Goal: Task Accomplishment & Management: Use online tool/utility

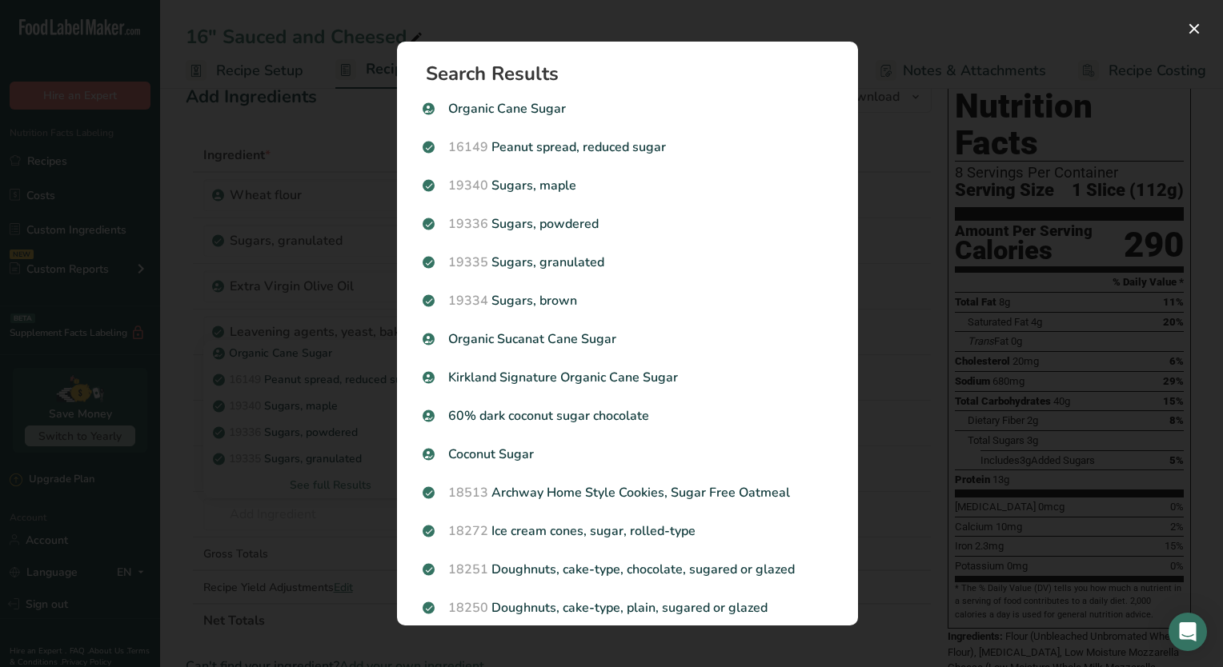
scroll to position [1726, 0]
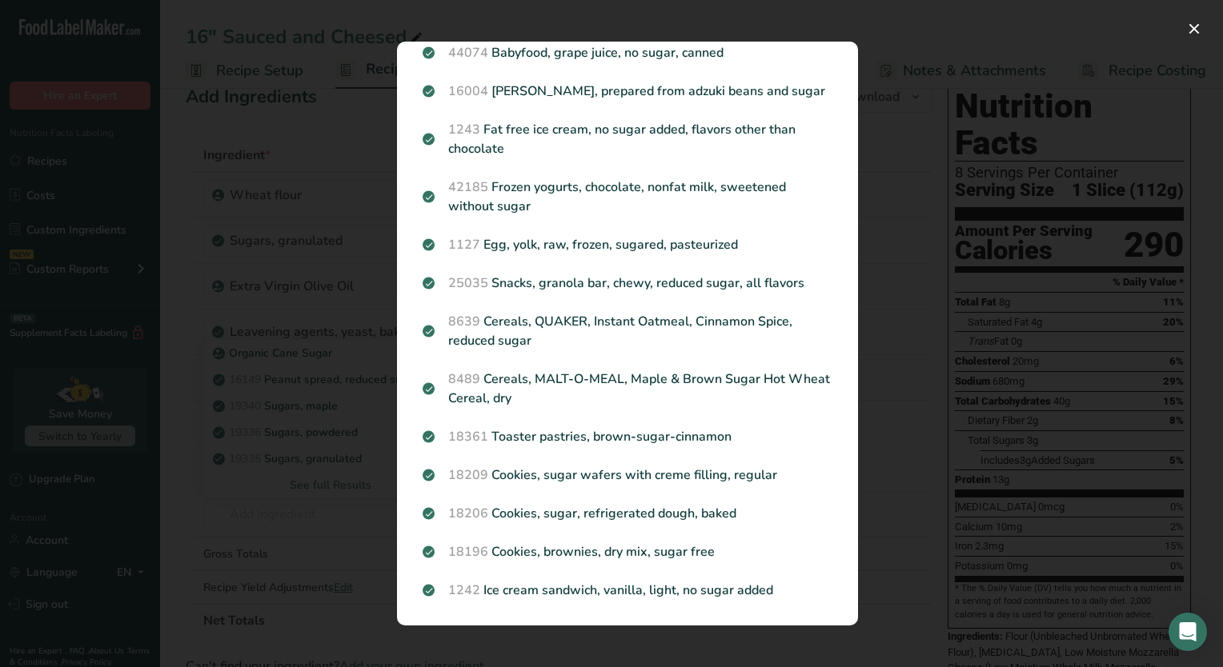
click at [835, 31] on div "Search Results Organic Cane Sugar 16149 Peanut spread, reduced sugar 19340 Suga…" at bounding box center [627, 333] width 512 height 635
click at [854, 13] on div "Search results modal" at bounding box center [611, 333] width 1223 height 667
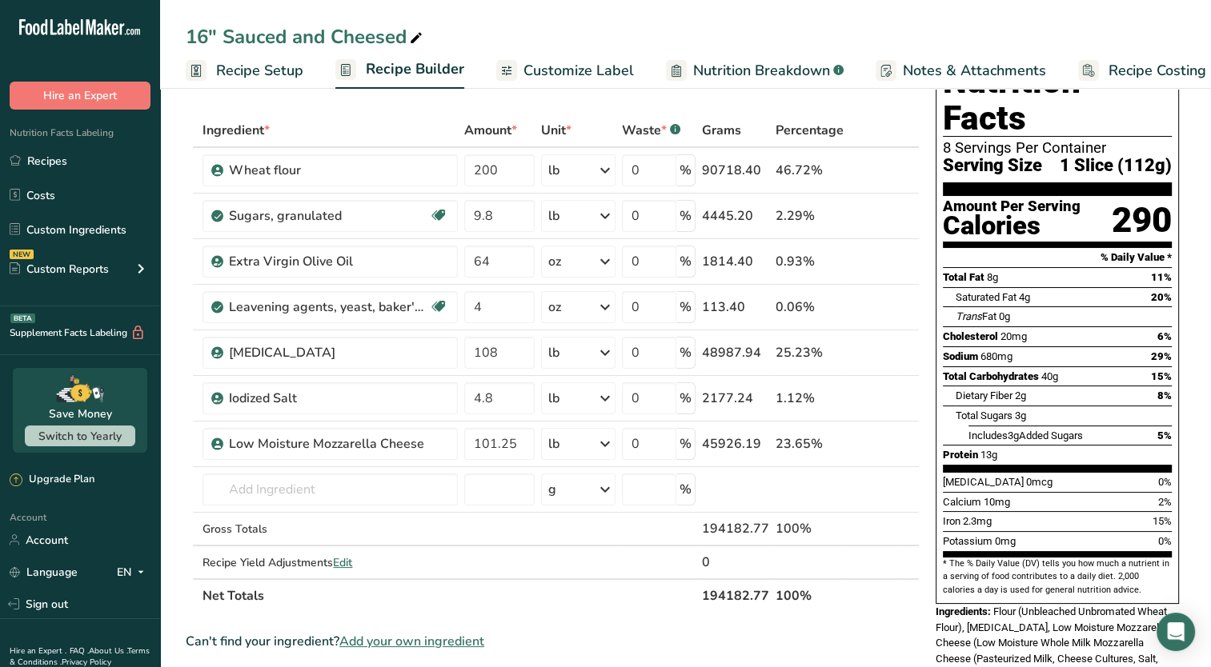
scroll to position [0, 0]
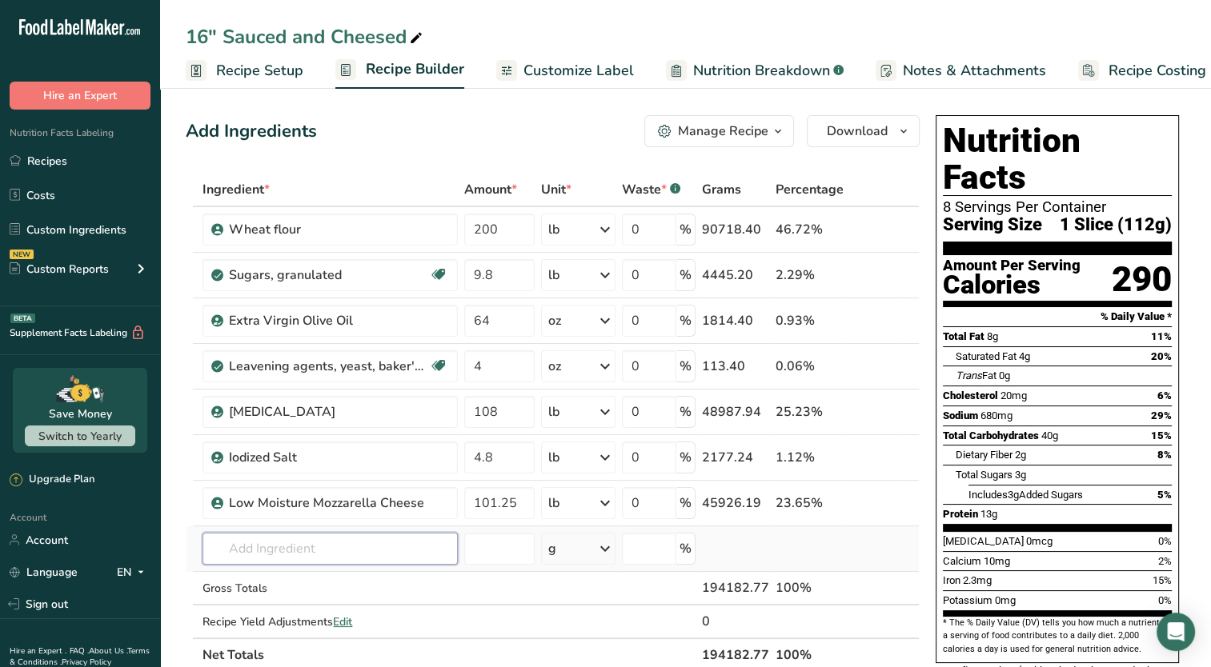
click at [280, 543] on input "text" at bounding box center [329, 549] width 255 height 32
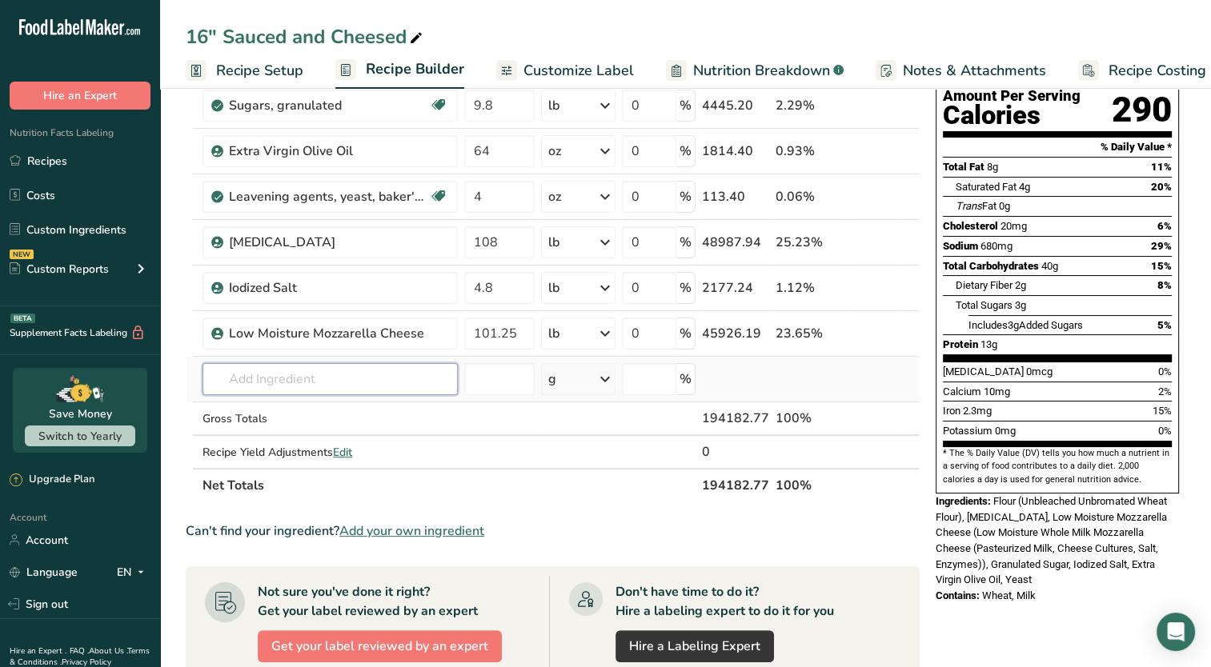
scroll to position [178, 0]
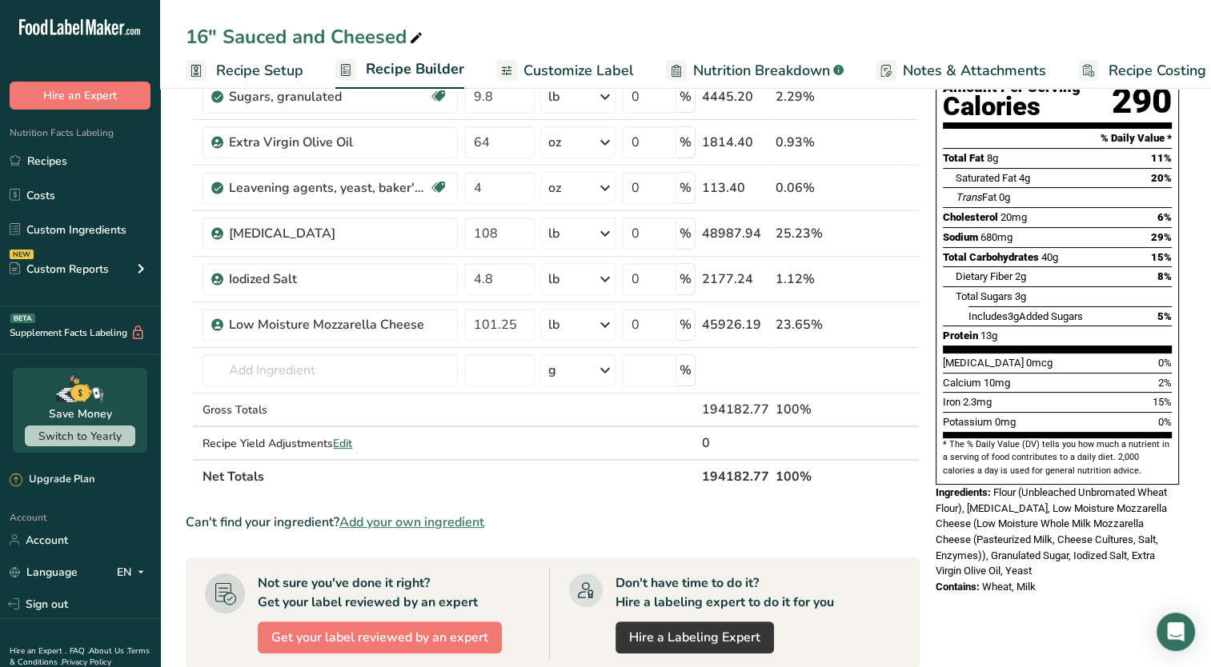
click at [417, 526] on span "Add your own ingredient" at bounding box center [411, 522] width 145 height 19
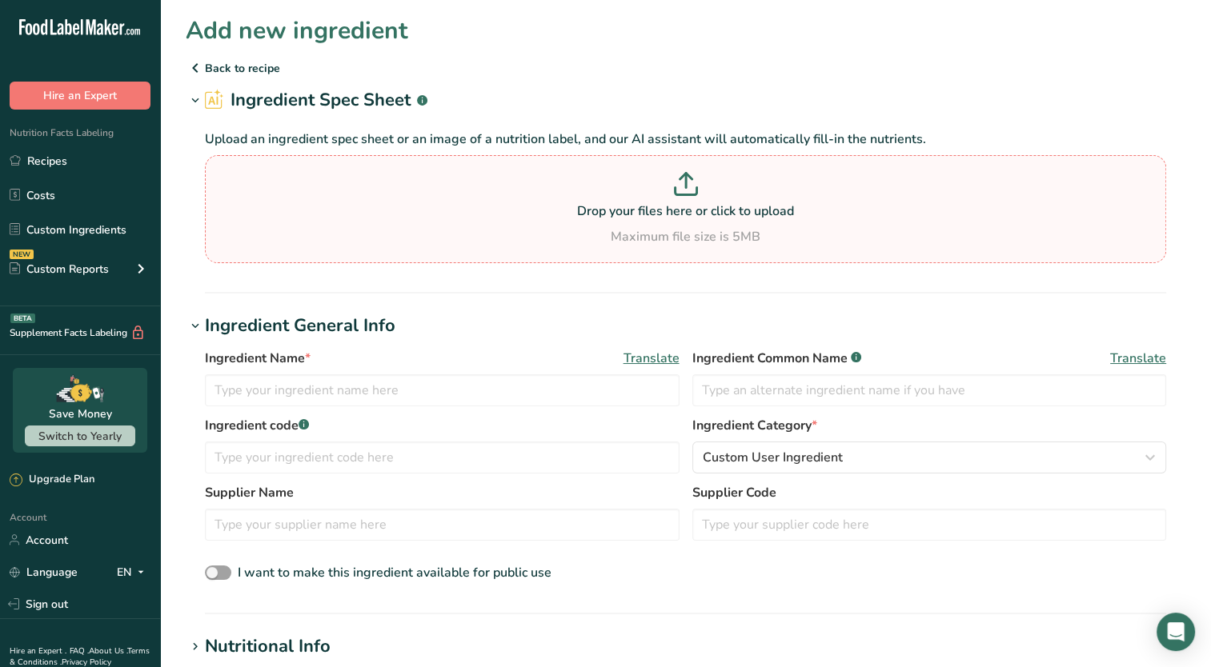
click at [723, 217] on p "Drop your files here or click to upload" at bounding box center [685, 211] width 953 height 19
click at [723, 217] on input "Drop your files here or click to upload Maximum file size is 5MB" at bounding box center [685, 209] width 961 height 108
type input "C:\fakepath\Screenshot 2025-08-22 133038.png"
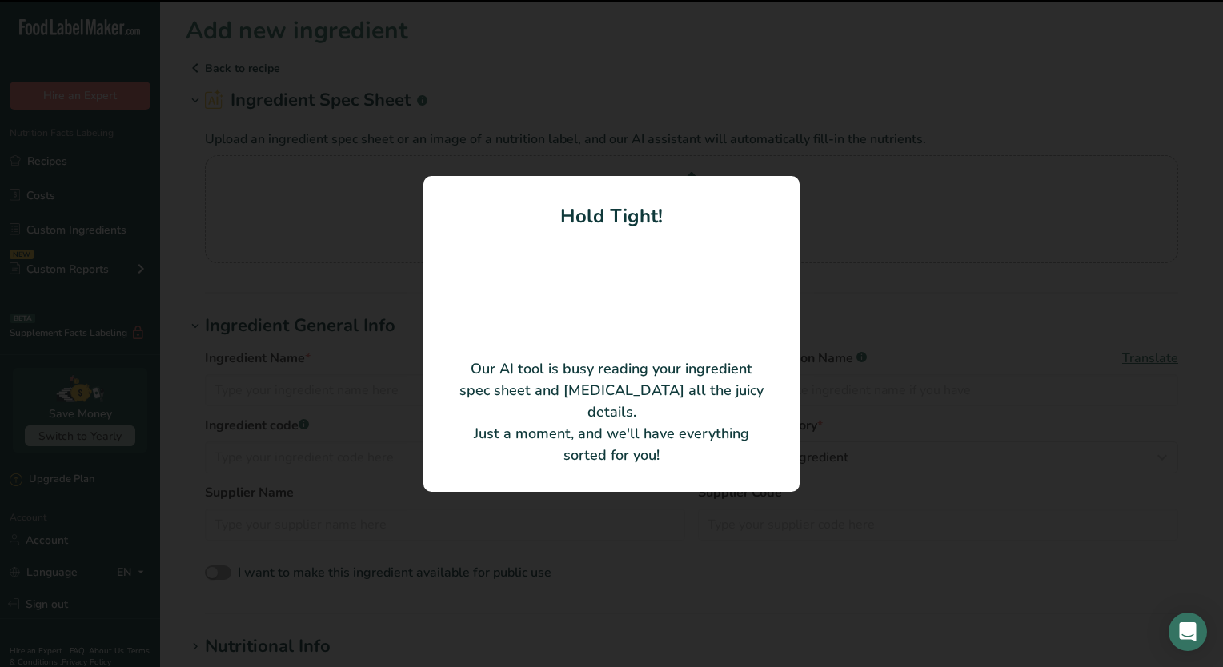
type input "Wheat flour"
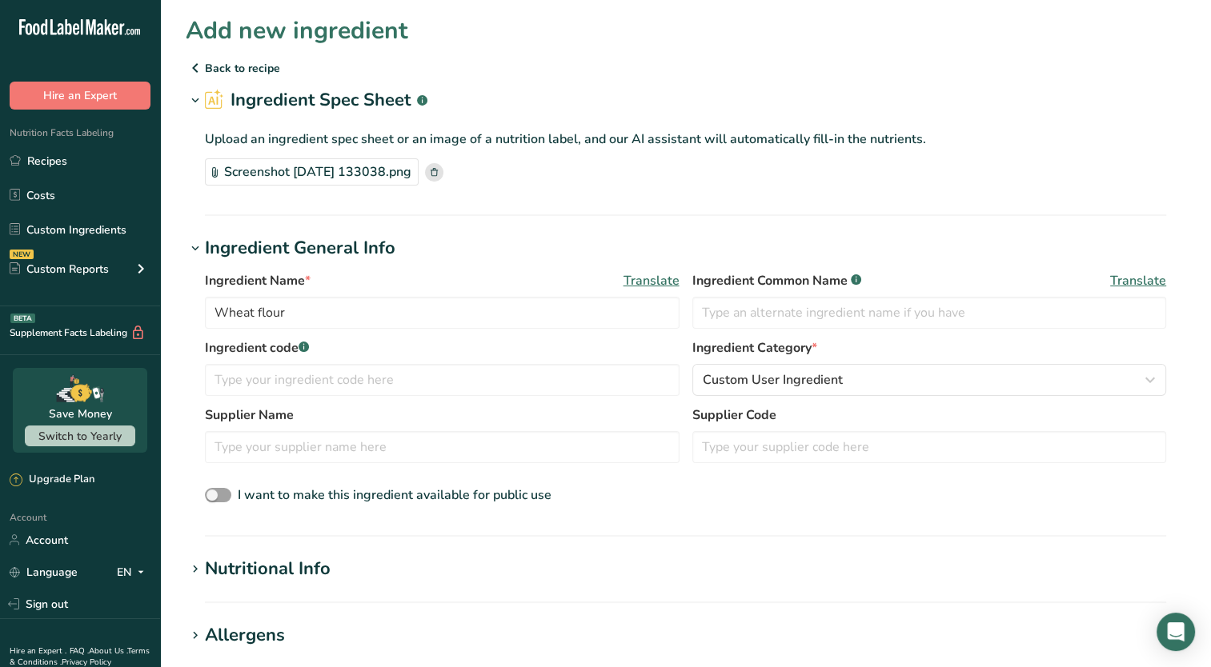
scroll to position [51, 0]
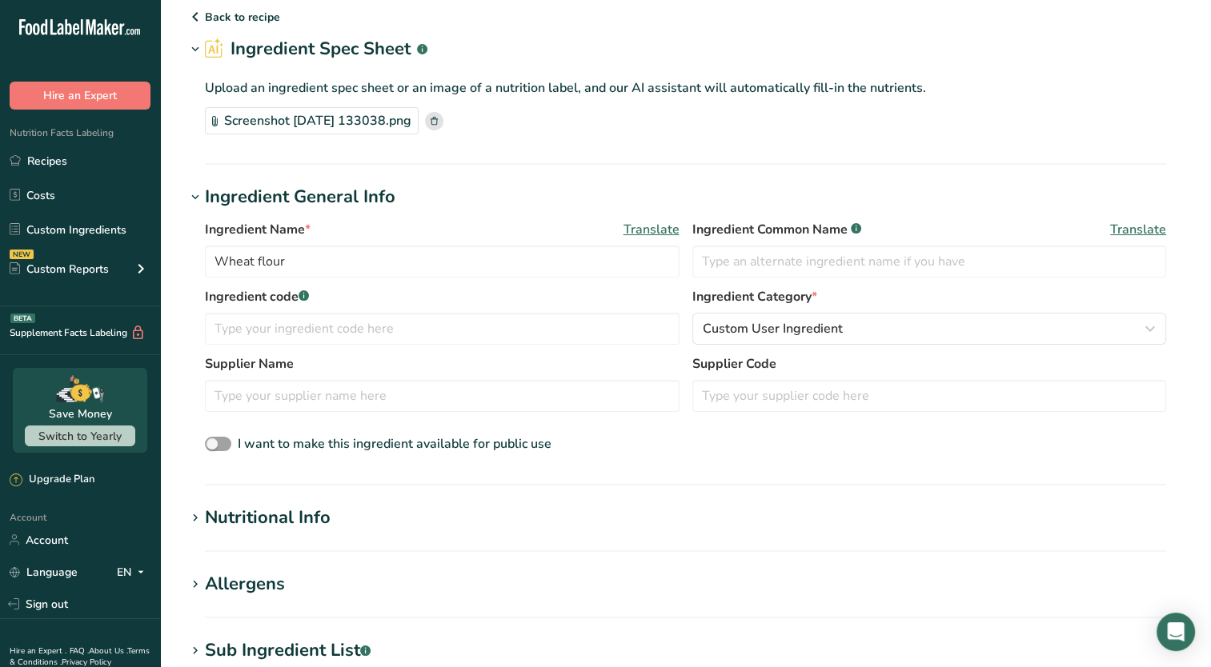
click at [400, 118] on div "Screenshot 2025-08-22 133038.png" at bounding box center [312, 120] width 214 height 27
click at [191, 510] on icon at bounding box center [195, 518] width 14 height 22
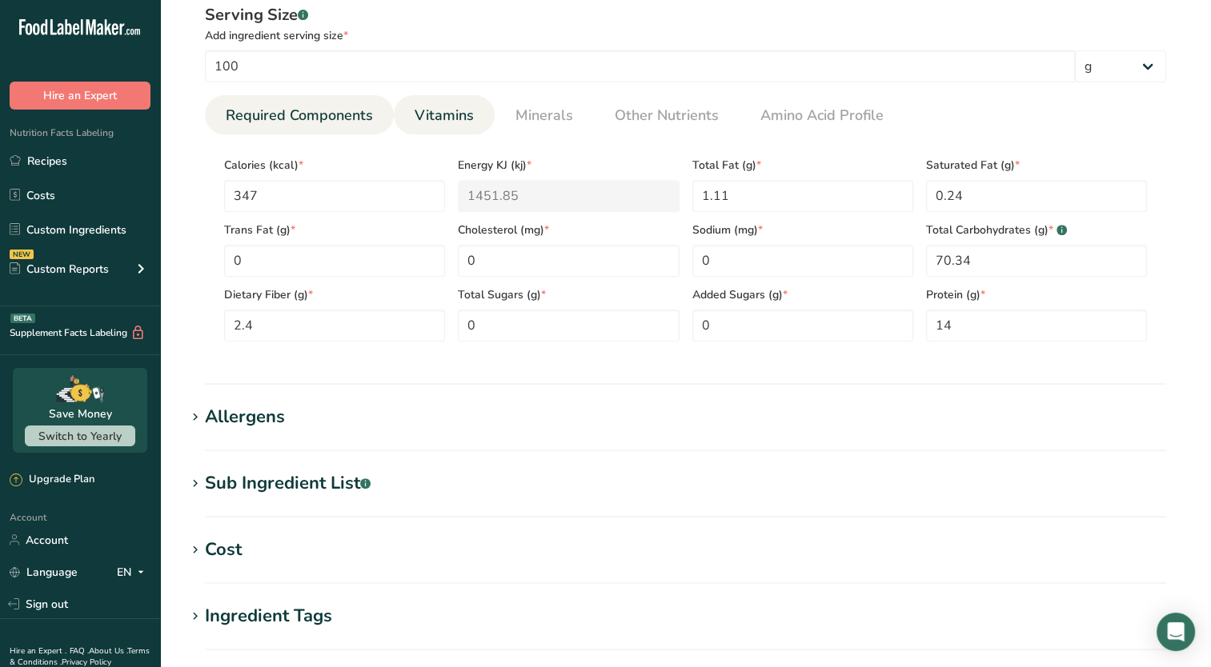
scroll to position [590, 0]
click at [194, 481] on icon at bounding box center [195, 482] width 14 height 22
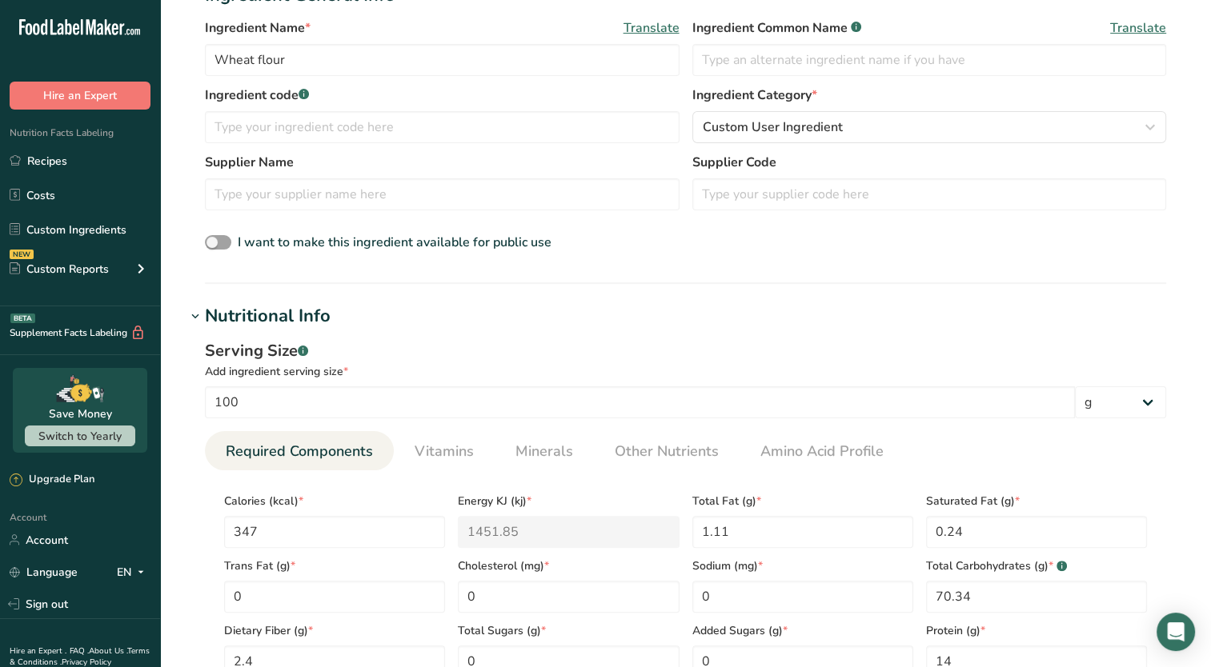
scroll to position [0, 0]
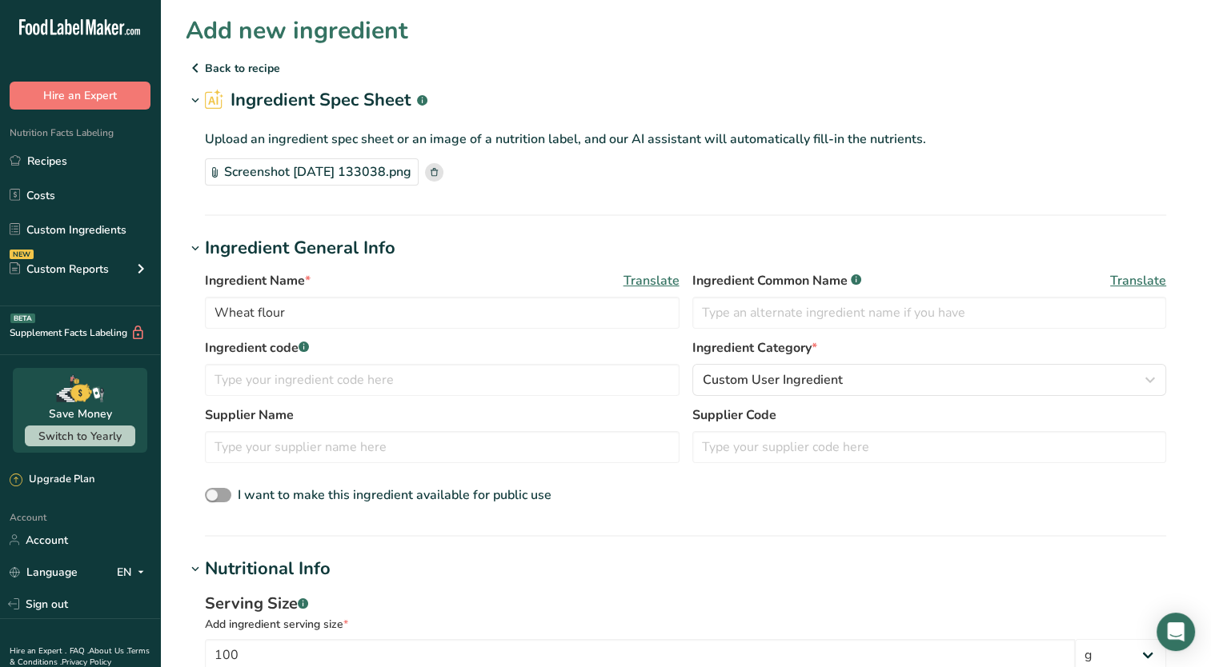
click at [443, 177] on rect at bounding box center [434, 172] width 18 height 18
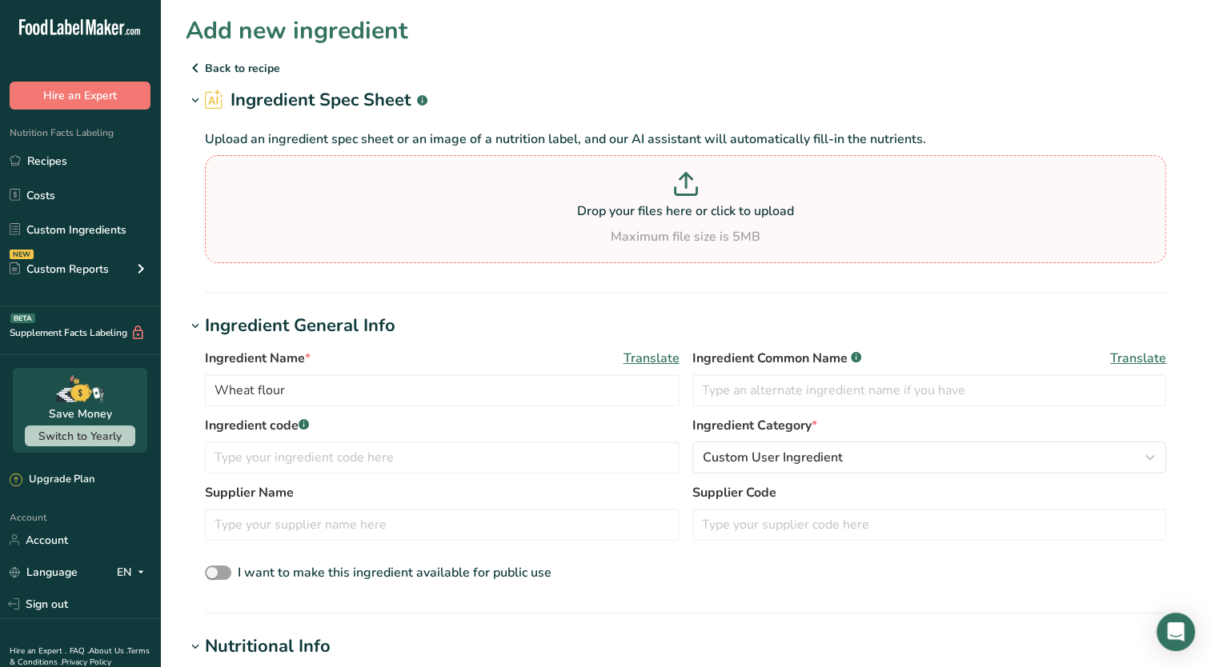
click at [655, 216] on p "Drop your files here or click to upload" at bounding box center [685, 211] width 953 height 19
click at [655, 216] on input "Drop your files here or click to upload Maximum file size is 5MB" at bounding box center [685, 209] width 961 height 108
type input "C:\fakepath\Screenshot 2025-08-22 133038.png"
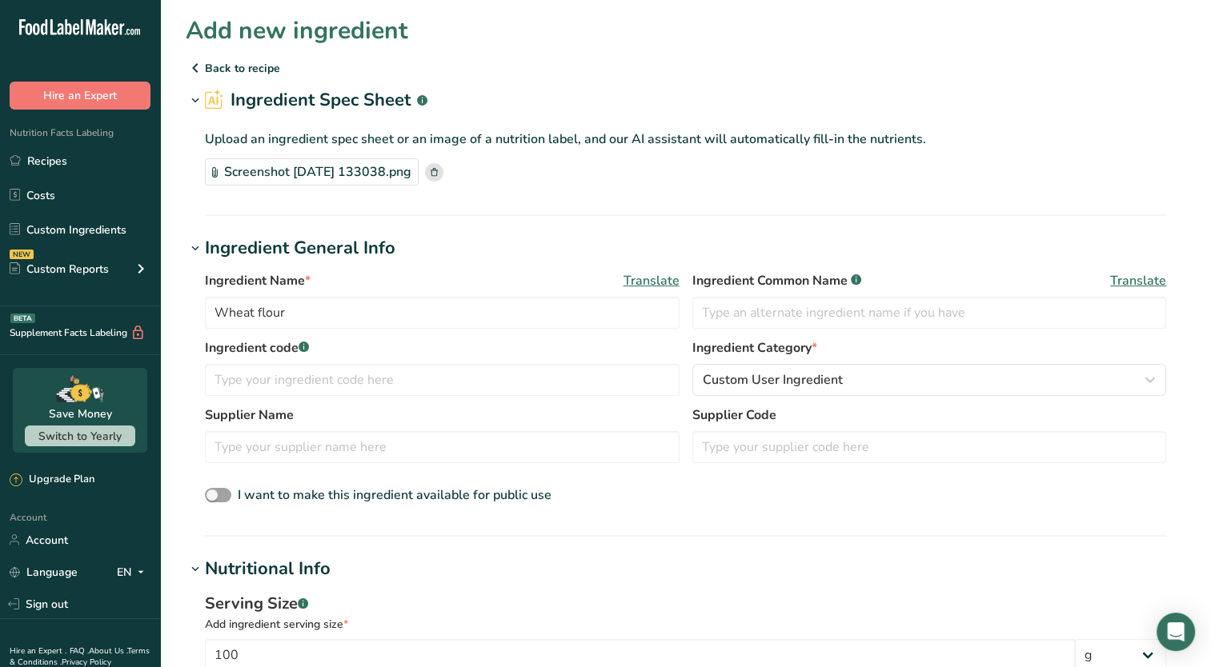
click at [443, 173] on rect at bounding box center [434, 172] width 18 height 18
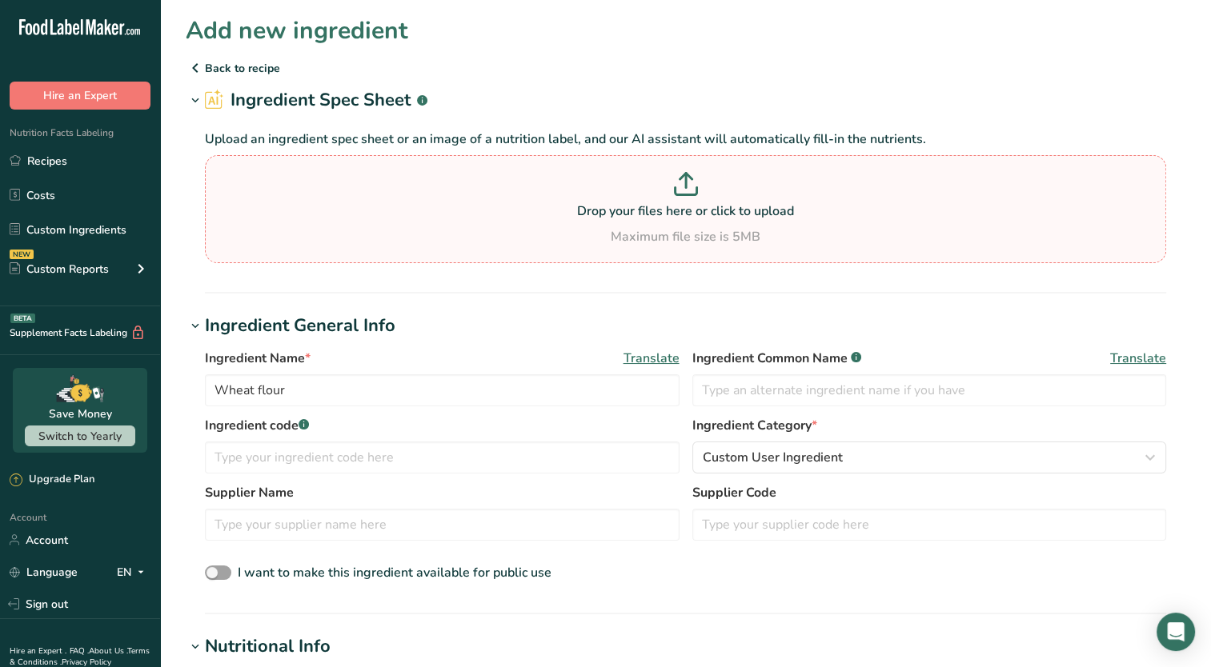
click at [681, 215] on p "Drop your files here or click to upload" at bounding box center [685, 211] width 953 height 19
click at [681, 215] on input "Drop your files here or click to upload Maximum file size is 5MB" at bounding box center [685, 209] width 961 height 108
type input "C:\fakepath\Screenshot 2025-08-22 190027.png"
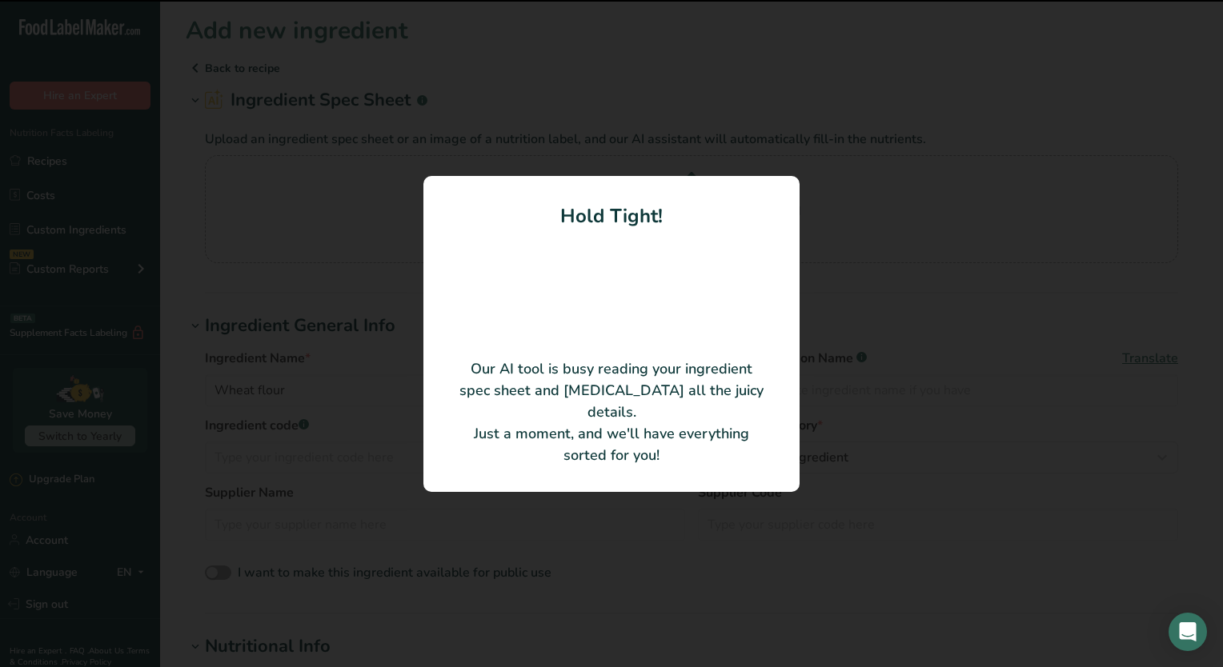
type input "Vine-ripened fresh tomatoes, salt and naturally derived citric acid."
type input "125"
type input "40"
type KJ "167.36"
type Fat "0"
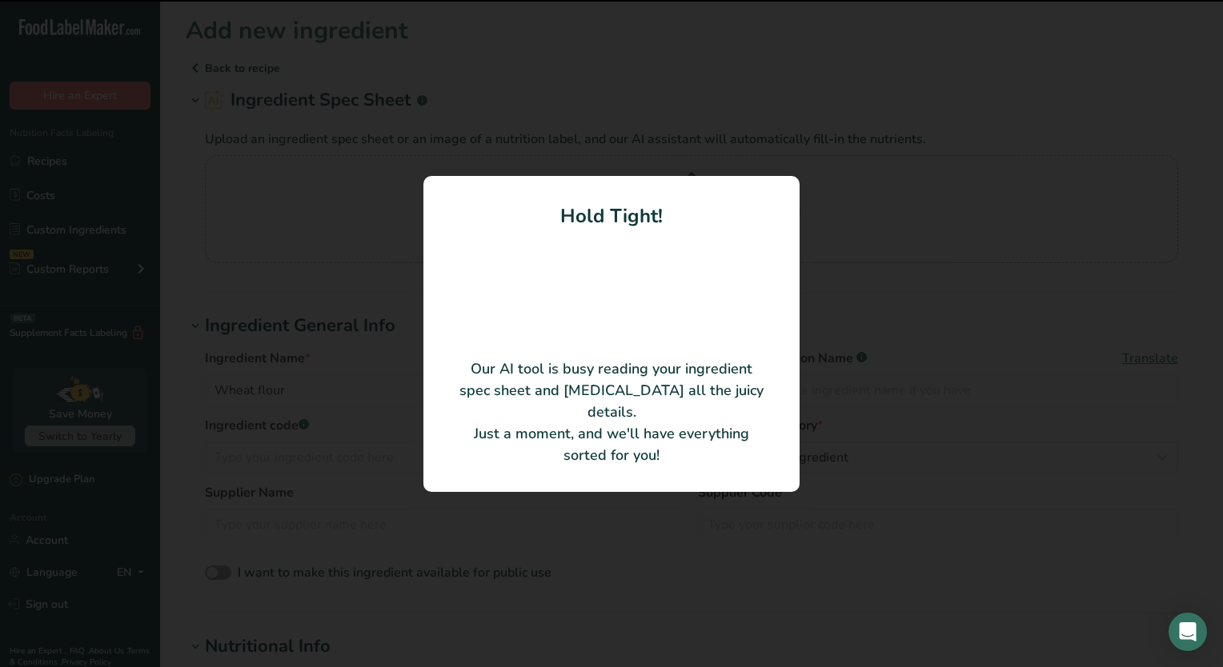
type Fat "0"
type input "350"
type Carbohydrates "10"
type Fiber "3"
type Sugars "7"
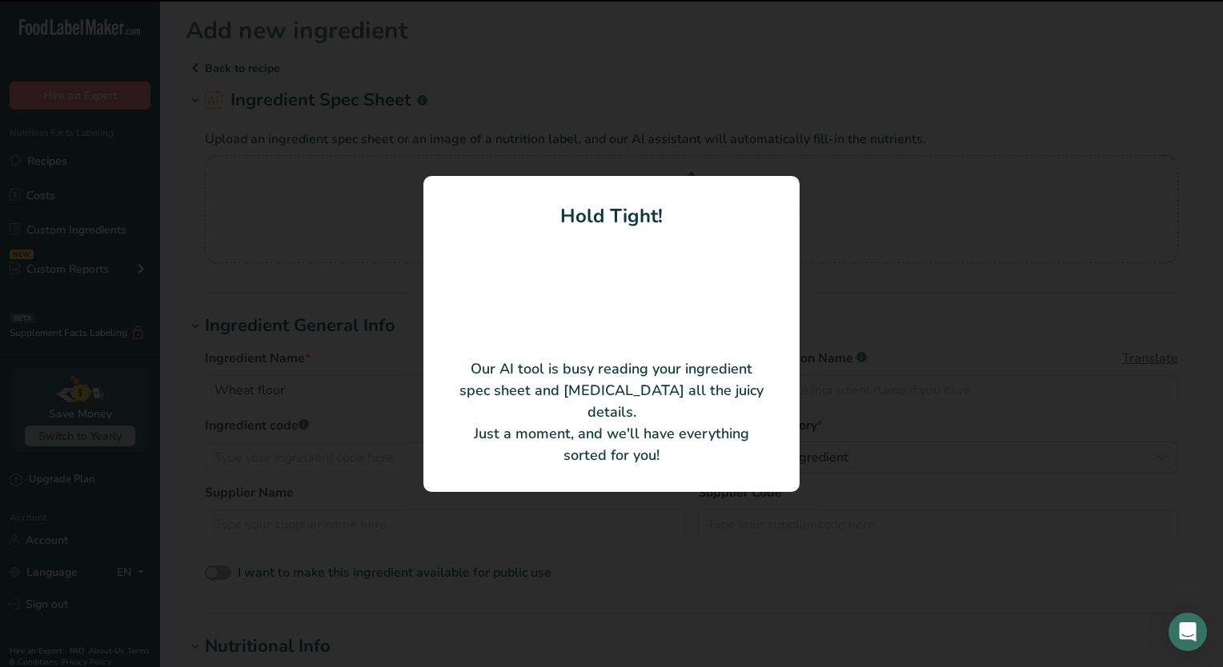
type input "0"
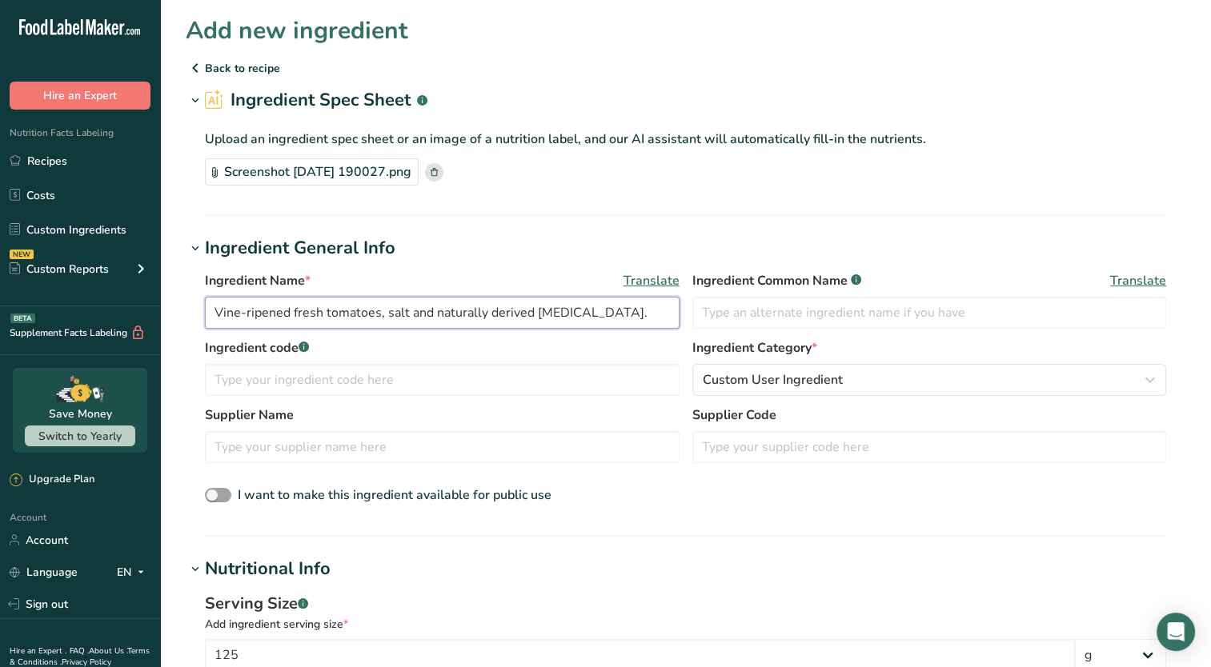
drag, startPoint x: 633, startPoint y: 302, endPoint x: 378, endPoint y: 315, distance: 254.8
click at [378, 315] on input "Vine-ripened fresh tomatoes, salt and naturally derived citric acid." at bounding box center [442, 313] width 474 height 32
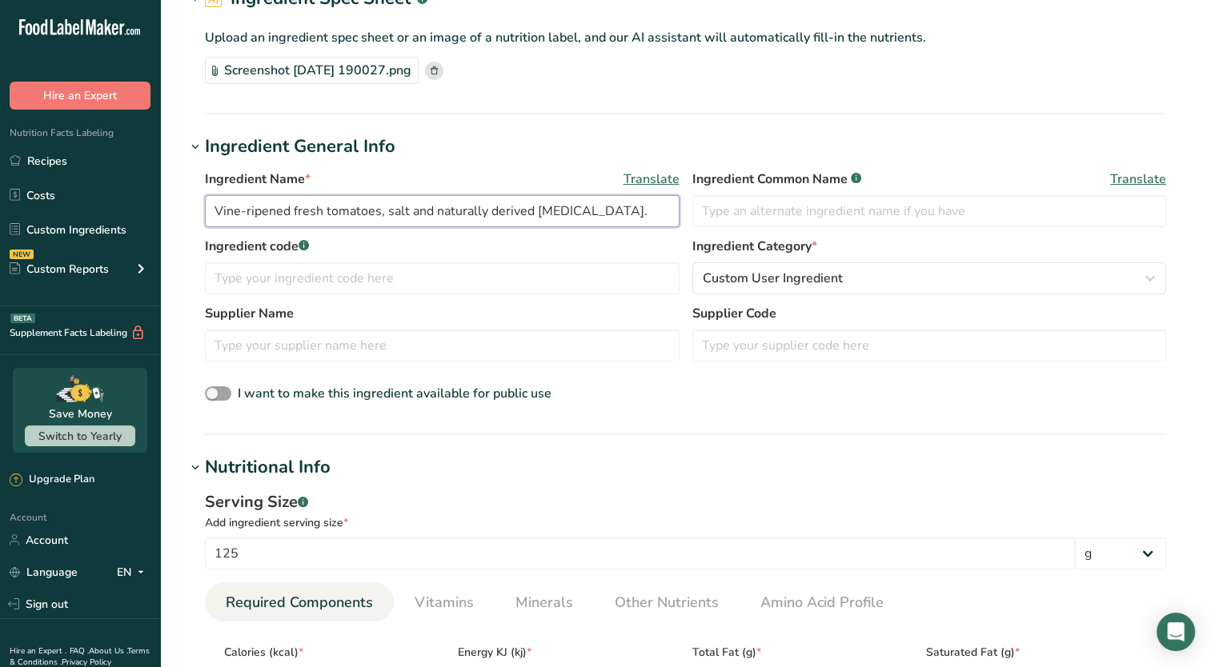
scroll to position [78, 0]
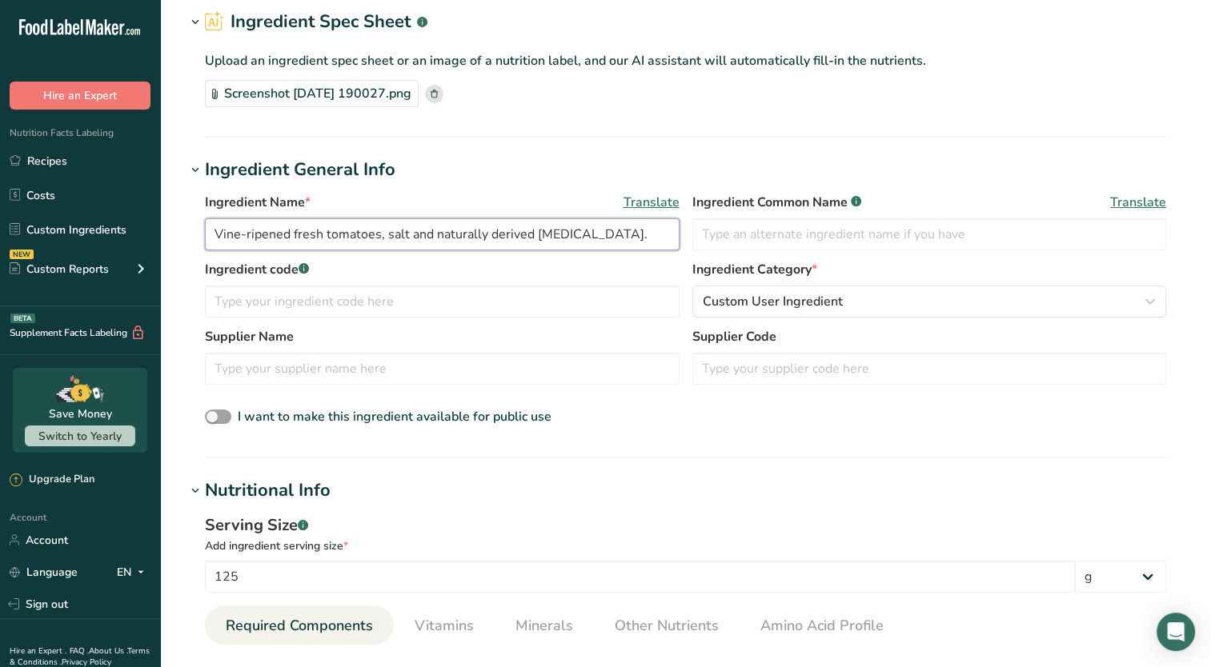
click at [614, 230] on input "Vine-ripened fresh tomatoes, salt and naturally derived citric acid." at bounding box center [442, 234] width 474 height 32
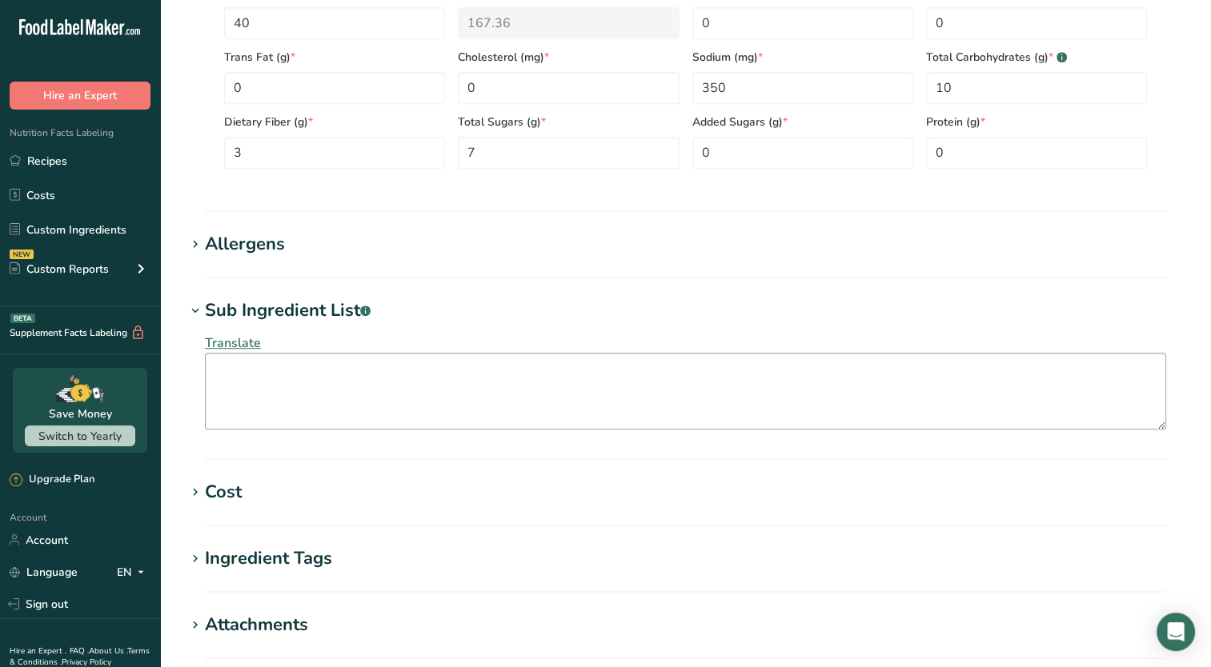
scroll to position [764, 0]
click at [386, 358] on textarea at bounding box center [685, 388] width 961 height 77
paste textarea "Vine-ripened fresh tomatoes, salt and naturally derived citric acid."
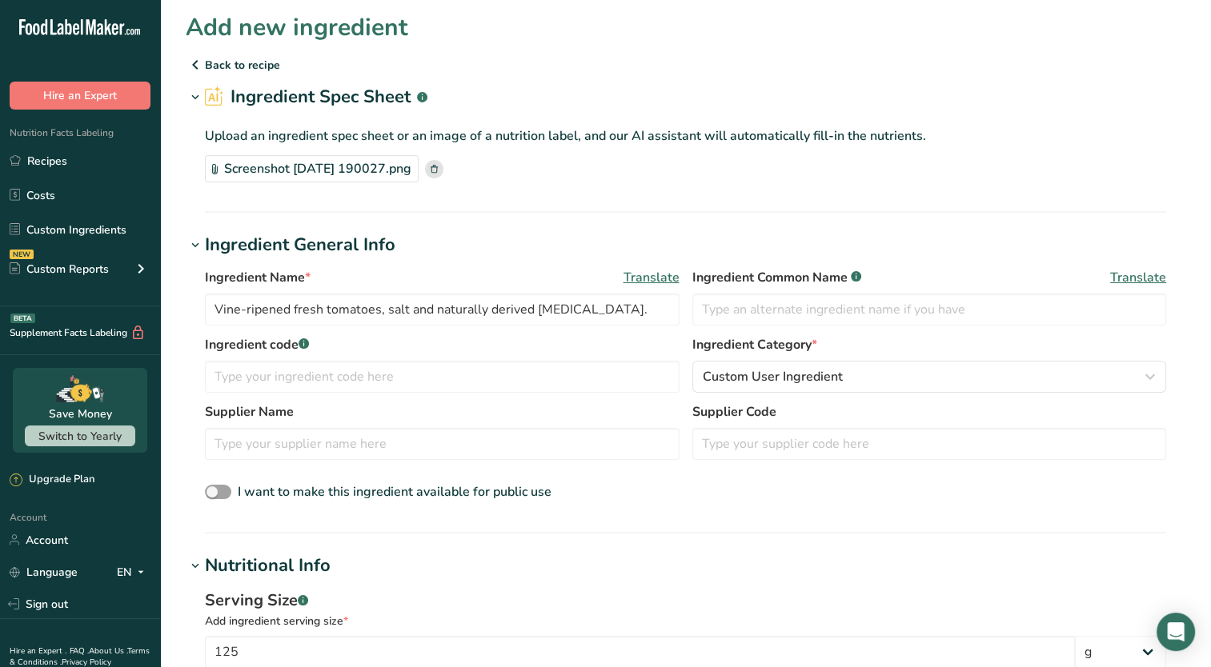
scroll to position [0, 0]
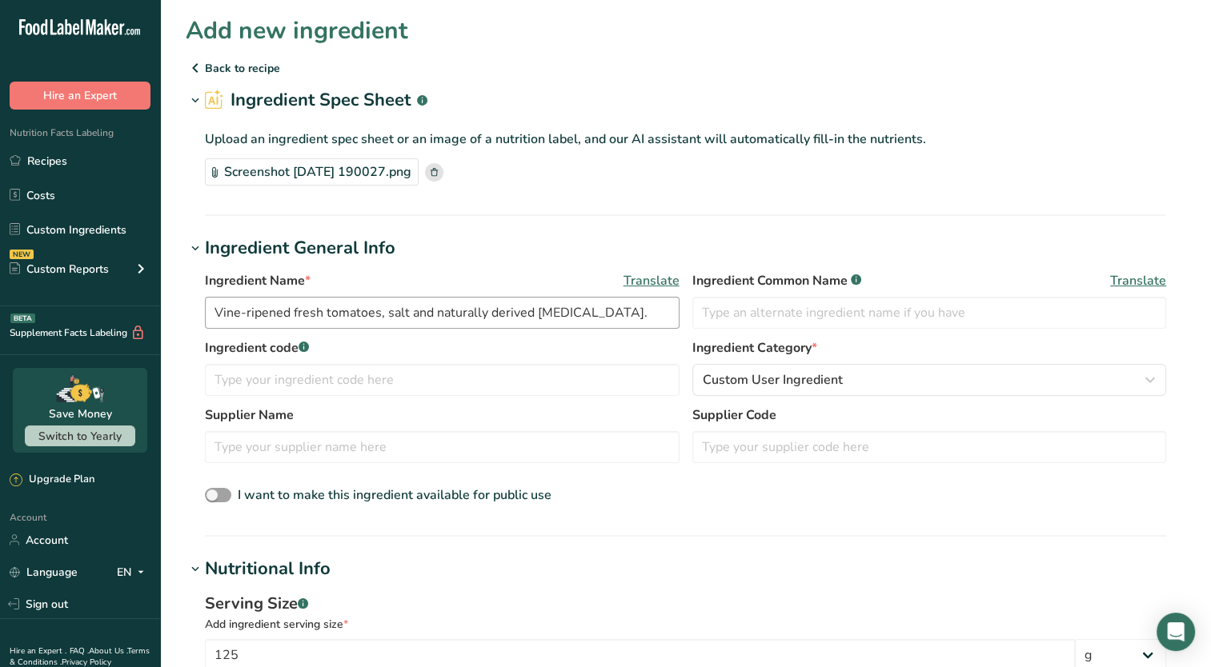
type textarea "Vine-ripened fresh tomatoes, salt and naturally derived citric acid."
click at [373, 314] on input "Vine-ripened fresh tomatoes, salt and naturally derived citric acid." at bounding box center [442, 313] width 474 height 32
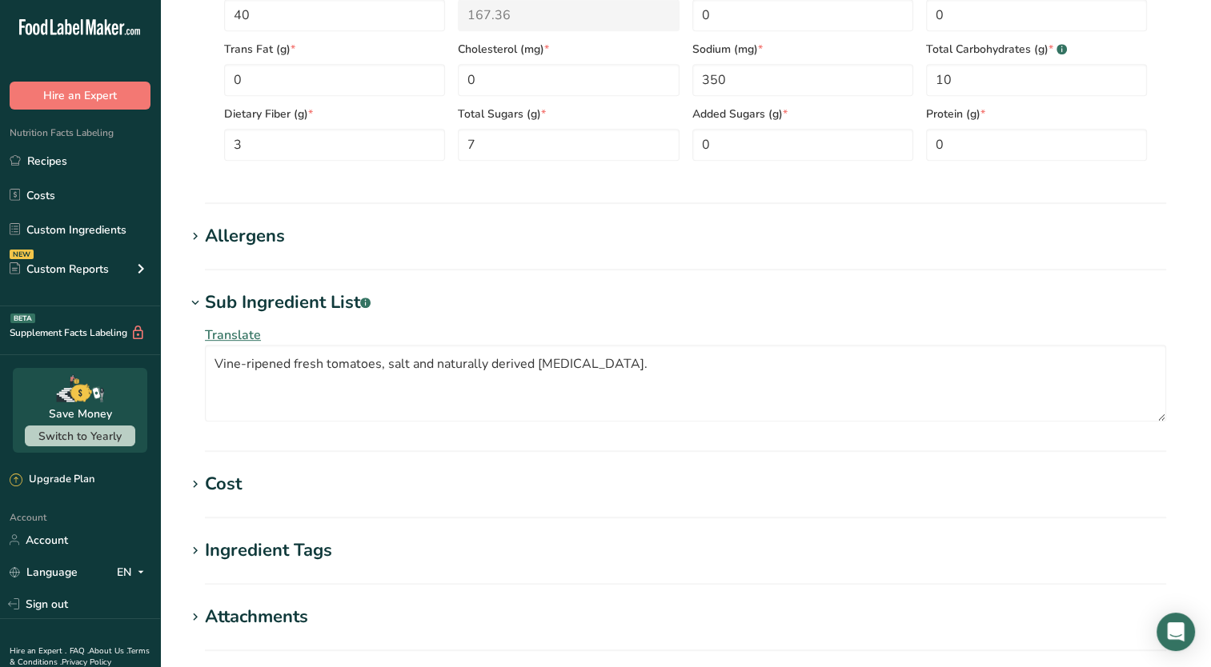
scroll to position [770, 0]
type input "Tomato Sauce"
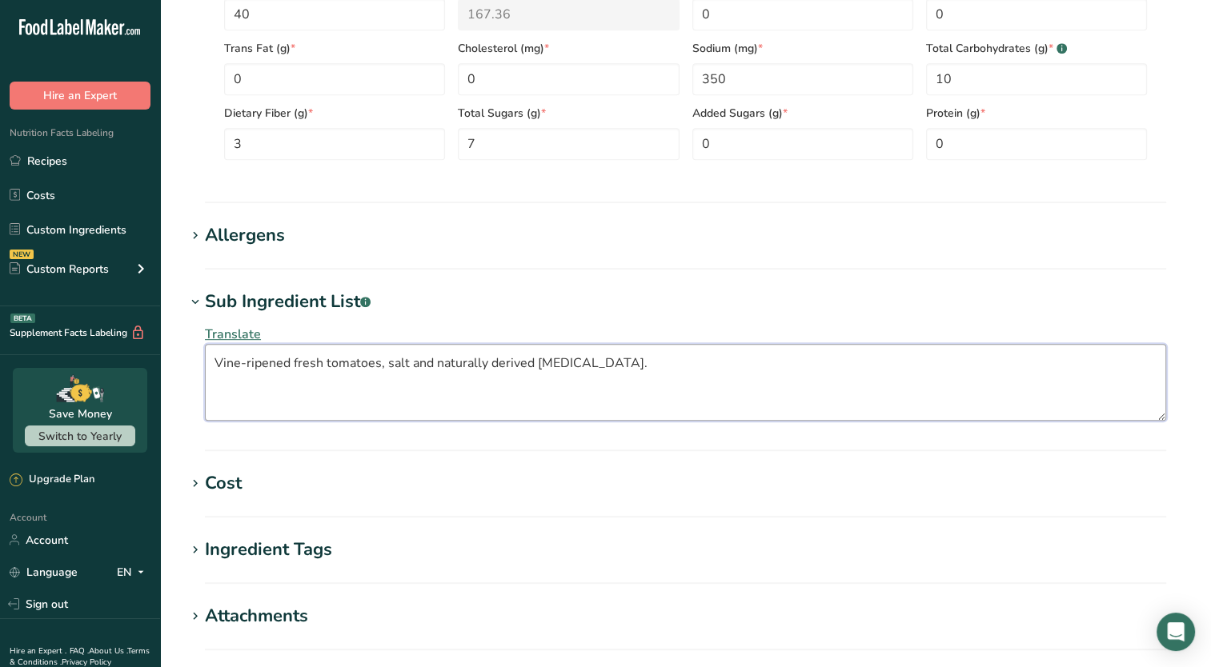
click at [603, 356] on textarea "Vine-ripened fresh tomatoes, salt and naturally derived citric acid." at bounding box center [685, 382] width 961 height 77
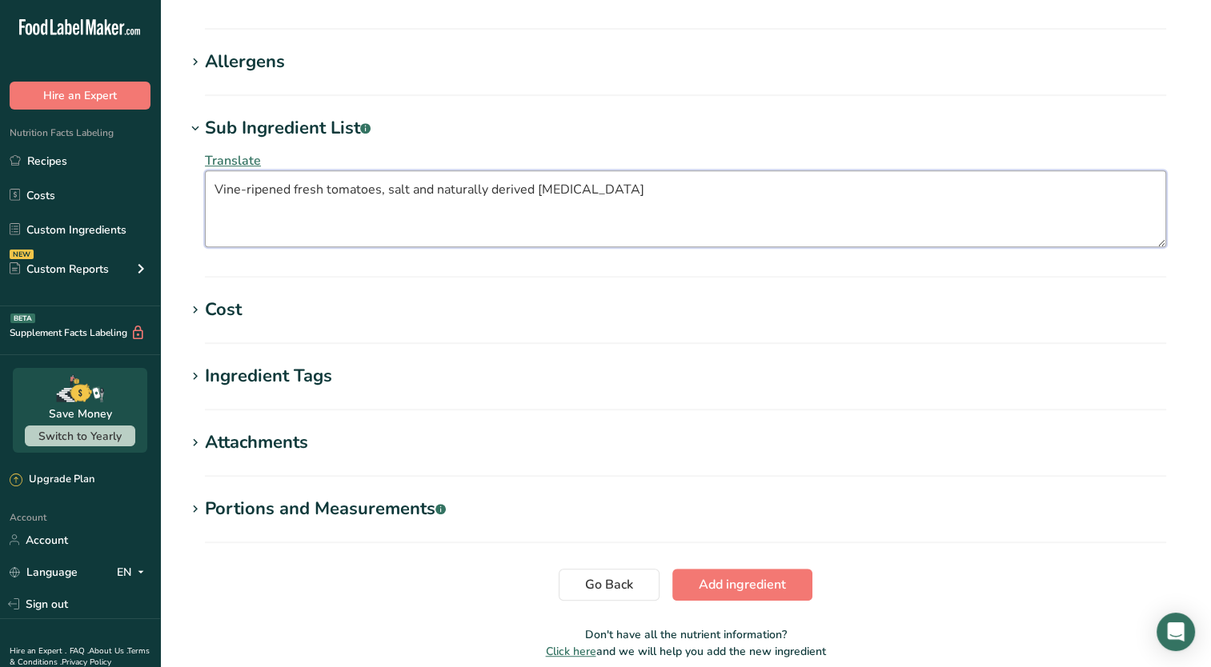
scroll to position [944, 0]
type textarea "Vine-ripened fresh tomatoes, salt and naturally derived [MEDICAL_DATA]"
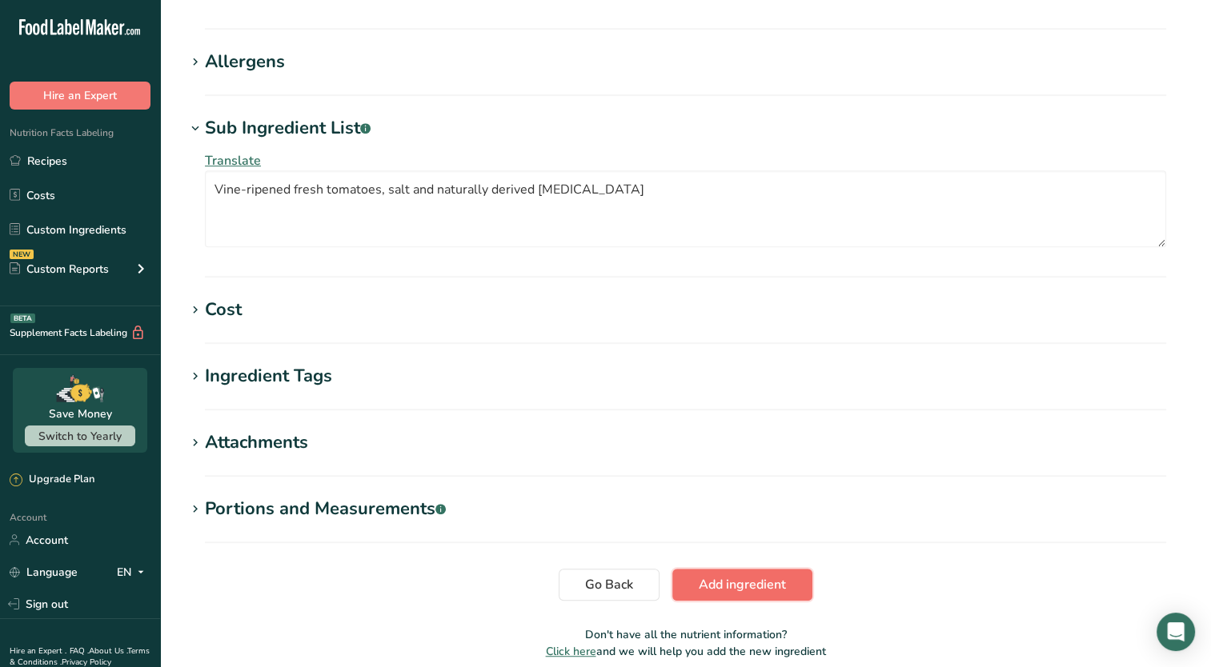
click at [763, 596] on button "Add ingredient" at bounding box center [742, 585] width 140 height 32
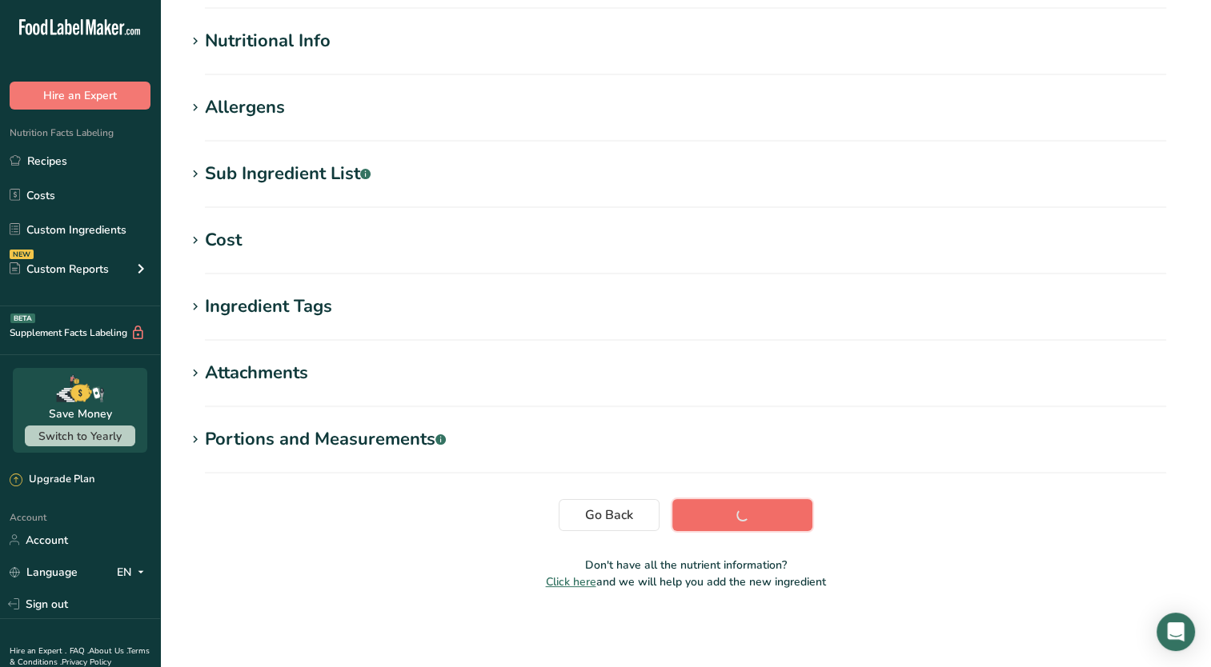
scroll to position [192, 0]
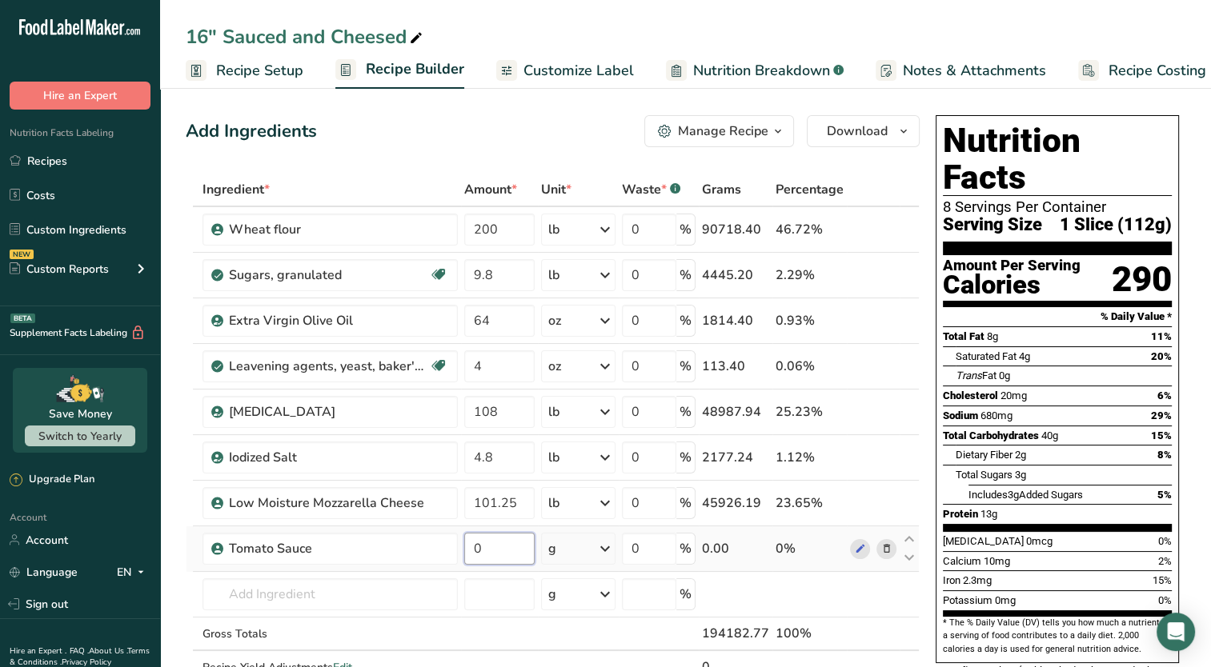
click at [505, 552] on input "0" at bounding box center [499, 549] width 70 height 32
type input "81"
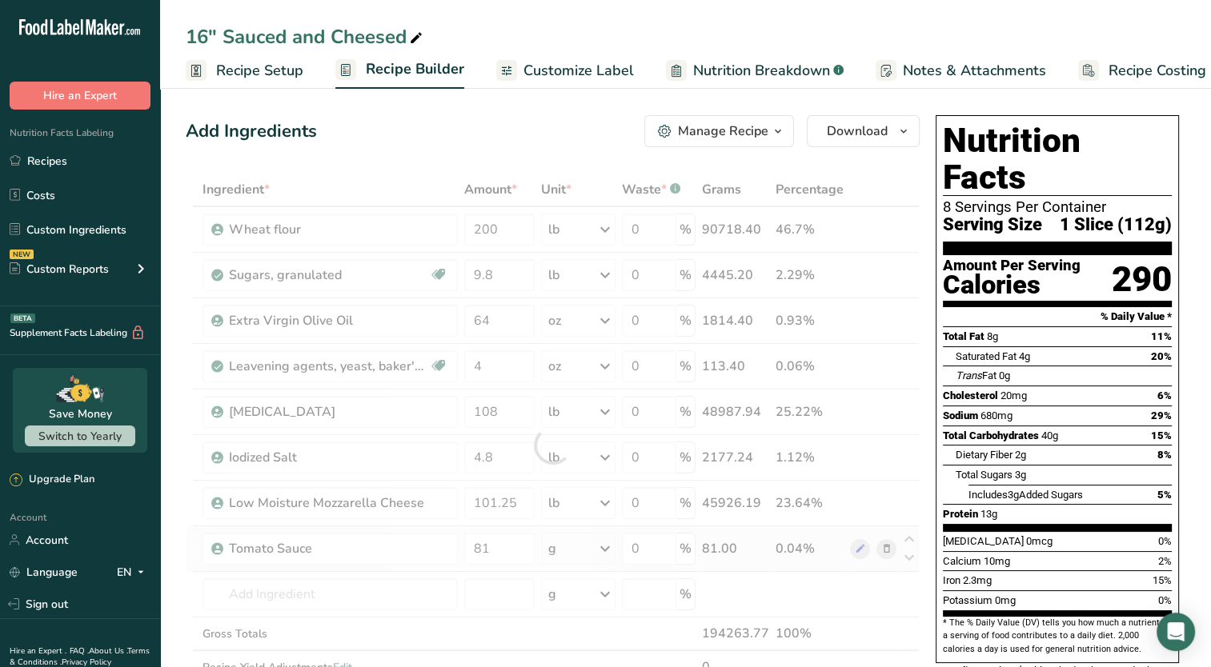
click at [607, 549] on div "Ingredient * Amount * Unit * Waste * .a-a{fill:#347362;}.b-a{fill:#fff;} Grams …" at bounding box center [553, 445] width 734 height 545
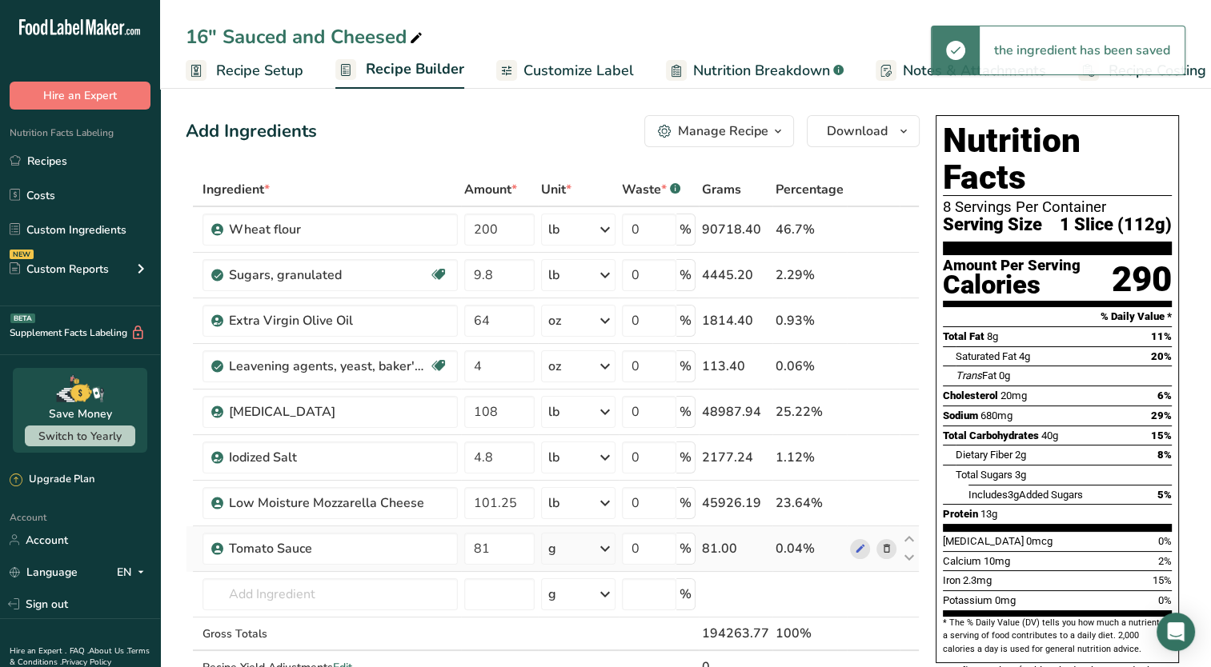
click at [607, 546] on icon at bounding box center [604, 548] width 19 height 29
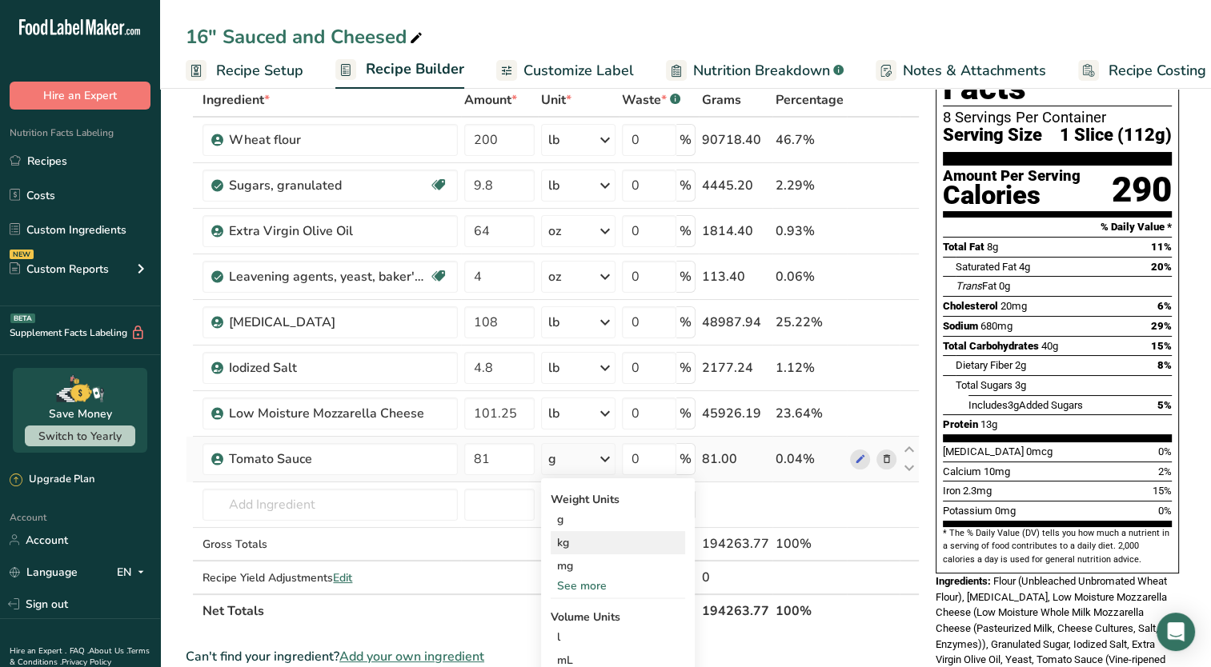
scroll to position [96, 0]
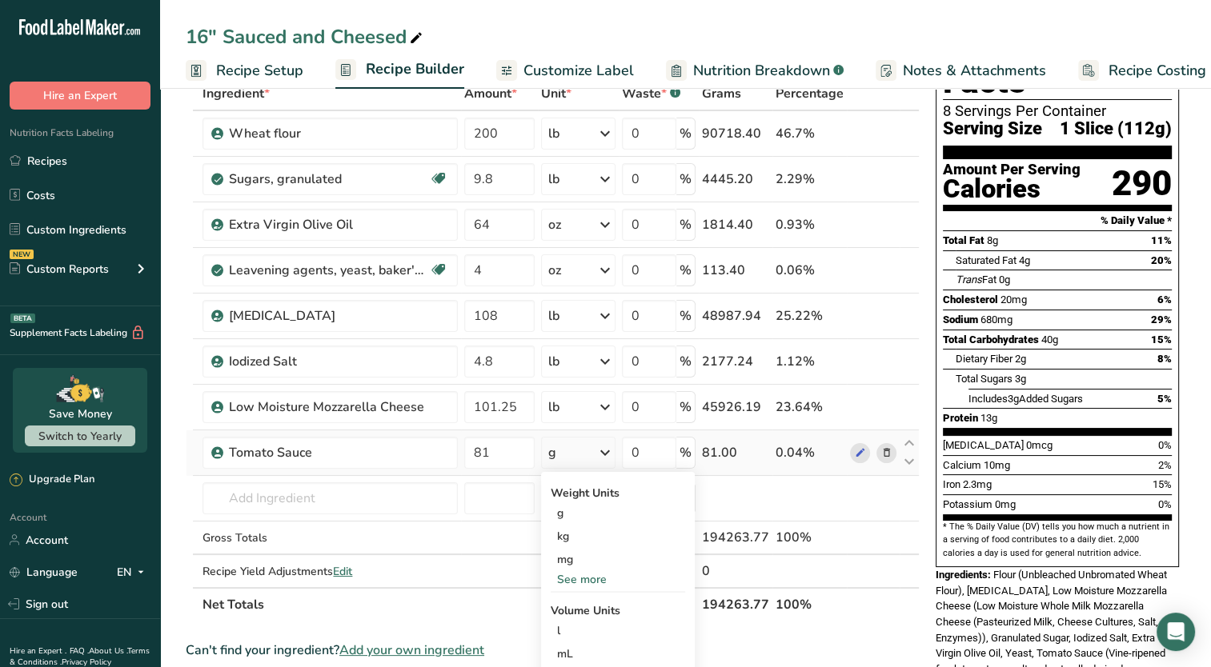
click at [587, 574] on div "See more" at bounding box center [617, 579] width 134 height 17
click at [565, 606] on div "lb" at bounding box center [617, 605] width 134 height 23
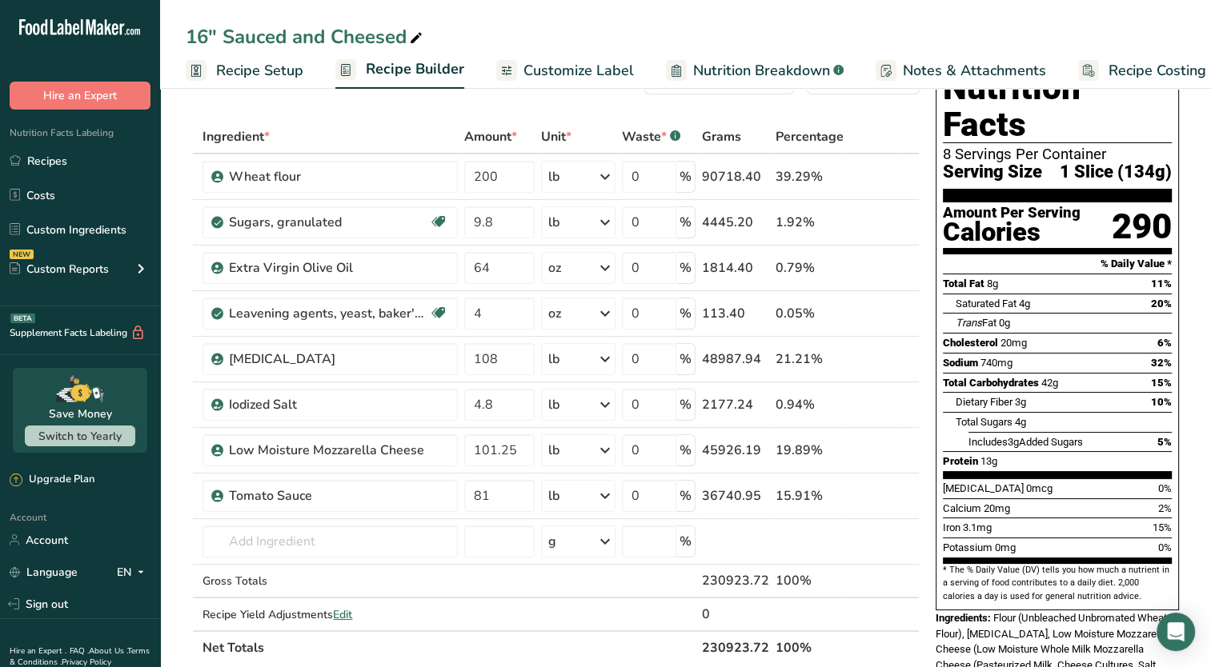
scroll to position [0, 0]
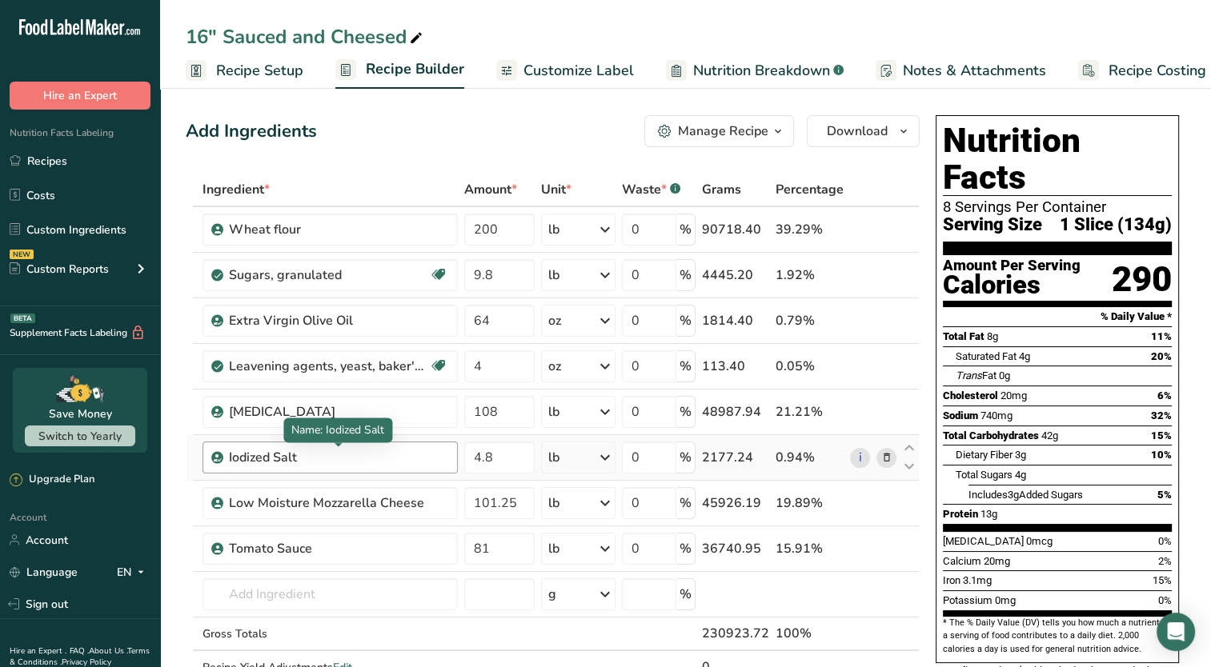
click at [408, 462] on div "Iodized Salt" at bounding box center [329, 457] width 200 height 19
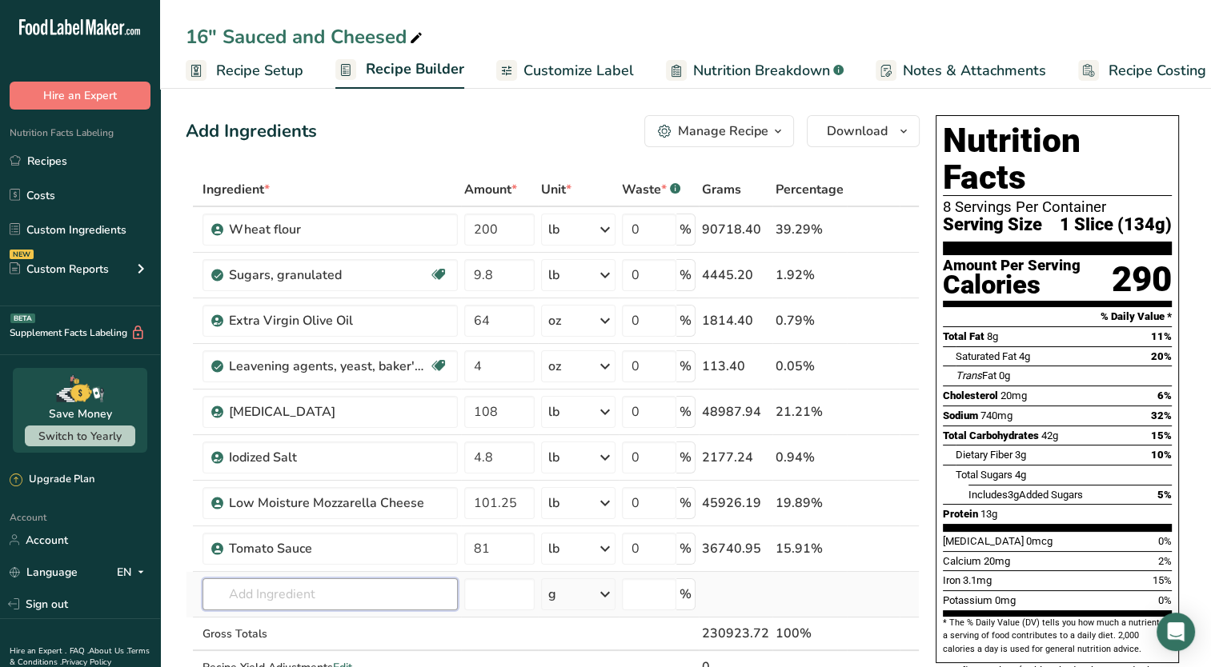
click at [288, 584] on input "text" at bounding box center [329, 594] width 255 height 32
type input "sea sa"
click at [301, 542] on div "Sea Salt" at bounding box center [317, 538] width 204 height 17
type input "Sea Salt"
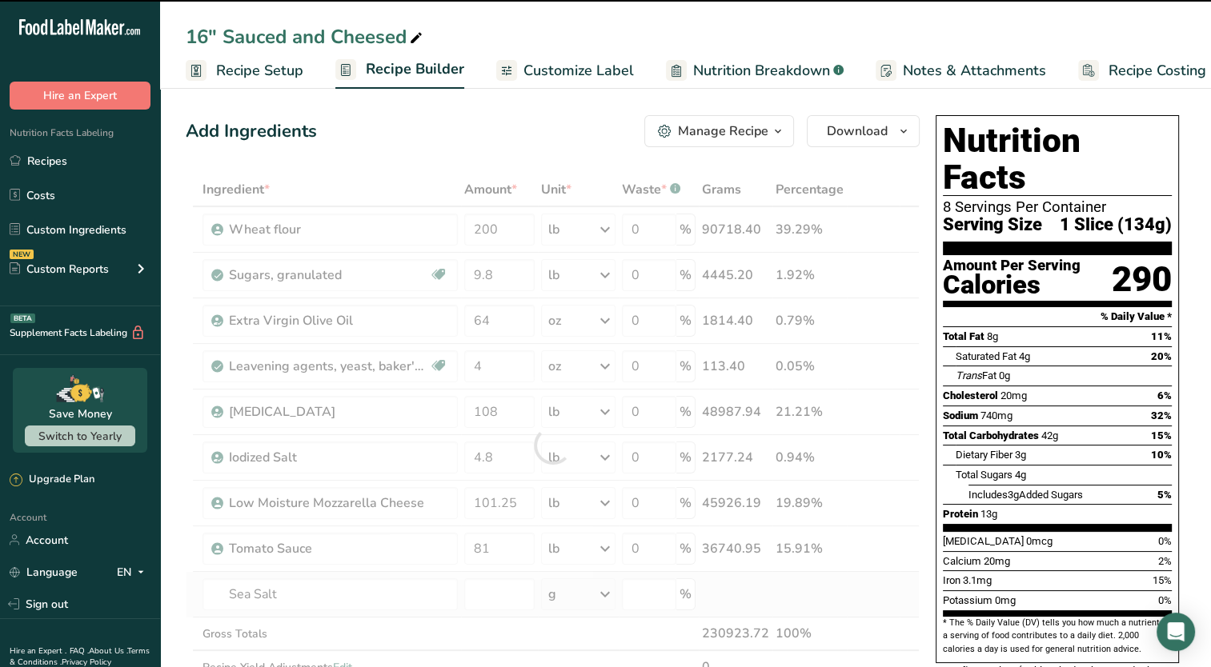
type input "0"
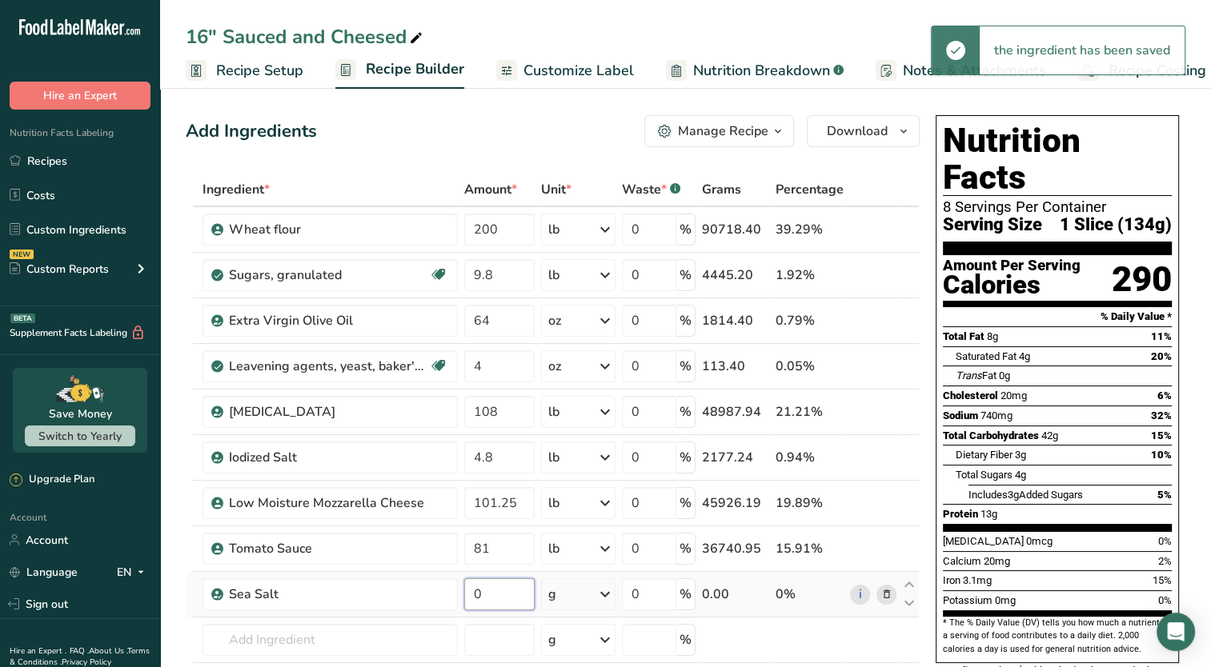
click at [495, 595] on input "0" at bounding box center [499, 594] width 70 height 32
type input "4.8"
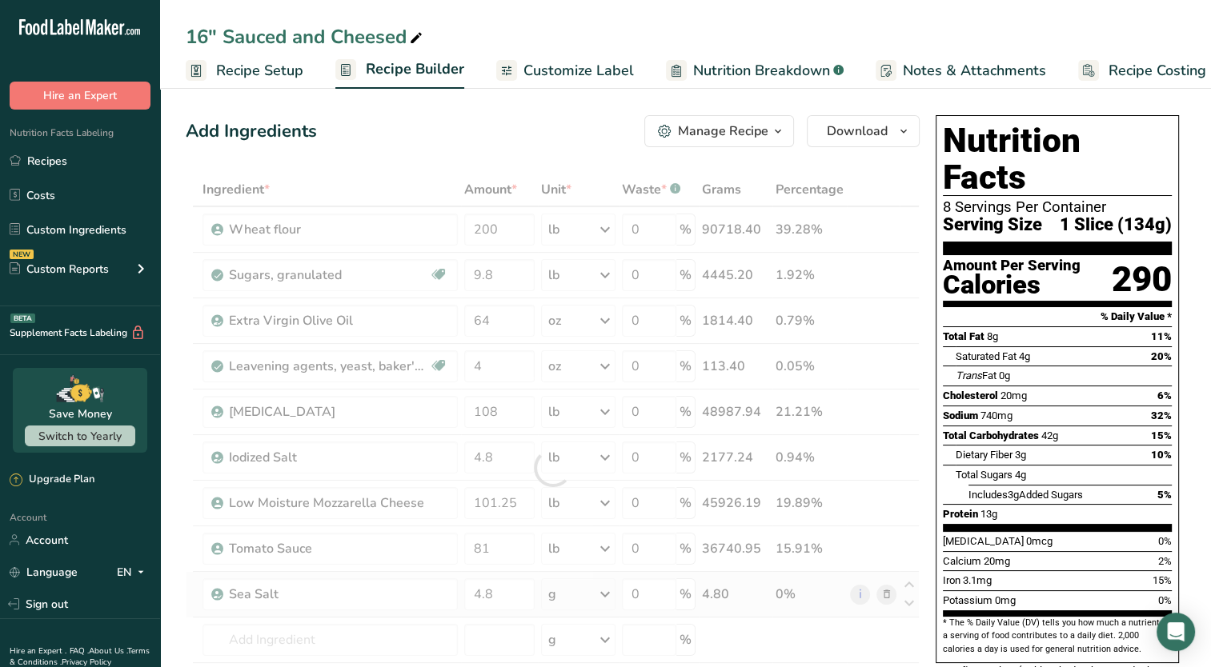
click at [609, 594] on div "Ingredient * Amount * Unit * Waste * .a-a{fill:#347362;}.b-a{fill:#fff;} Grams …" at bounding box center [553, 468] width 734 height 590
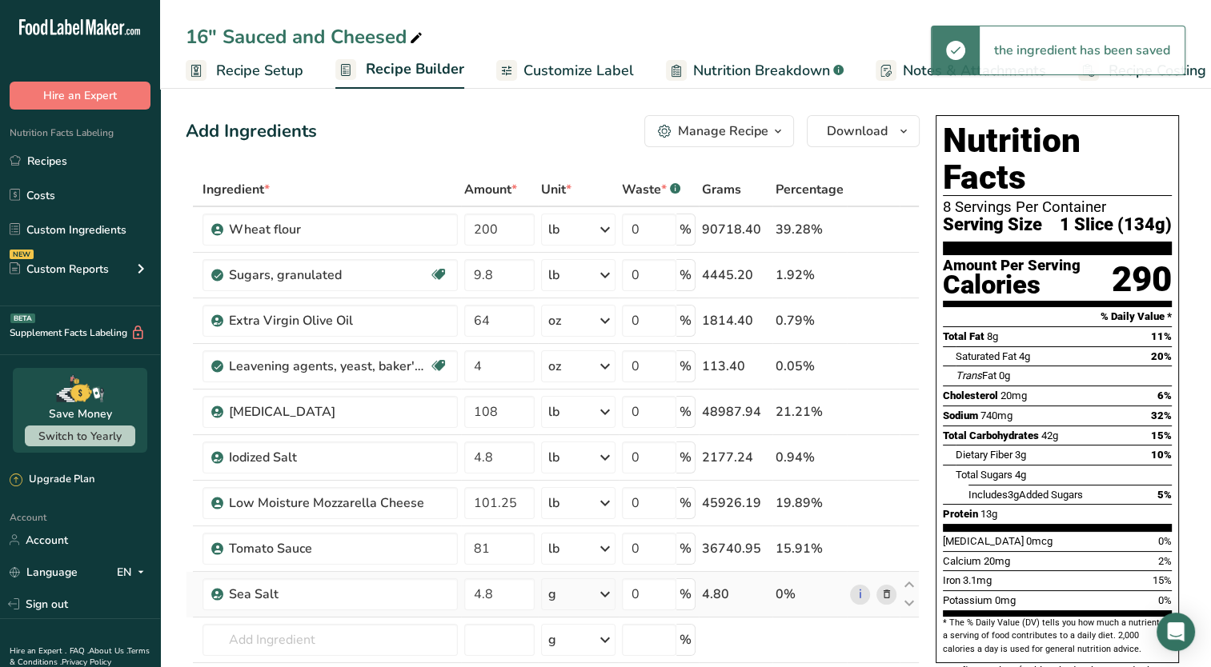
click at [609, 594] on icon at bounding box center [604, 594] width 19 height 29
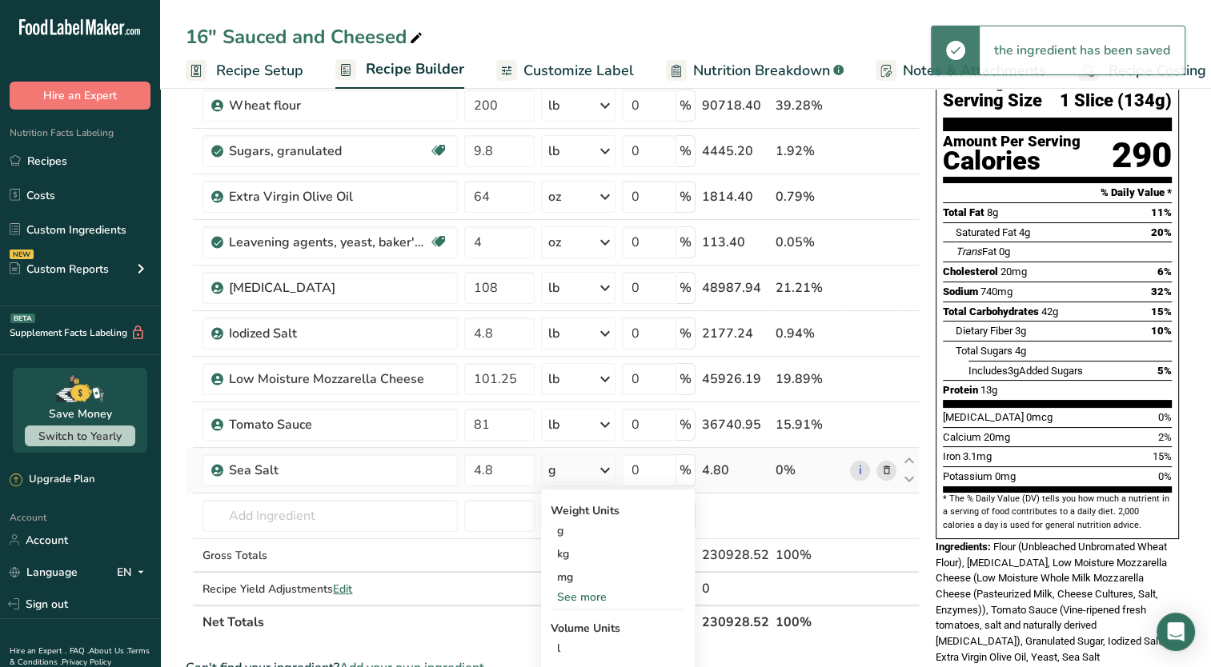
scroll to position [125, 0]
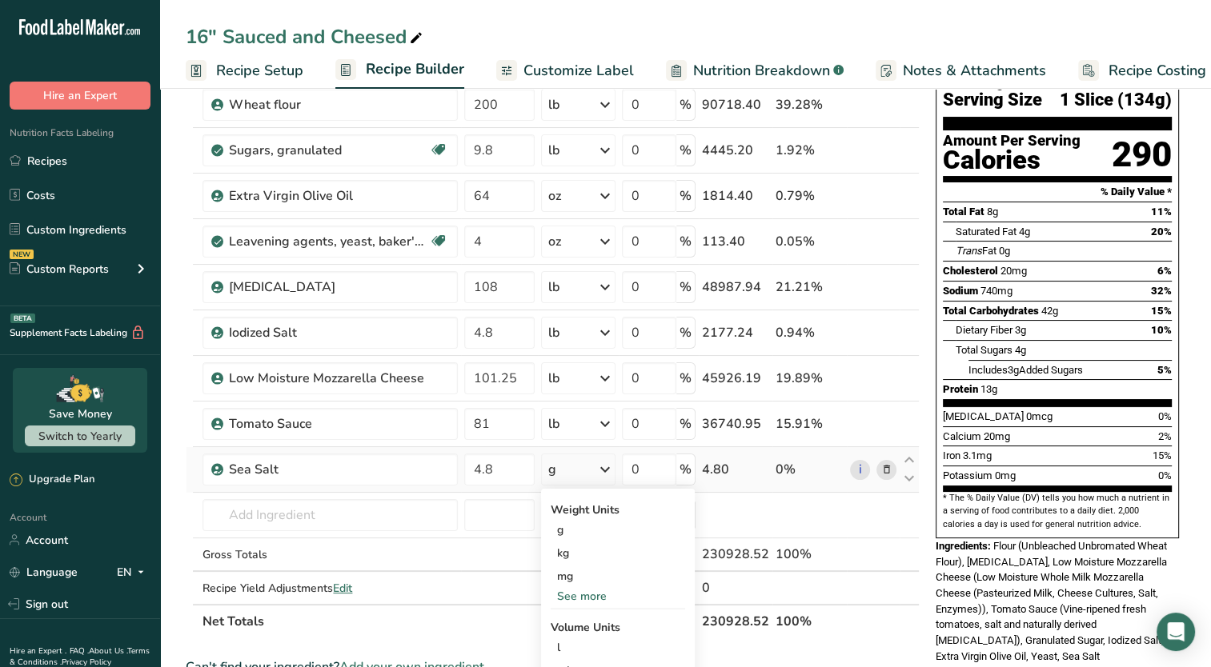
click at [585, 594] on div "See more" at bounding box center [617, 596] width 134 height 17
click at [568, 624] on div "lb" at bounding box center [617, 622] width 134 height 23
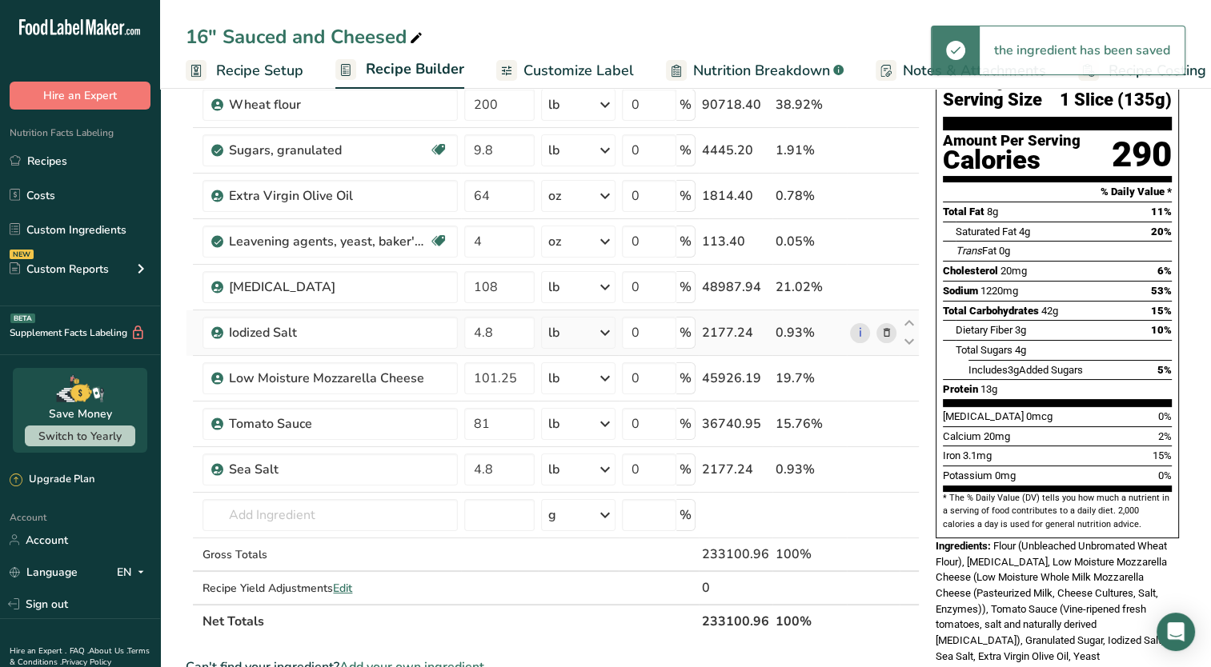
click at [886, 334] on icon at bounding box center [885, 333] width 11 height 17
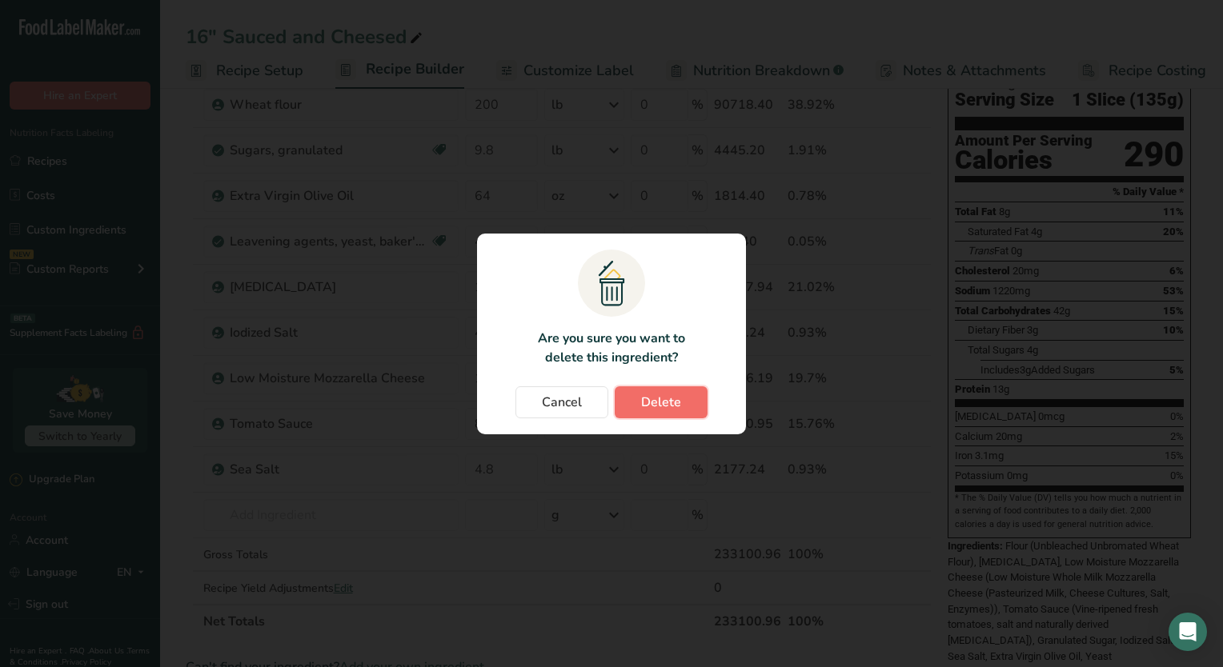
click at [662, 405] on span "Delete" at bounding box center [661, 402] width 40 height 19
type input "101.25"
type input "81"
type input "4.8"
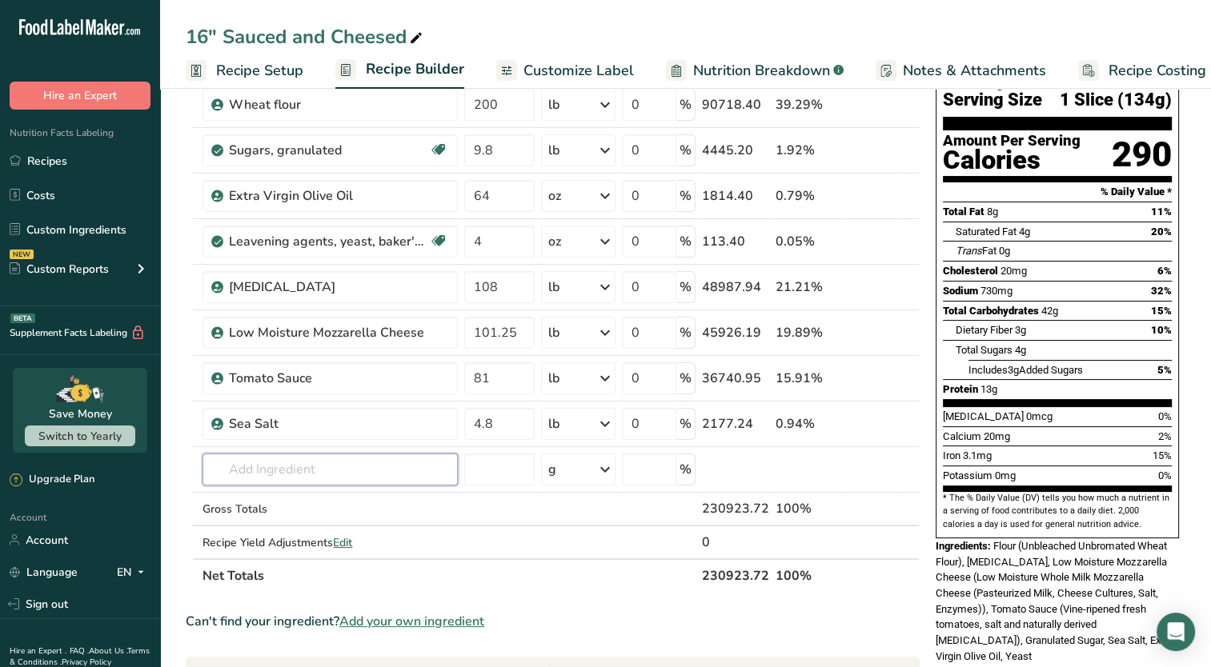
click at [322, 477] on input "text" at bounding box center [329, 470] width 255 height 32
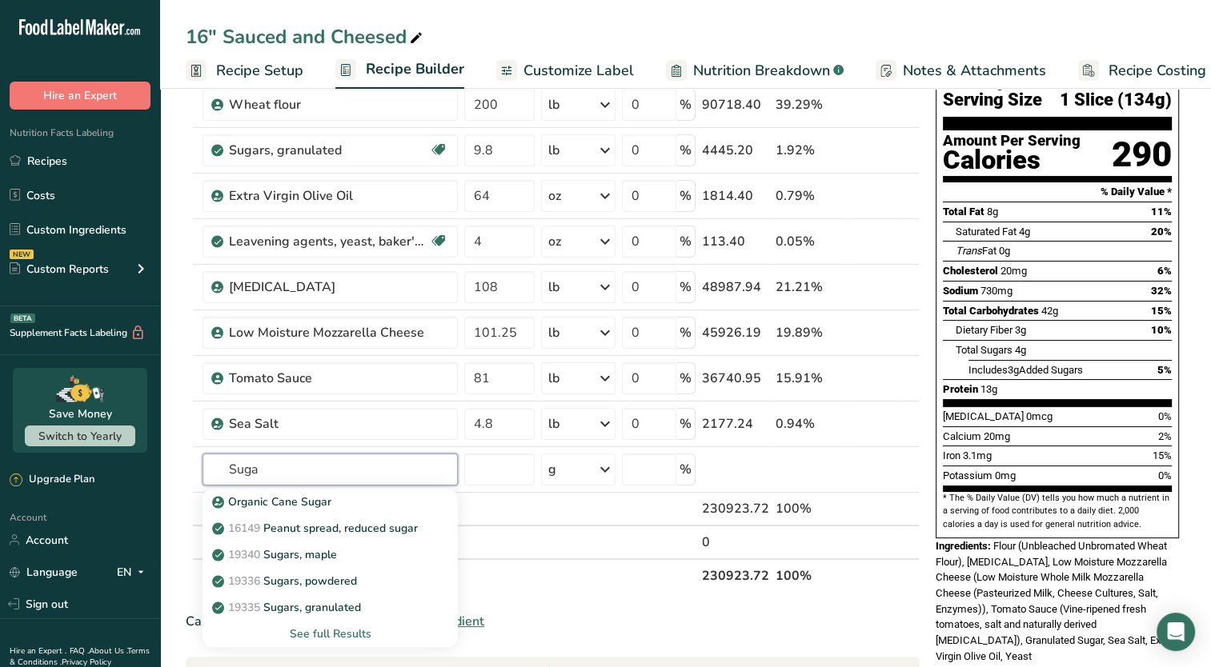
type input "Suga"
click at [600, 598] on section "Ingredient * Amount * Unit * Waste * .a-a{fill:#347362;}.b-a{fill:#fff;} Grams …" at bounding box center [553, 577] width 734 height 1059
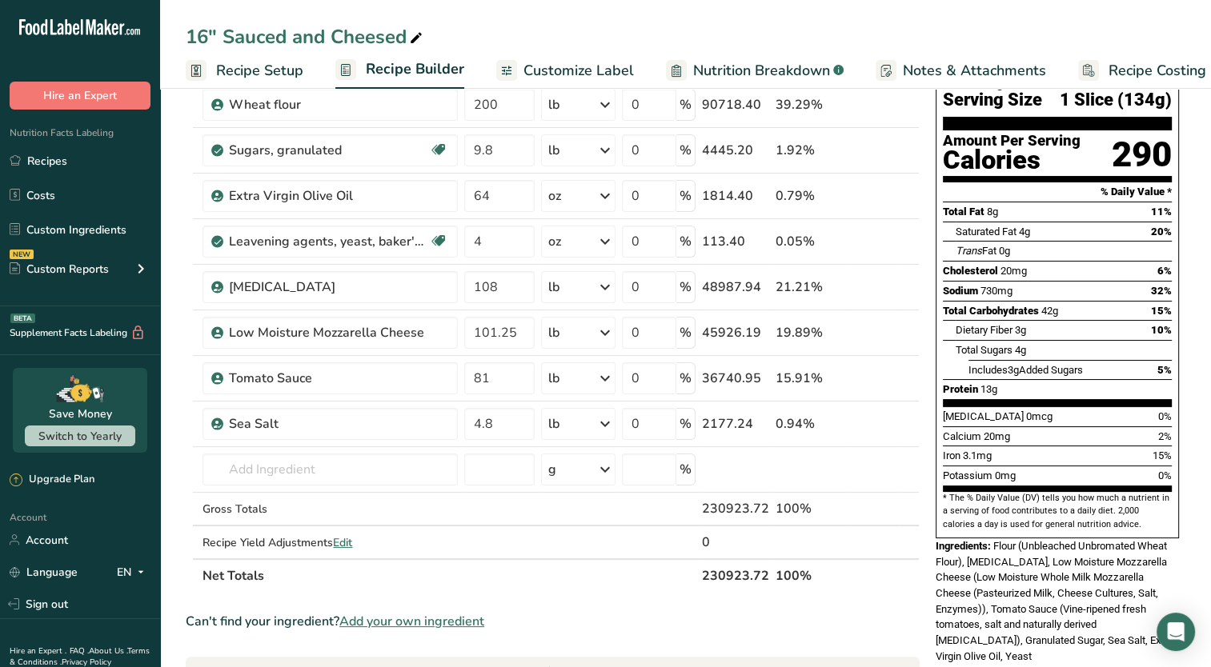
click at [393, 617] on span "Add your own ingredient" at bounding box center [411, 621] width 145 height 19
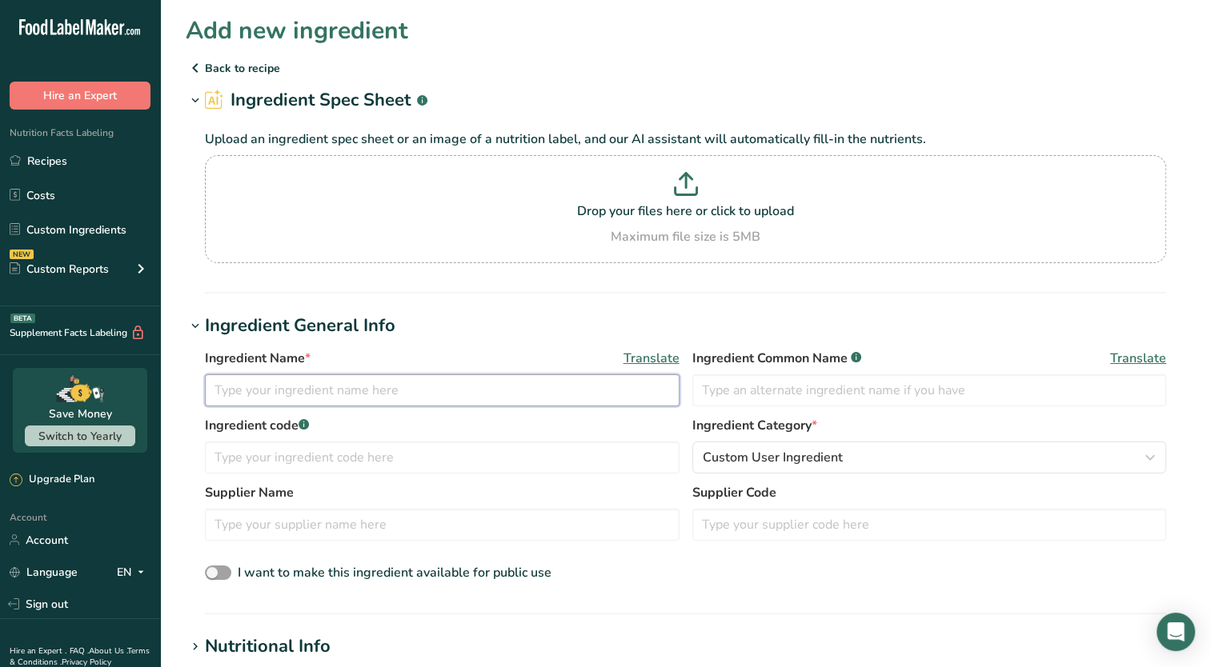
click at [399, 398] on input "text" at bounding box center [442, 390] width 474 height 32
type input "Sugar"
click at [567, 214] on p "Drop your files here or click to upload" at bounding box center [685, 211] width 953 height 19
click at [567, 214] on input "Drop your files here or click to upload Maximum file size is 5MB" at bounding box center [685, 209] width 961 height 108
type input "C:\fakepath\Screenshot 2025-08-22 191025.png"
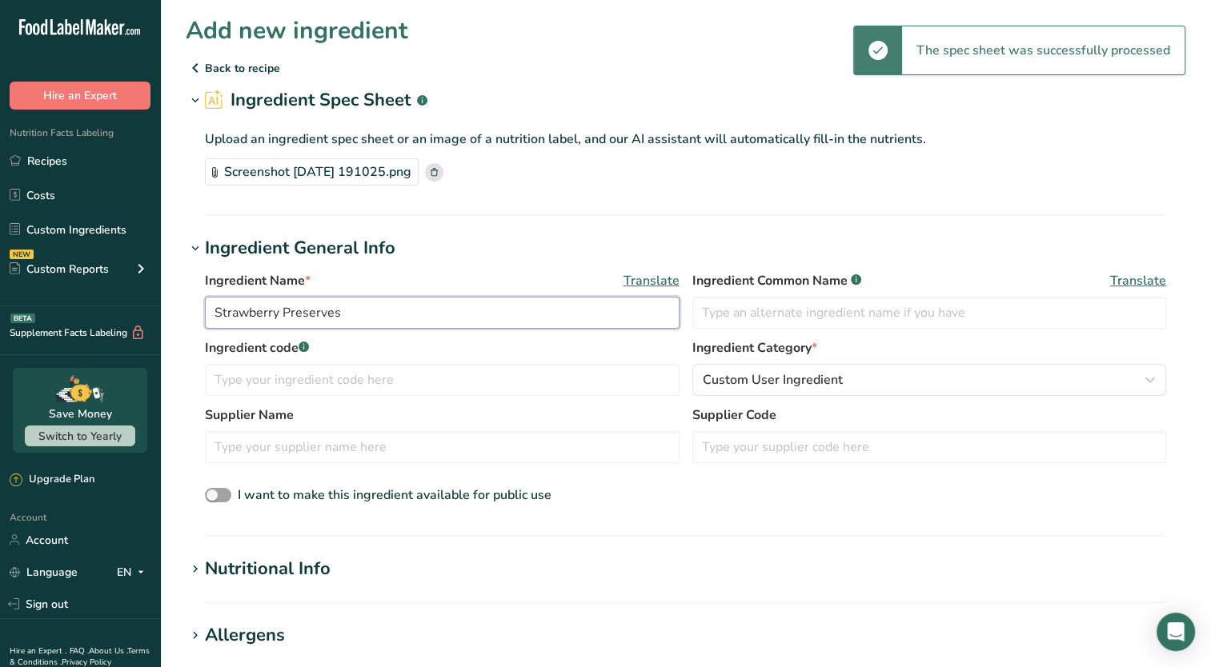
click at [367, 321] on input "Strawberry Preserves" at bounding box center [442, 313] width 474 height 32
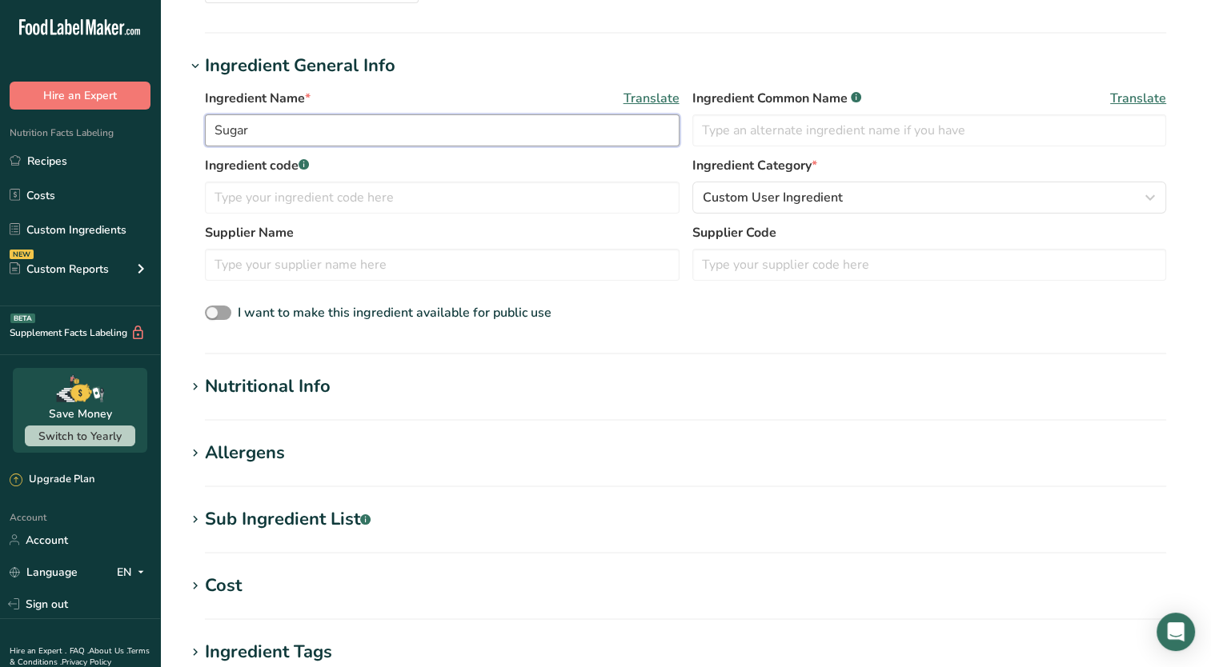
scroll to position [204, 0]
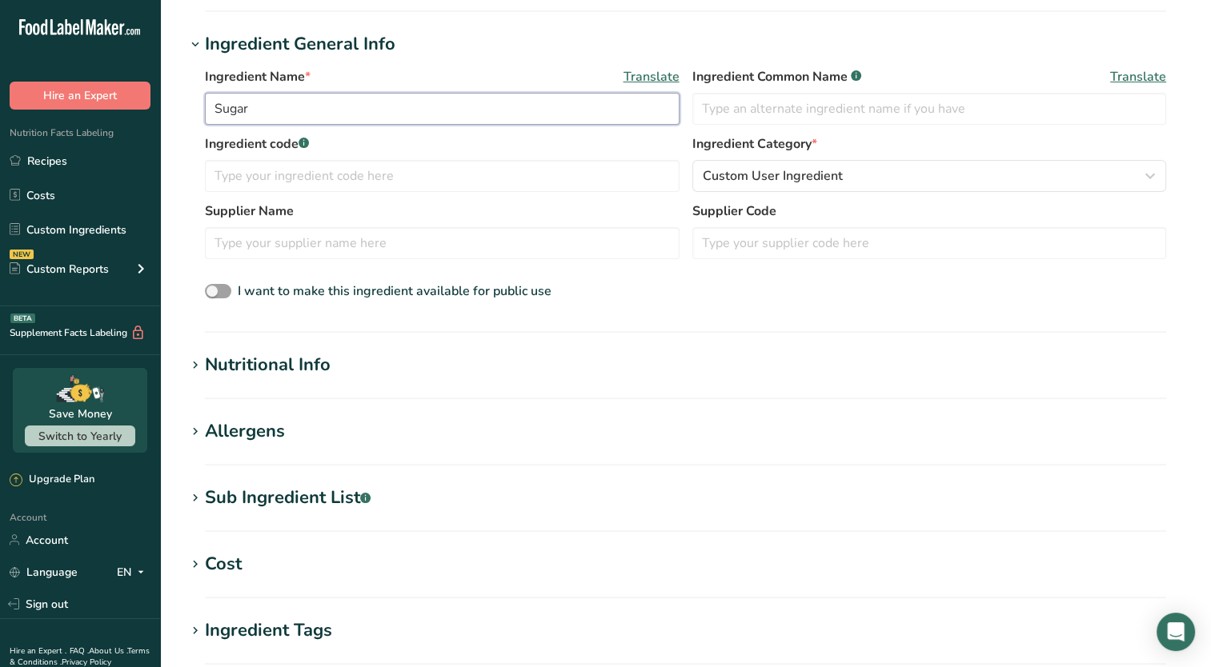
type input "Sugar"
click at [199, 501] on icon at bounding box center [195, 498] width 14 height 22
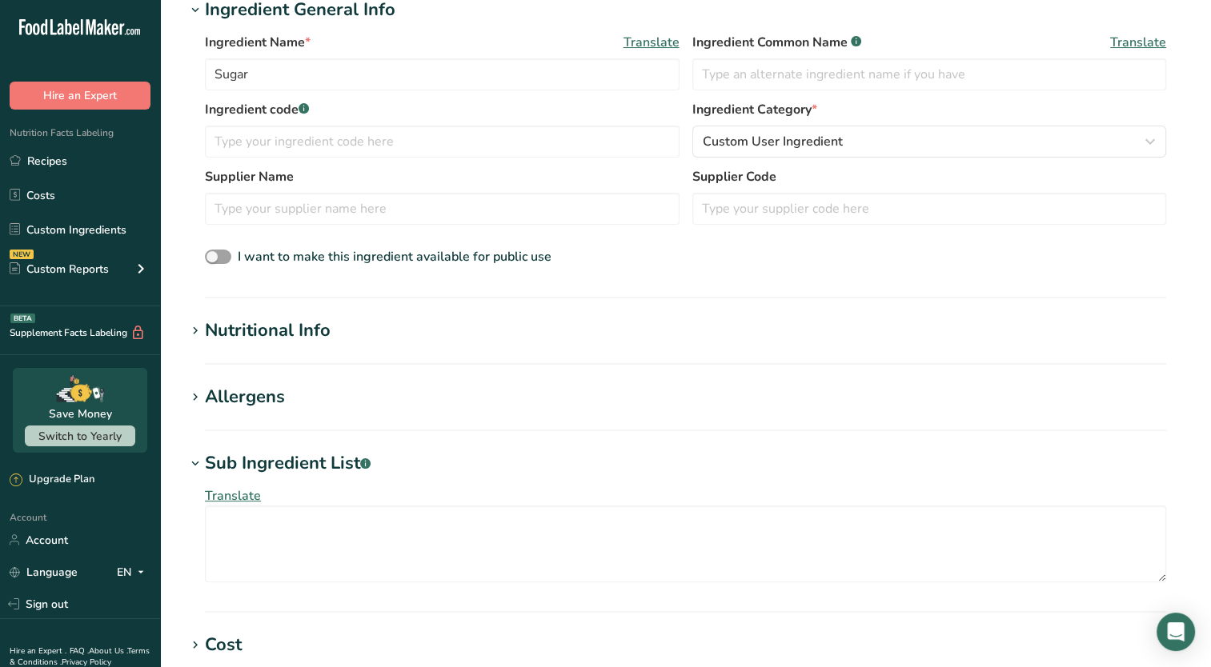
scroll to position [229, 0]
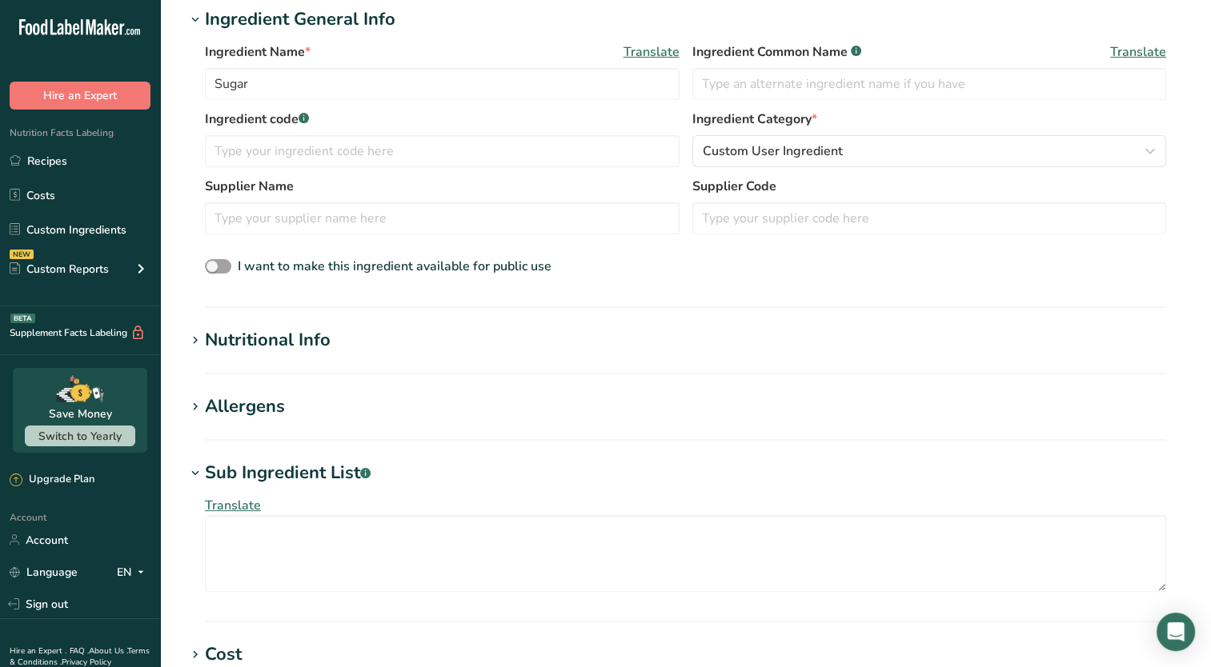
click at [194, 336] on icon at bounding box center [195, 341] width 14 height 22
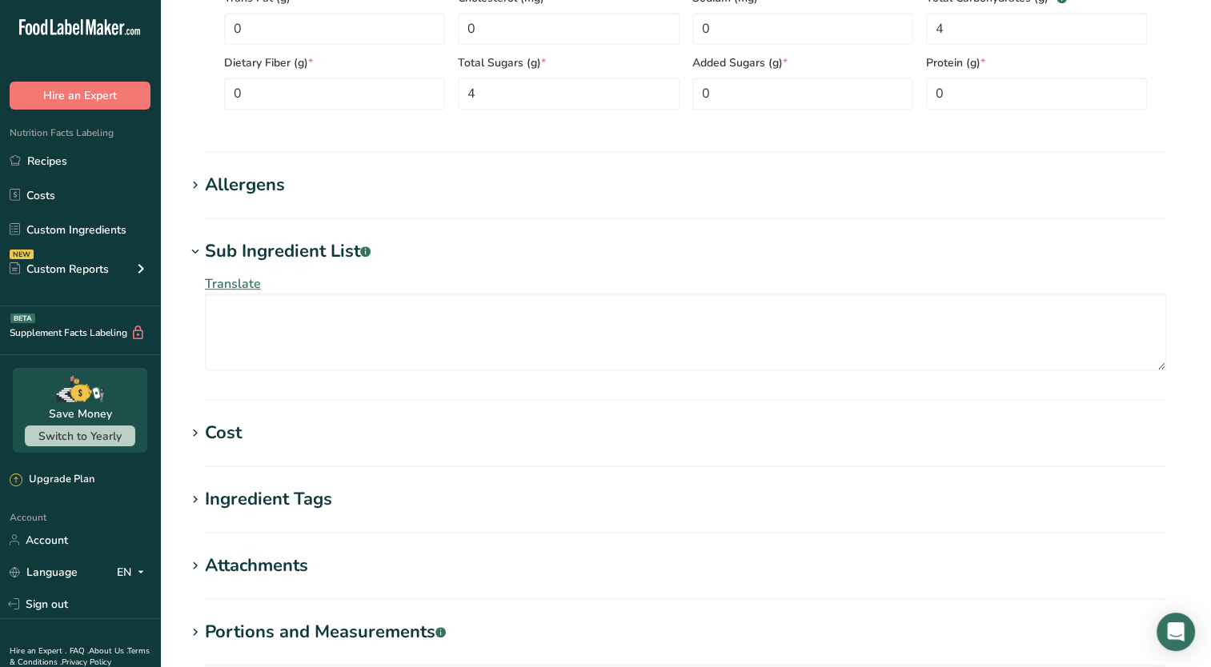
scroll to position [1013, 0]
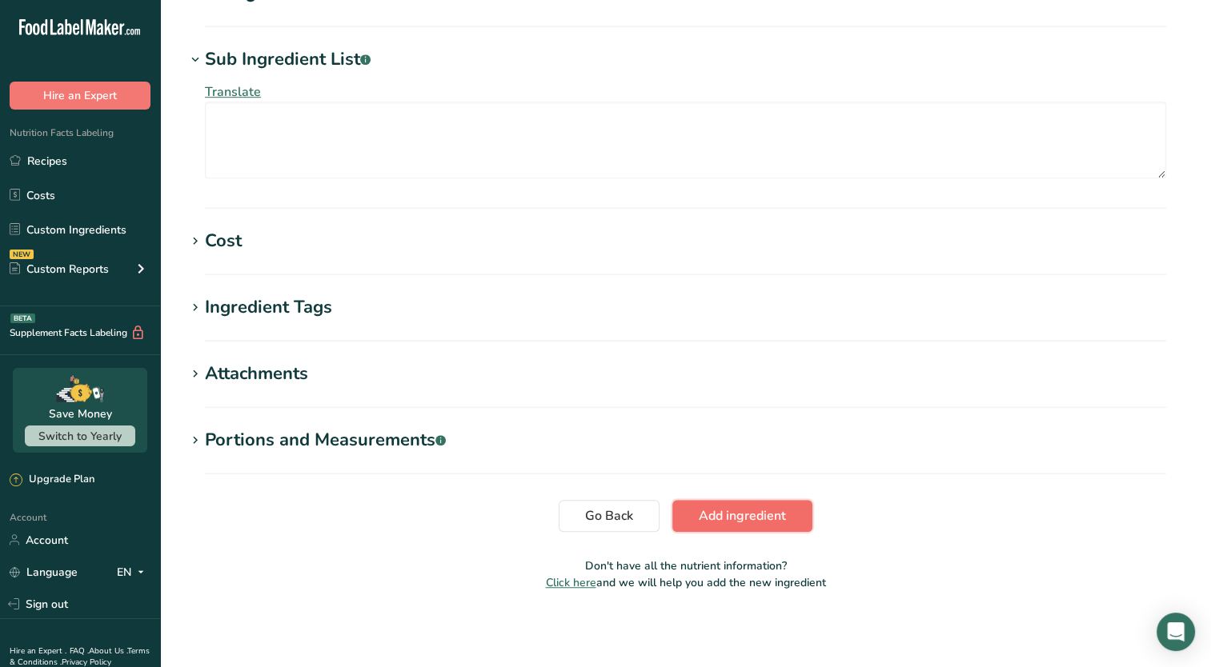
click at [746, 519] on span "Add ingredient" at bounding box center [741, 515] width 87 height 19
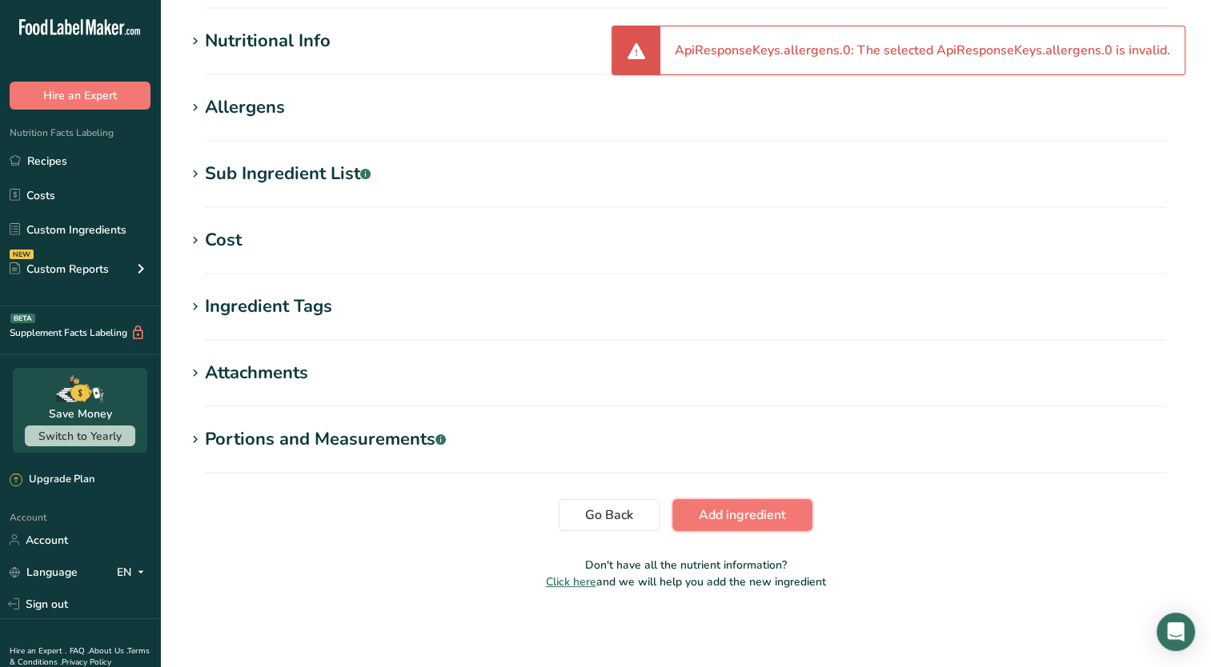
scroll to position [0, 0]
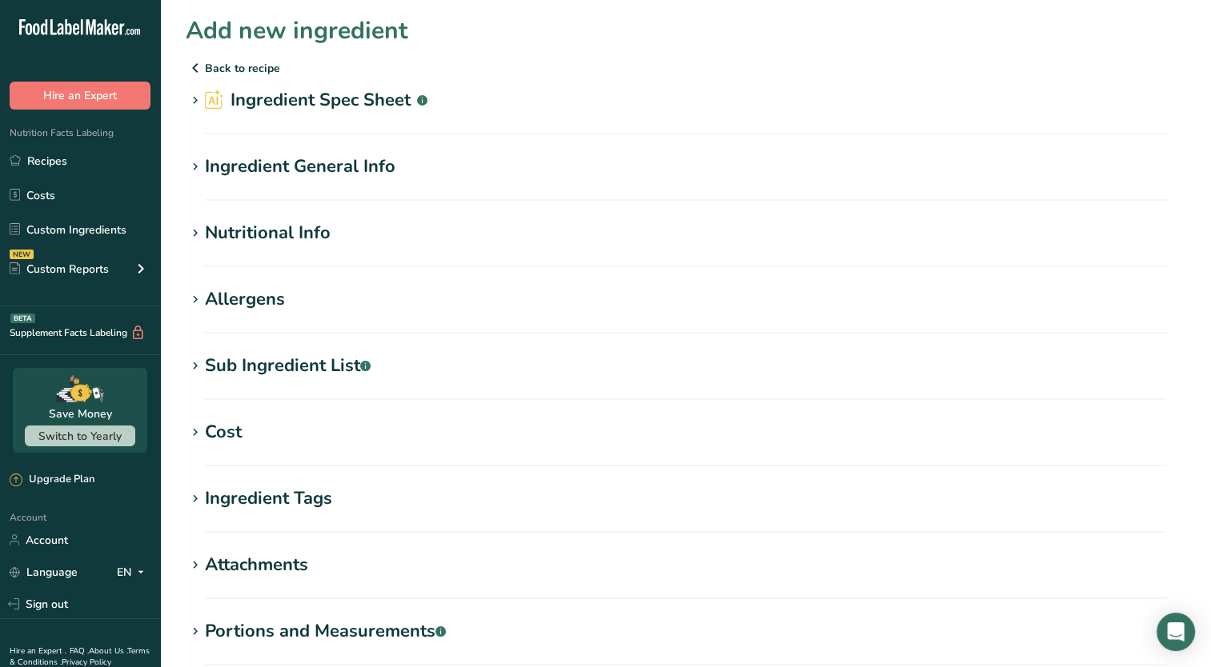
click at [189, 102] on icon at bounding box center [195, 101] width 14 height 22
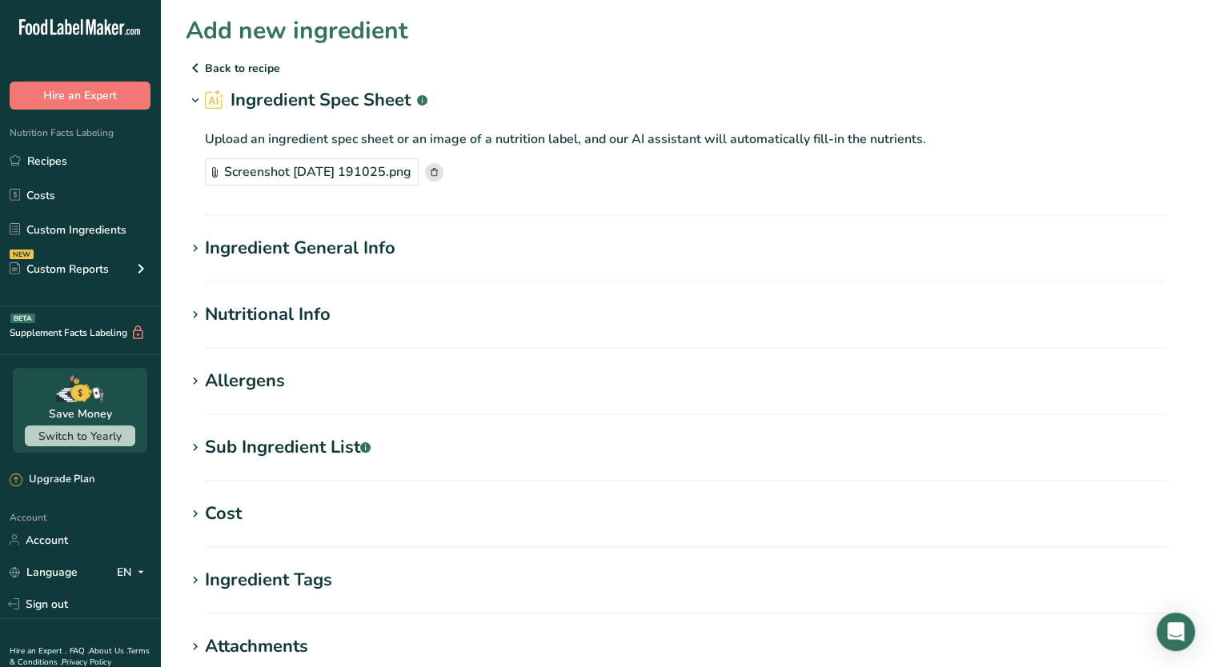
click at [198, 248] on icon at bounding box center [195, 249] width 14 height 22
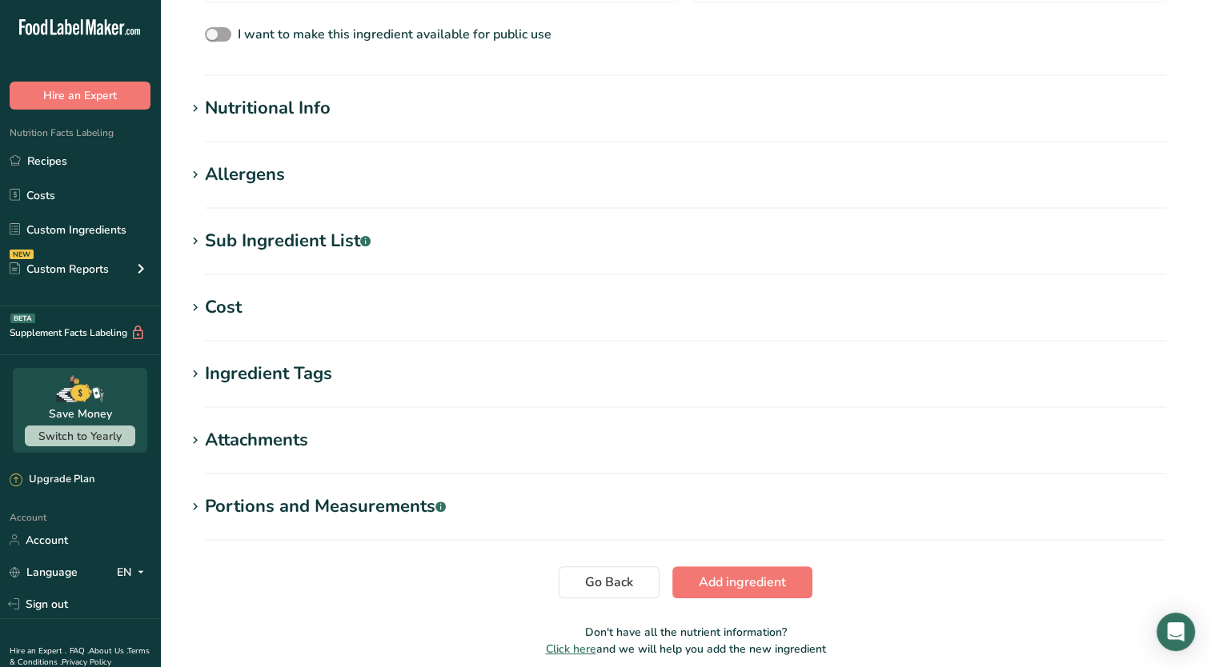
scroll to position [527, 0]
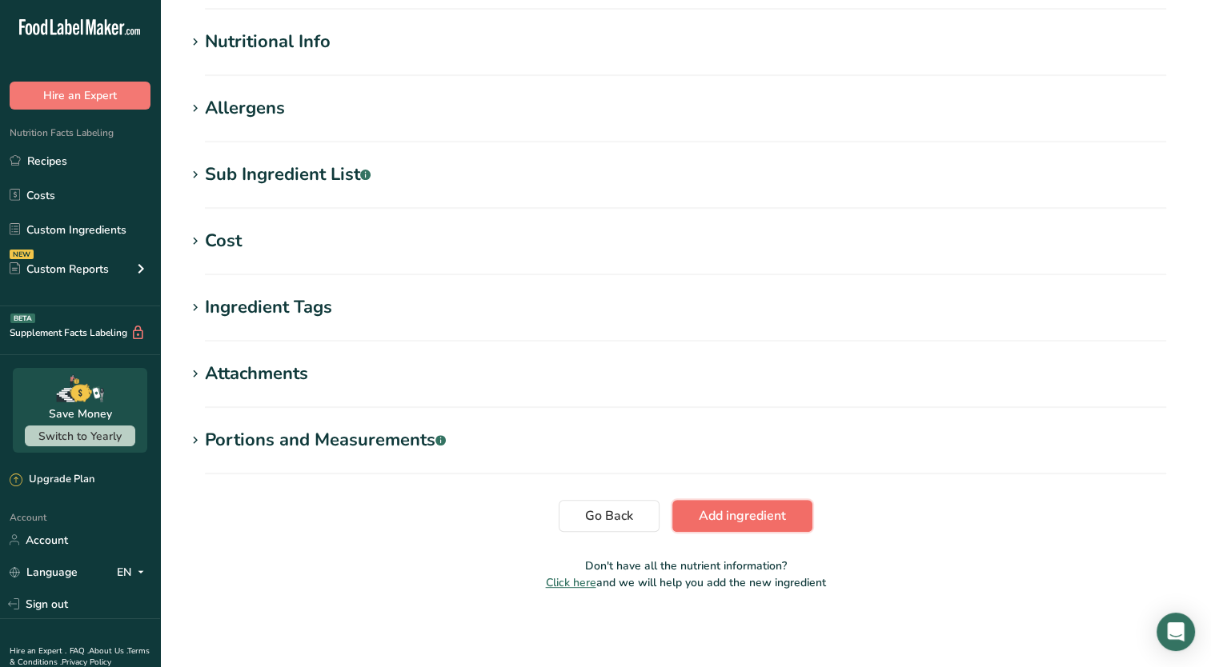
click at [712, 510] on span "Add ingredient" at bounding box center [741, 515] width 87 height 19
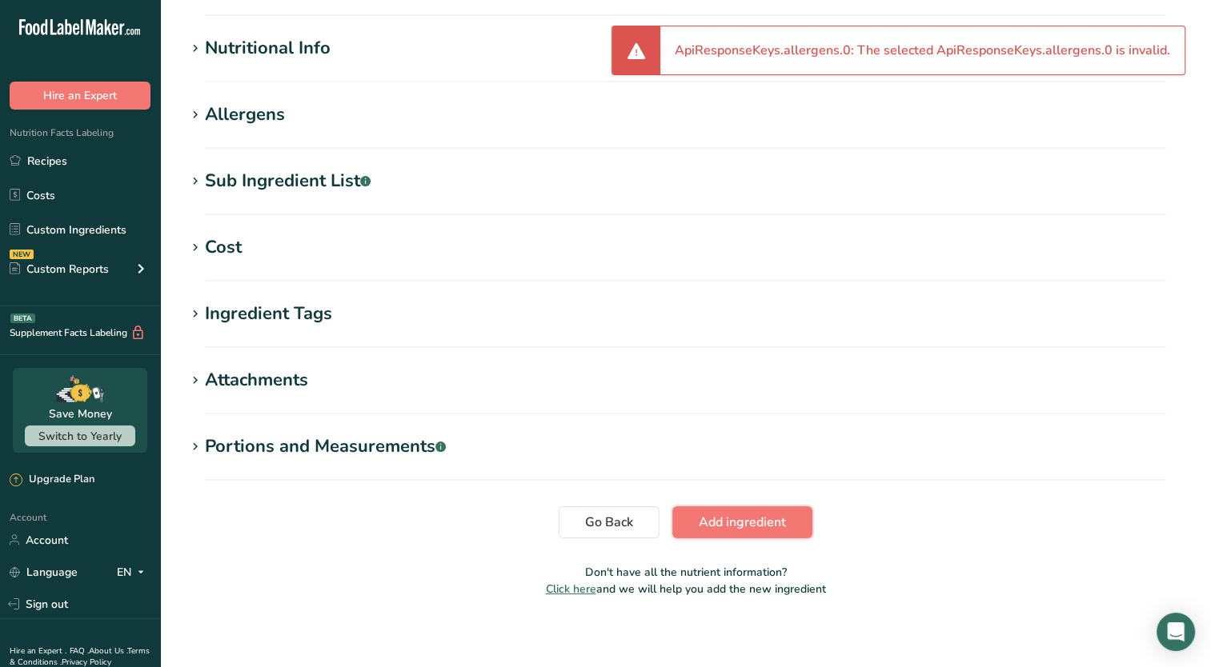
scroll to position [0, 0]
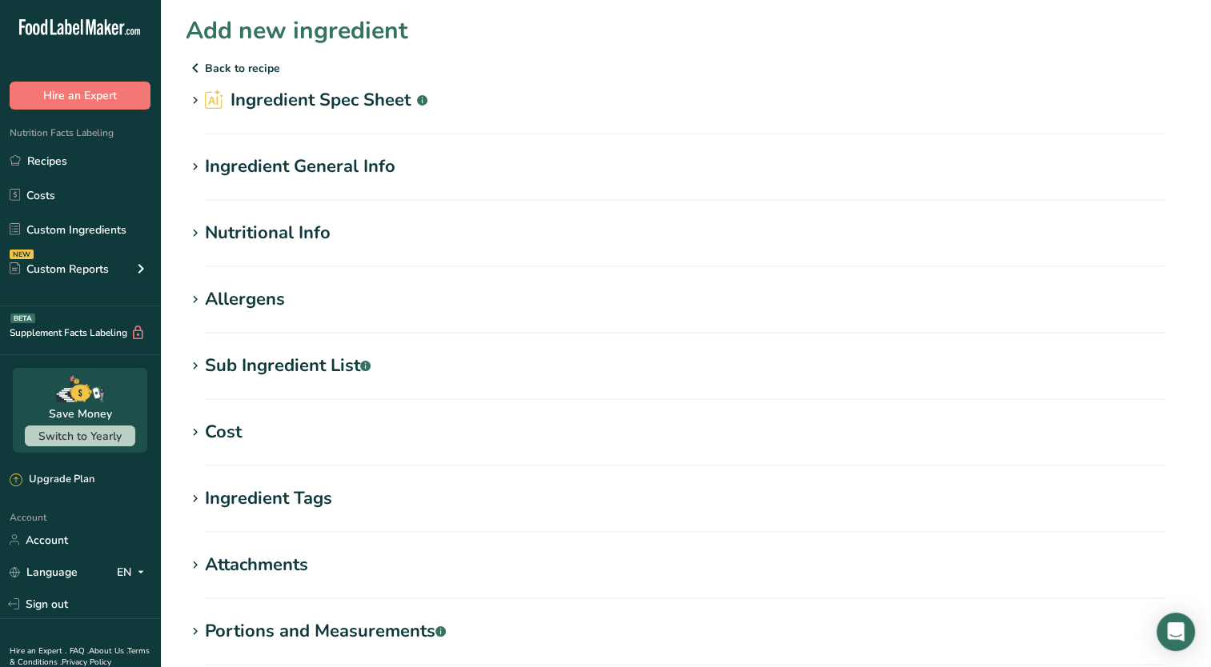
click at [198, 295] on icon at bounding box center [195, 300] width 14 height 22
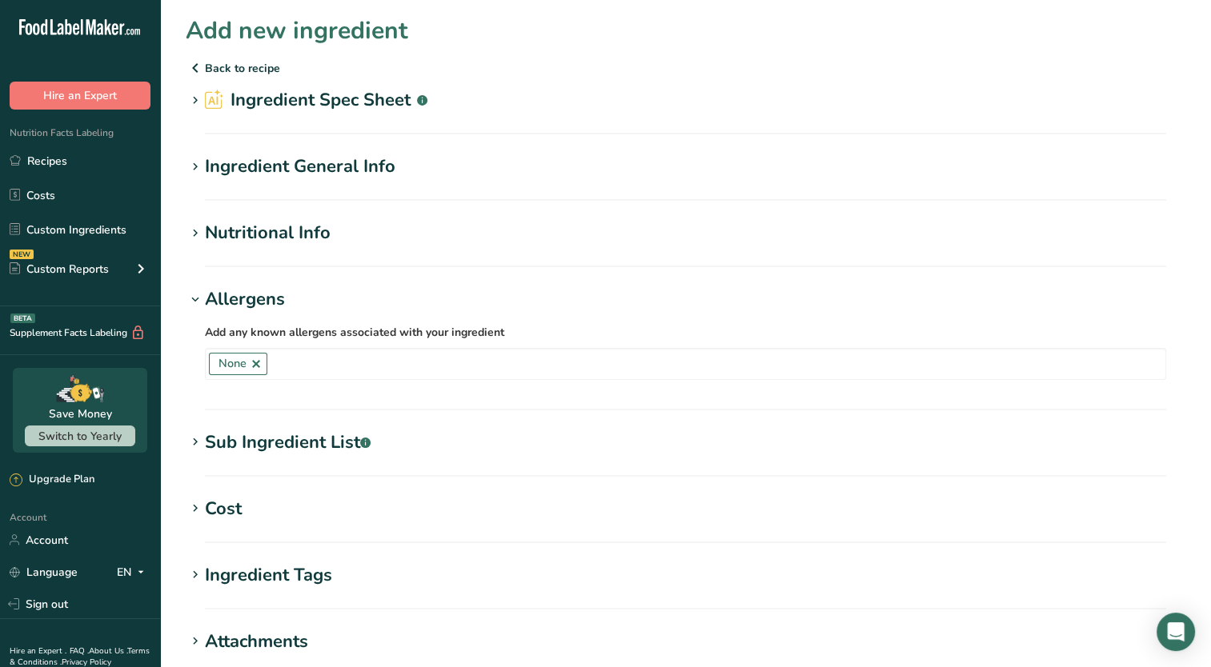
click at [195, 101] on icon at bounding box center [195, 101] width 14 height 22
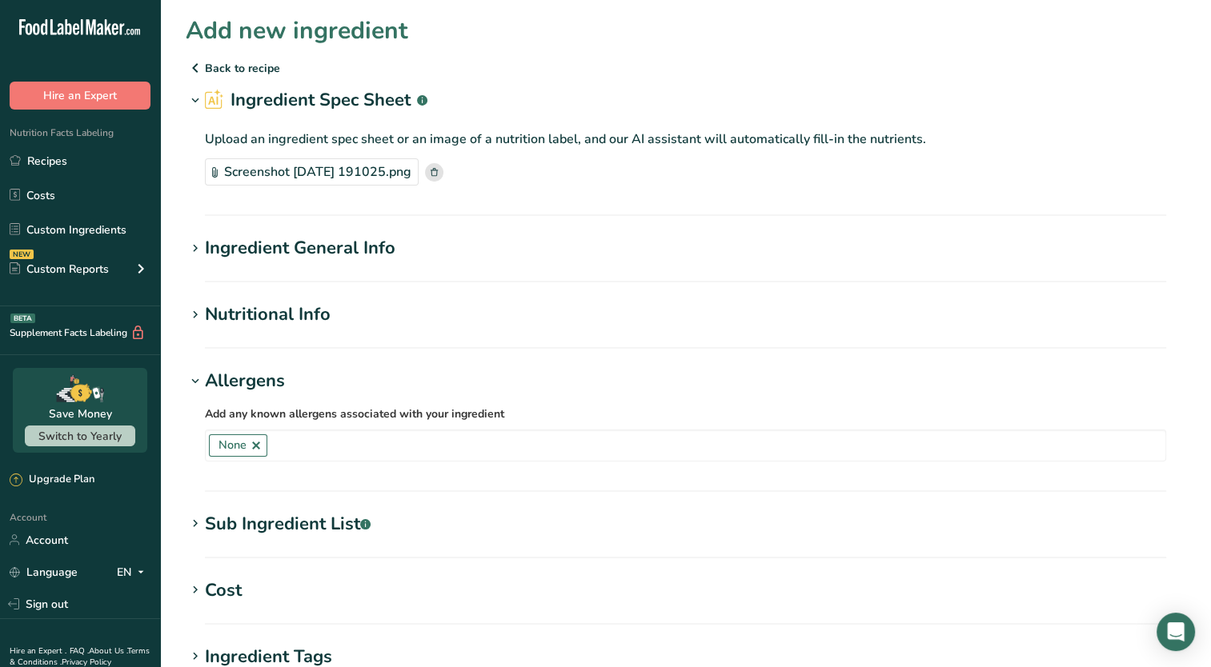
click at [195, 247] on icon at bounding box center [195, 249] width 14 height 22
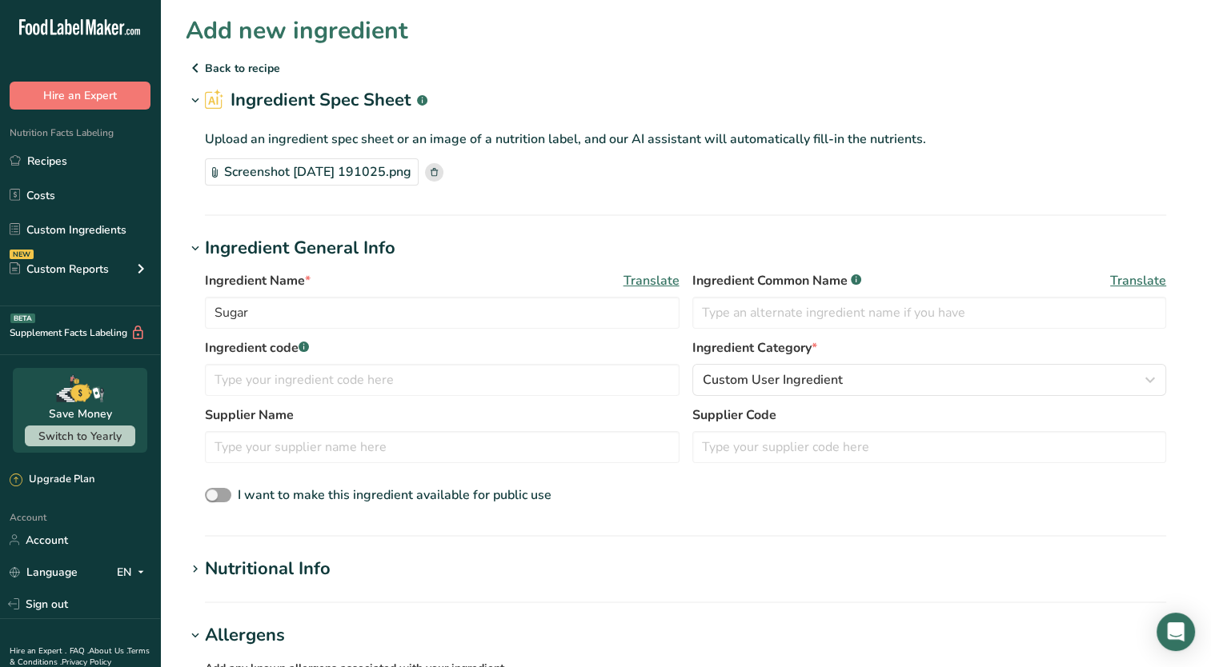
click at [199, 564] on icon at bounding box center [195, 569] width 14 height 22
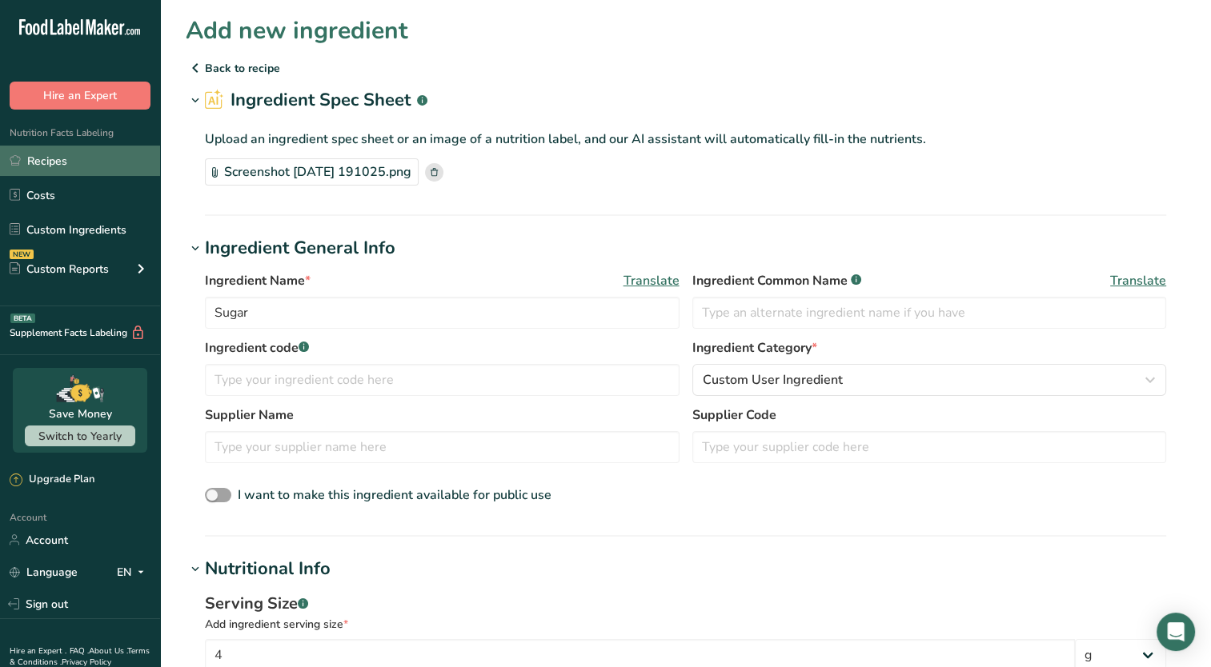
click at [48, 172] on link "Recipes" at bounding box center [80, 161] width 160 height 30
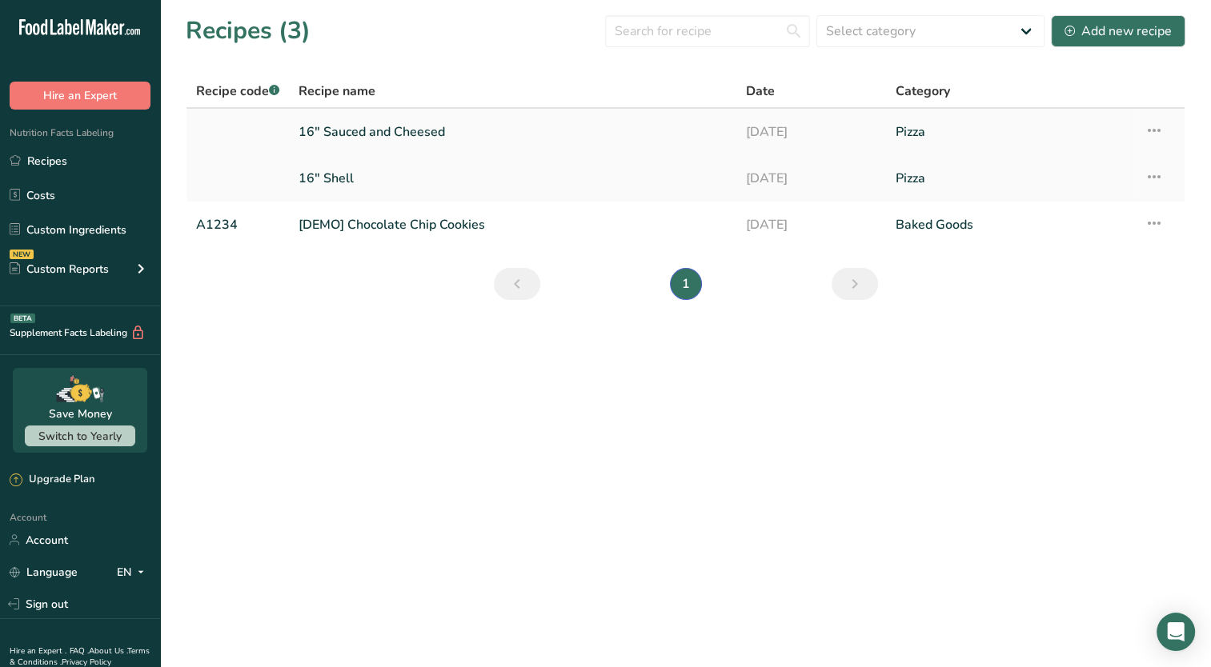
click at [447, 133] on link "16" Sauced and Cheesed" at bounding box center [512, 132] width 428 height 34
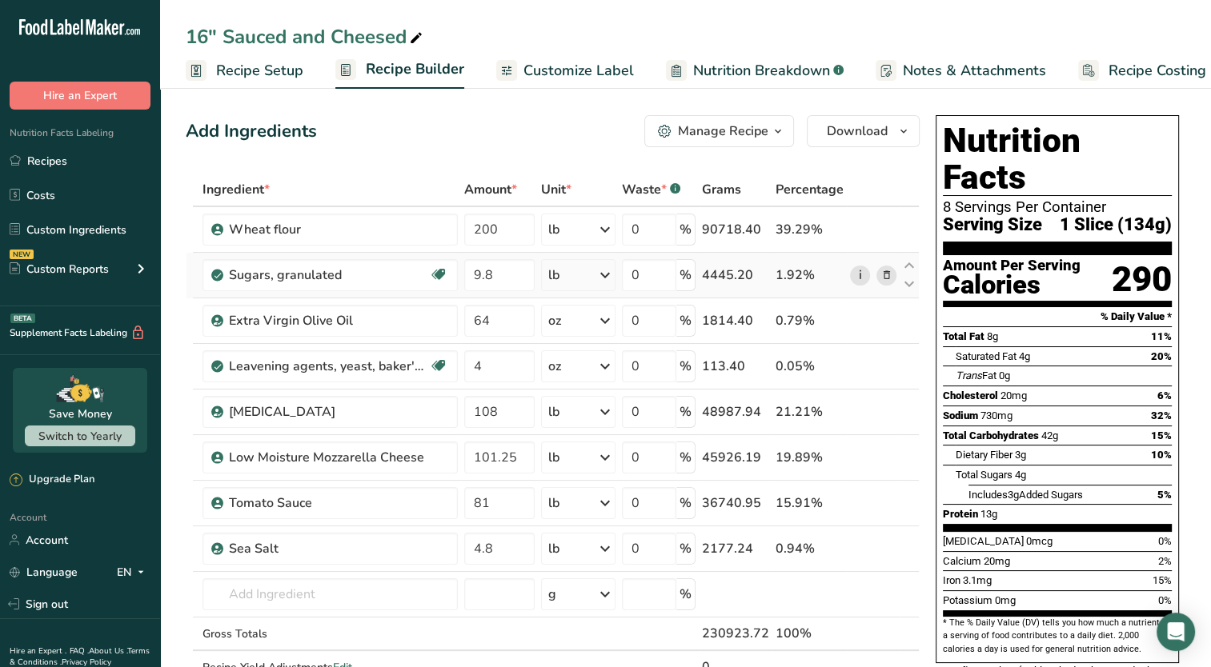
click at [864, 270] on link "i" at bounding box center [860, 276] width 20 height 20
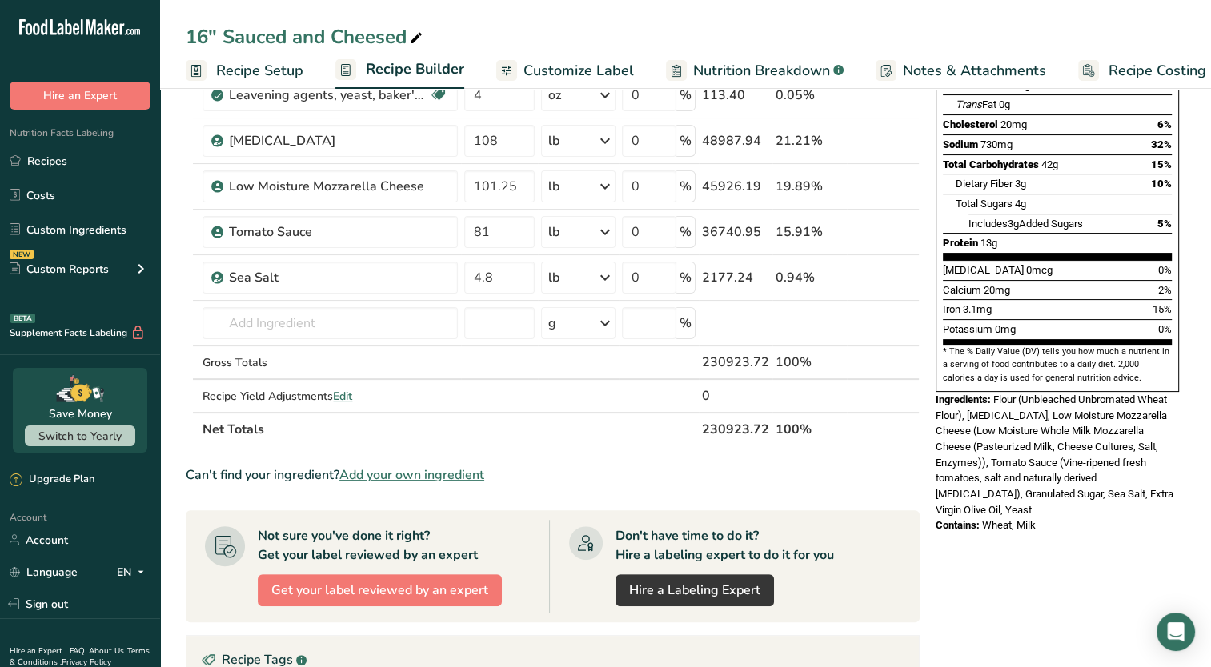
scroll to position [272, 0]
click at [371, 472] on span "Add your own ingredient" at bounding box center [411, 474] width 145 height 19
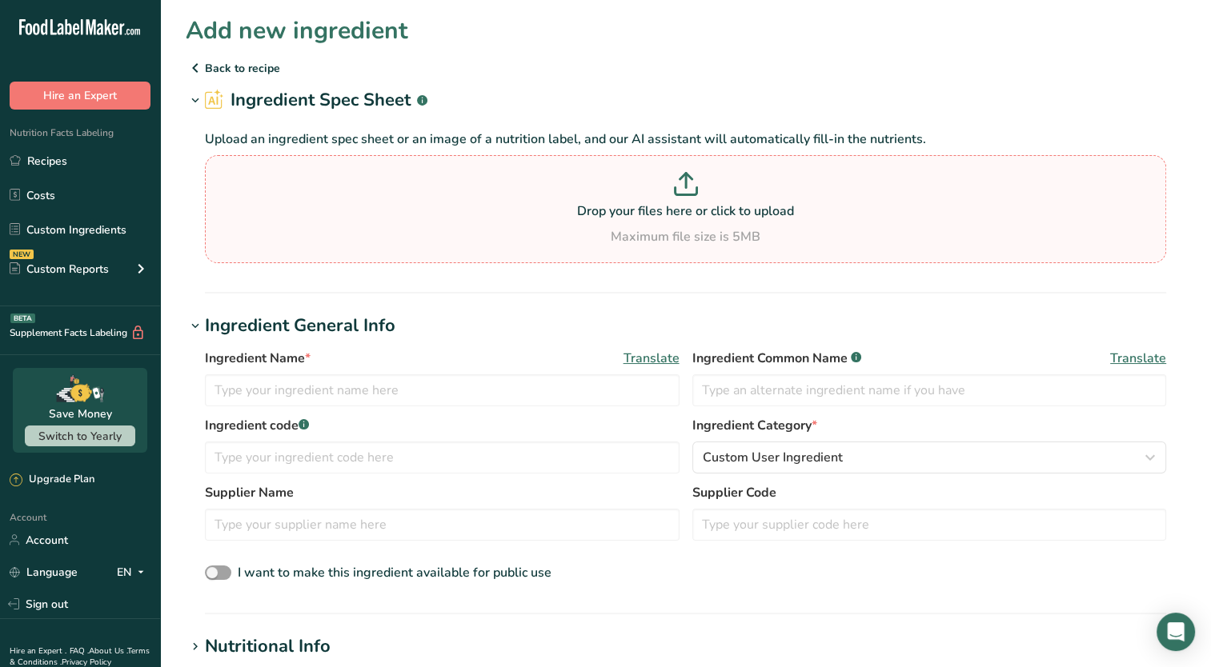
click at [840, 196] on p at bounding box center [685, 187] width 953 height 30
click at [840, 196] on input "Drop your files here or click to upload Maximum file size is 5MB" at bounding box center [685, 209] width 961 height 108
type input "C:\fakepath\Screenshot 2025-08-22 191025.png"
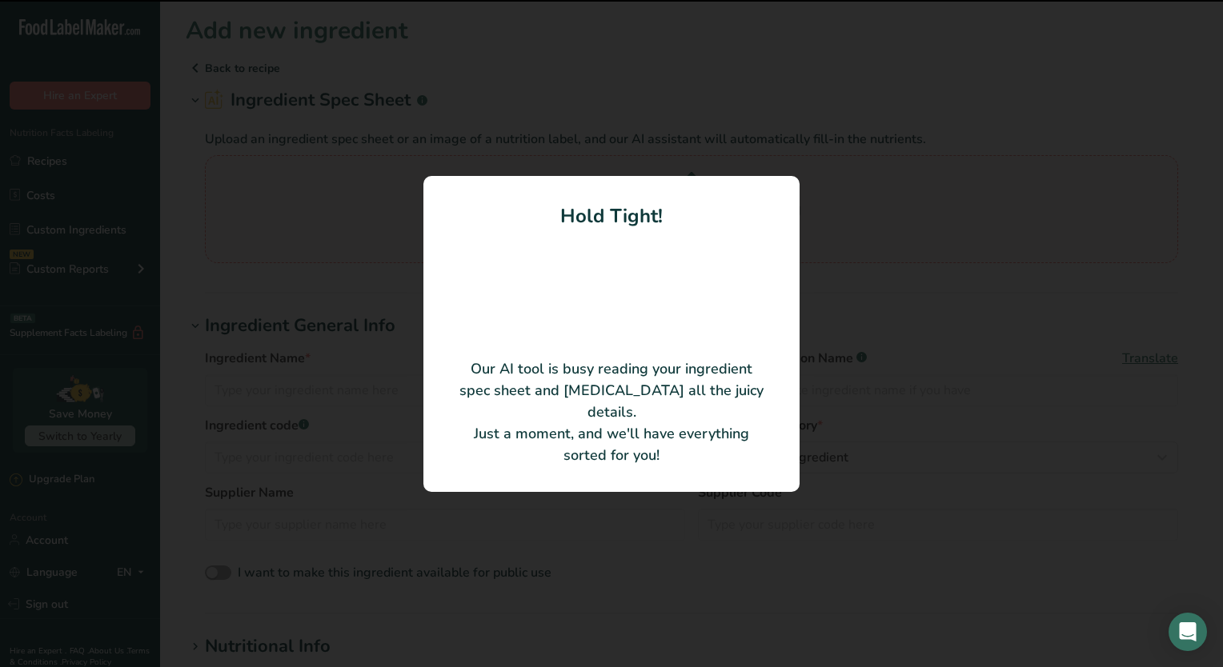
type input "Sugar"
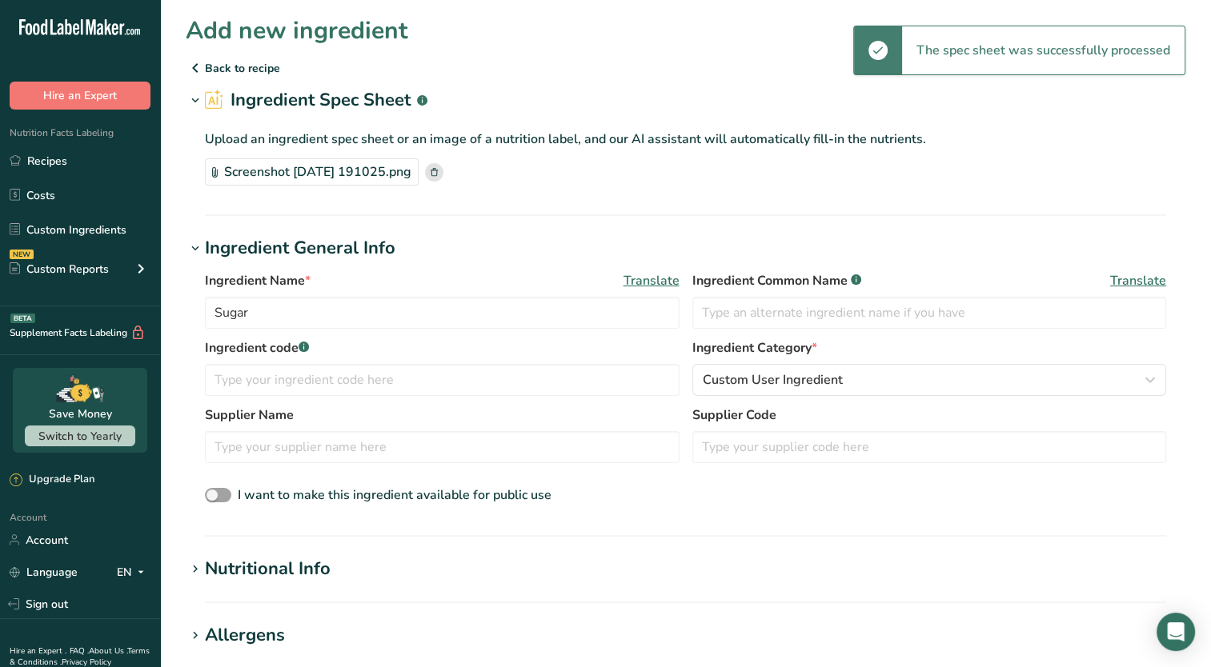
scroll to position [253, 0]
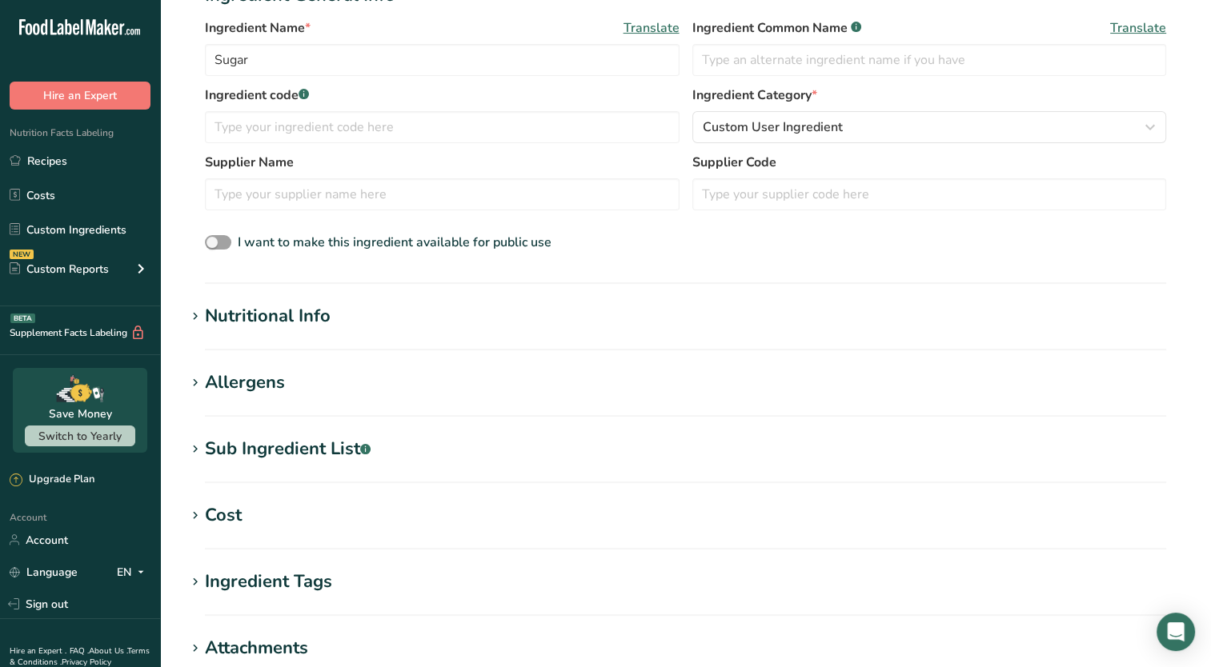
click at [197, 446] on icon at bounding box center [195, 449] width 14 height 22
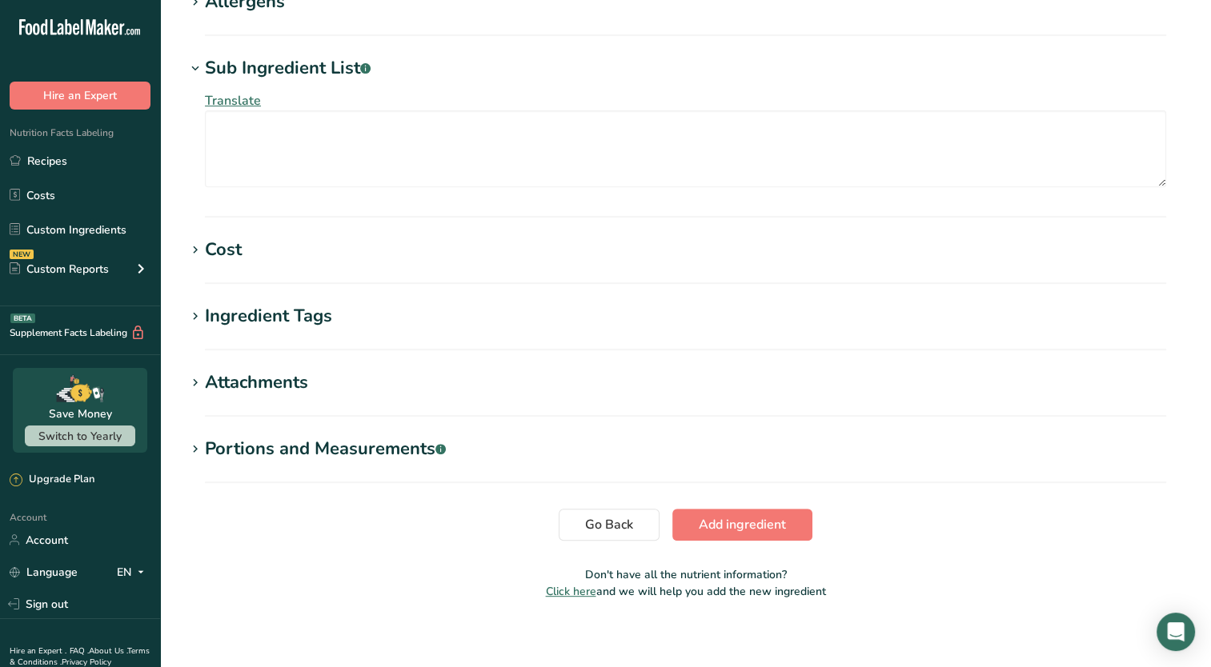
scroll to position [642, 0]
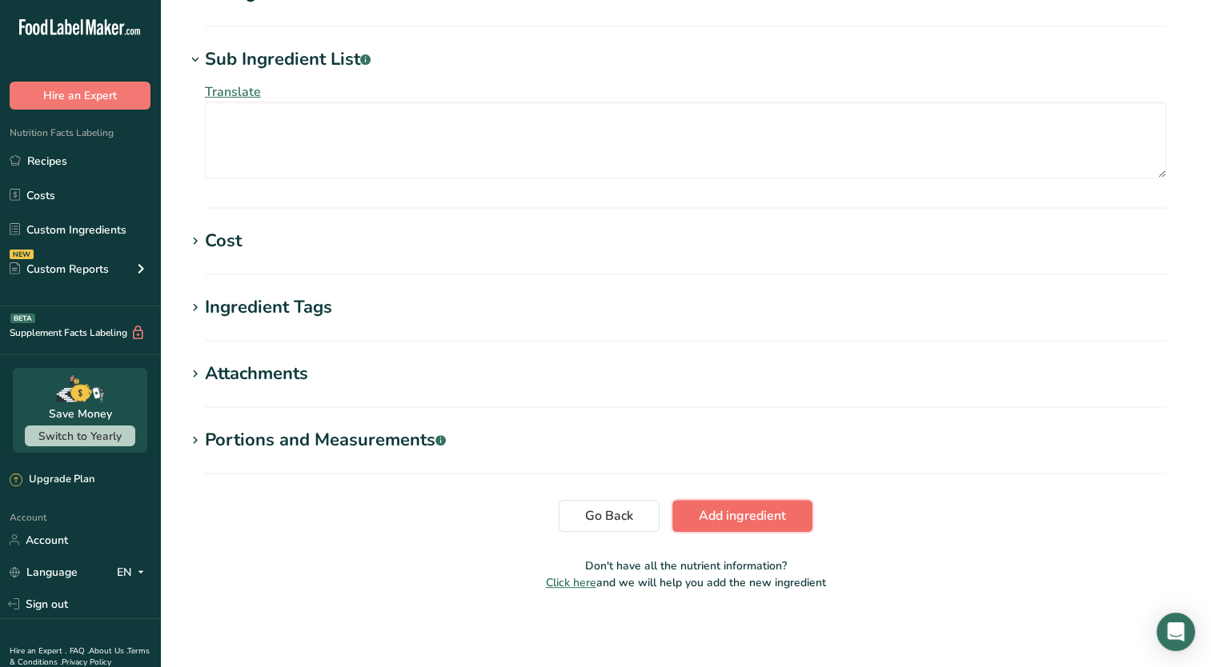
click at [714, 507] on span "Add ingredient" at bounding box center [741, 515] width 87 height 19
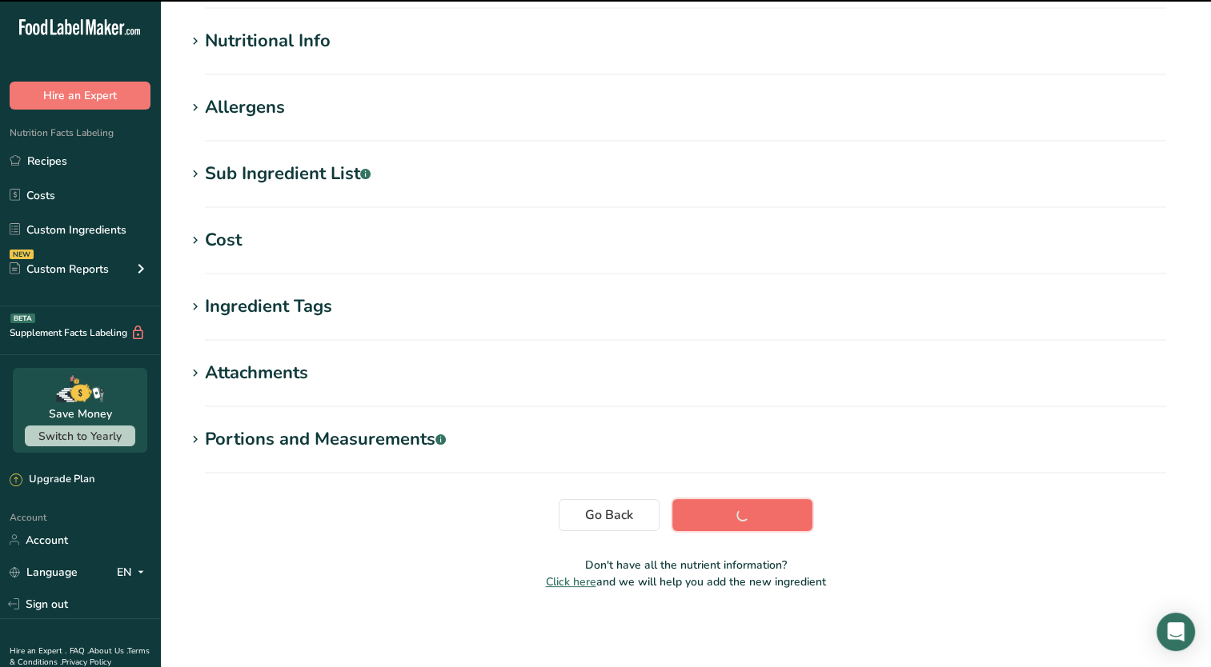
scroll to position [192, 0]
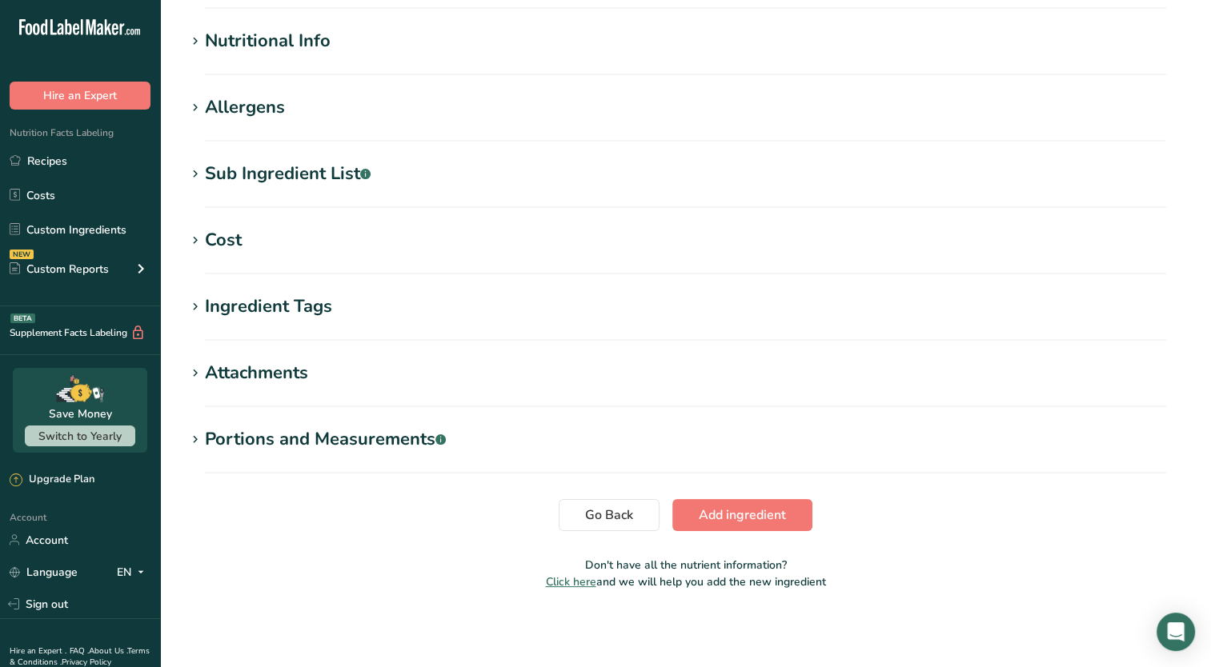
click at [195, 107] on icon at bounding box center [195, 108] width 14 height 22
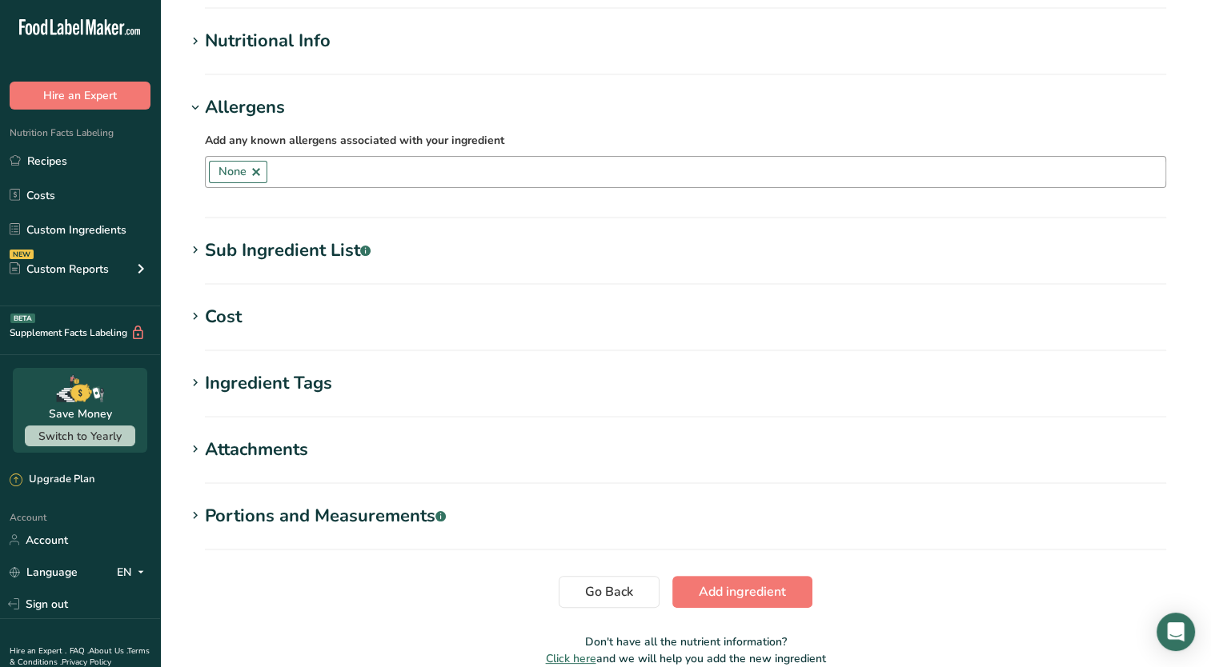
click at [256, 174] on link at bounding box center [256, 172] width 13 height 13
click at [186, 155] on div "Add any known allergens associated with your ingredient Soy Tree Nuts Wheat Mil…" at bounding box center [685, 159] width 999 height 77
click at [720, 582] on span "Add ingredient" at bounding box center [741, 591] width 87 height 19
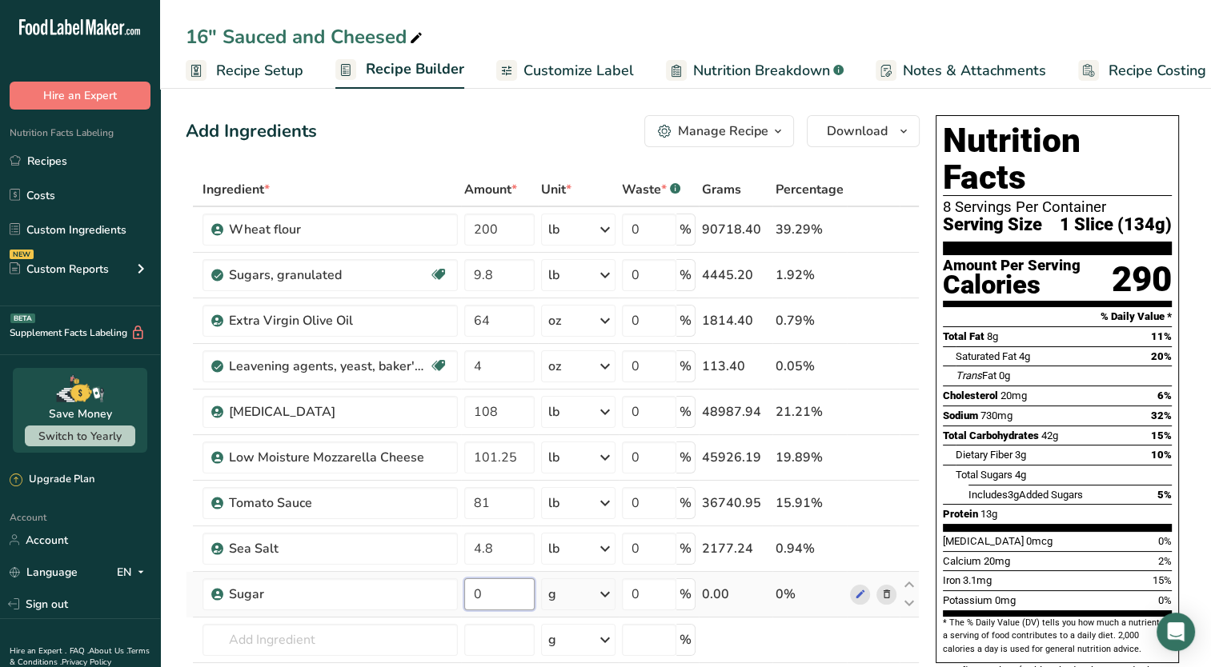
click at [501, 596] on input "0" at bounding box center [499, 594] width 70 height 32
type input "9.8"
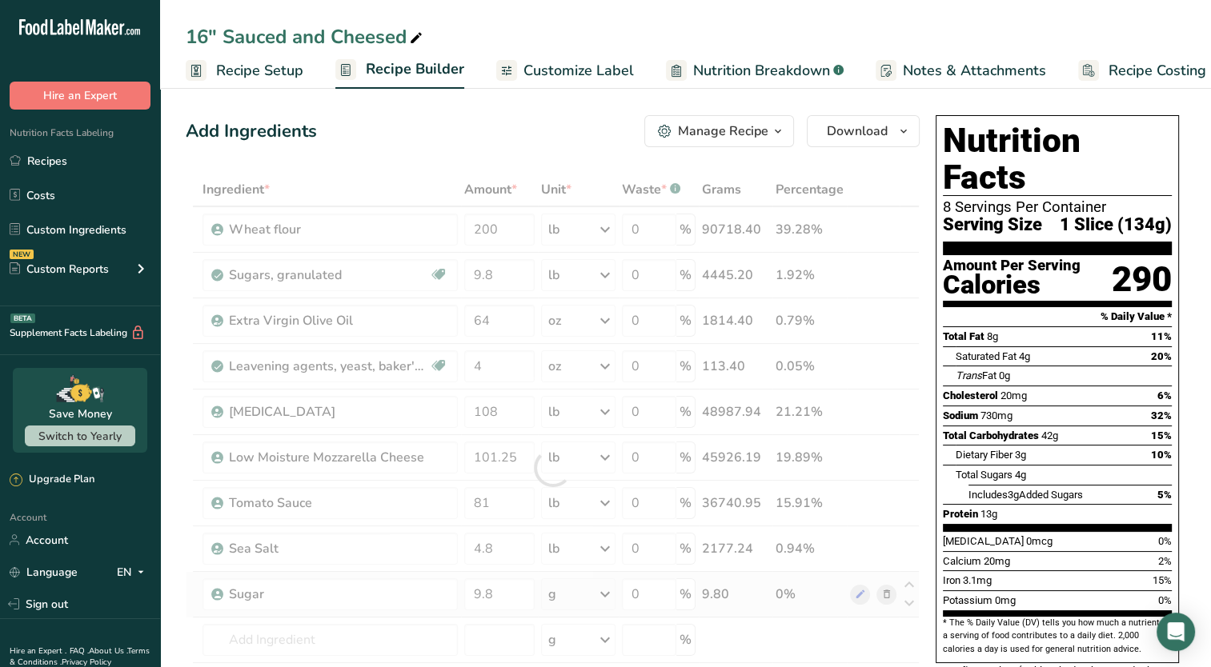
click at [609, 594] on div "Ingredient * Amount * Unit * Waste * .a-a{fill:#347362;}.b-a{fill:#fff;} Grams …" at bounding box center [553, 468] width 734 height 590
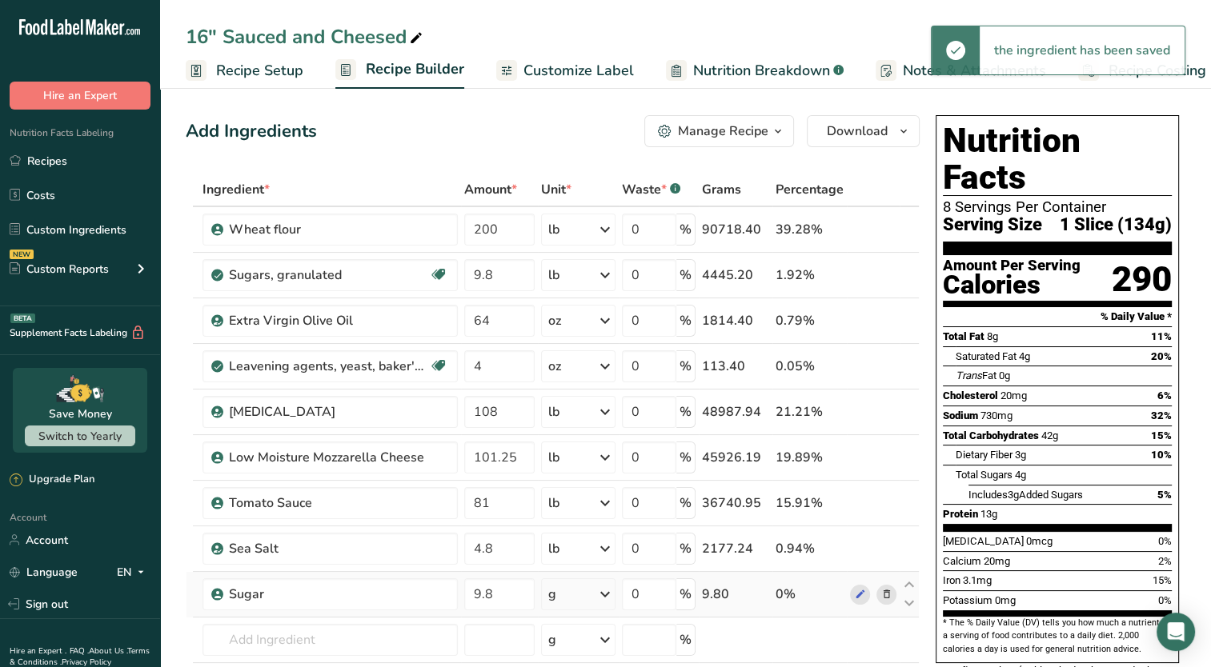
click at [609, 594] on icon at bounding box center [604, 594] width 19 height 29
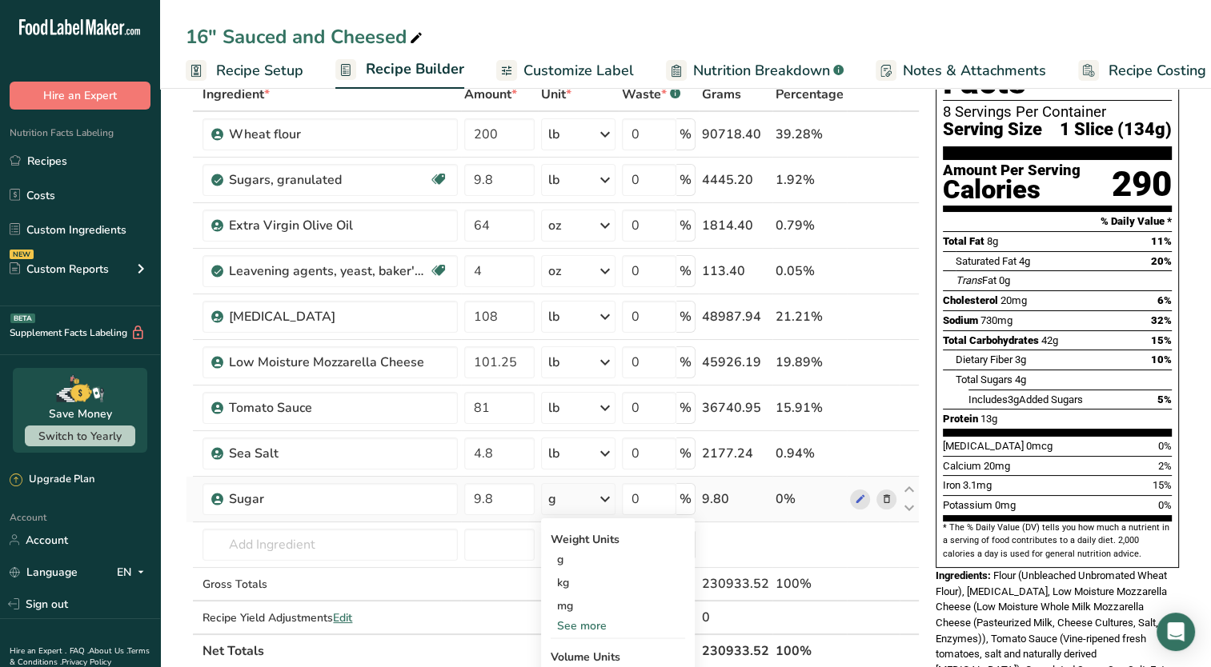
scroll to position [133, 0]
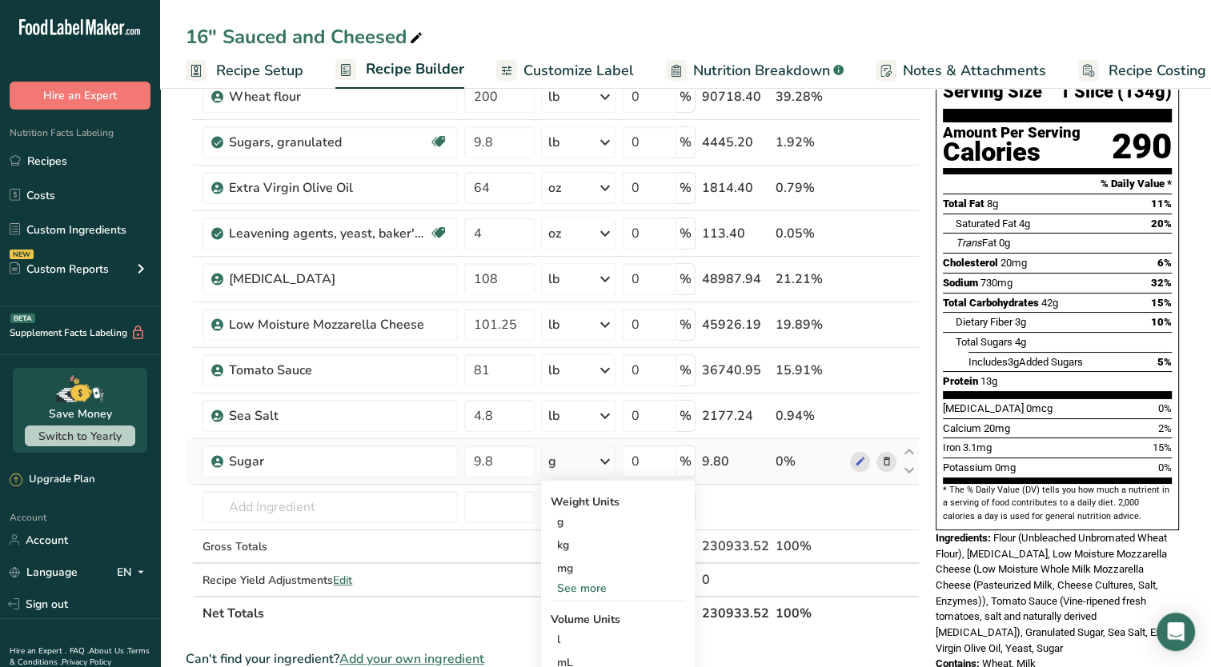
click at [588, 589] on div "See more" at bounding box center [617, 588] width 134 height 17
click at [574, 613] on div "lb" at bounding box center [617, 614] width 134 height 23
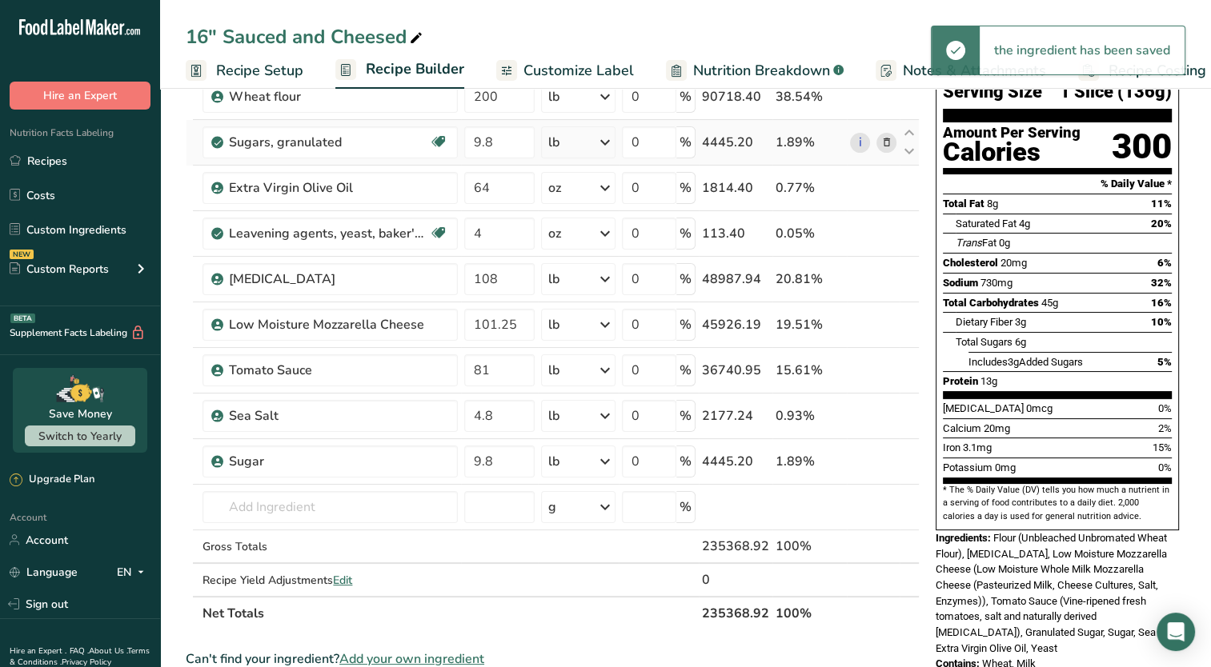
click at [886, 141] on icon at bounding box center [885, 142] width 11 height 17
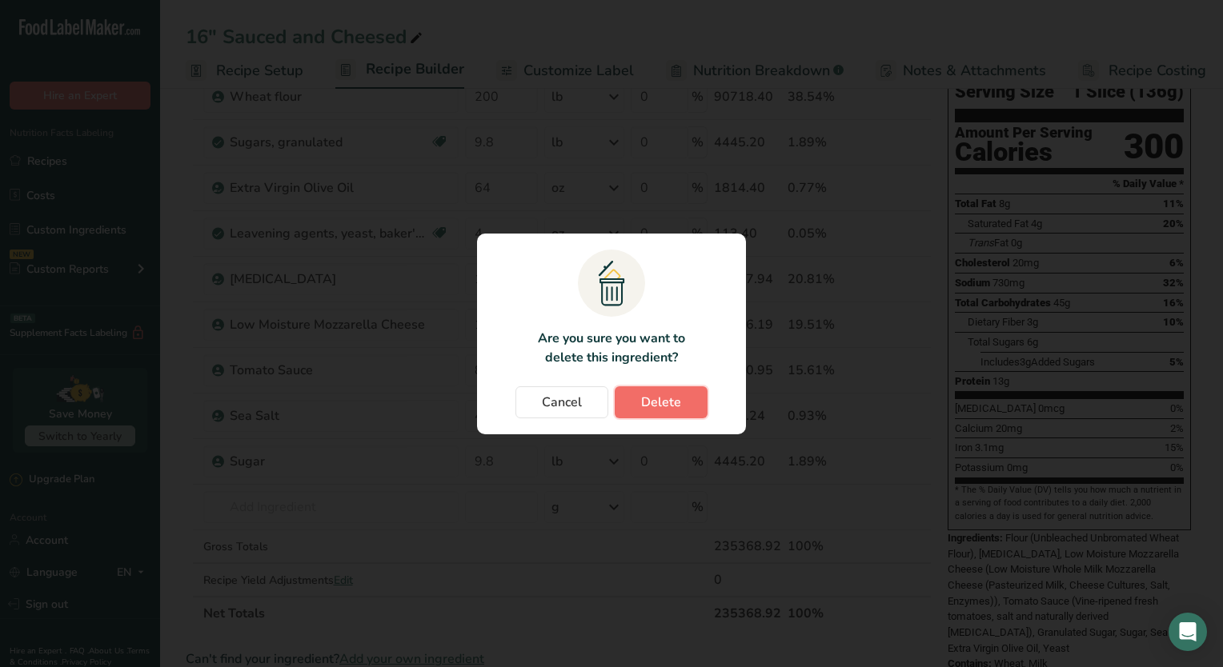
click at [662, 410] on span "Delete" at bounding box center [661, 402] width 40 height 19
type input "64"
type input "4"
type input "108"
type input "101.25"
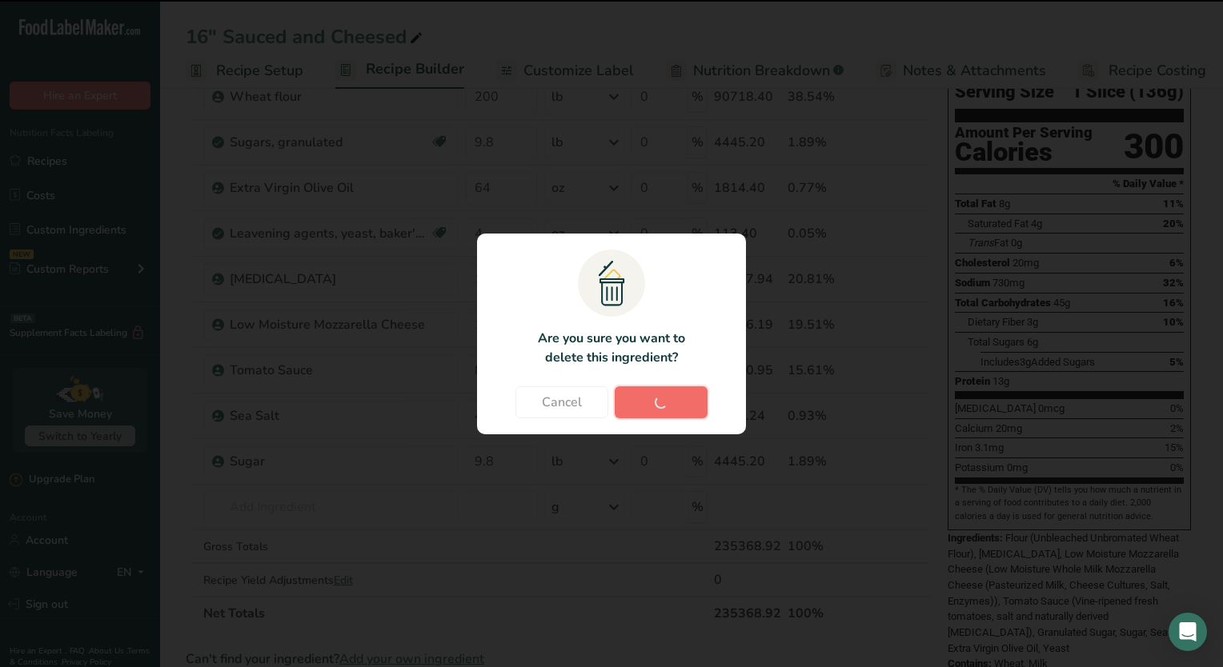
type input "81"
type input "4.8"
type input "9.8"
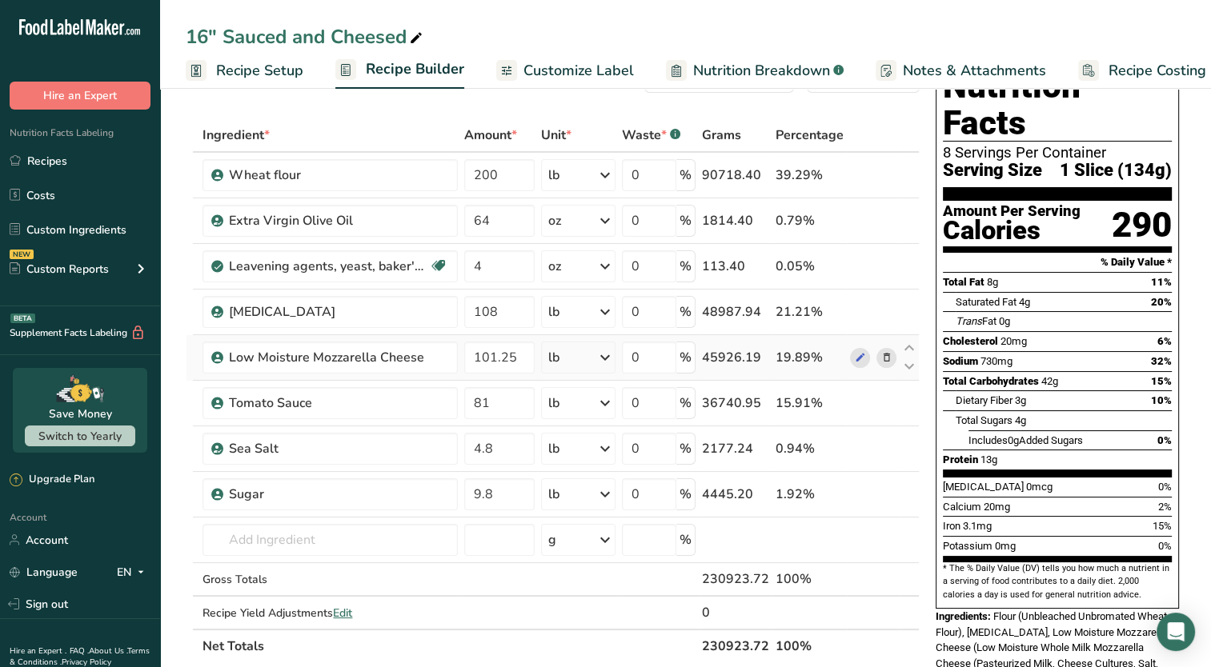
scroll to position [0, 0]
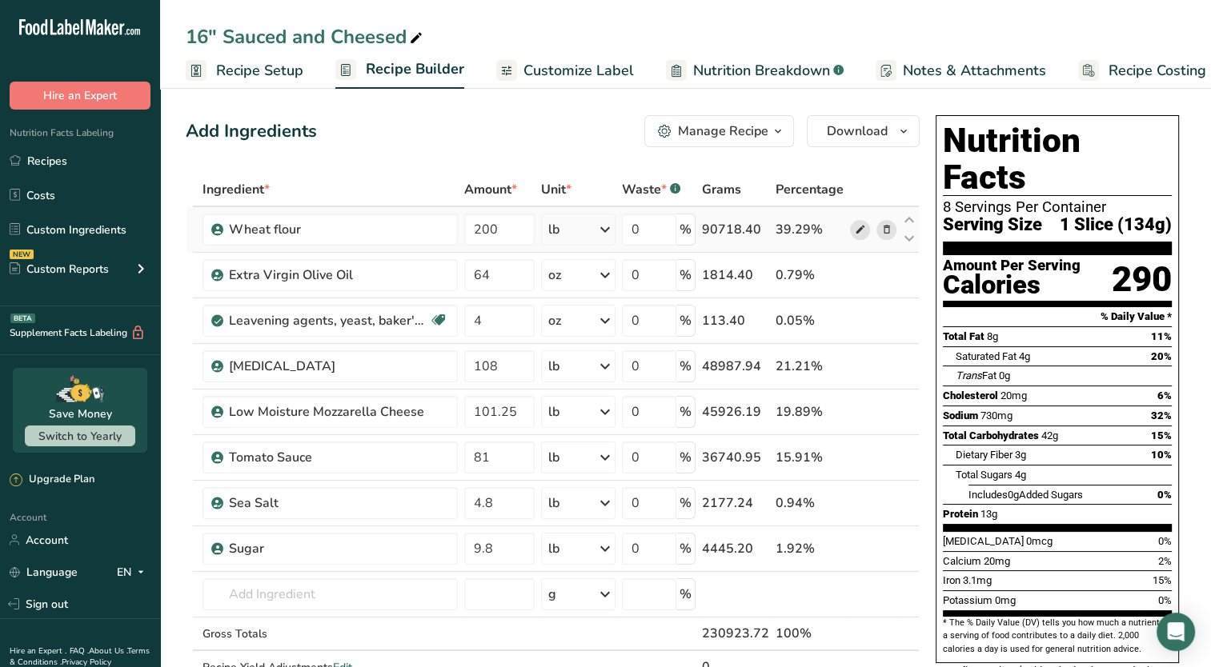
click at [859, 229] on icon at bounding box center [859, 230] width 11 height 17
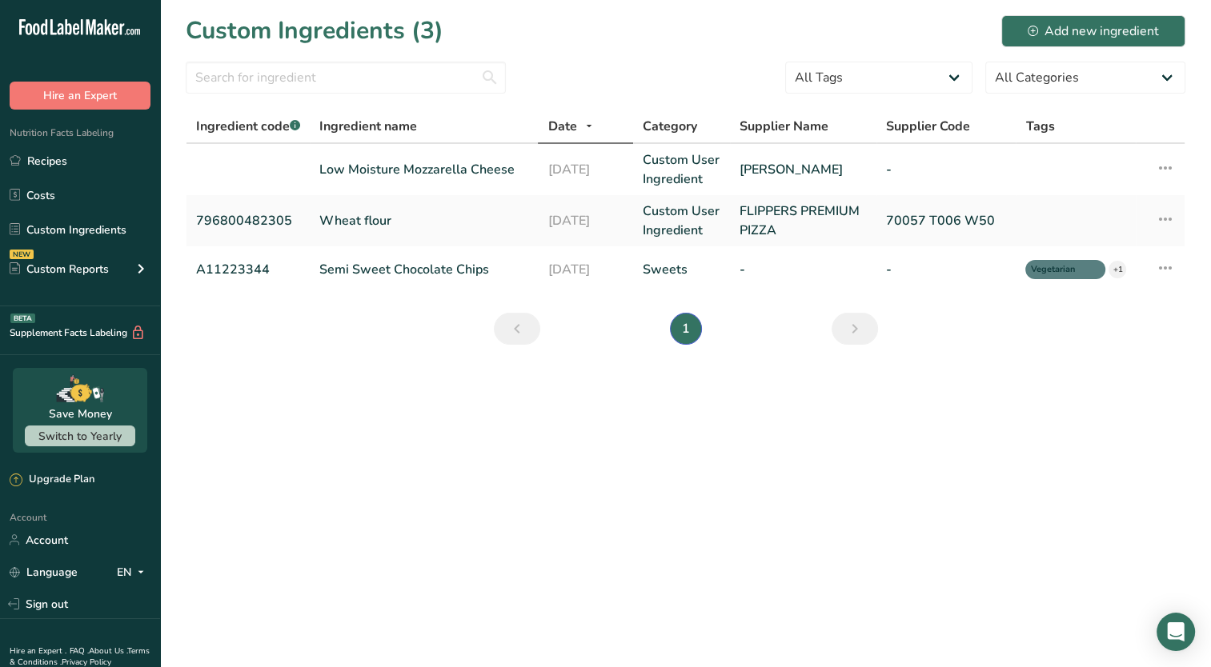
click at [618, 398] on main "Custom Ingredients (3) Add new ingredient All Tags Source of Antioxidants Prebi…" at bounding box center [605, 333] width 1211 height 667
click at [83, 157] on link "Recipes" at bounding box center [80, 161] width 160 height 30
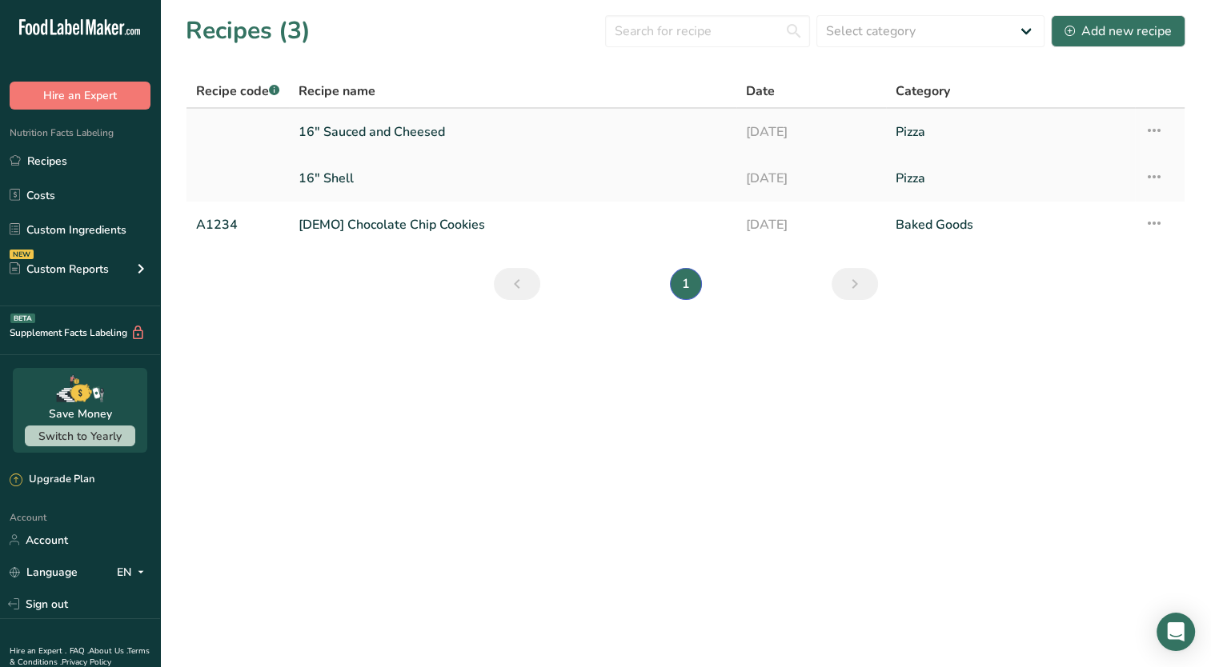
click at [382, 132] on link "16" Sauced and Cheesed" at bounding box center [512, 132] width 428 height 34
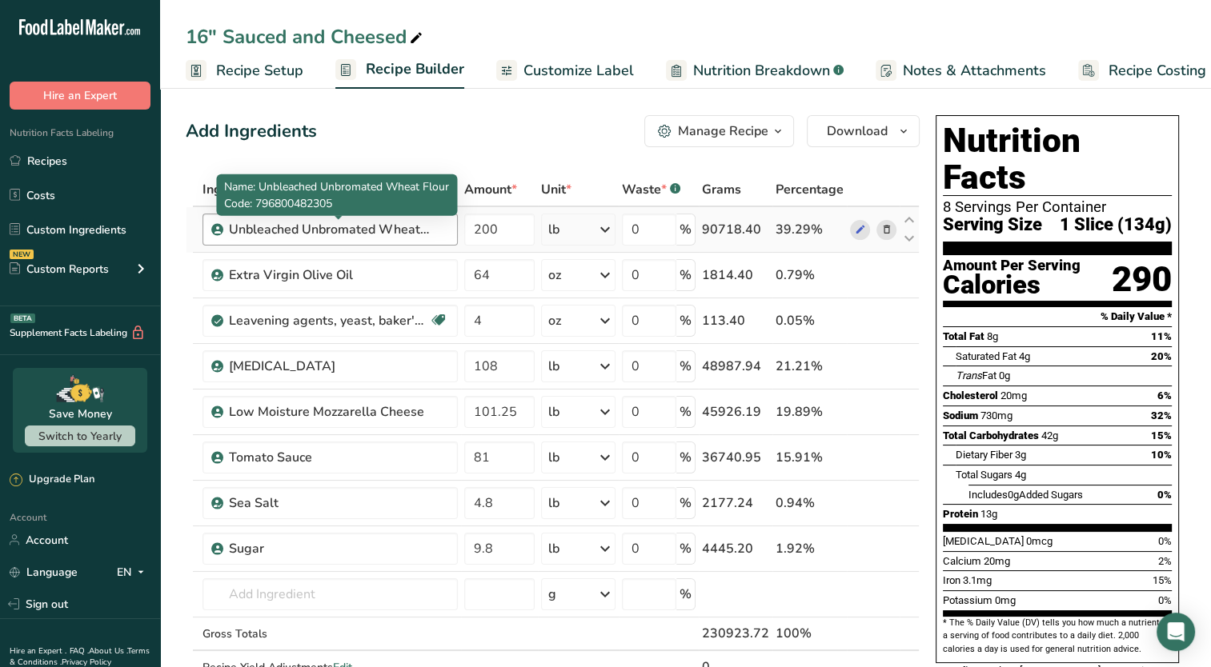
click at [426, 230] on div "Unbleached Unbromated Wheat Flour" at bounding box center [329, 229] width 200 height 19
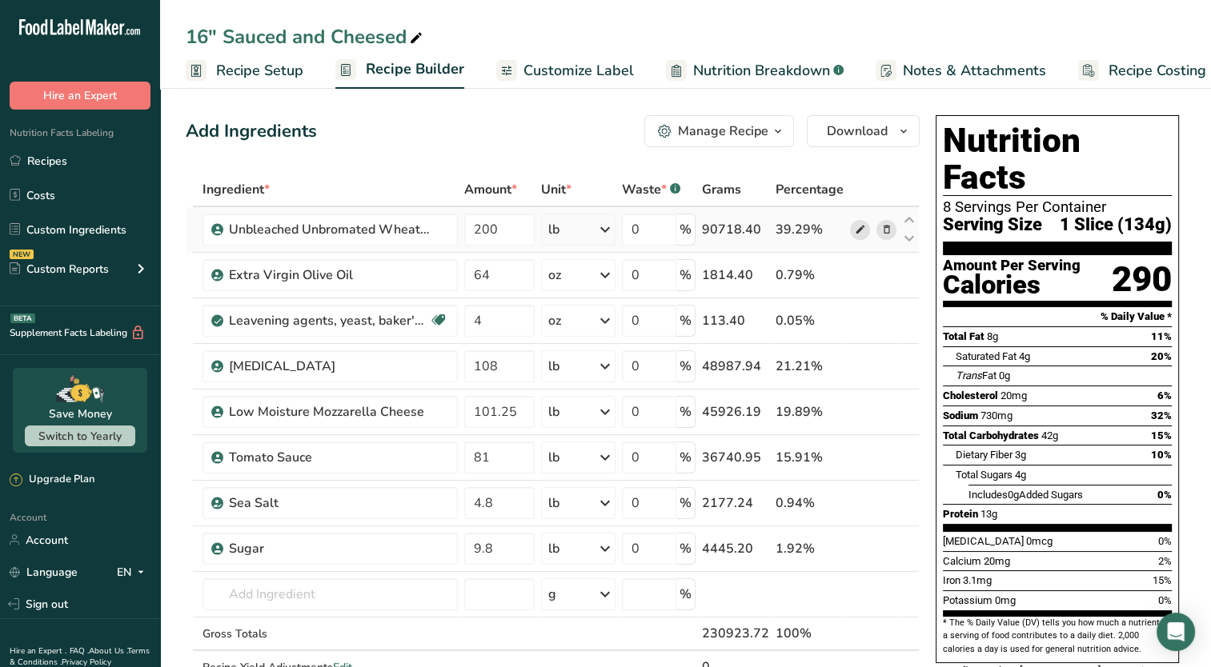
click at [864, 235] on icon at bounding box center [859, 230] width 11 height 17
click at [858, 230] on icon at bounding box center [859, 230] width 11 height 17
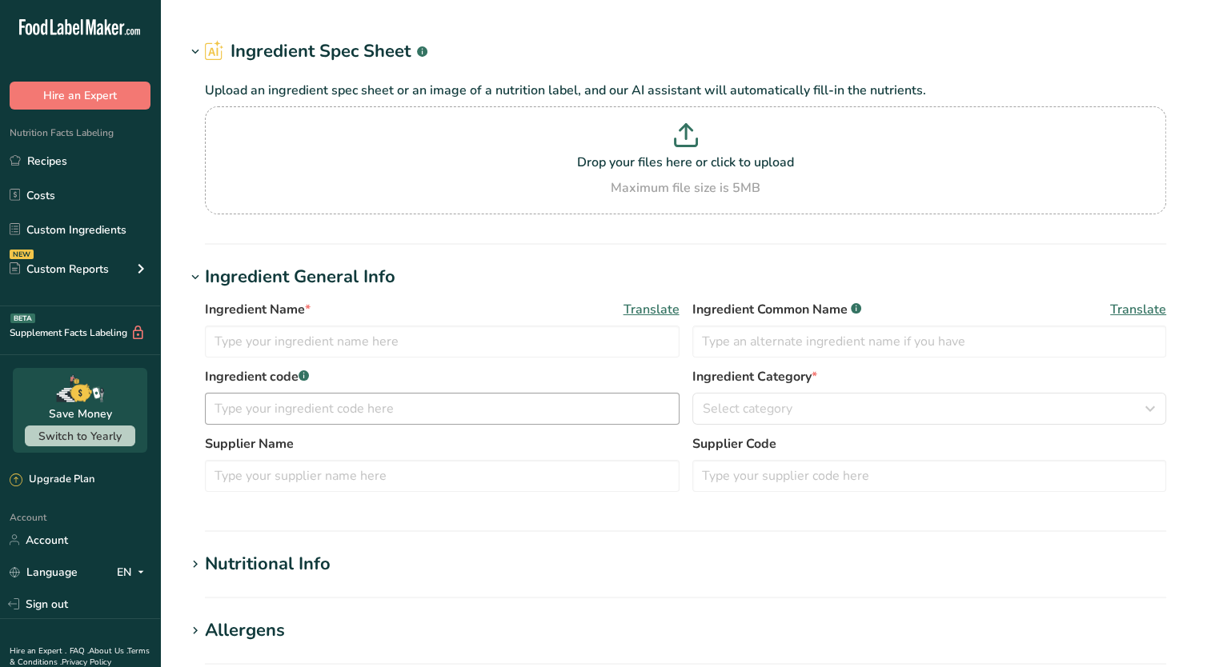
type input "Sugars, granulated"
type input "Granulated Sugar"
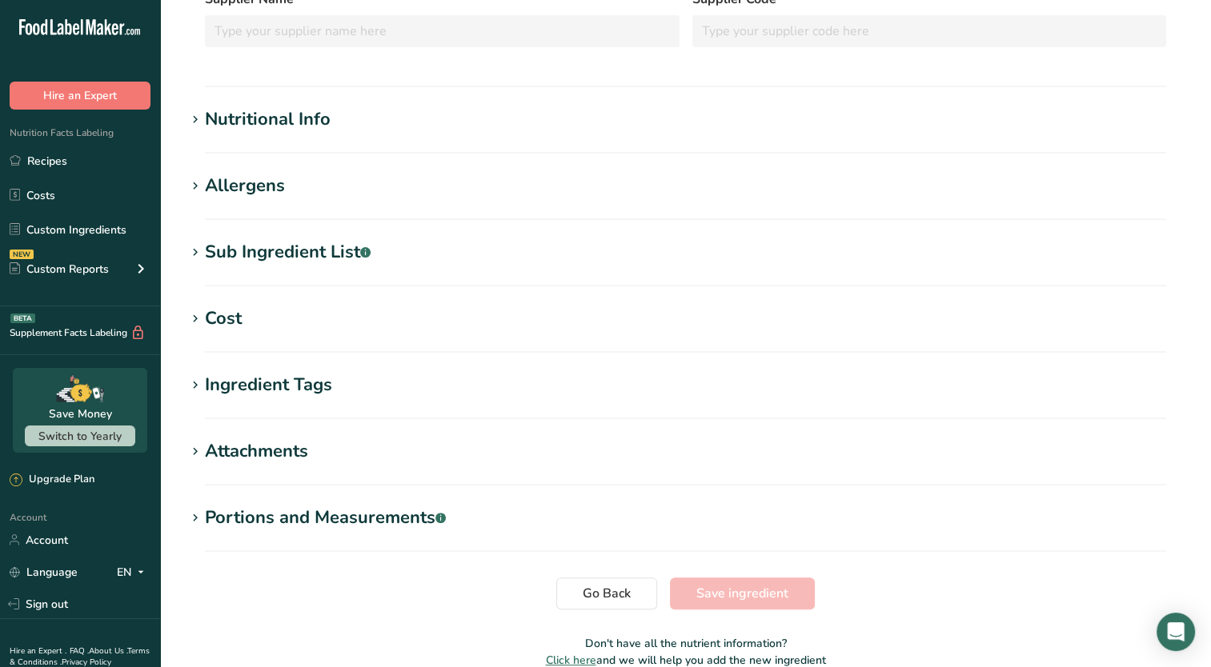
scroll to position [383, 0]
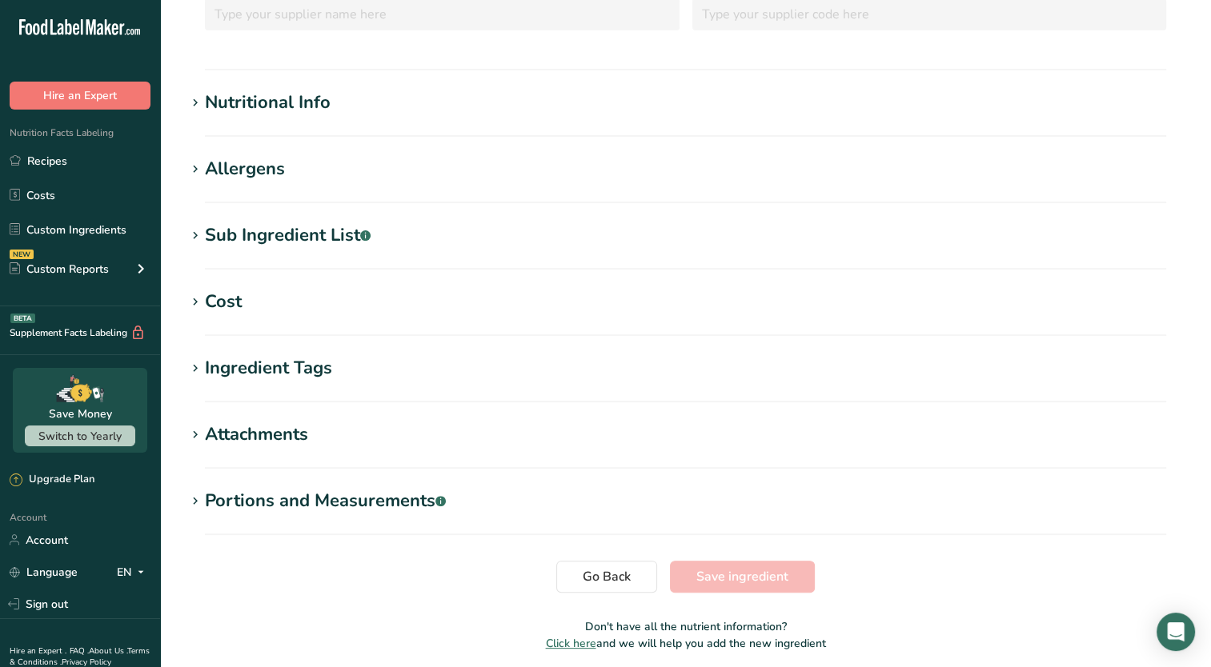
click at [202, 234] on icon at bounding box center [195, 236] width 14 height 22
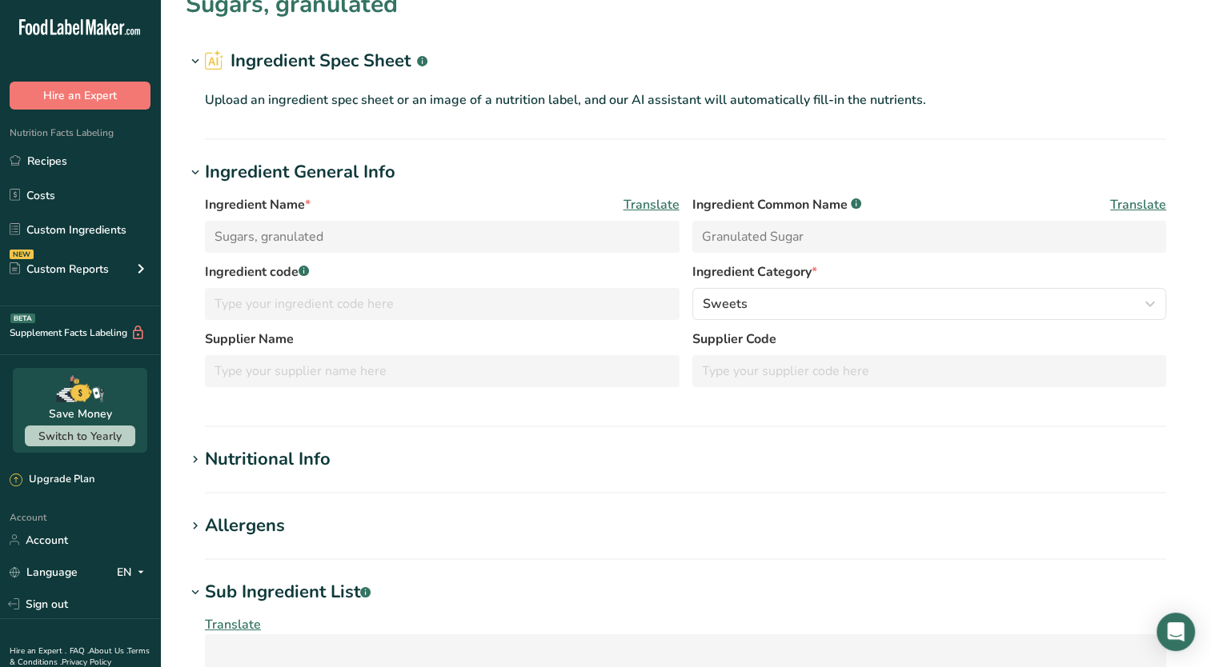
scroll to position [0, 0]
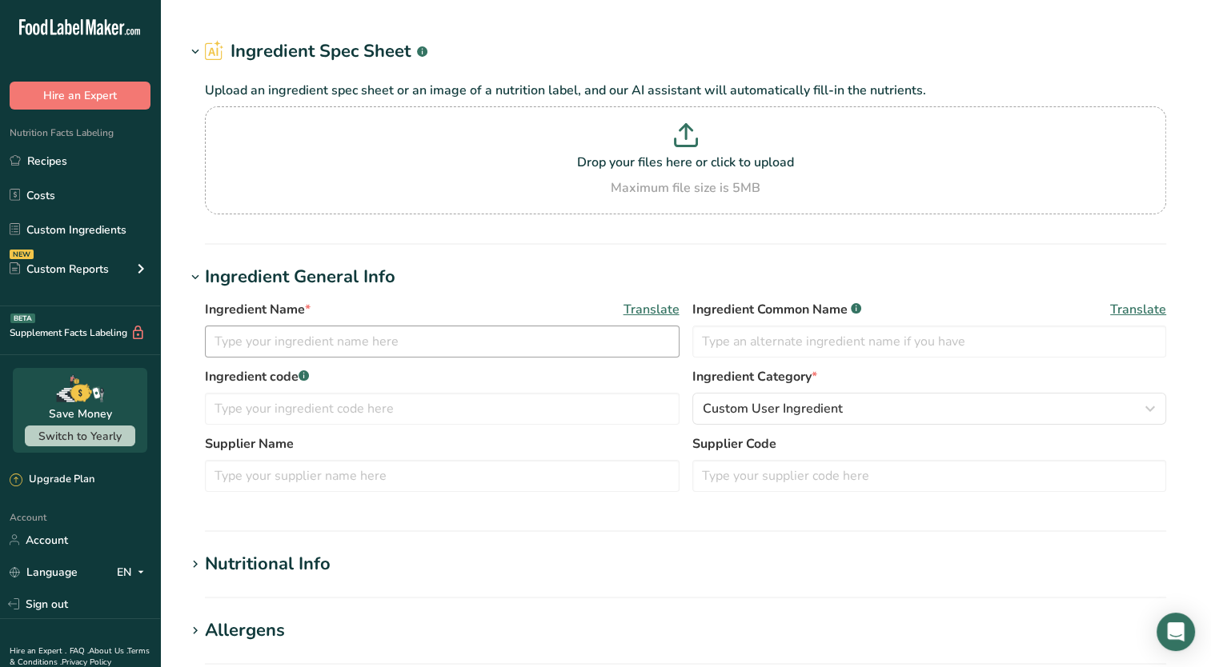
type input "Wheat flour"
type input "Flour"
type input "796800482305"
type input "FLIPPERS PREMIUM PIZZA"
type input "70057 T006 W50"
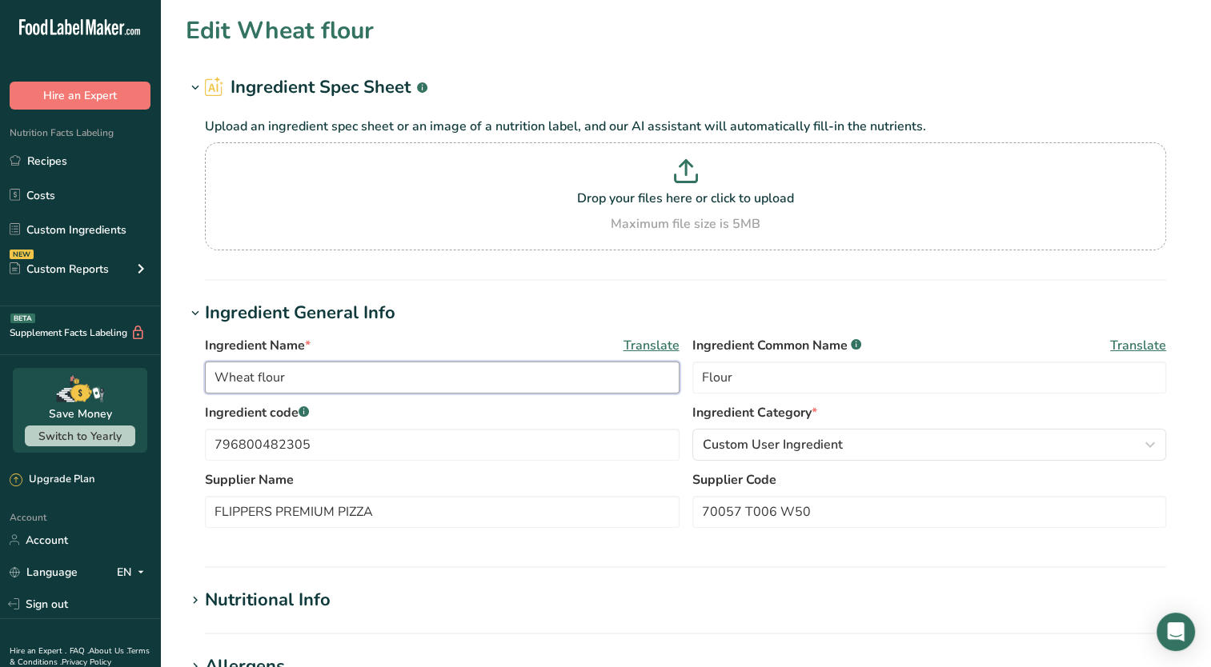
drag, startPoint x: 308, startPoint y: 376, endPoint x: 140, endPoint y: 375, distance: 168.0
click at [140, 375] on div ".a-20{fill:#fff;} Hire an Expert Nutrition Facts Labeling Recipes Costs Custom …" at bounding box center [605, 613] width 1211 height 1227
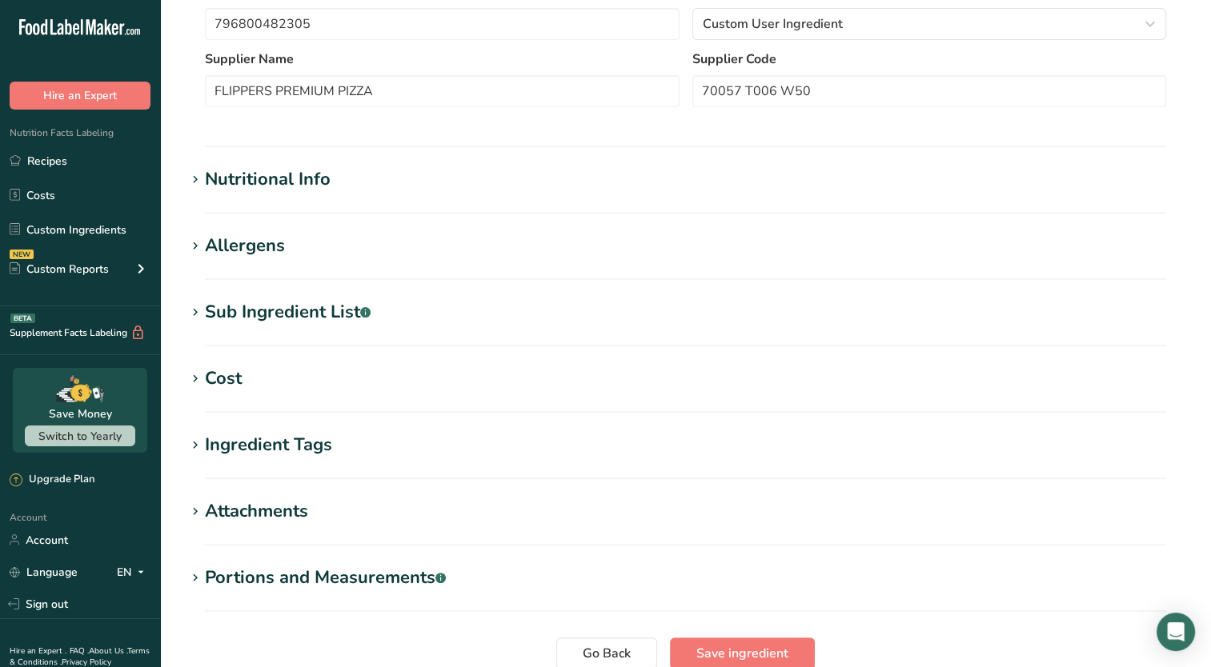
scroll to position [422, 0]
type input "Unbleached Unbromated Wheat Flour"
click at [200, 234] on icon at bounding box center [195, 245] width 14 height 22
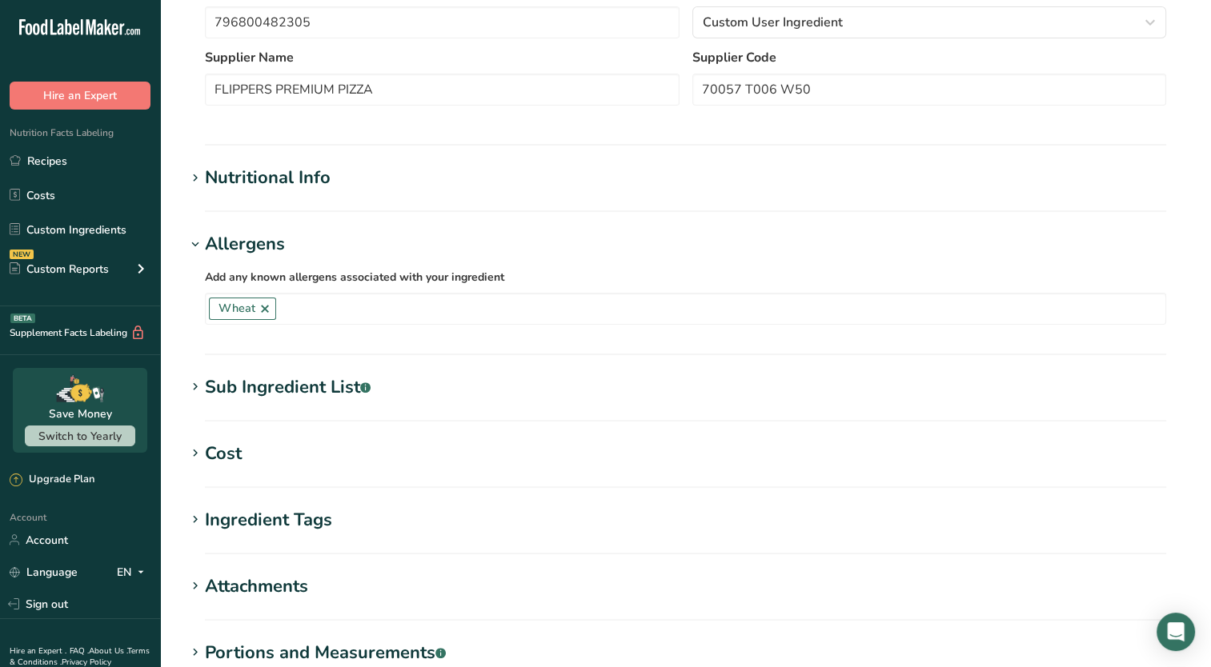
click at [196, 388] on icon at bounding box center [195, 387] width 14 height 22
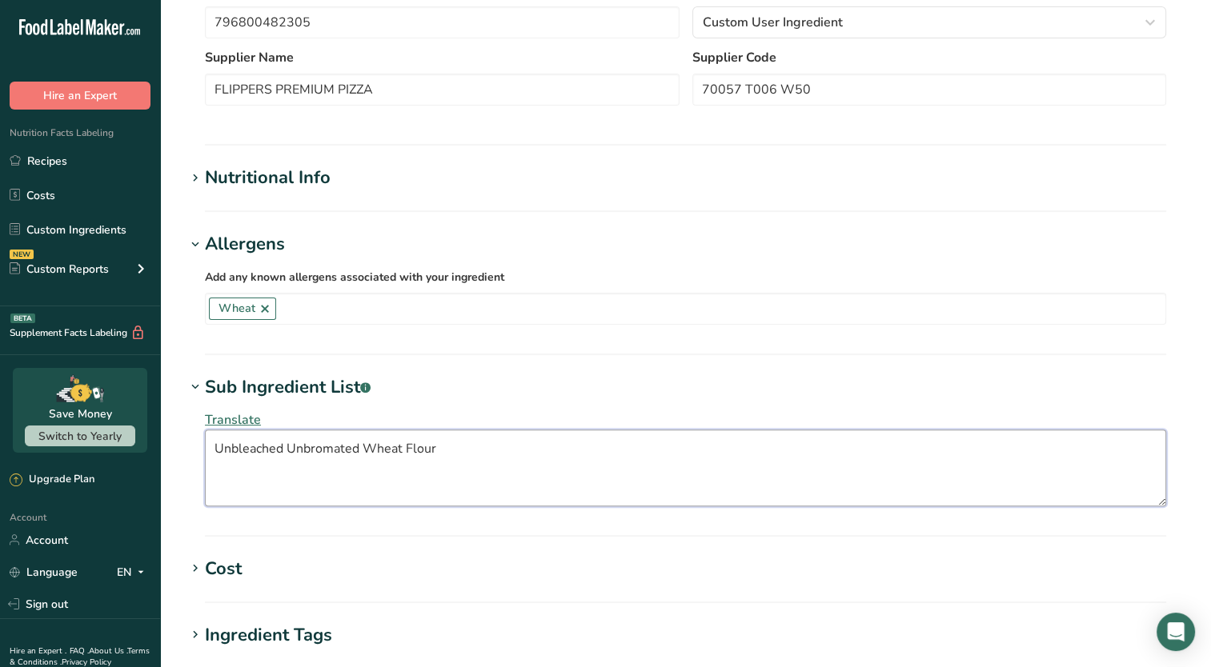
drag, startPoint x: 450, startPoint y: 445, endPoint x: 177, endPoint y: 490, distance: 277.4
click at [177, 490] on section "Edit Unbleached Unbromated Wheat Flour Ingredient Spec Sheet .a-a{fill:#347362;…" at bounding box center [685, 261] width 1051 height 1367
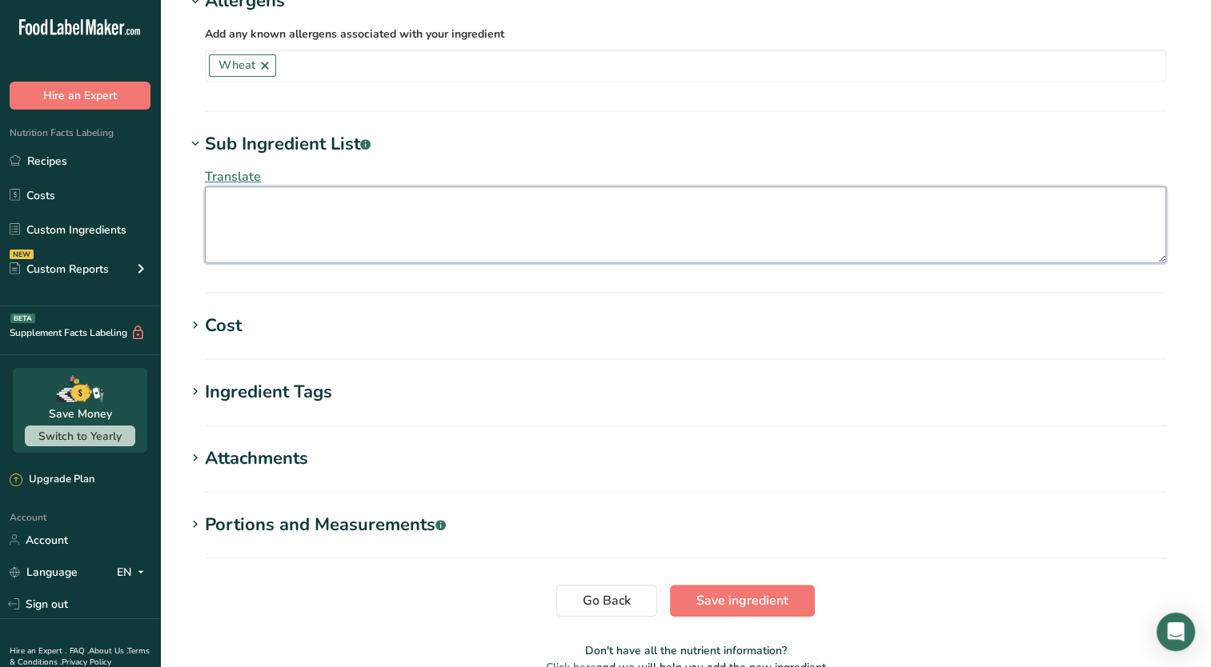
scroll to position [723, 0]
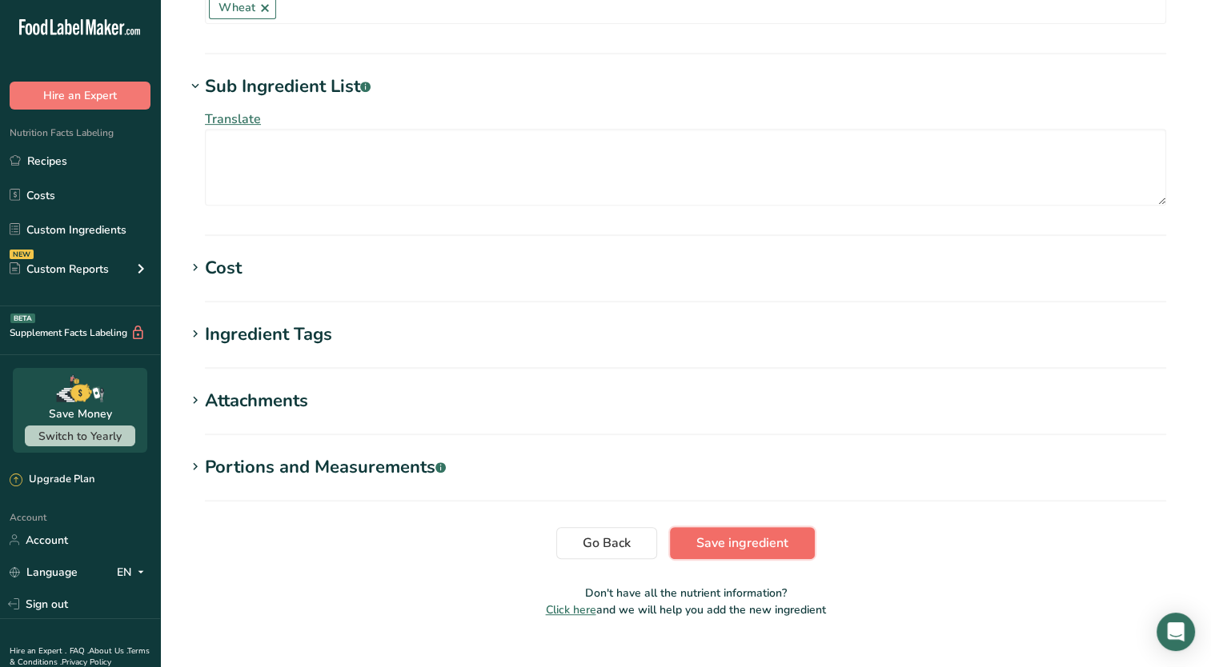
click at [765, 542] on span "Save ingredient" at bounding box center [742, 543] width 92 height 19
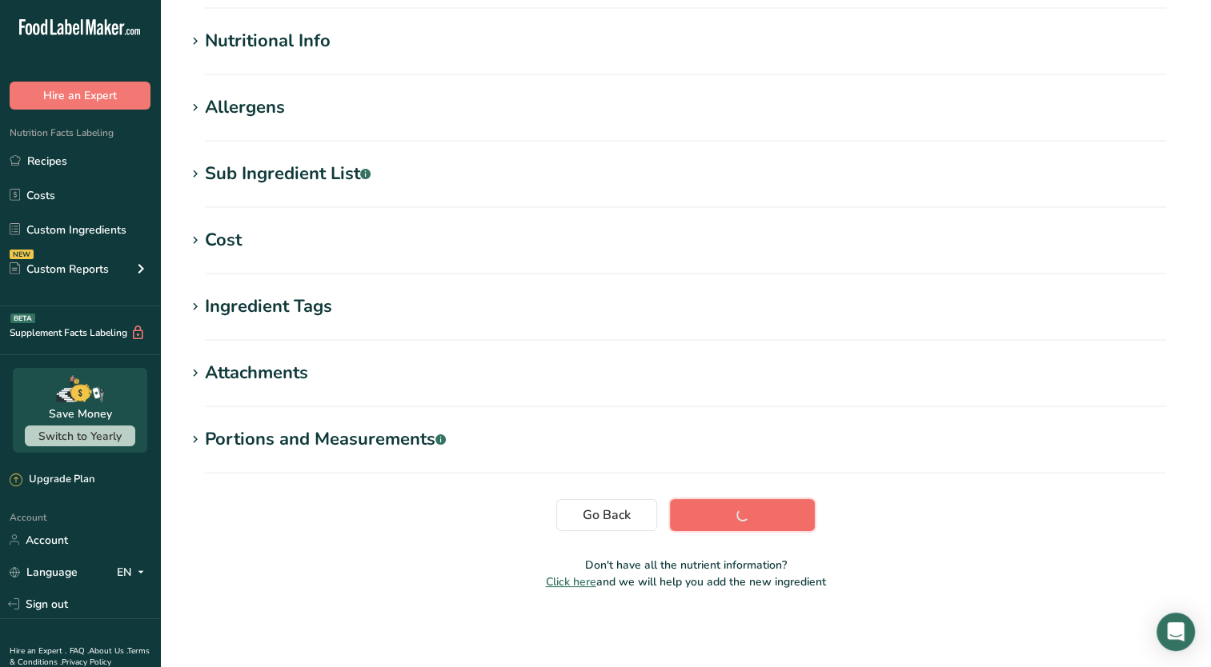
scroll to position [179, 0]
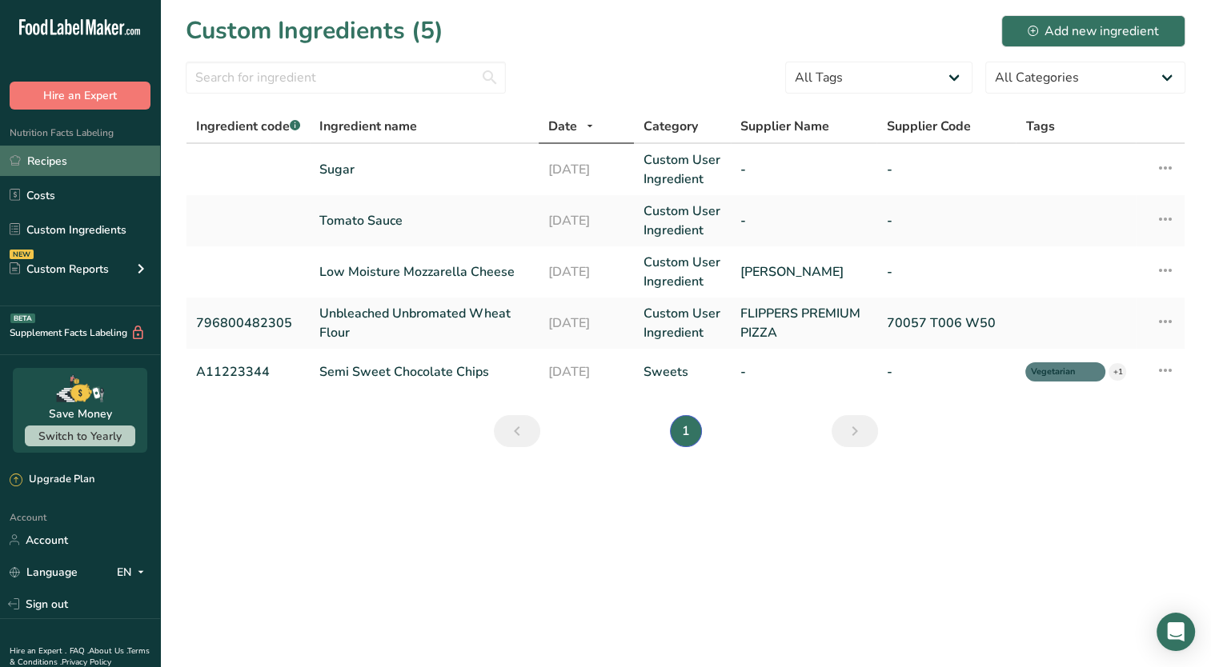
click at [96, 157] on link "Recipes" at bounding box center [80, 161] width 160 height 30
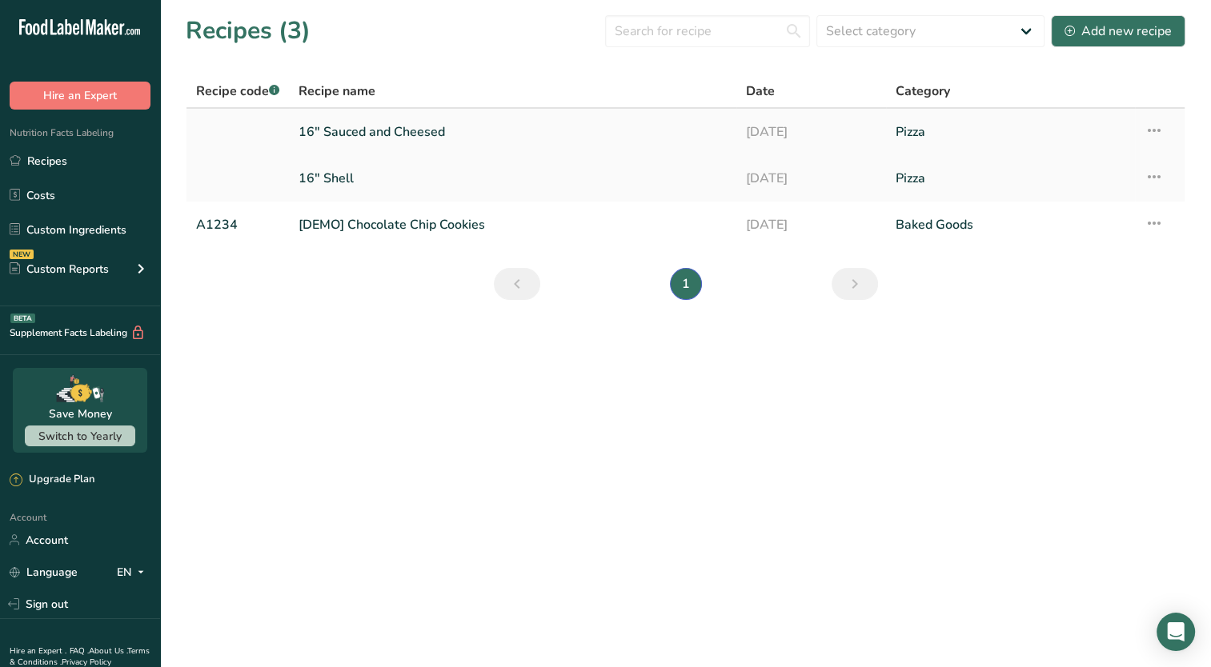
click at [352, 126] on link "16" Sauced and Cheesed" at bounding box center [512, 132] width 428 height 34
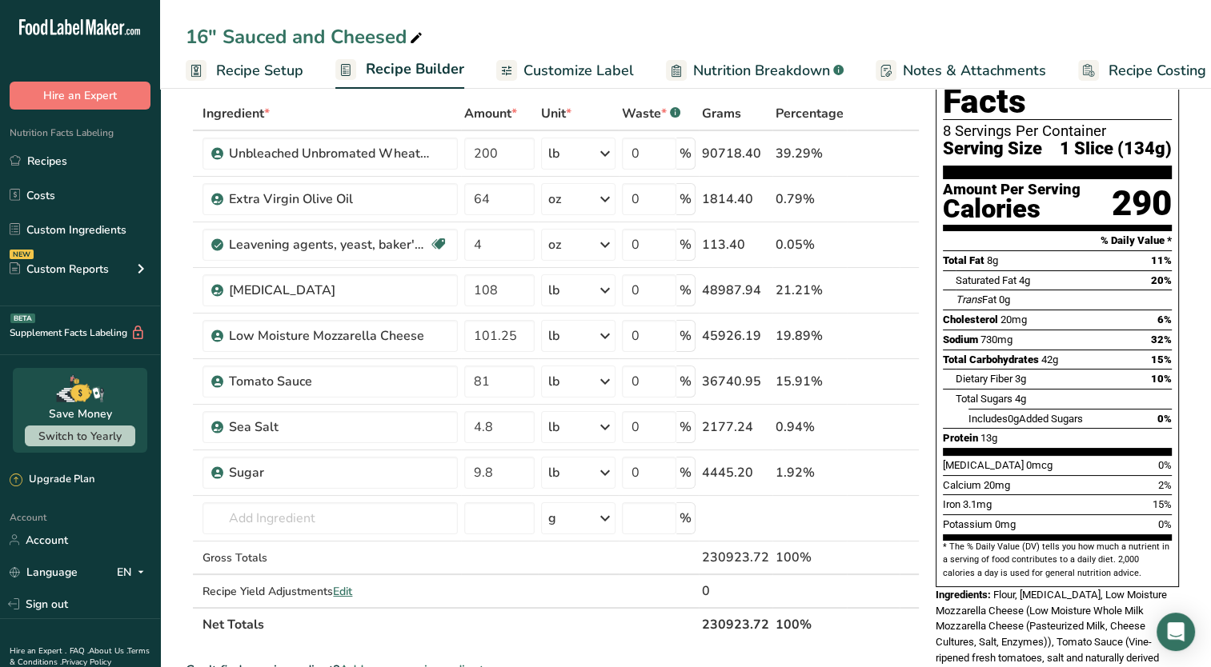
scroll to position [77, 0]
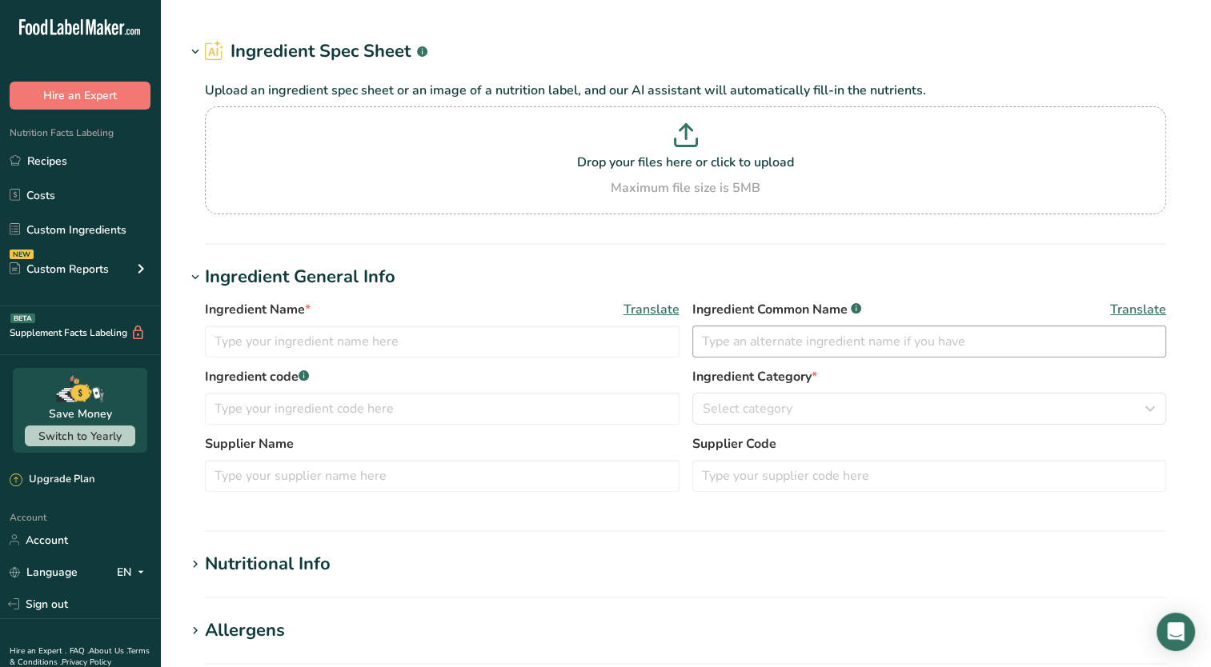
type input "Unbleached Unbromated Wheat Flour"
type input "Flour"
type input "796800482305"
type input "FLIPPERS PREMIUM PIZZA"
type input "70057 T006 W50"
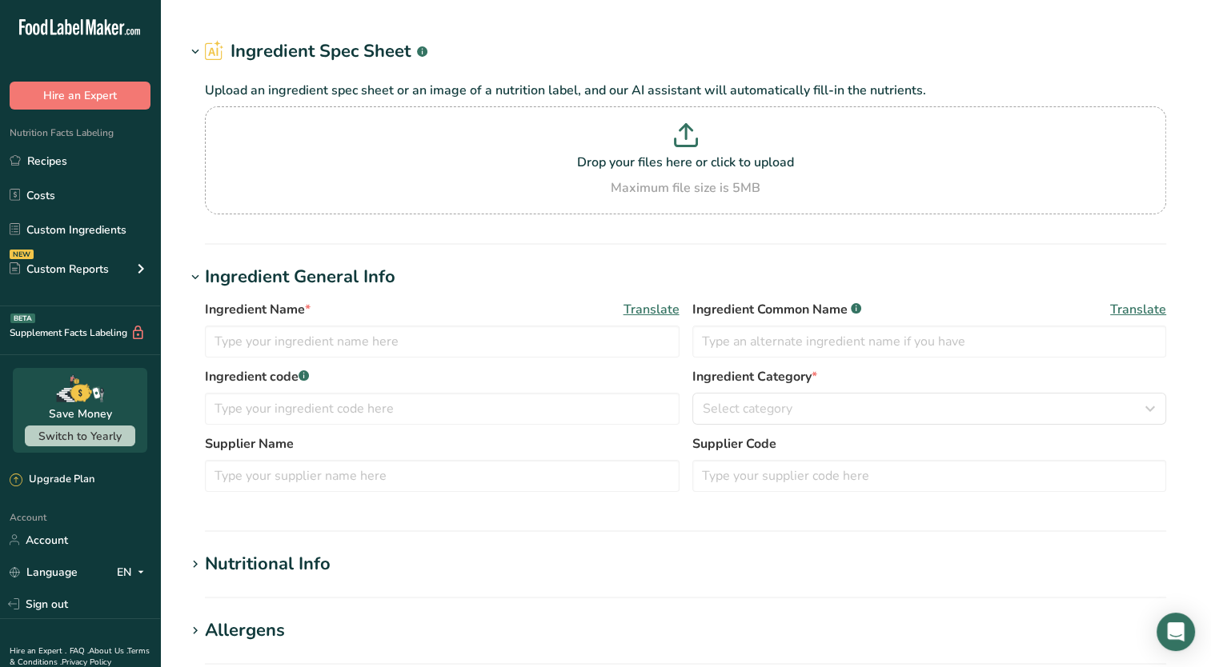
type input "Unbleached Unbromated Wheat Flour"
type input "Flour"
type input "796800482305"
type input "FLIPPERS PREMIUM PIZZA"
type input "70057 T006 W50"
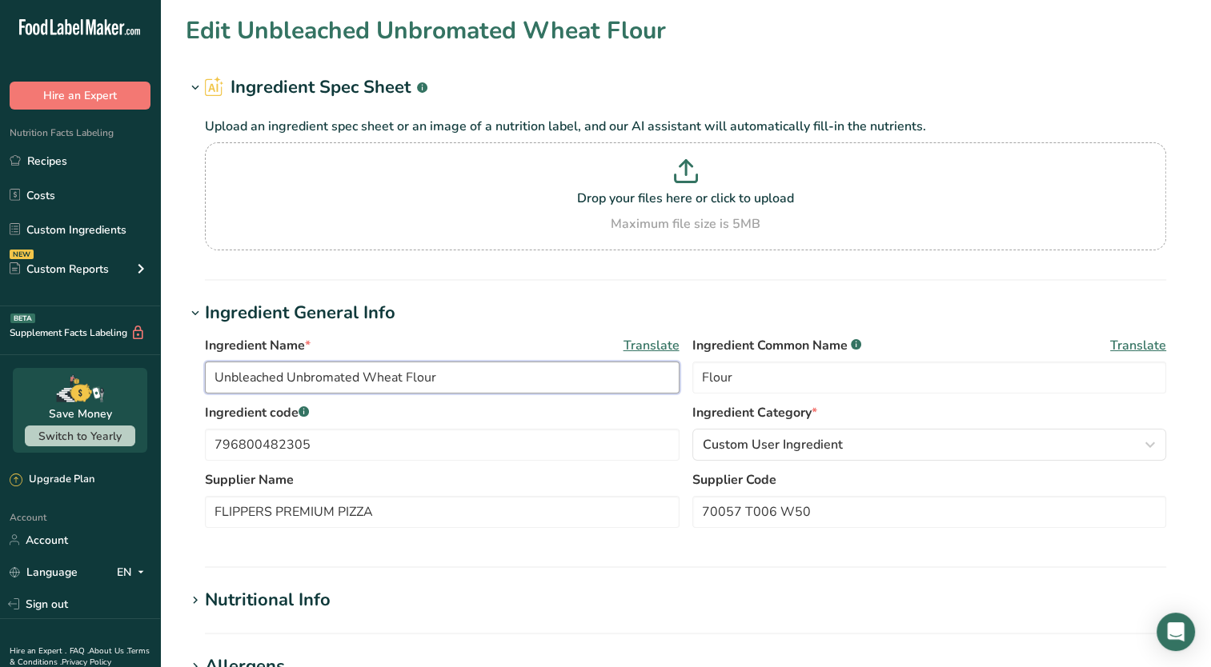
drag, startPoint x: 489, startPoint y: 376, endPoint x: 159, endPoint y: 416, distance: 332.1
click at [159, 416] on div ".a-20{fill:#fff;} Hire an Expert Nutrition Facts Labeling Recipes Costs Custom …" at bounding box center [605, 613] width 1211 height 1227
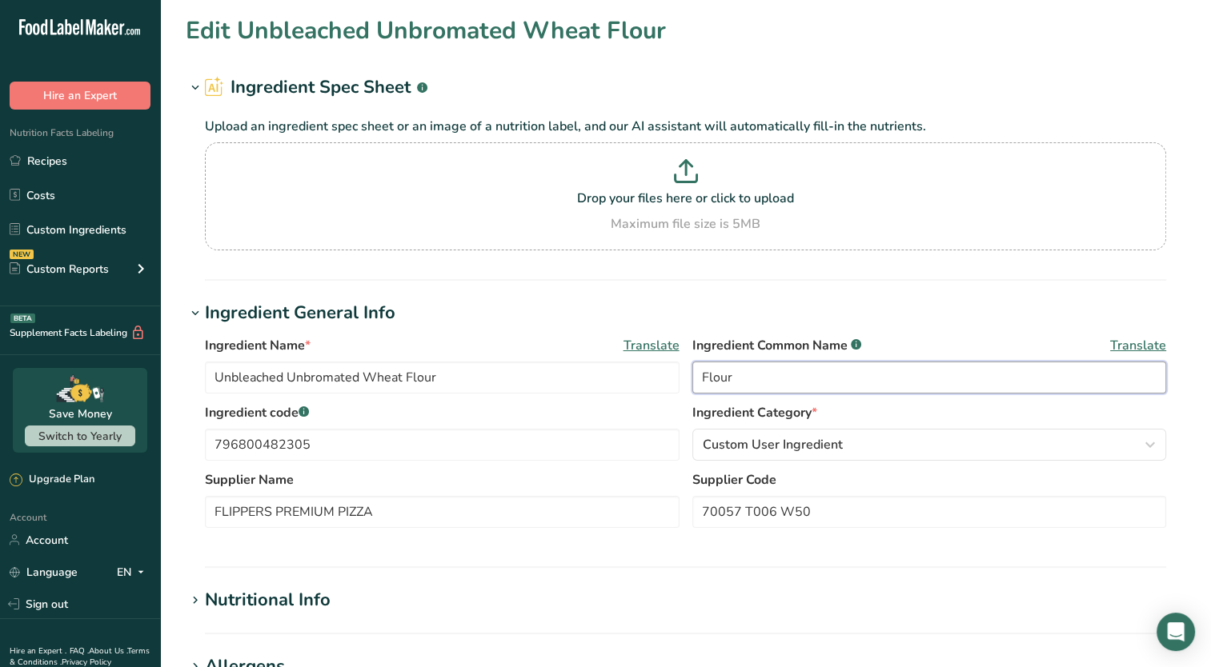
click at [741, 373] on input "Flour" at bounding box center [929, 378] width 474 height 32
paste input "Unbleached Unbromated Wheat"
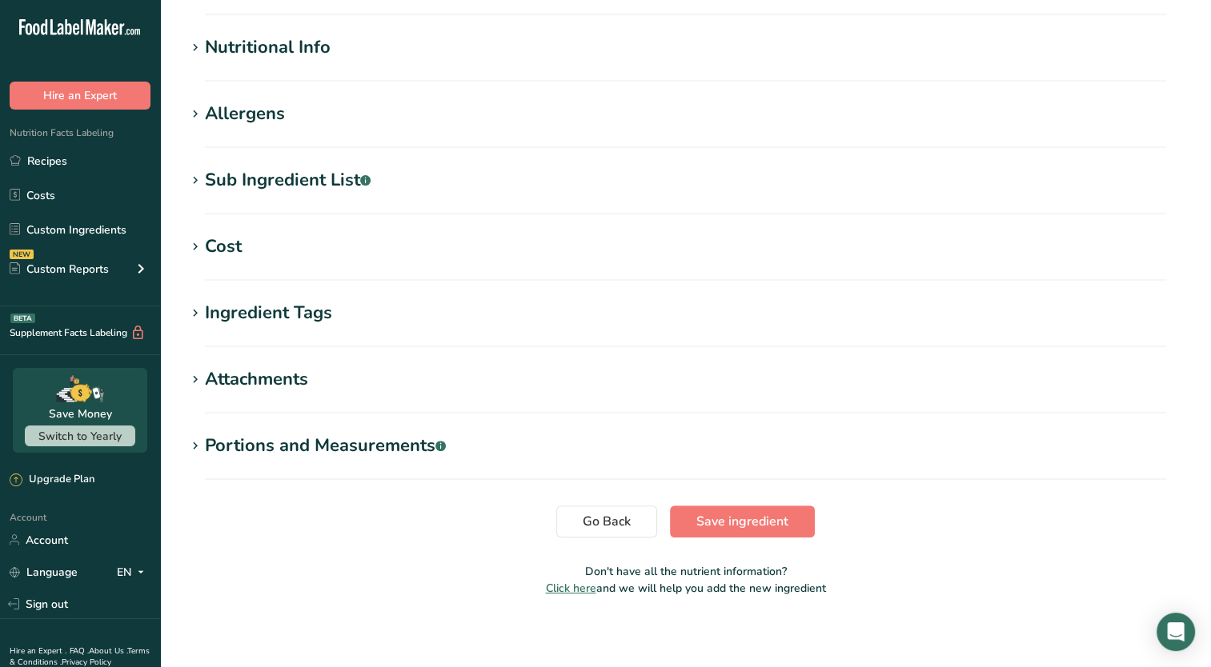
scroll to position [554, 0]
type input "Unbleached Unbromated Wheat Flour"
click at [737, 522] on span "Save ingredient" at bounding box center [742, 520] width 92 height 19
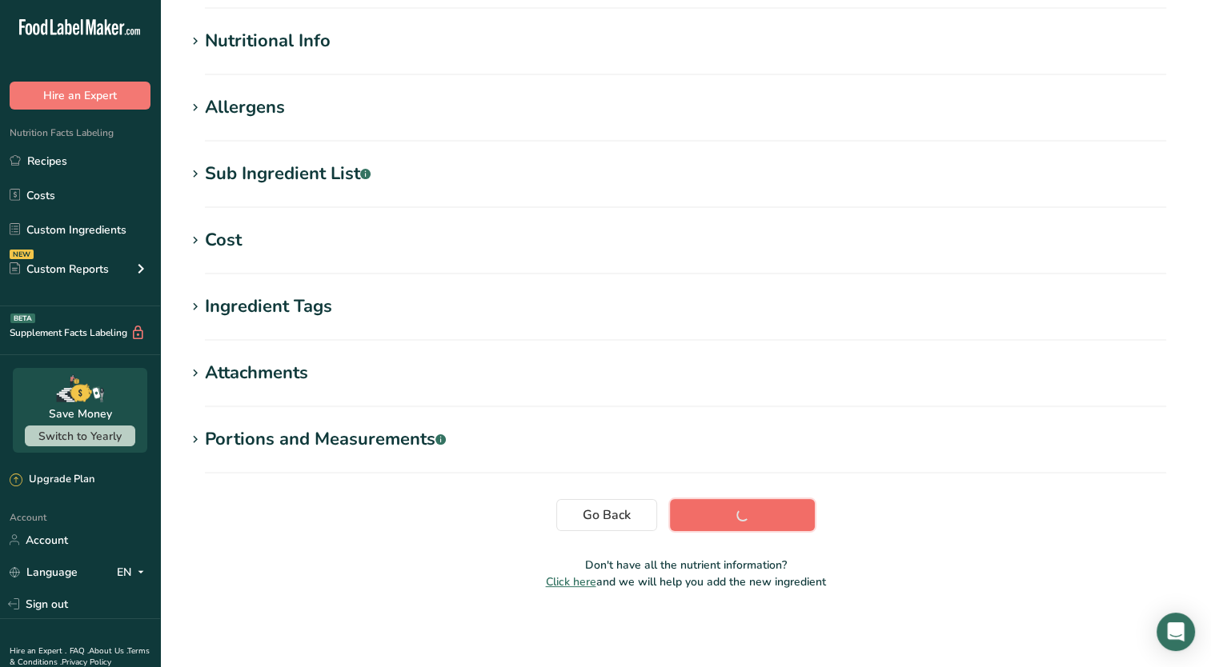
scroll to position [173, 0]
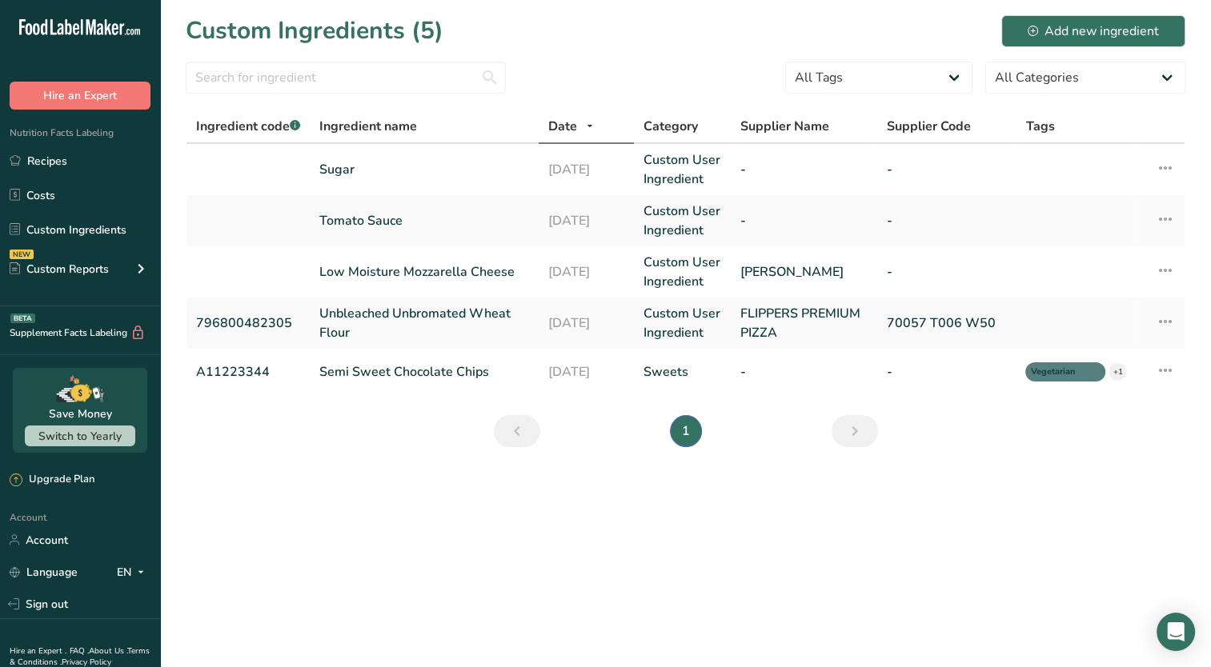
click at [259, 41] on h1 "Custom Ingredients (5)" at bounding box center [315, 31] width 258 height 36
click at [84, 165] on link "Recipes" at bounding box center [80, 161] width 160 height 30
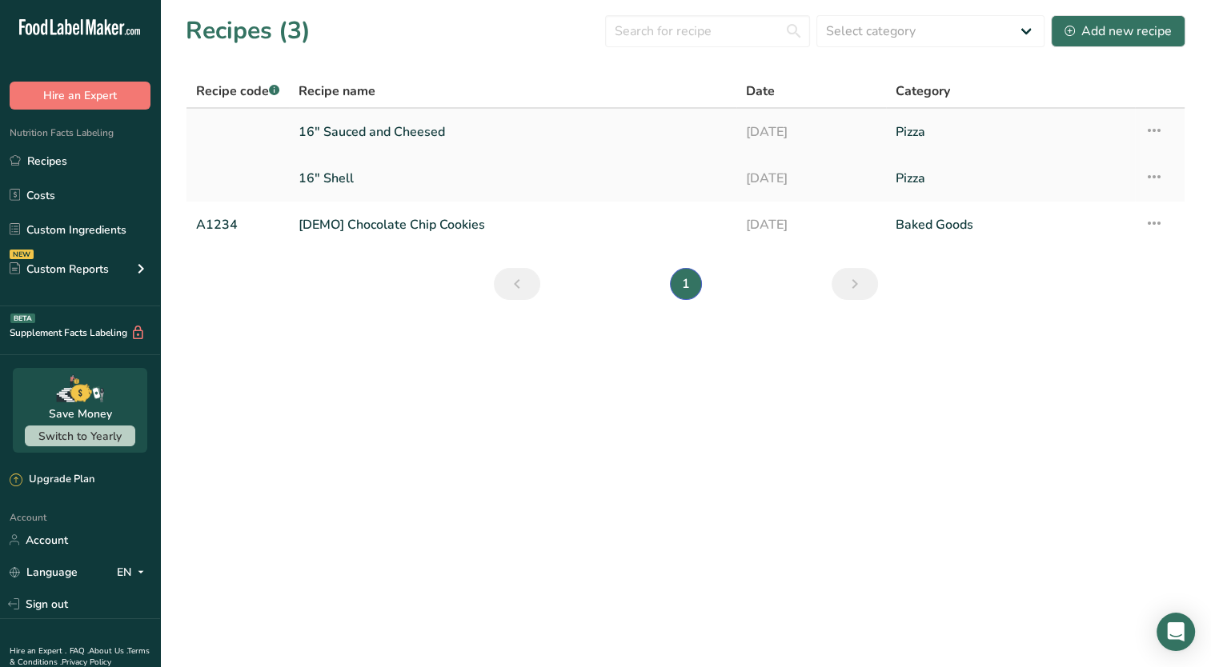
click at [424, 130] on link "16" Sauced and Cheesed" at bounding box center [512, 132] width 428 height 34
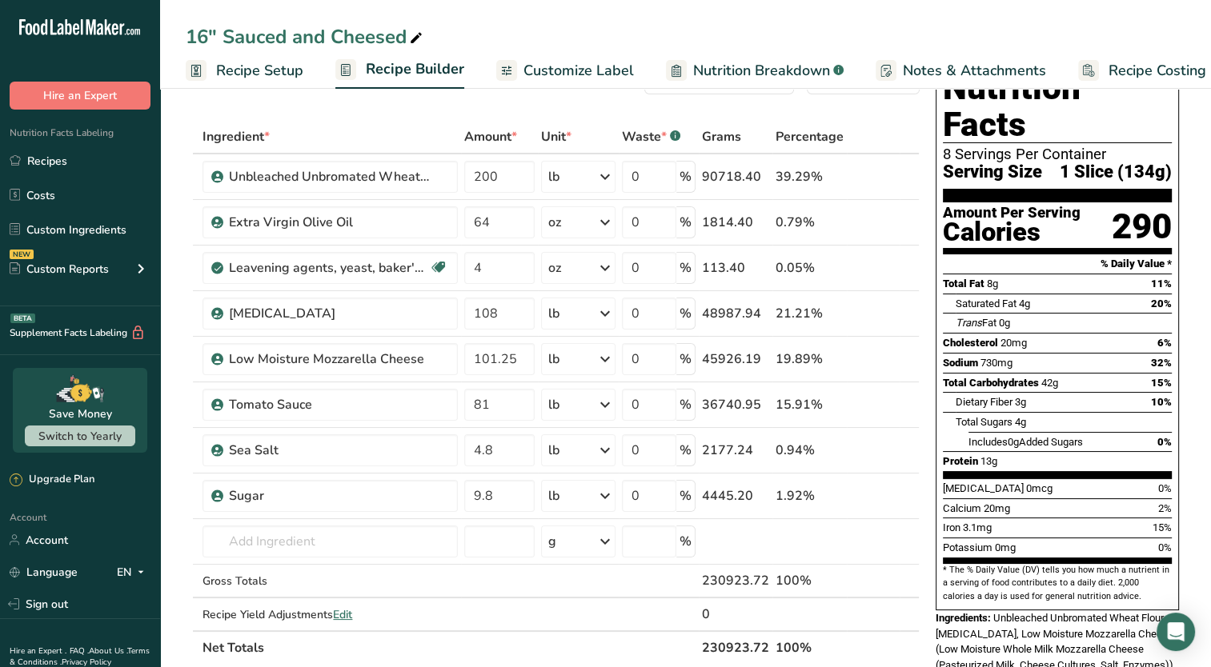
scroll to position [61, 0]
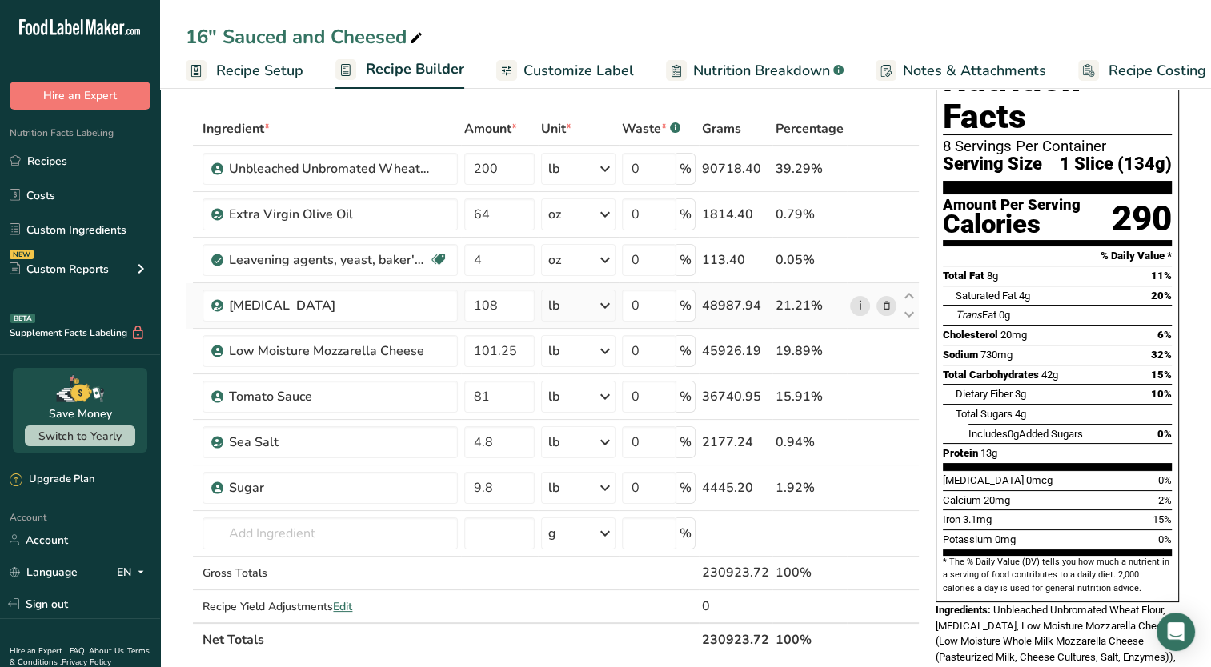
click at [858, 301] on link "i" at bounding box center [860, 306] width 20 height 20
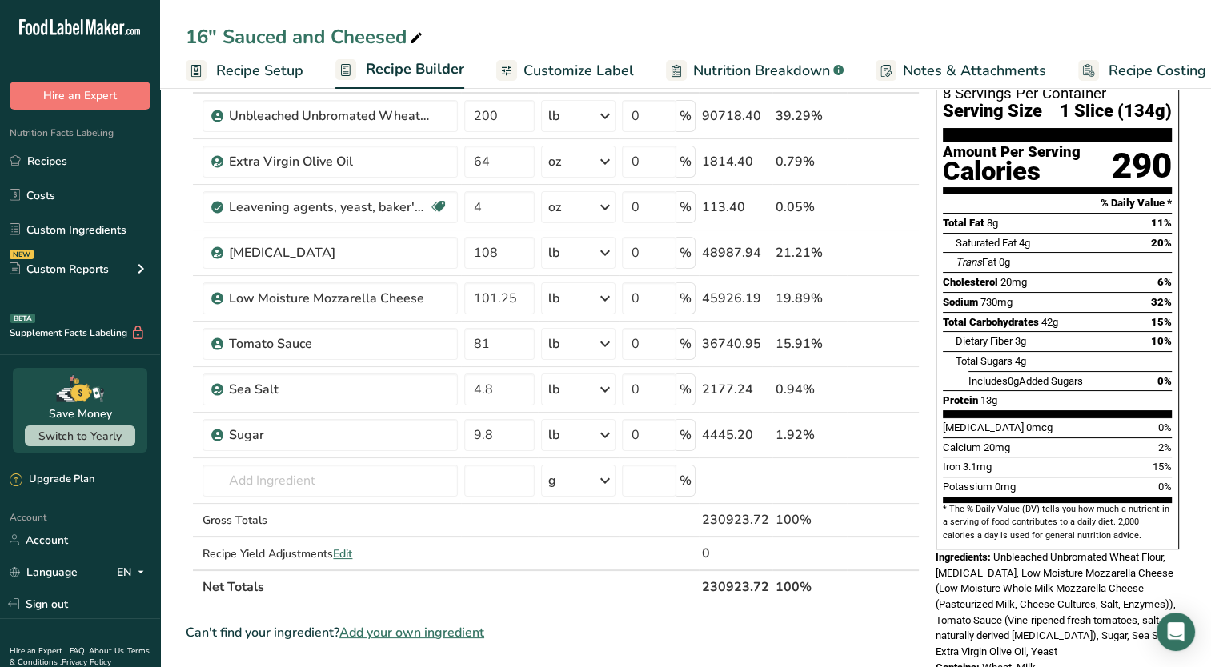
scroll to position [134, 0]
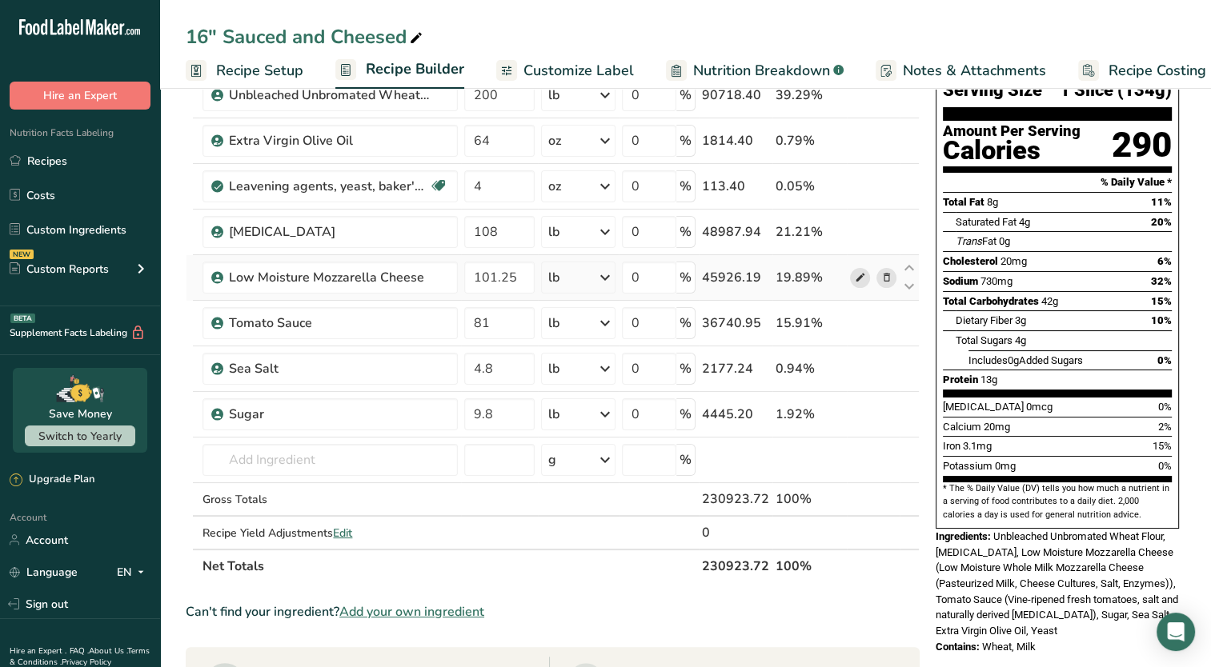
click at [862, 276] on icon at bounding box center [859, 278] width 11 height 17
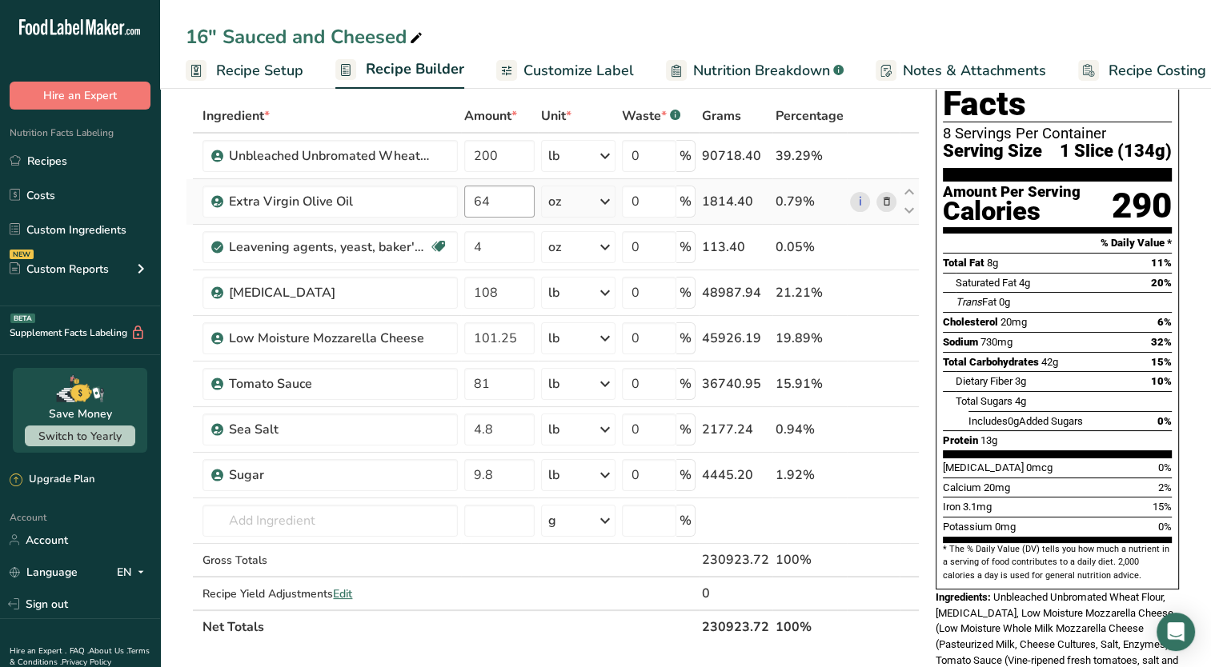
scroll to position [0, 0]
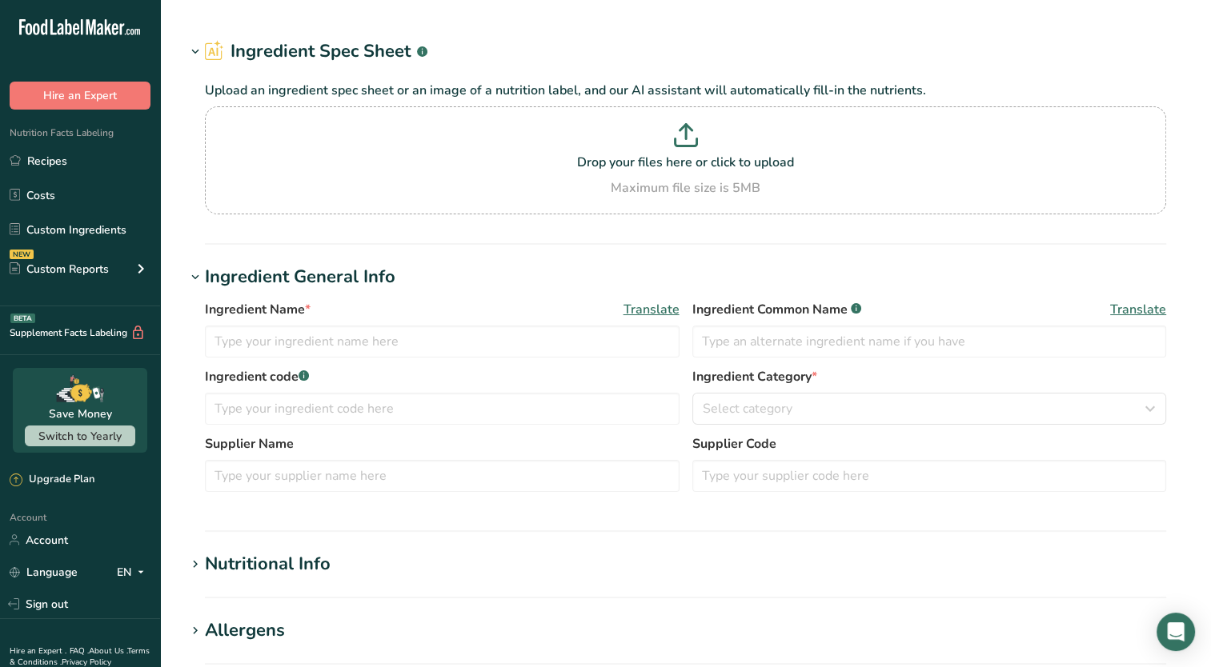
type input "[MEDICAL_DATA]"
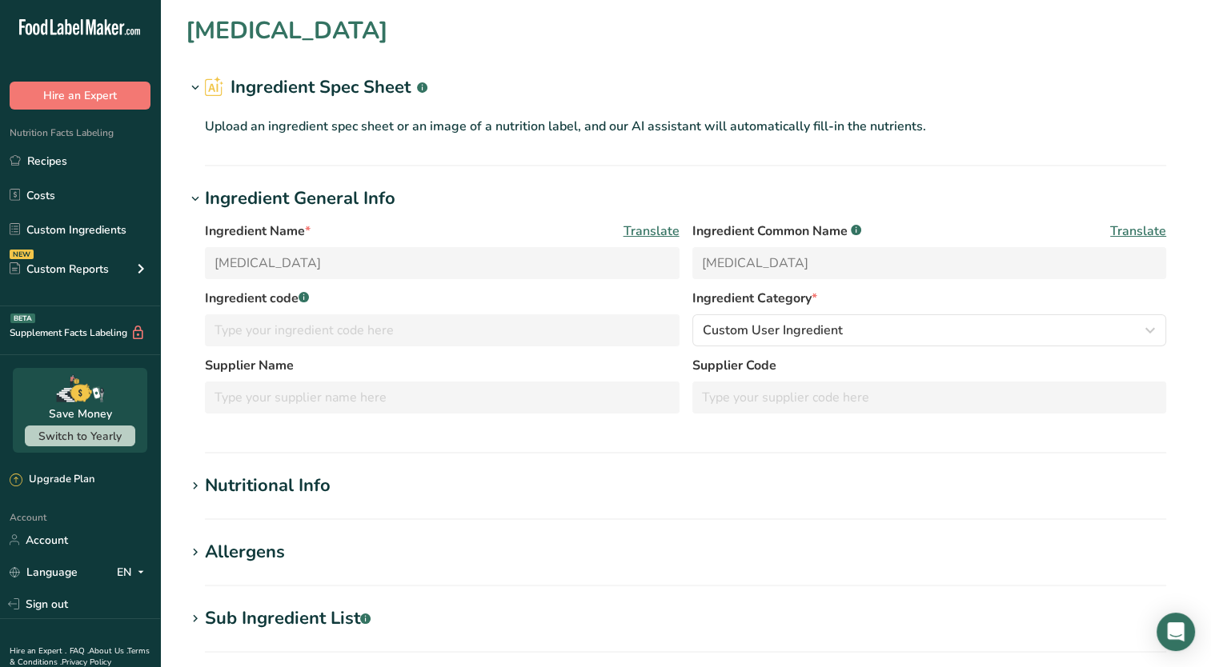
click at [193, 92] on icon at bounding box center [195, 88] width 14 height 22
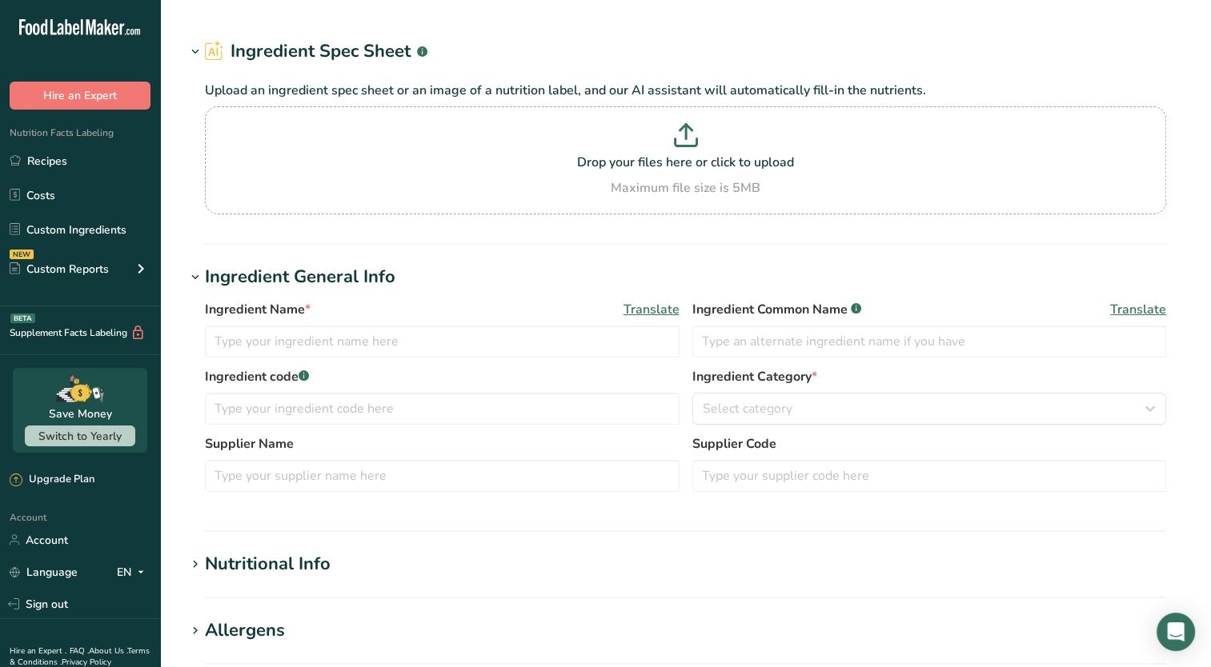
type input "Low Moisture Mozzarella Cheese"
type input "[PERSON_NAME]"
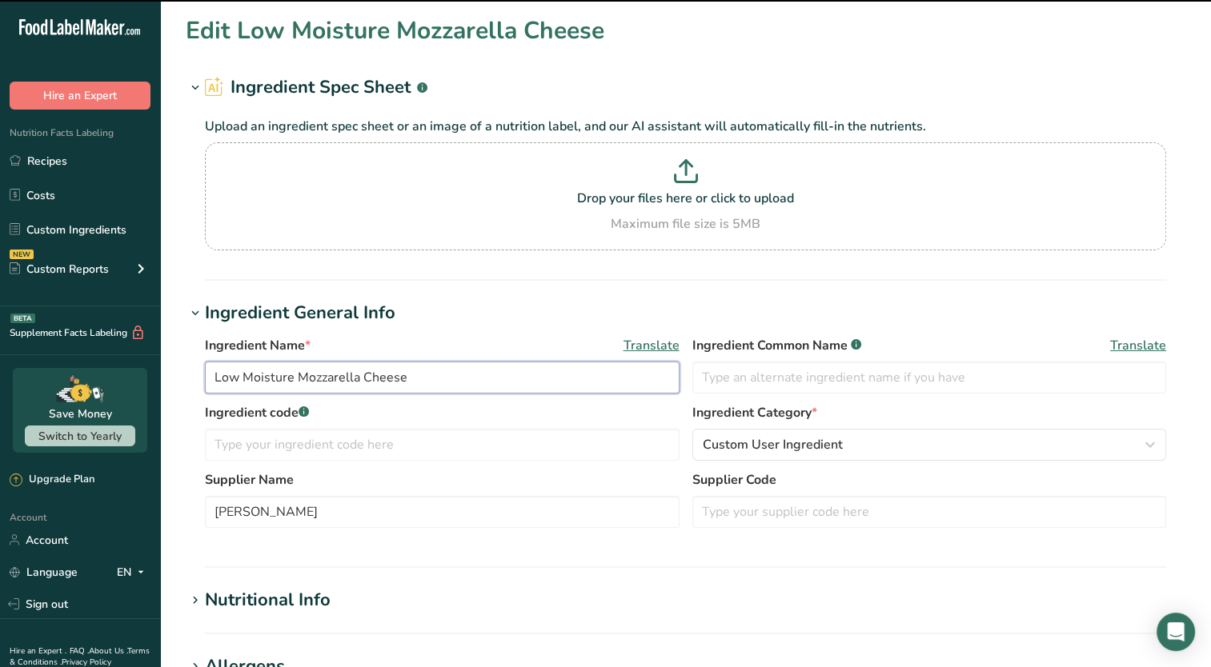
click at [414, 379] on input "Low Moisture Mozzarella Cheese" at bounding box center [442, 378] width 474 height 32
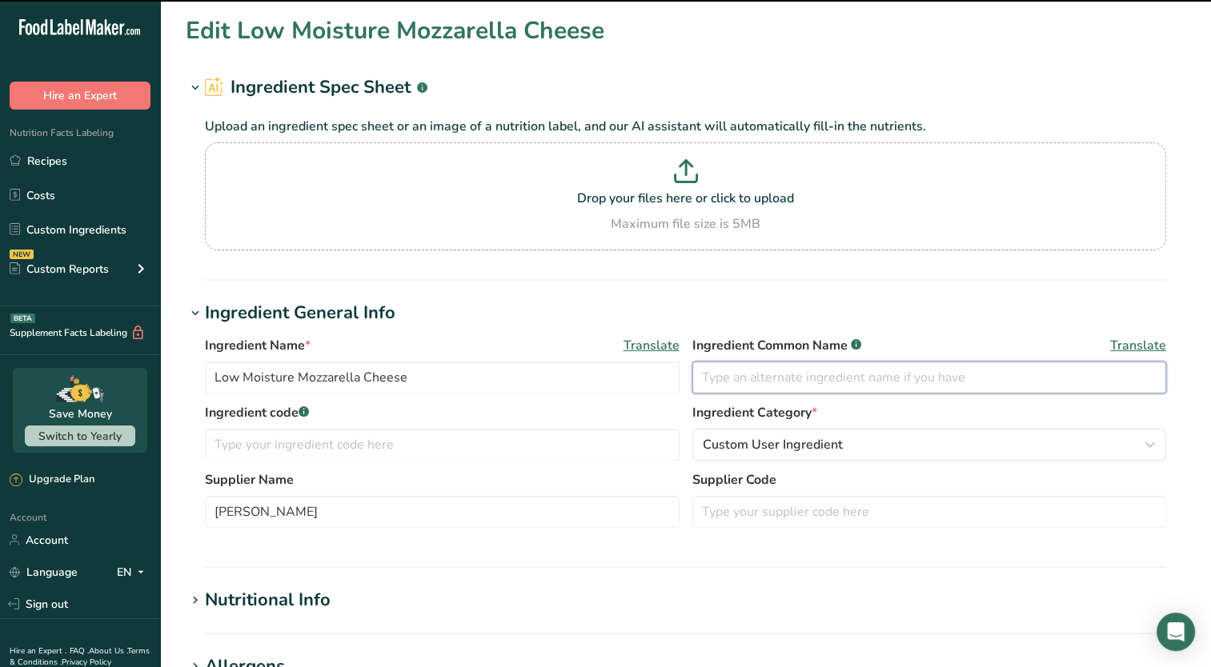
click at [895, 378] on input "text" at bounding box center [929, 378] width 474 height 32
paste input "Low Moisture Mozzarella Cheese"
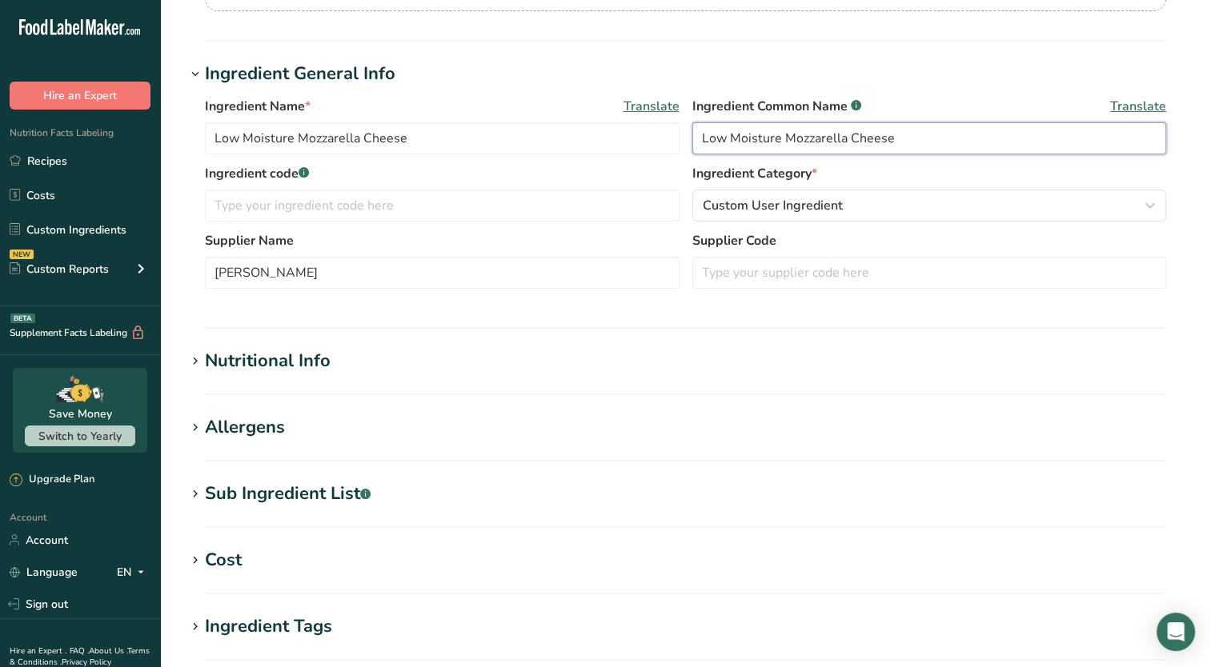
scroll to position [240, 0]
type input "Low Moisture Mozzarella Cheese"
click at [189, 430] on icon at bounding box center [195, 427] width 14 height 22
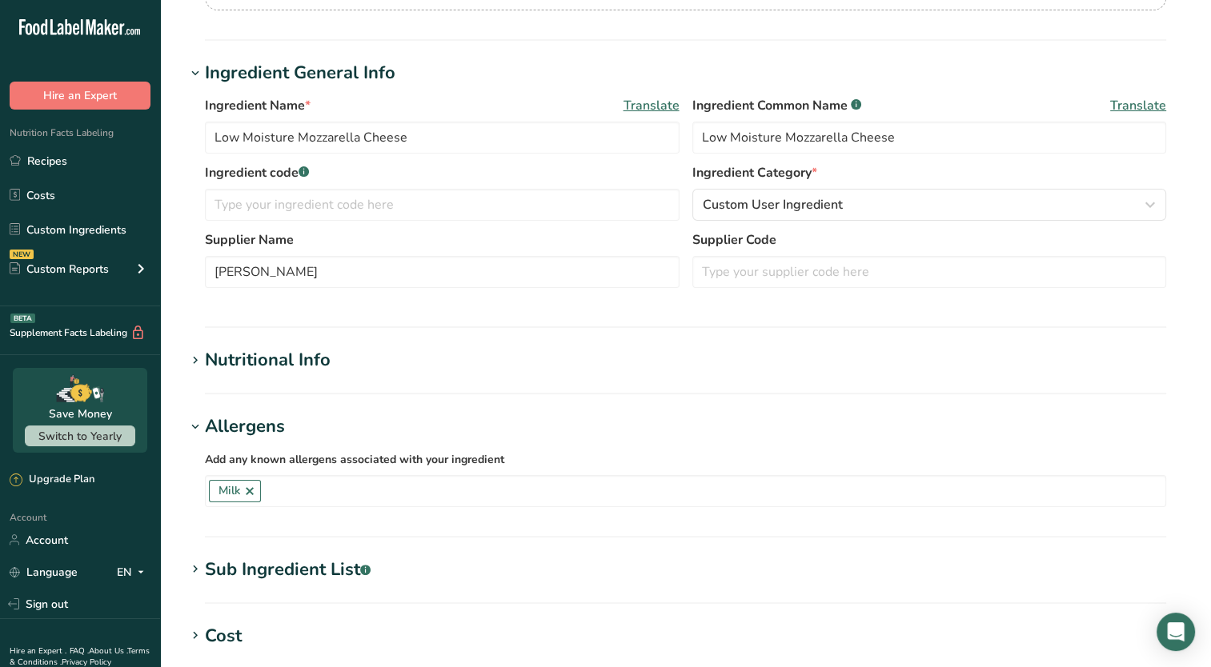
click at [192, 577] on icon at bounding box center [195, 569] width 14 height 22
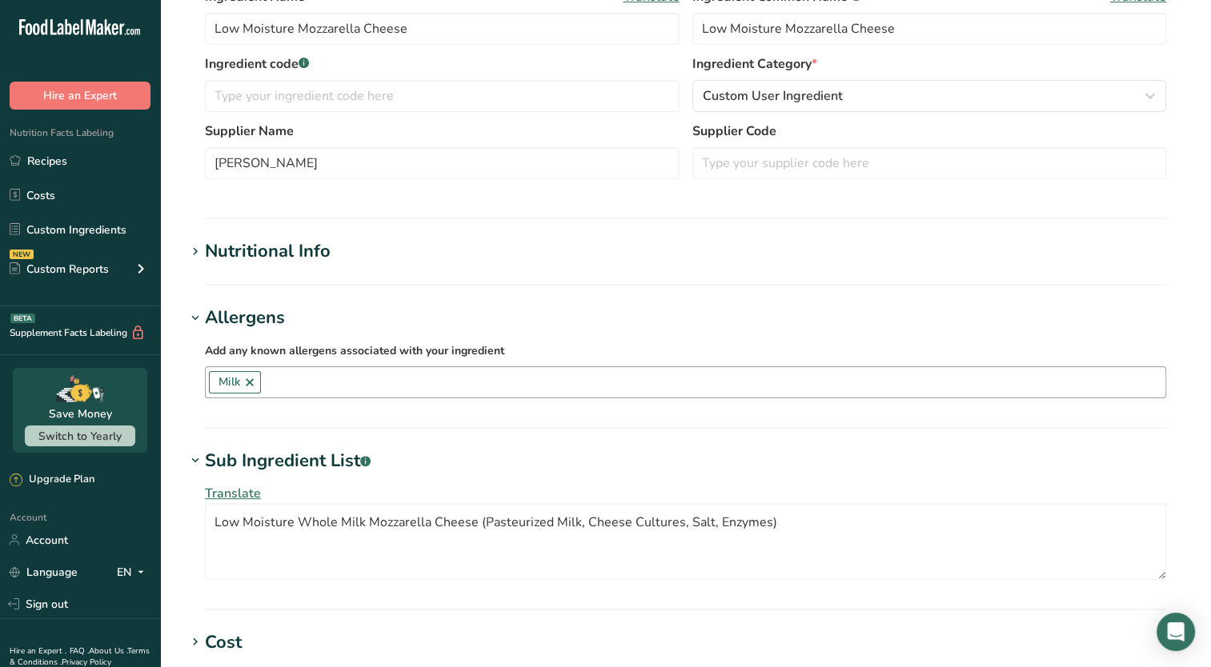
scroll to position [398, 0]
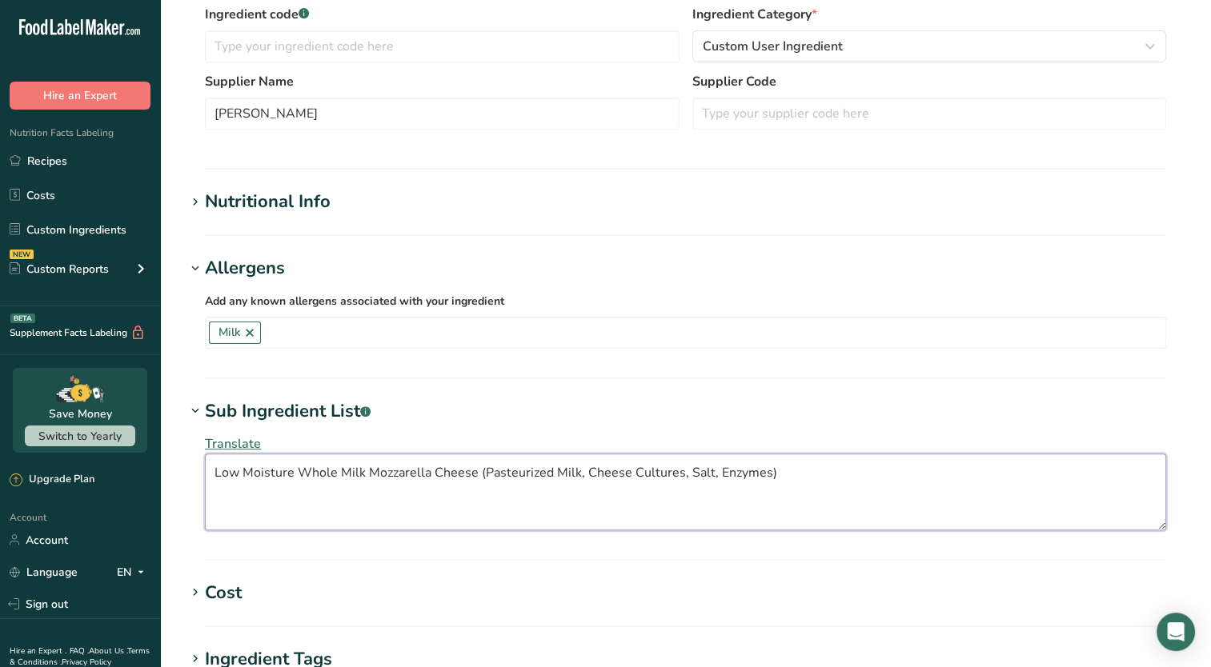
drag, startPoint x: 475, startPoint y: 470, endPoint x: 179, endPoint y: 433, distance: 298.4
click at [179, 433] on section "Edit Low Moisture Mozzarella Cheese Ingredient Spec Sheet .a-a{fill:#347362;}.b…" at bounding box center [685, 285] width 1051 height 1367
click at [532, 478] on textarea "(Pasteurized Milk, Cheese Cultures, Salt, Enzymes)" at bounding box center [685, 492] width 961 height 77
click at [218, 465] on textarea "(Pasteurized Milk, Cheese Cultures, Salt, Enzymes" at bounding box center [685, 492] width 961 height 77
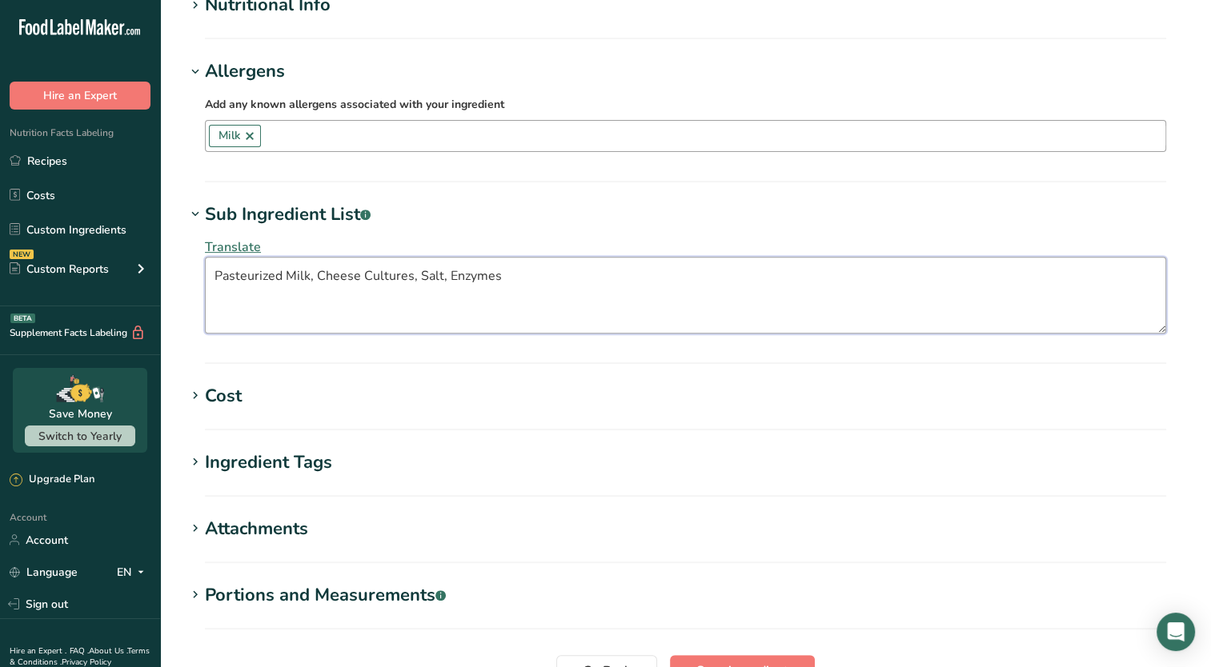
scroll to position [616, 0]
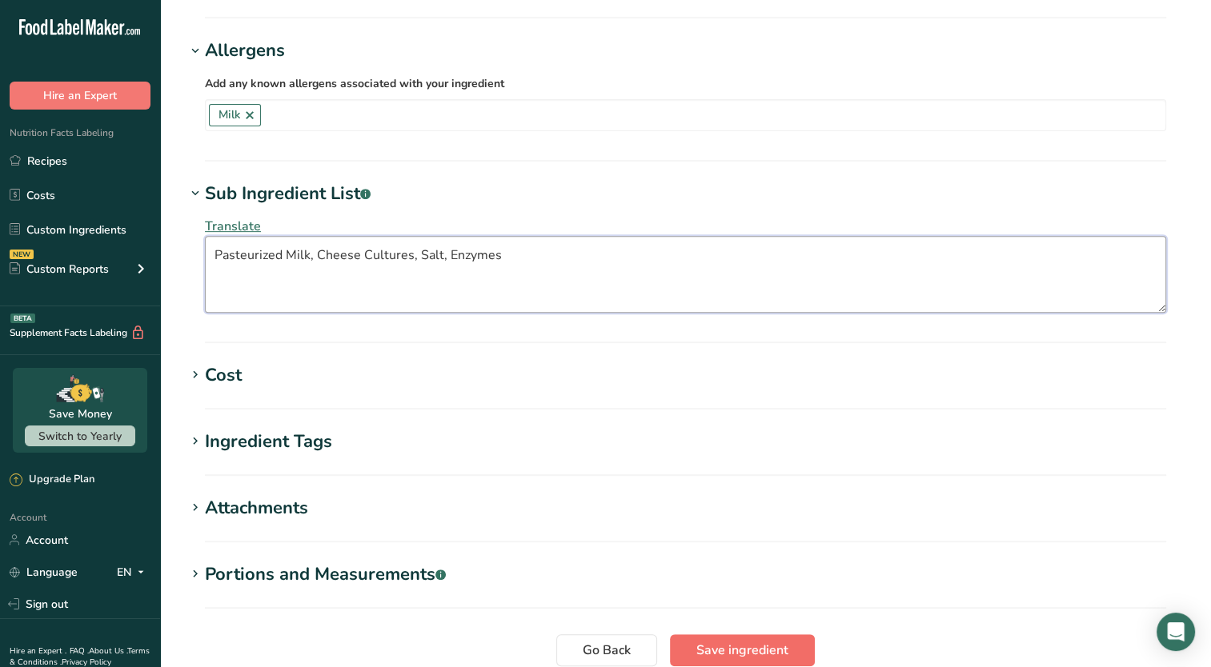
type textarea "Pasteurized Milk, Cheese Cultures, Salt, Enzymes"
click at [722, 652] on span "Save ingredient" at bounding box center [742, 650] width 92 height 19
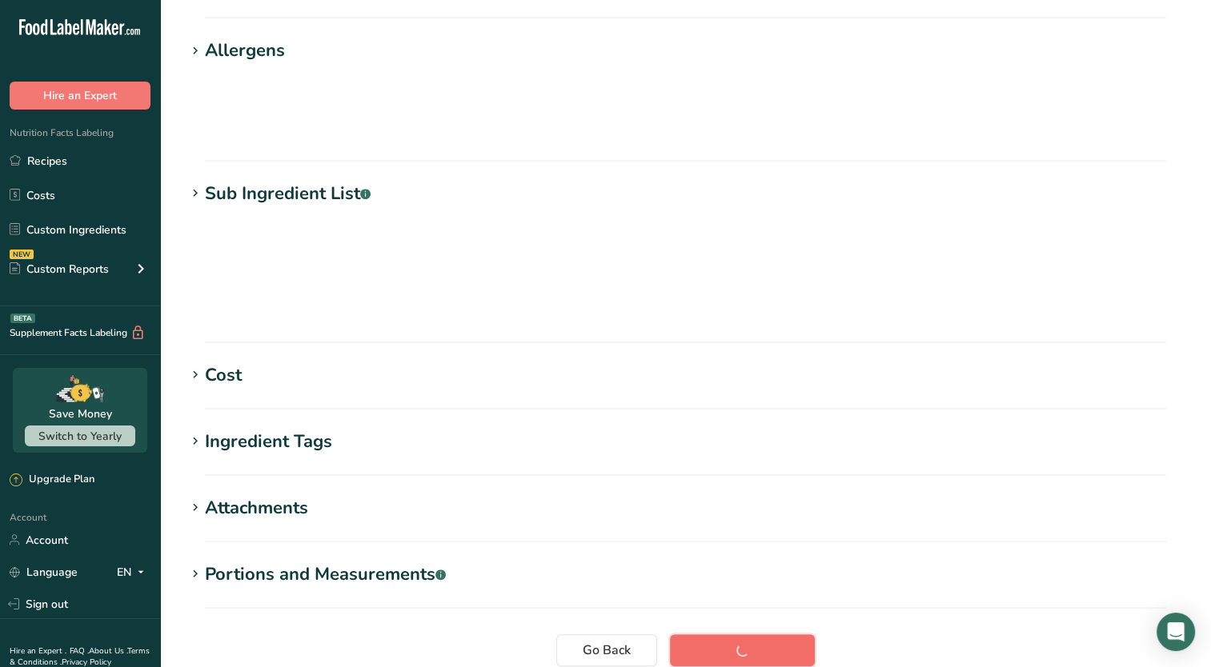
scroll to position [179, 0]
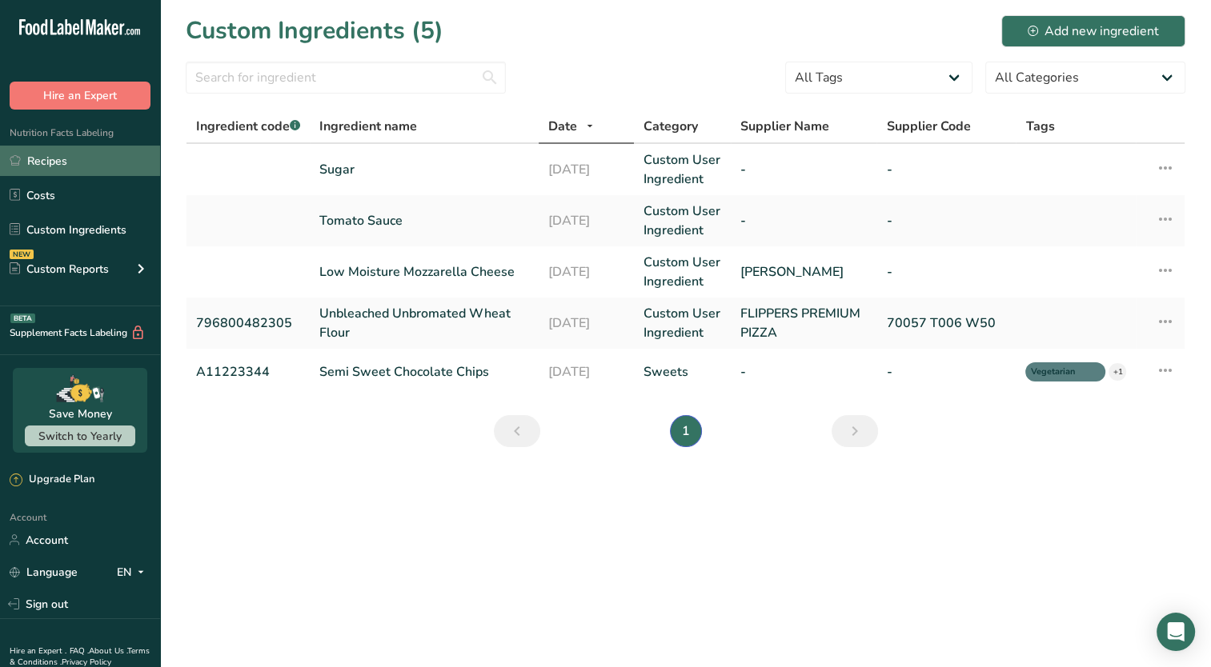
click at [45, 165] on link "Recipes" at bounding box center [80, 161] width 160 height 30
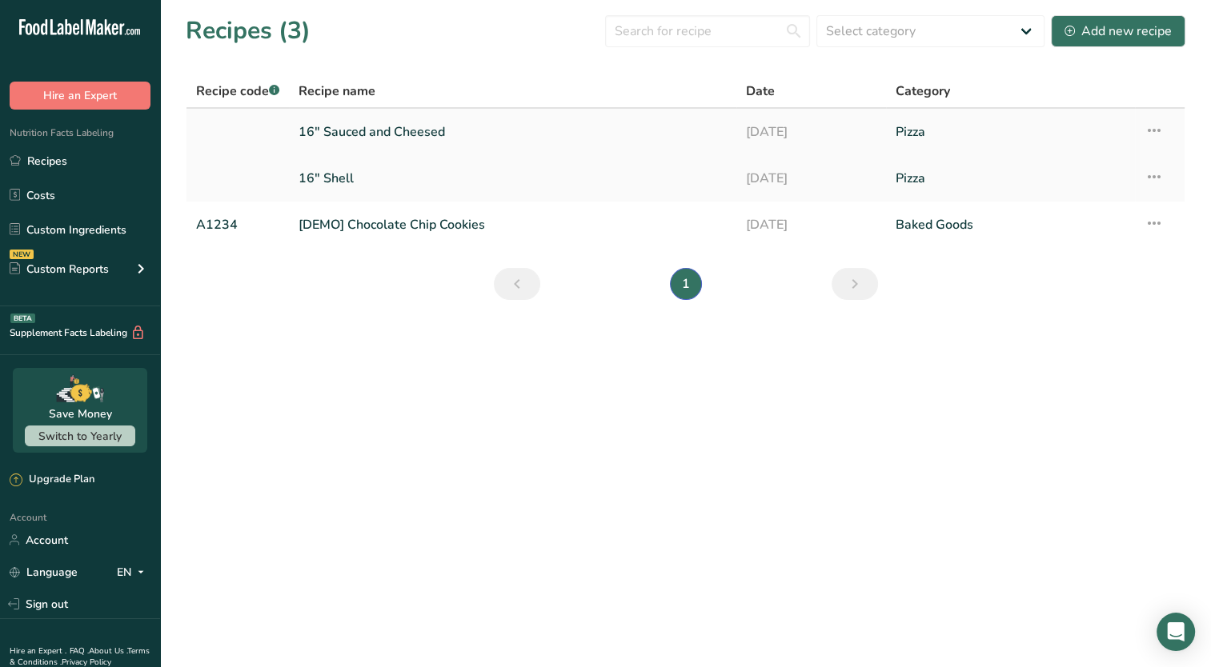
click at [353, 130] on link "16" Sauced and Cheesed" at bounding box center [512, 132] width 428 height 34
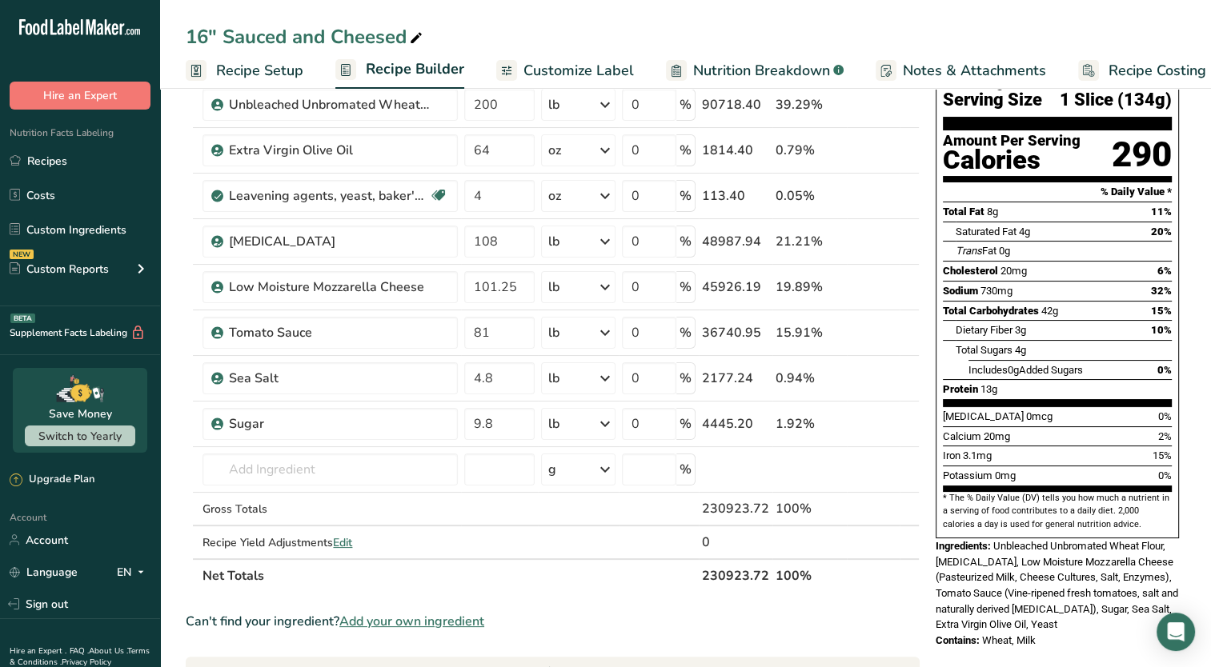
scroll to position [126, 0]
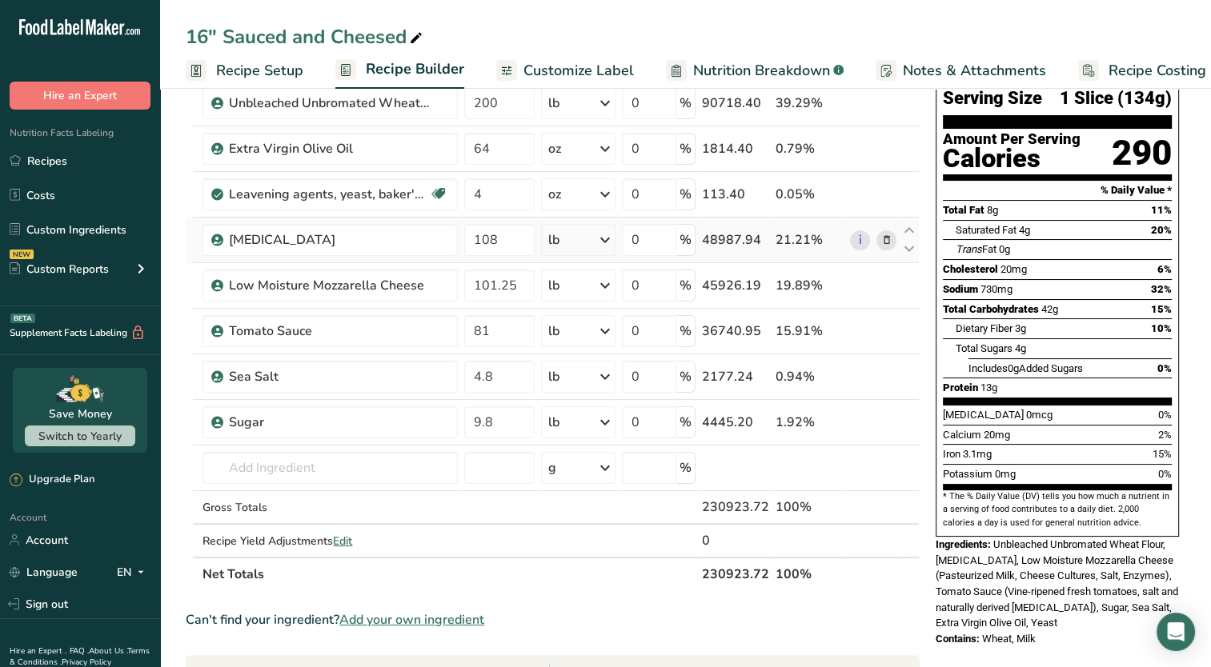
click at [888, 241] on icon at bounding box center [885, 240] width 11 height 17
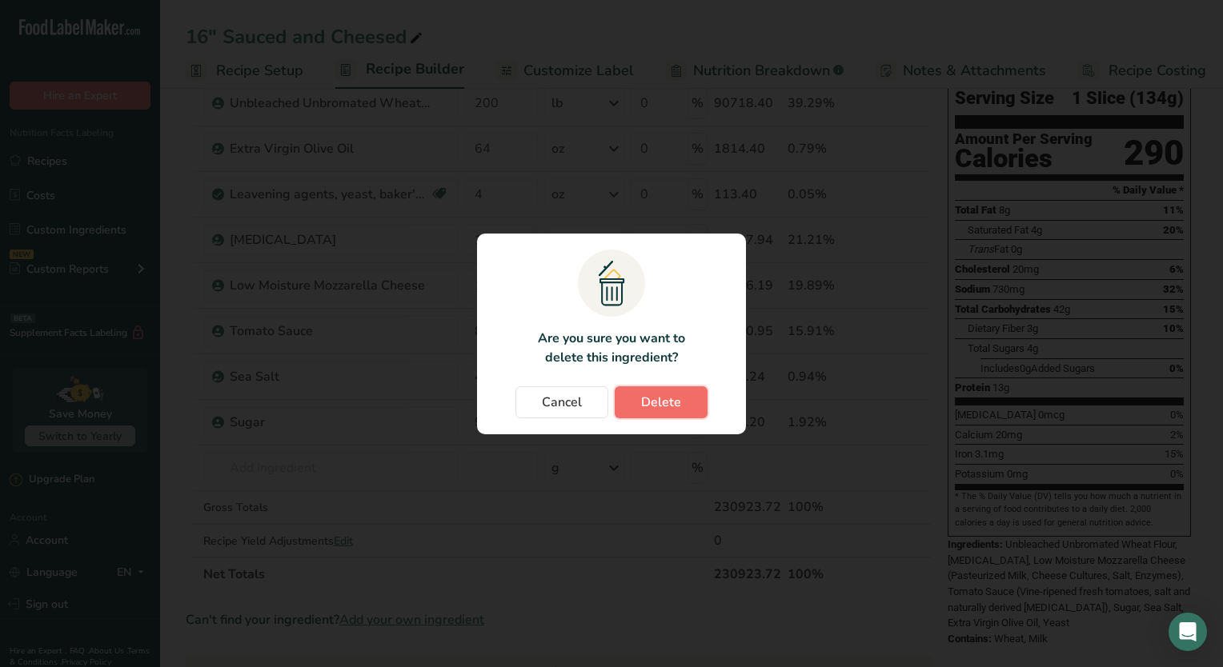
click at [674, 399] on span "Delete" at bounding box center [661, 402] width 40 height 19
type input "101.25"
type input "81"
type input "4.8"
type input "9.8"
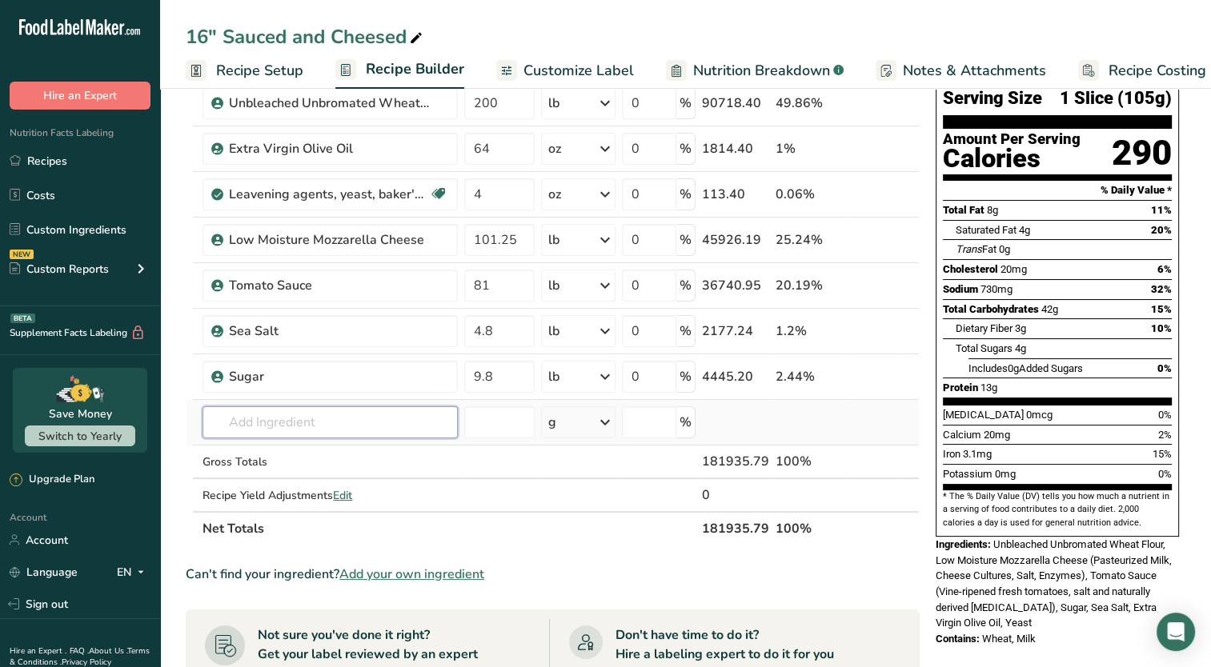
click at [395, 432] on input "text" at bounding box center [329, 422] width 255 height 32
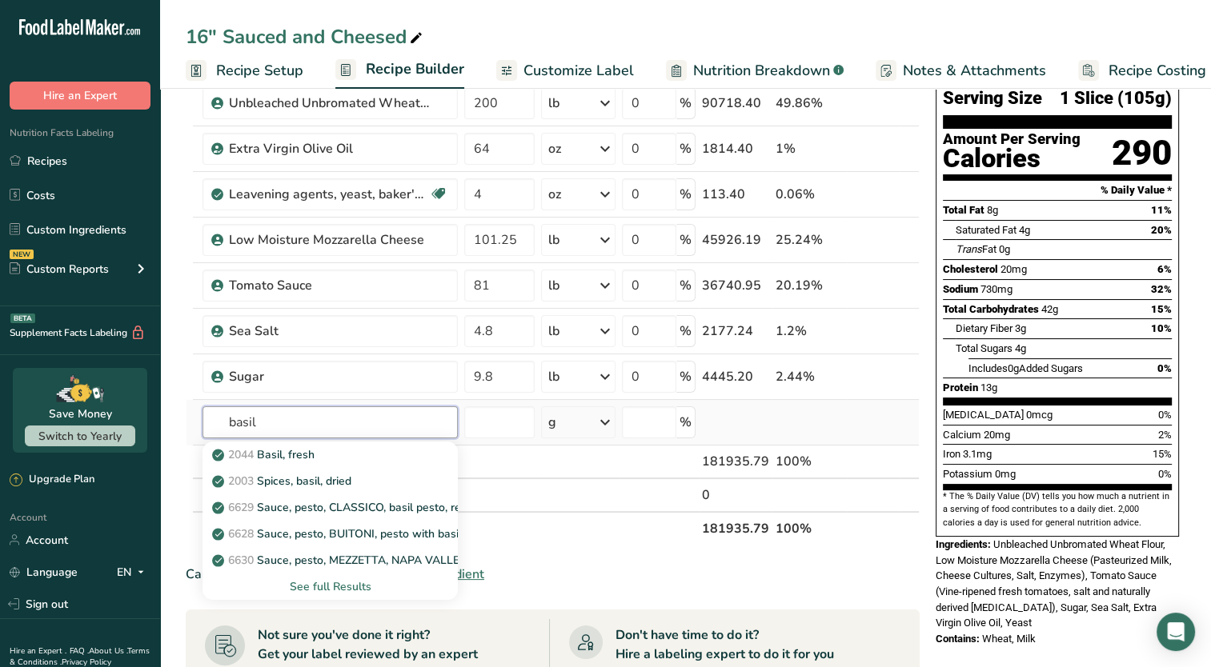
type input "basil"
click at [331, 591] on div "See full Results" at bounding box center [330, 586] width 230 height 17
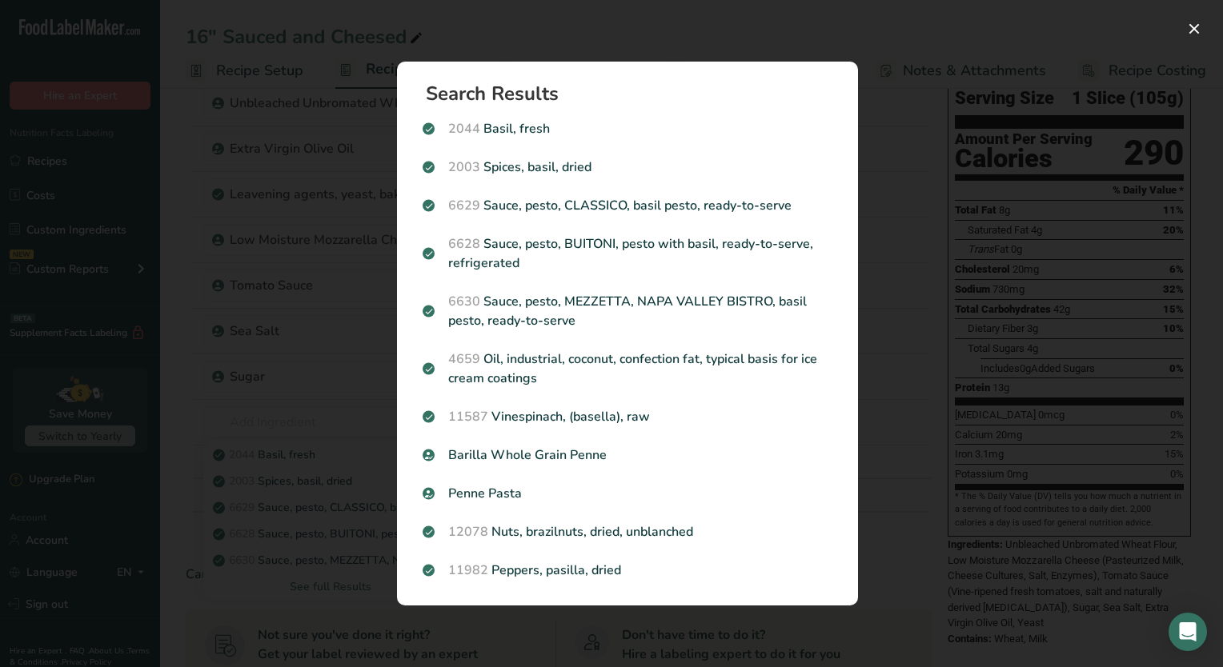
click at [621, 22] on div "Search results modal" at bounding box center [611, 333] width 1223 height 667
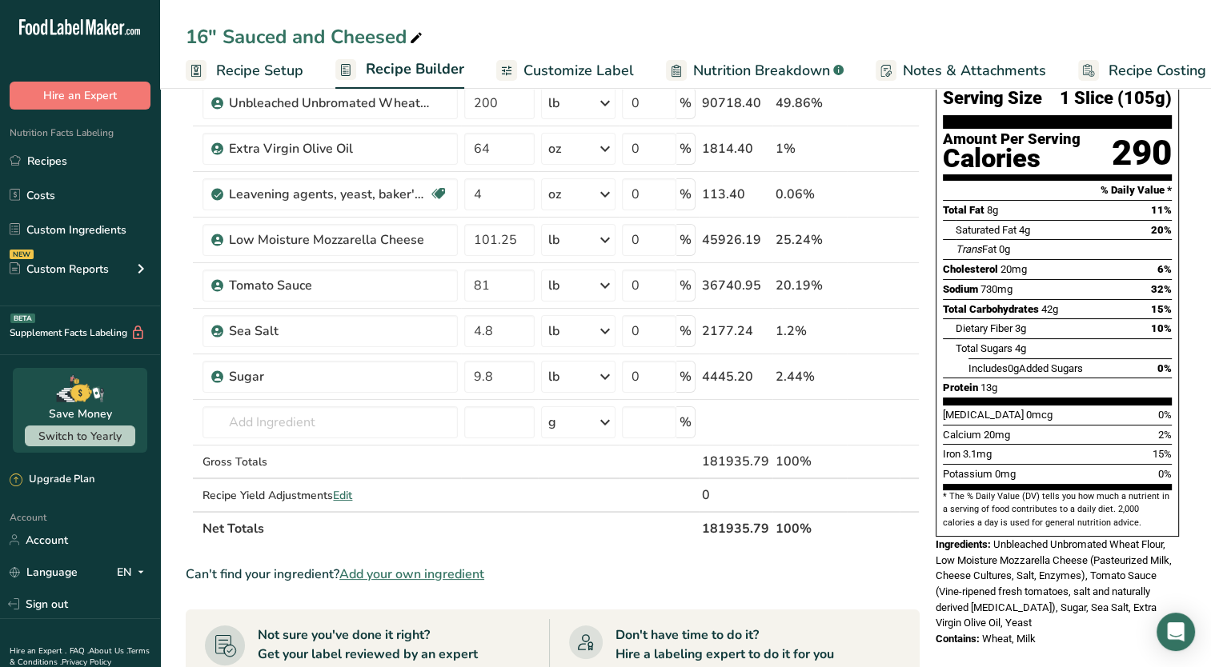
click at [422, 568] on span "Add your own ingredient" at bounding box center [411, 574] width 145 height 19
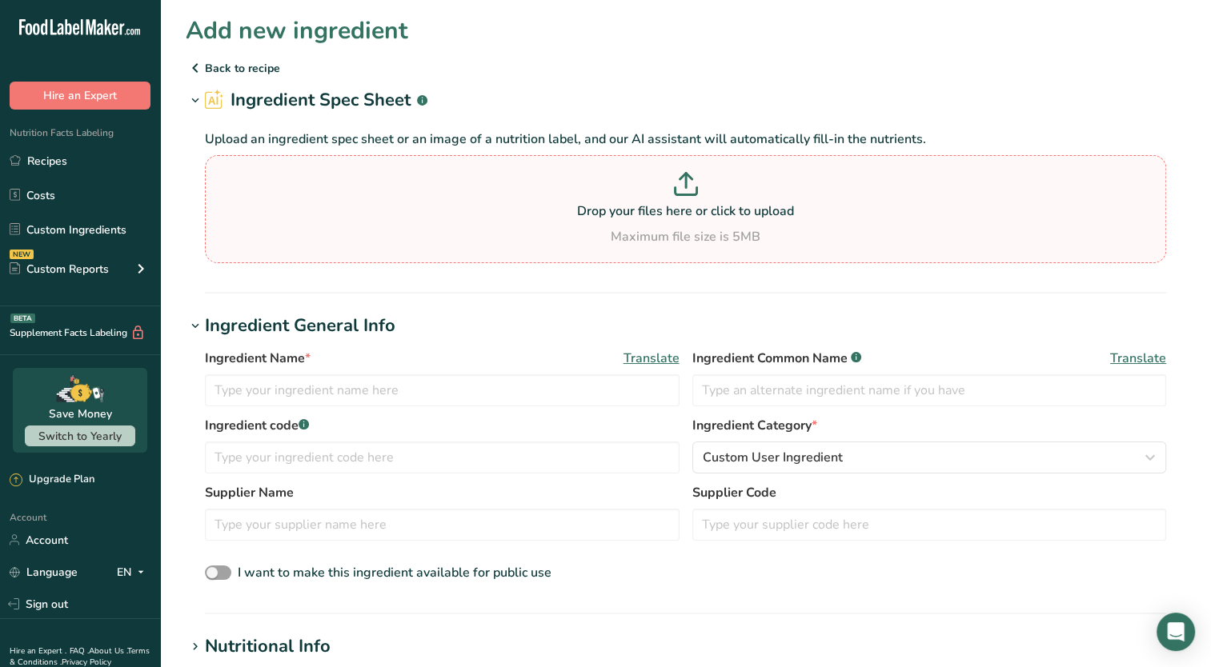
click at [528, 184] on p at bounding box center [685, 187] width 953 height 30
click at [528, 184] on input "Drop your files here or click to upload Maximum file size is 5MB" at bounding box center [685, 209] width 961 height 108
click at [700, 214] on p "Drop your files here or click to upload" at bounding box center [685, 211] width 953 height 19
click at [700, 214] on input "Drop your files here or click to upload Maximum file size is 5MB" at bounding box center [685, 209] width 961 height 108
type input "C:\fakepath\Screenshot 2025-08-22 191949.png"
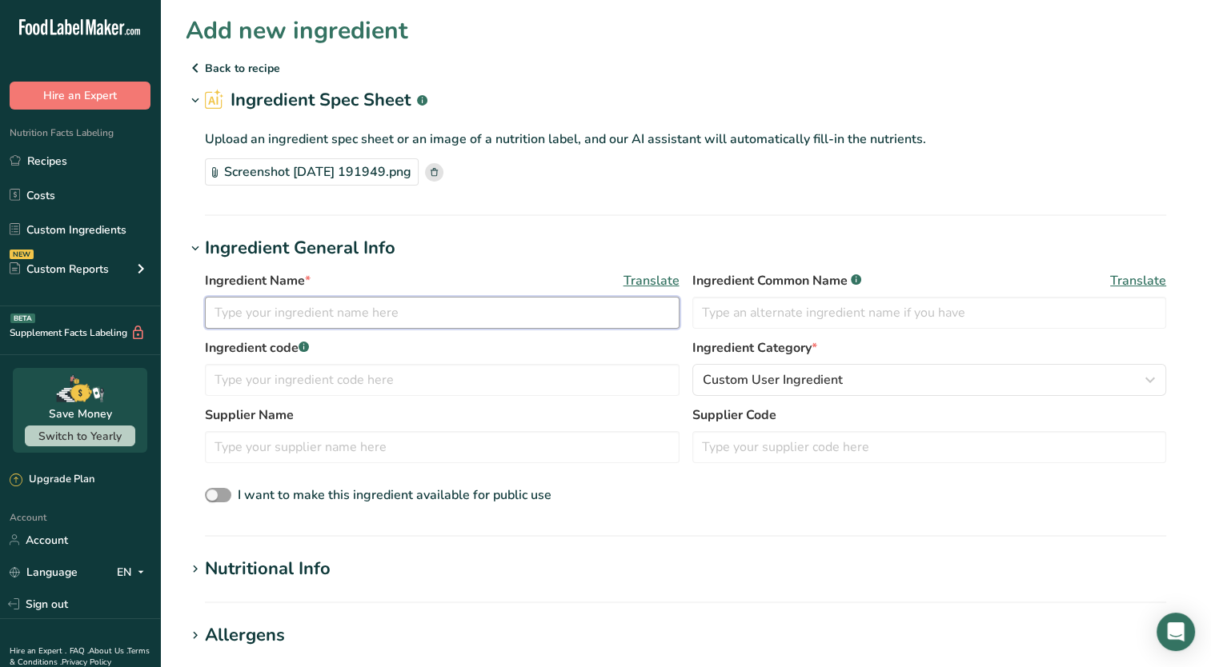
click at [349, 309] on input "text" at bounding box center [442, 313] width 474 height 32
type input "Basil"
click at [753, 306] on input "text" at bounding box center [929, 313] width 474 height 32
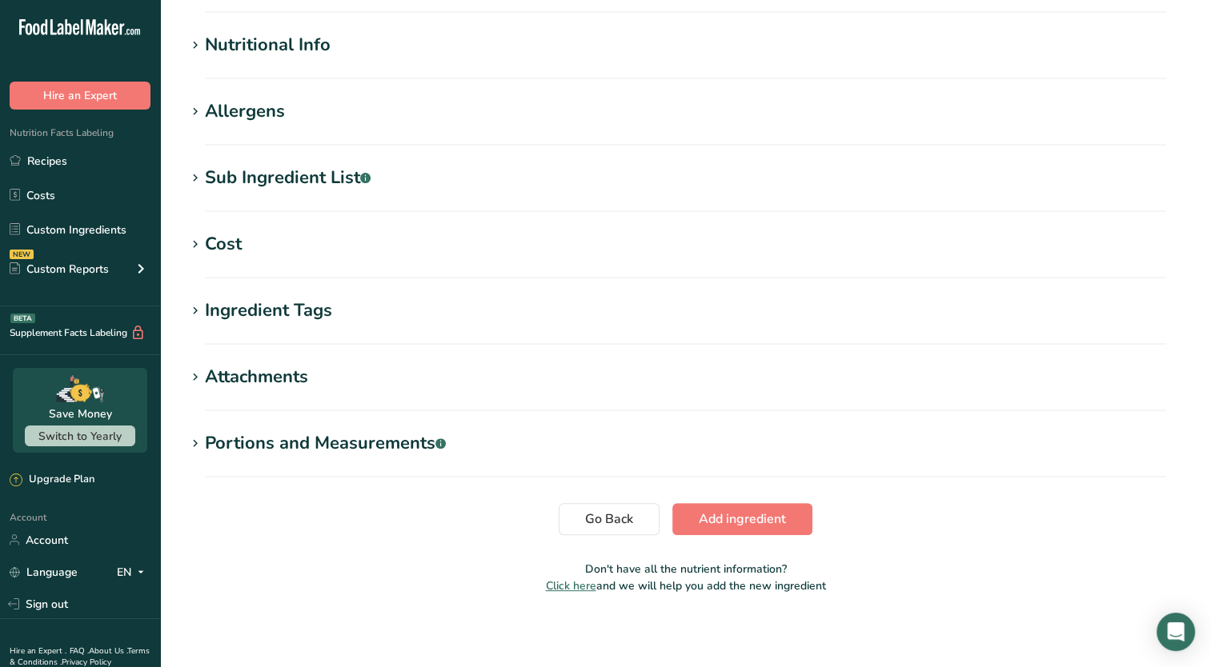
scroll to position [527, 0]
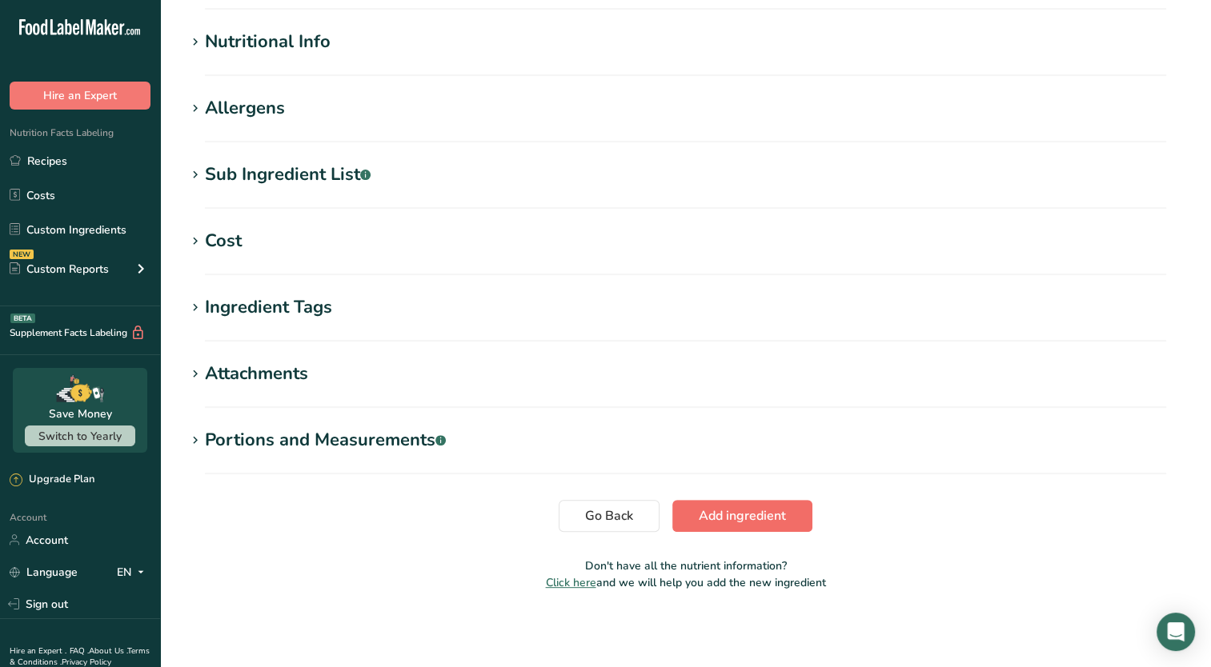
type input "Basil"
click at [776, 510] on span "Add ingredient" at bounding box center [741, 515] width 87 height 19
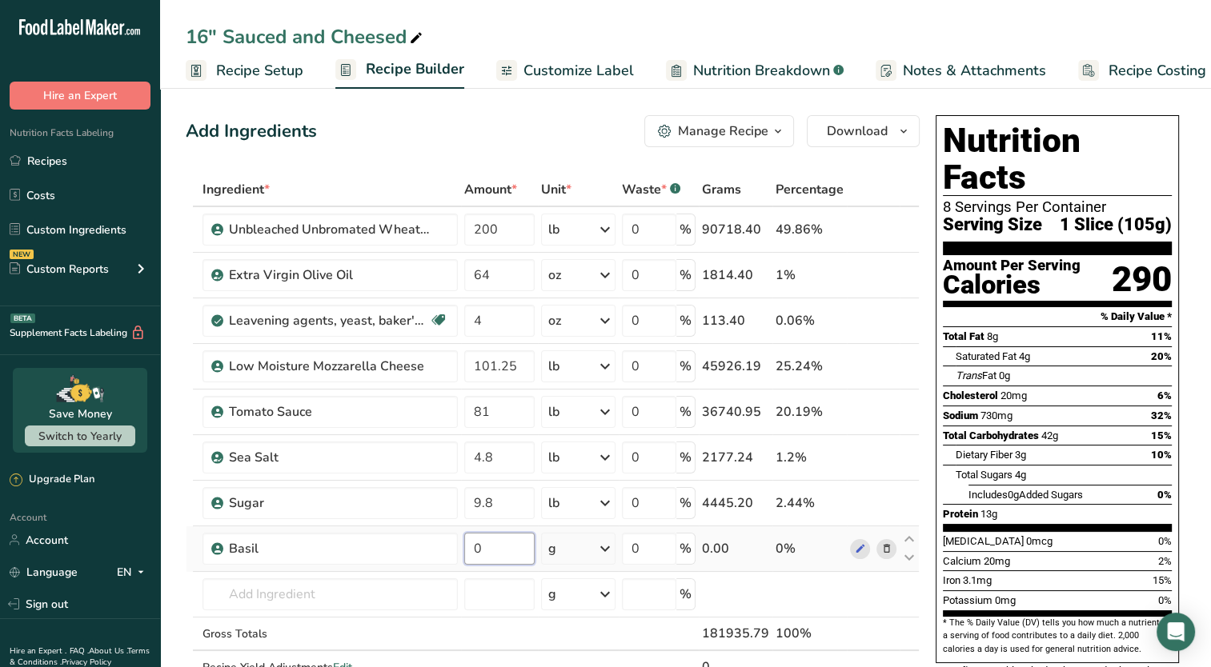
click at [502, 555] on input "0" at bounding box center [499, 549] width 70 height 32
type input "1"
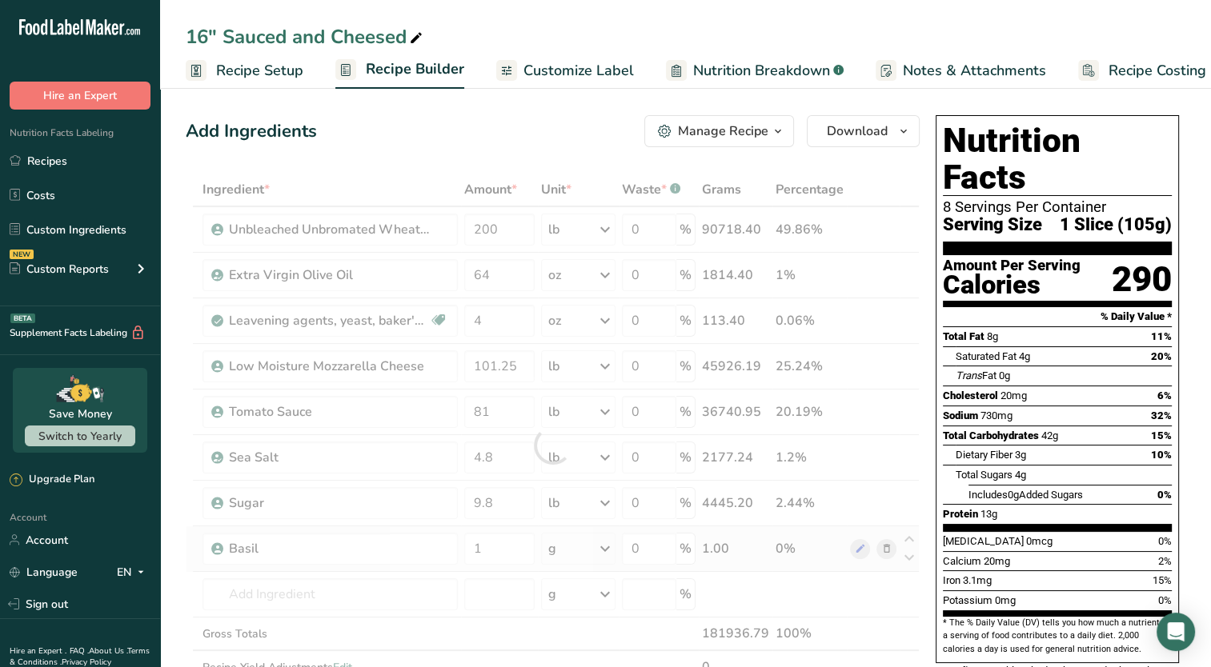
click at [614, 549] on div "Ingredient * Amount * Unit * Waste * .a-a{fill:#347362;}.b-a{fill:#fff;} Grams …" at bounding box center [553, 445] width 734 height 545
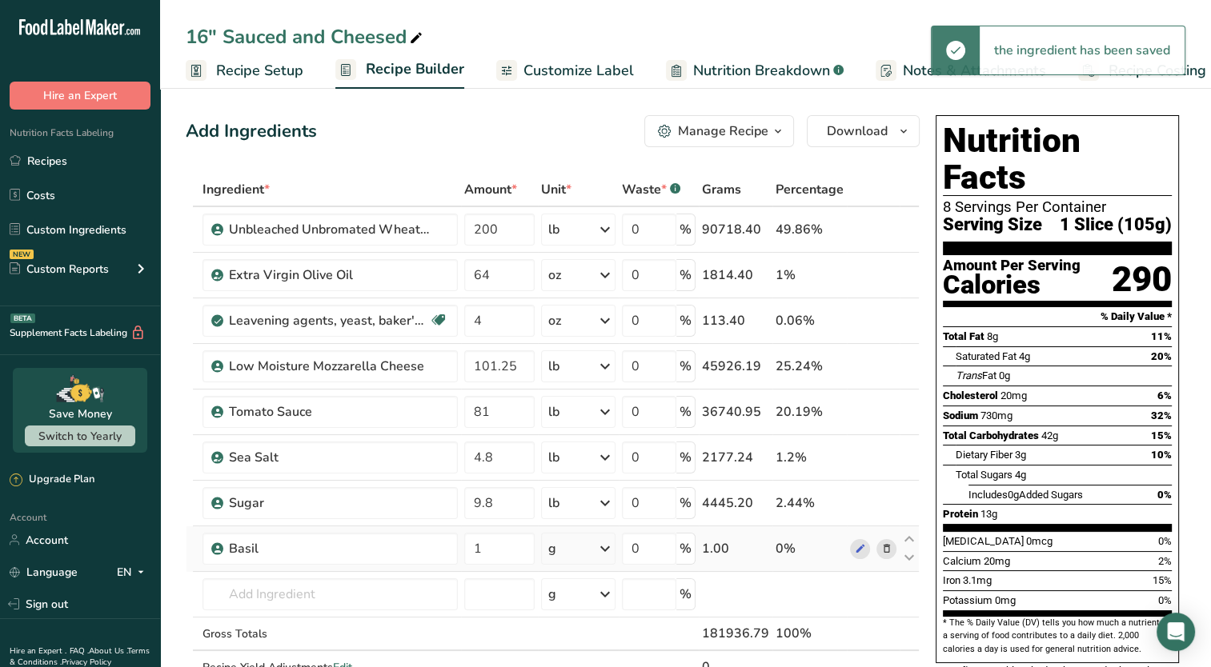
click at [614, 552] on icon at bounding box center [604, 548] width 19 height 29
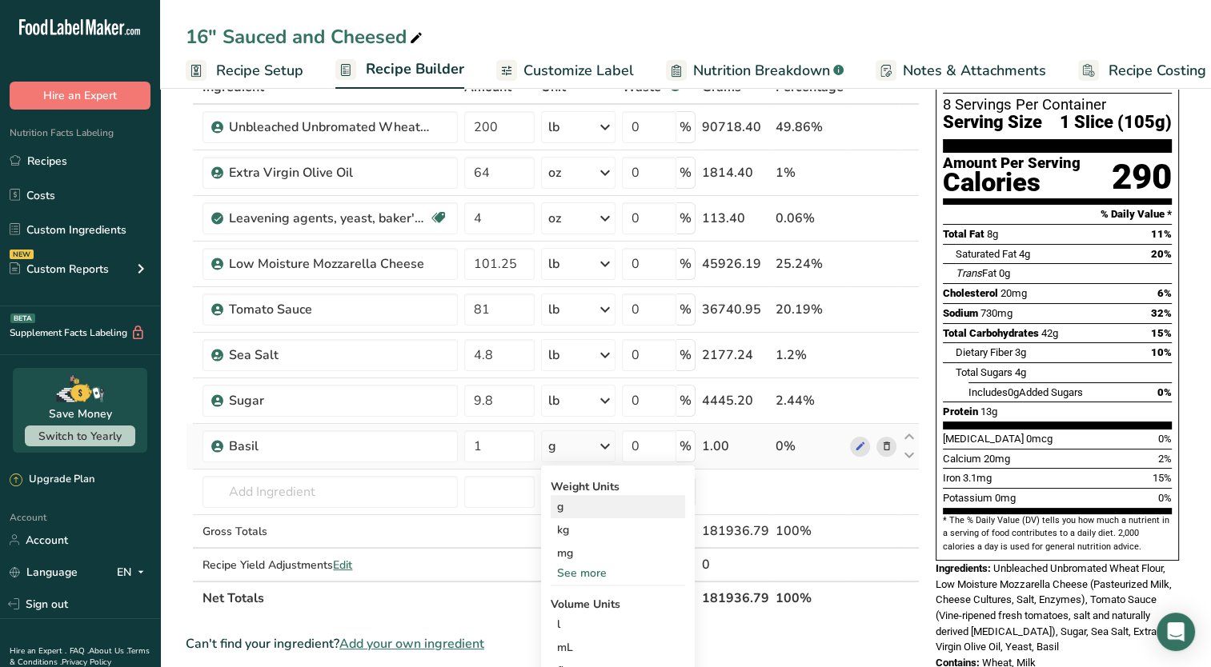
scroll to position [105, 0]
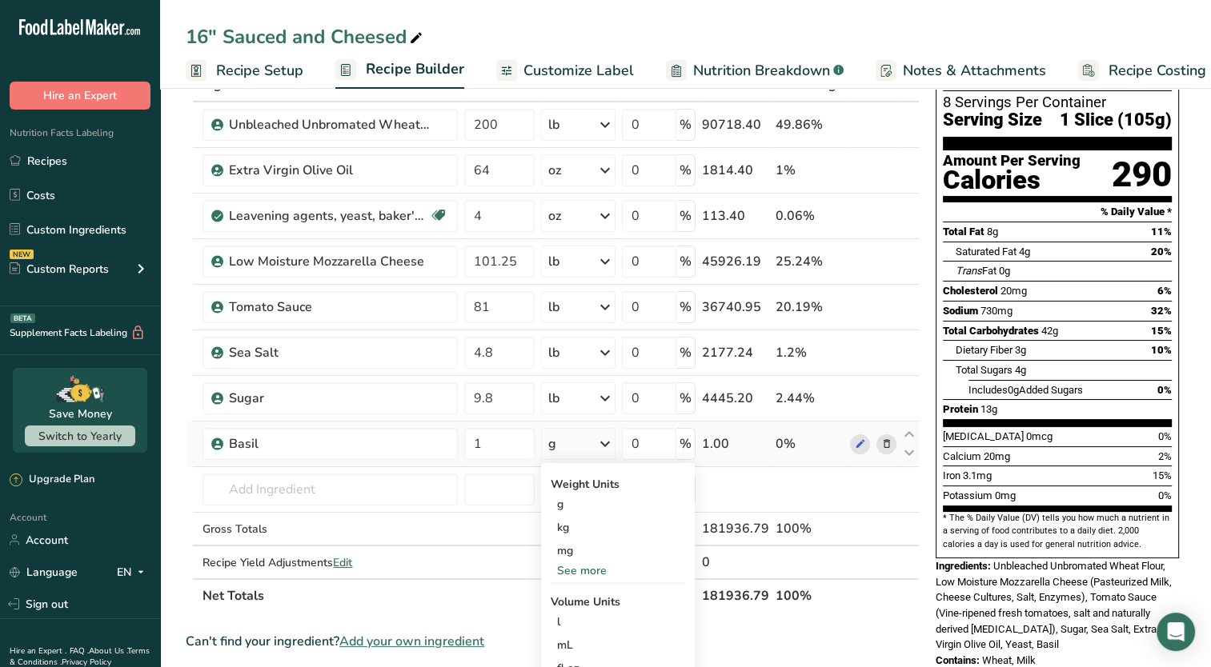
click at [582, 566] on div "See more" at bounding box center [617, 570] width 134 height 17
click at [574, 597] on div "lb" at bounding box center [617, 597] width 134 height 23
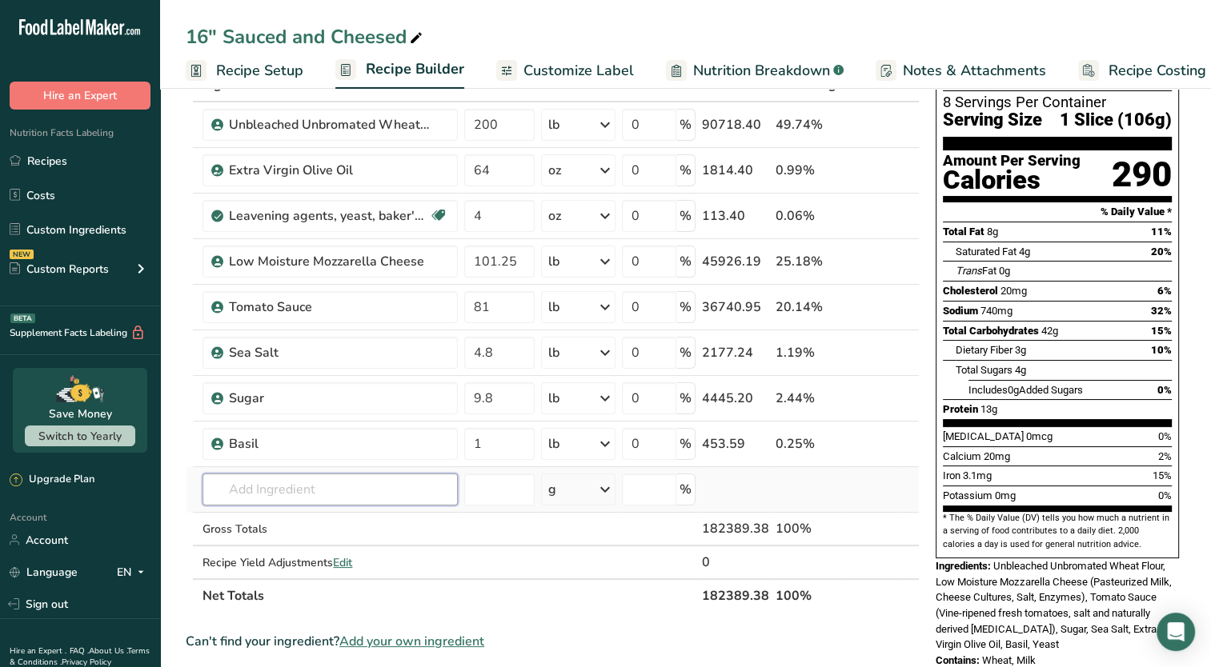
click at [339, 490] on input "text" at bounding box center [329, 490] width 255 height 32
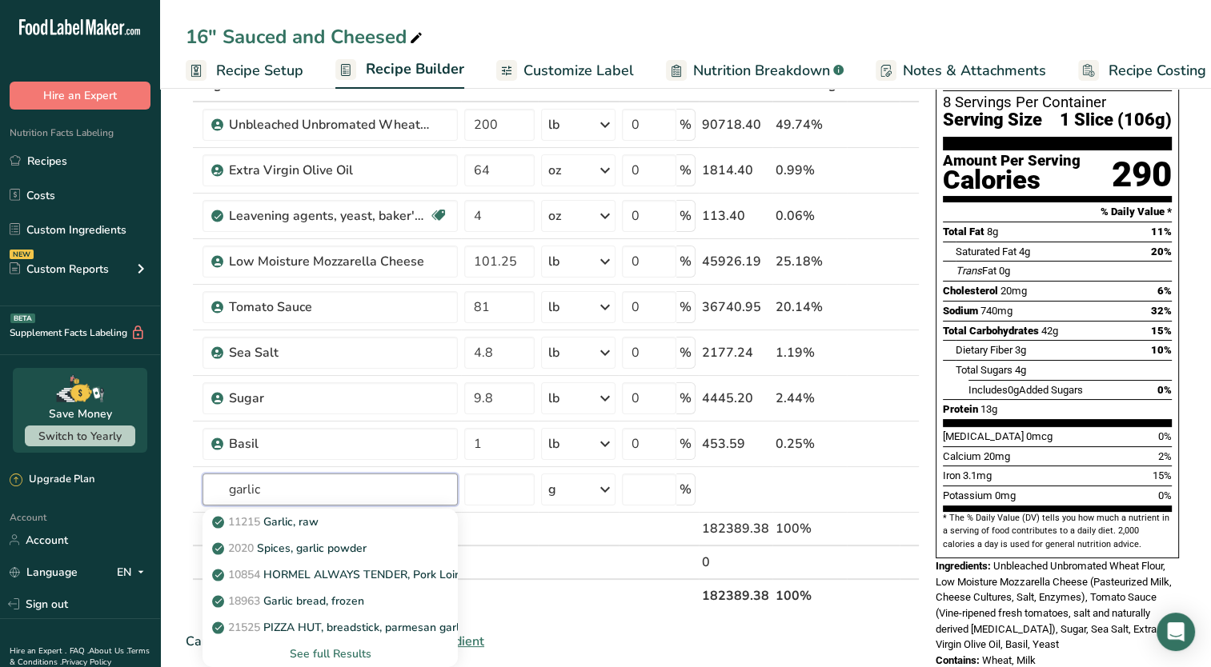
type input "garlic"
click at [470, 638] on span "Add your own ingredient" at bounding box center [411, 641] width 145 height 19
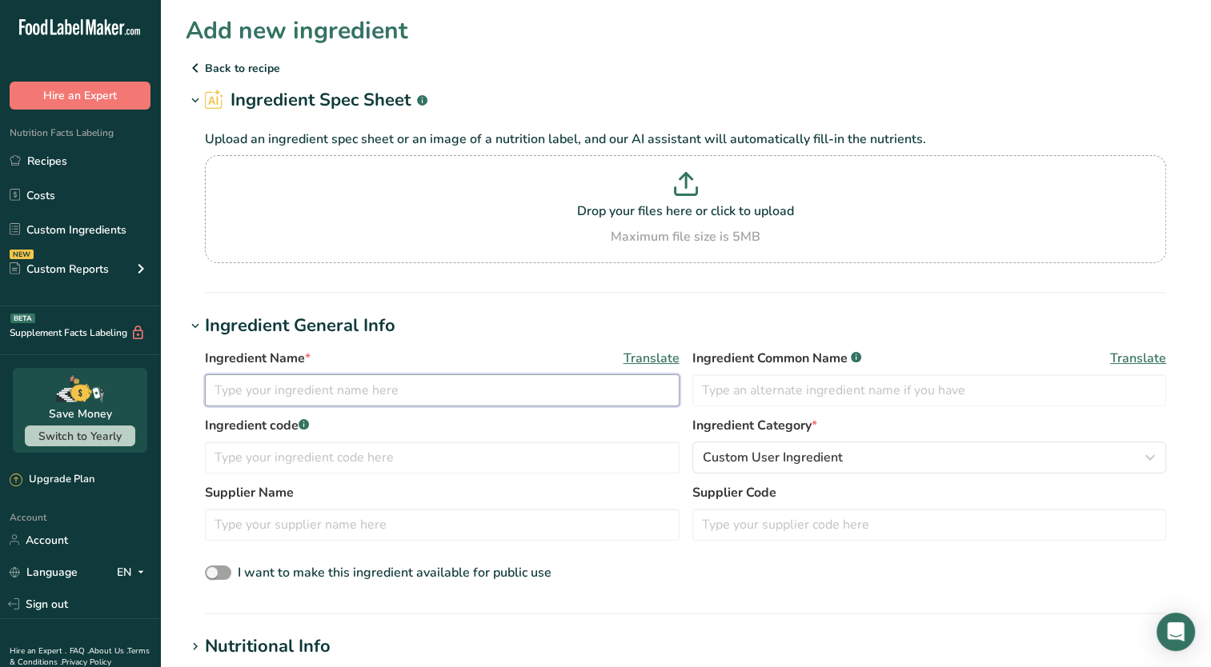
click at [422, 392] on input "text" at bounding box center [442, 390] width 474 height 32
type input "Garlic"
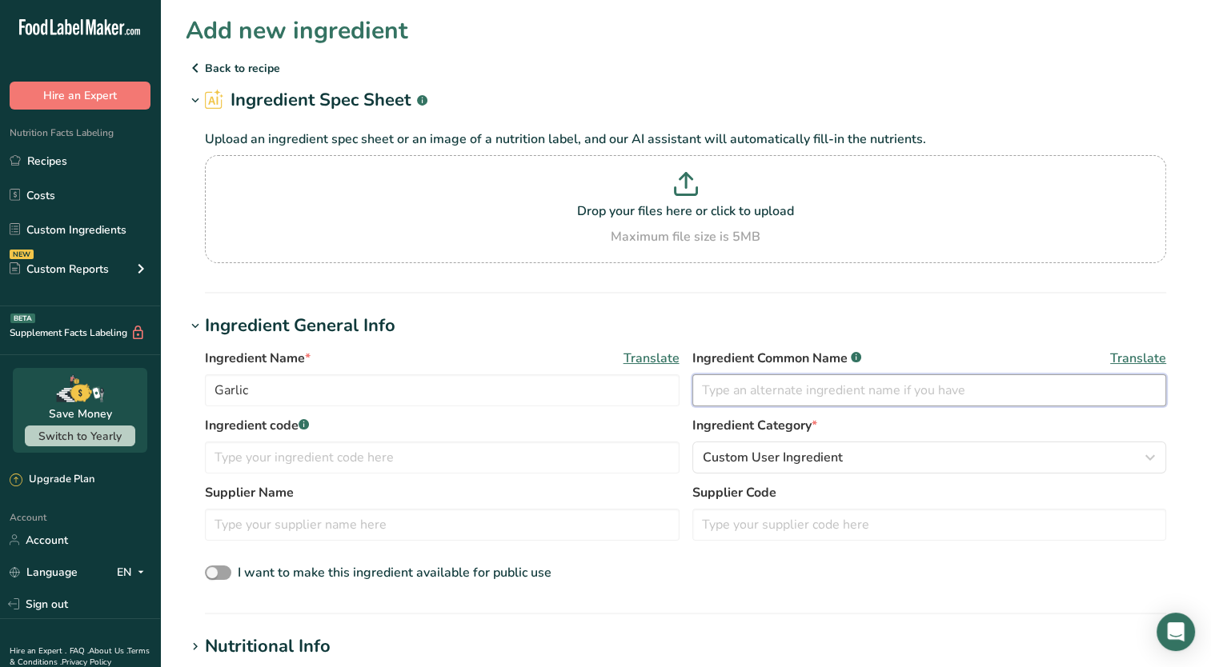
click at [730, 388] on input "text" at bounding box center [929, 390] width 474 height 32
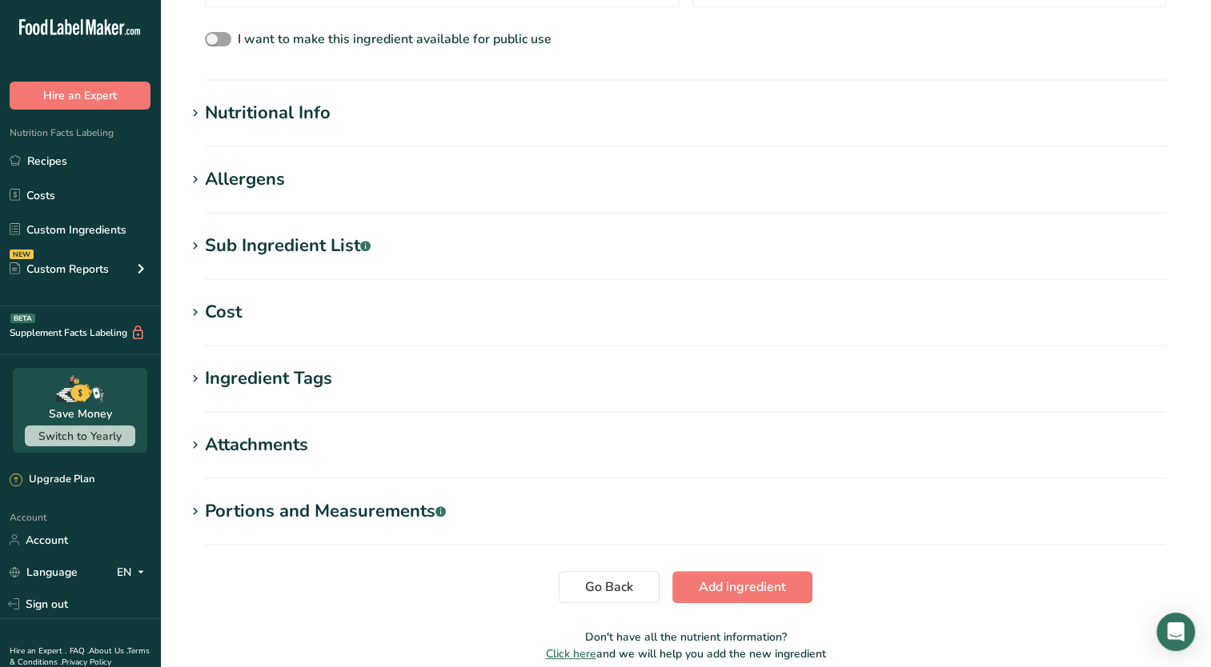
scroll to position [534, 0]
type input "Garlic"
click at [771, 586] on span "Add ingredient" at bounding box center [741, 586] width 87 height 19
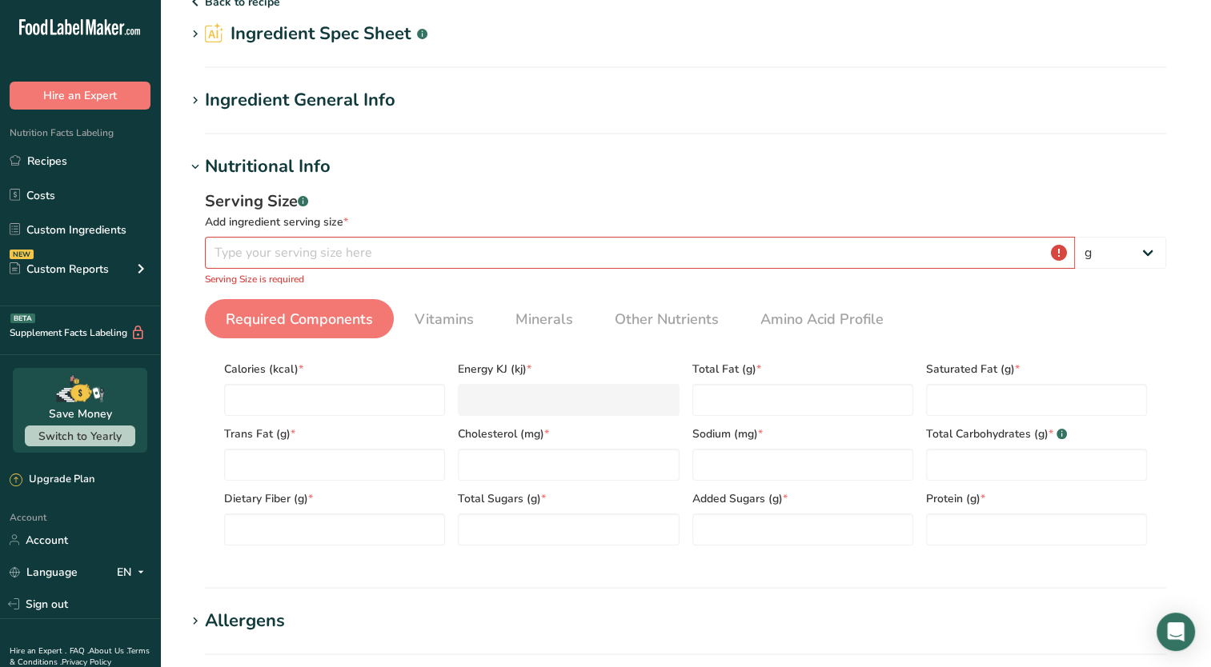
scroll to position [66, 0]
click at [461, 259] on input "number" at bounding box center [640, 254] width 870 height 32
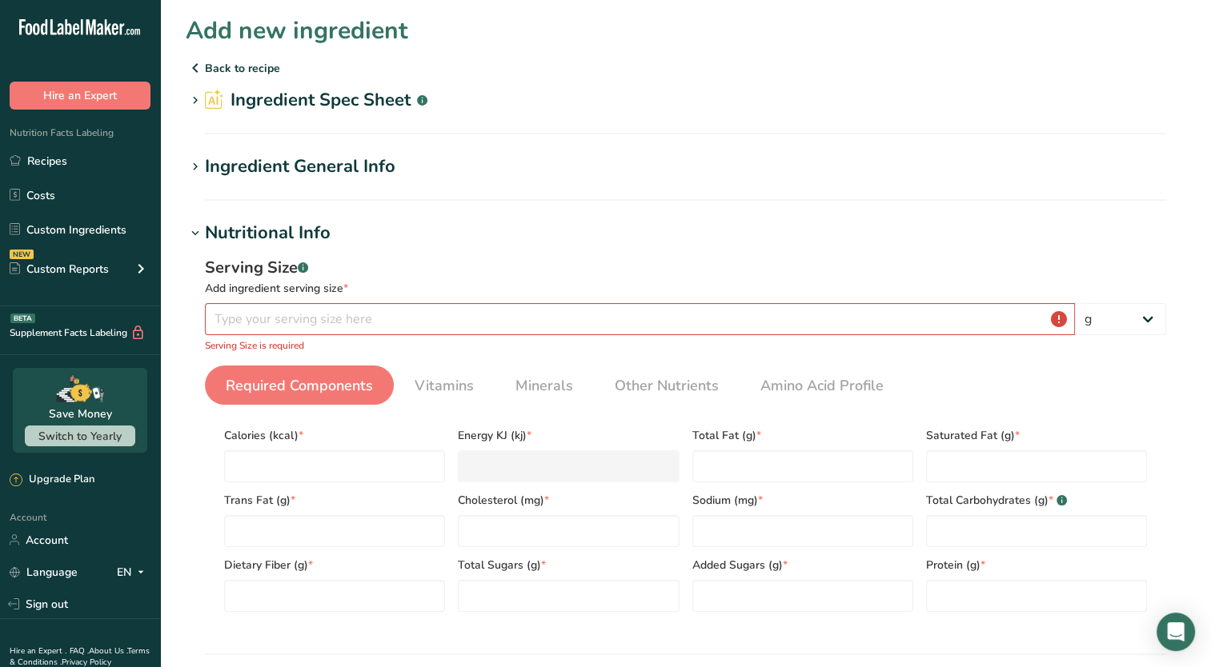
click at [198, 166] on icon at bounding box center [195, 167] width 14 height 22
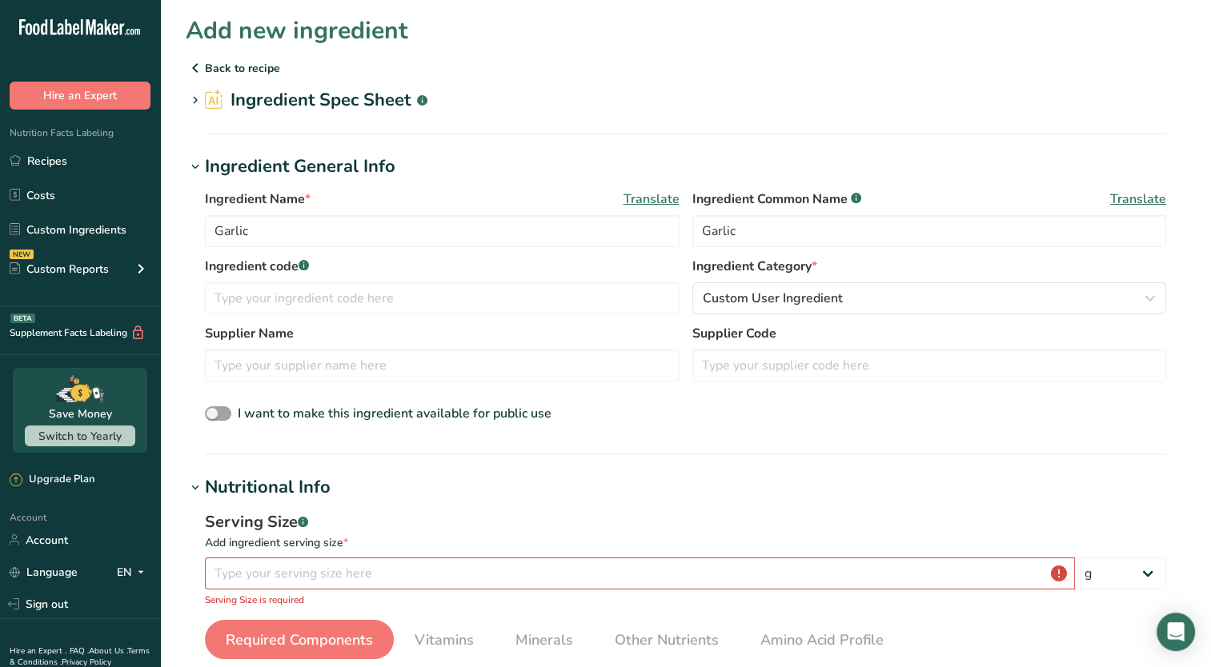
click at [199, 95] on icon at bounding box center [195, 101] width 14 height 22
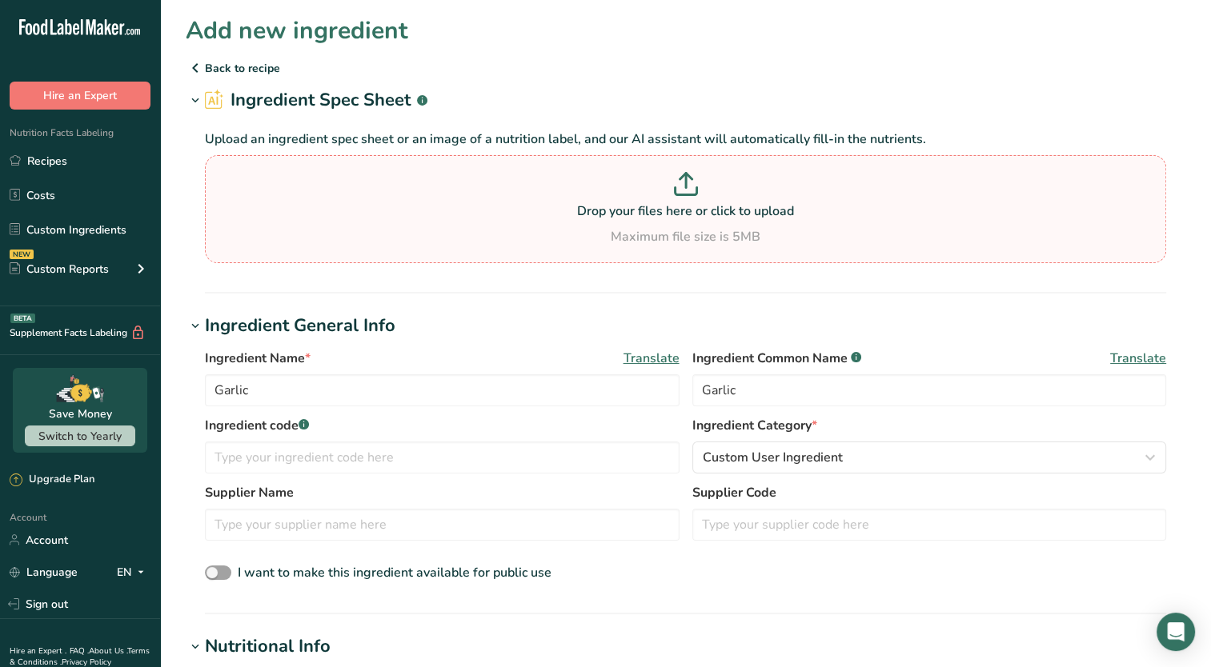
click at [654, 244] on div "Maximum file size is 5MB" at bounding box center [685, 236] width 953 height 19
click at [654, 244] on input "Drop your files here or click to upload Maximum file size is 5MB" at bounding box center [685, 209] width 961 height 108
type input "C:\fakepath\Screenshot 2025-08-22 192318.png"
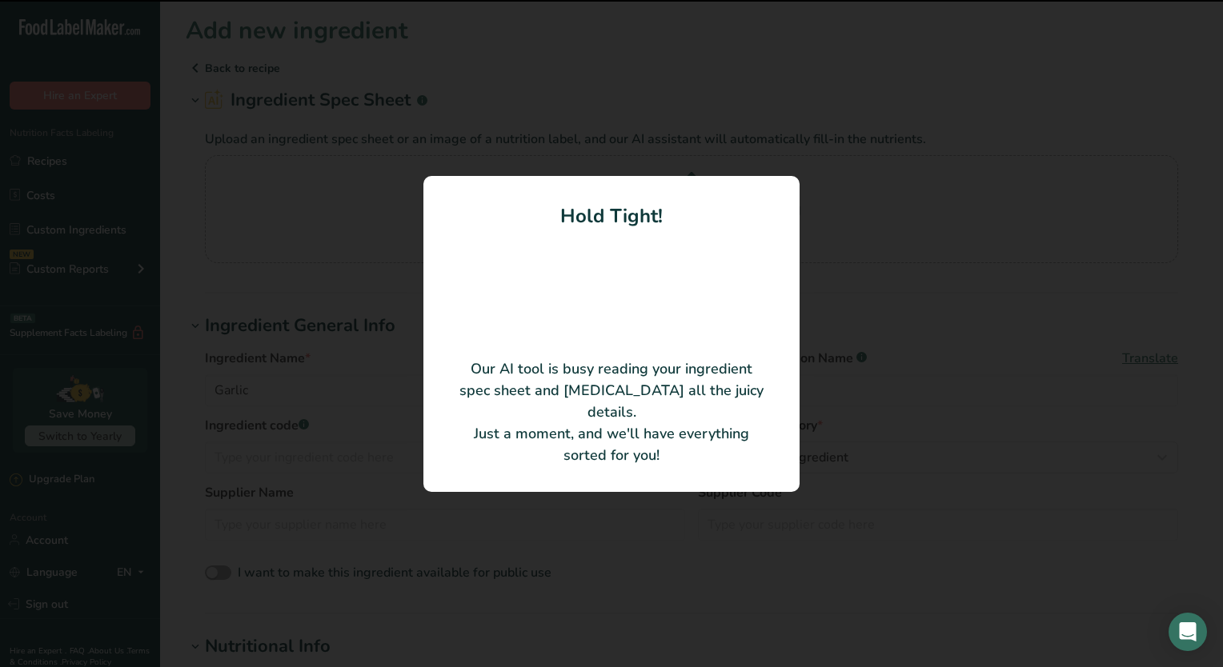
type input "3"
type input "5"
type KJ "20.92"
type Fat "0"
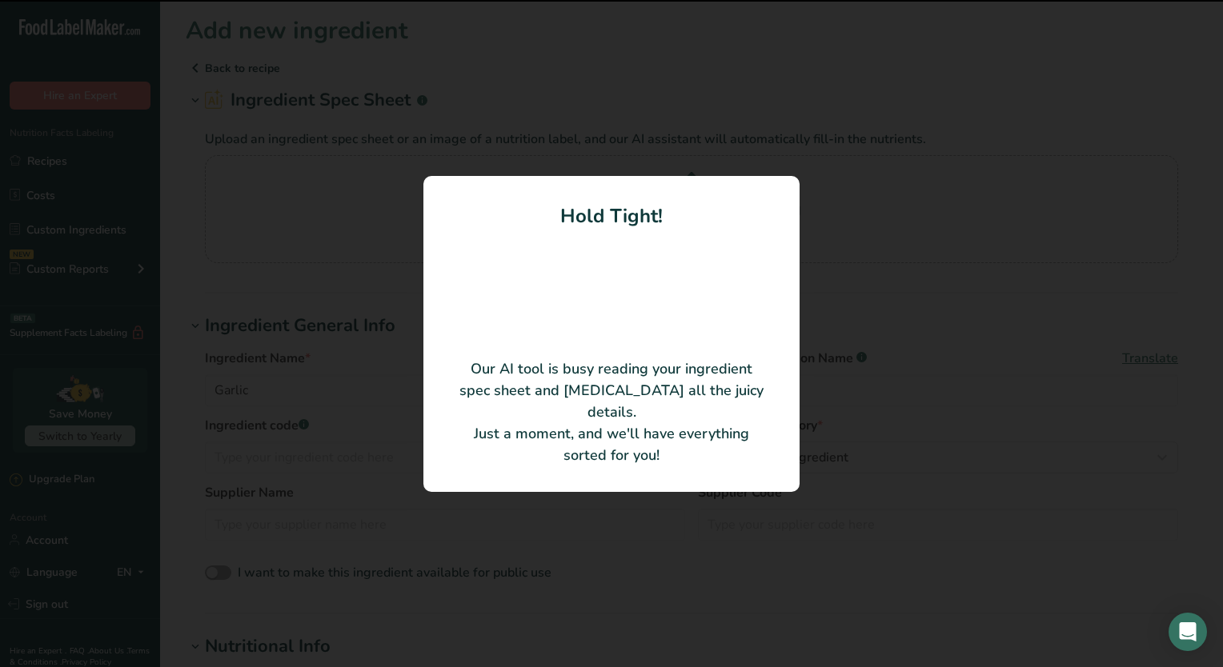
type Fat "0"
type input "0"
type Carbohydrates "1"
type Fiber "0"
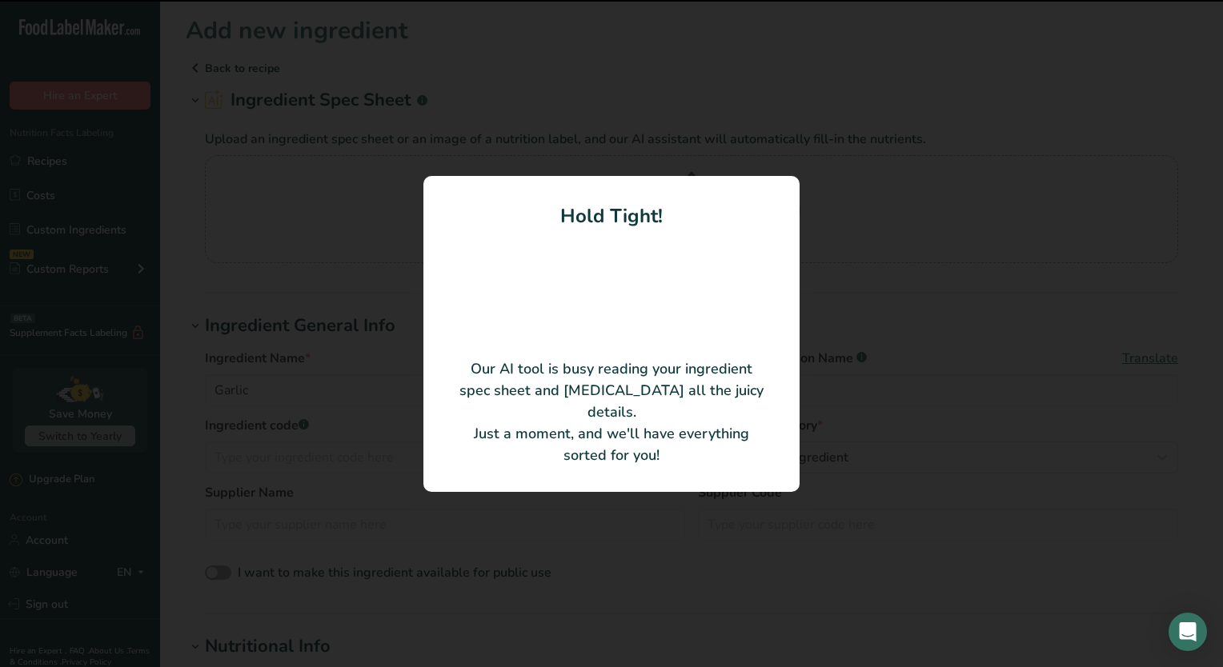
type Sugars "0"
type input "0"
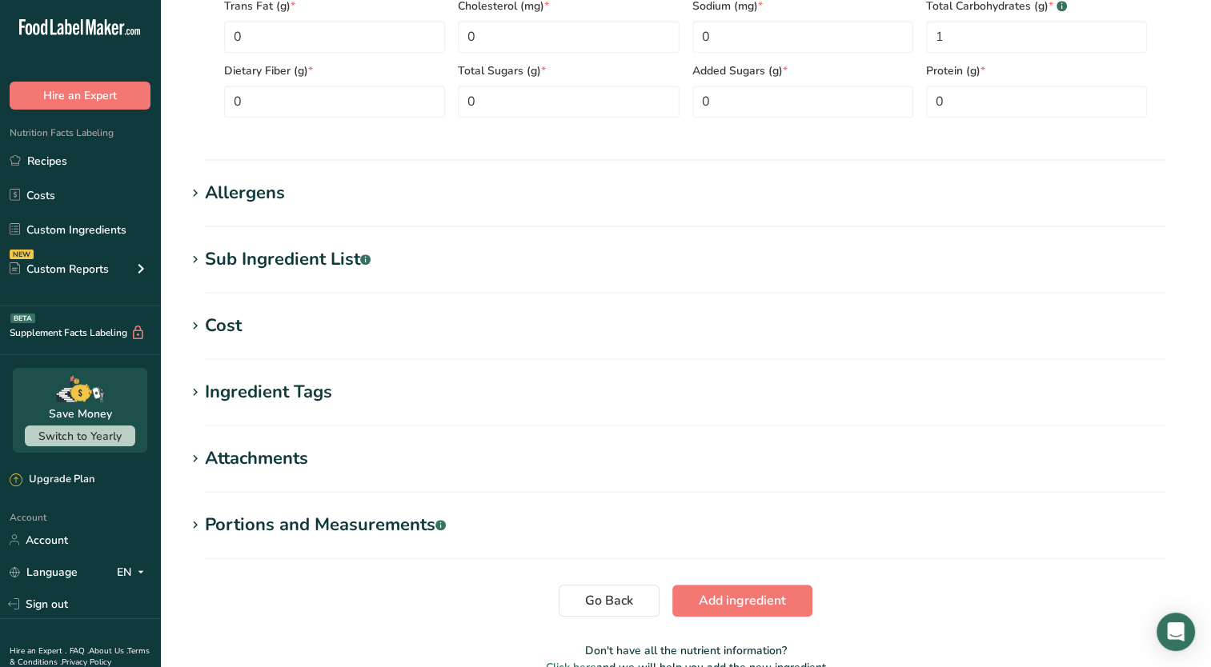
scroll to position [898, 0]
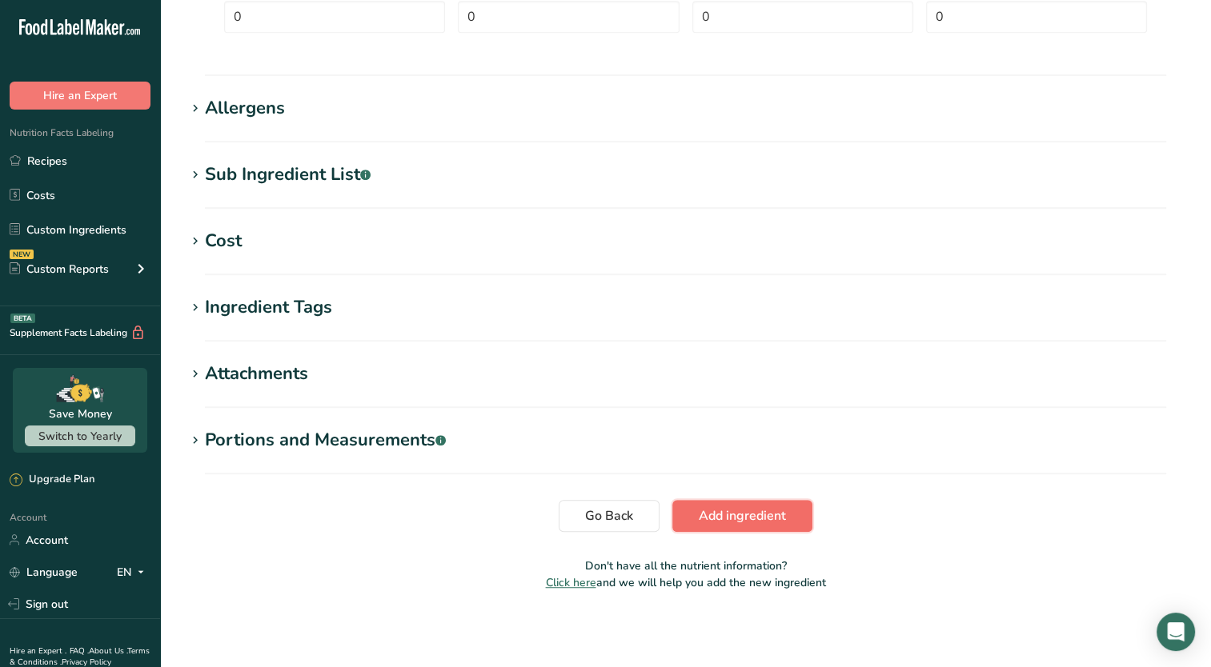
click at [758, 522] on span "Add ingredient" at bounding box center [741, 515] width 87 height 19
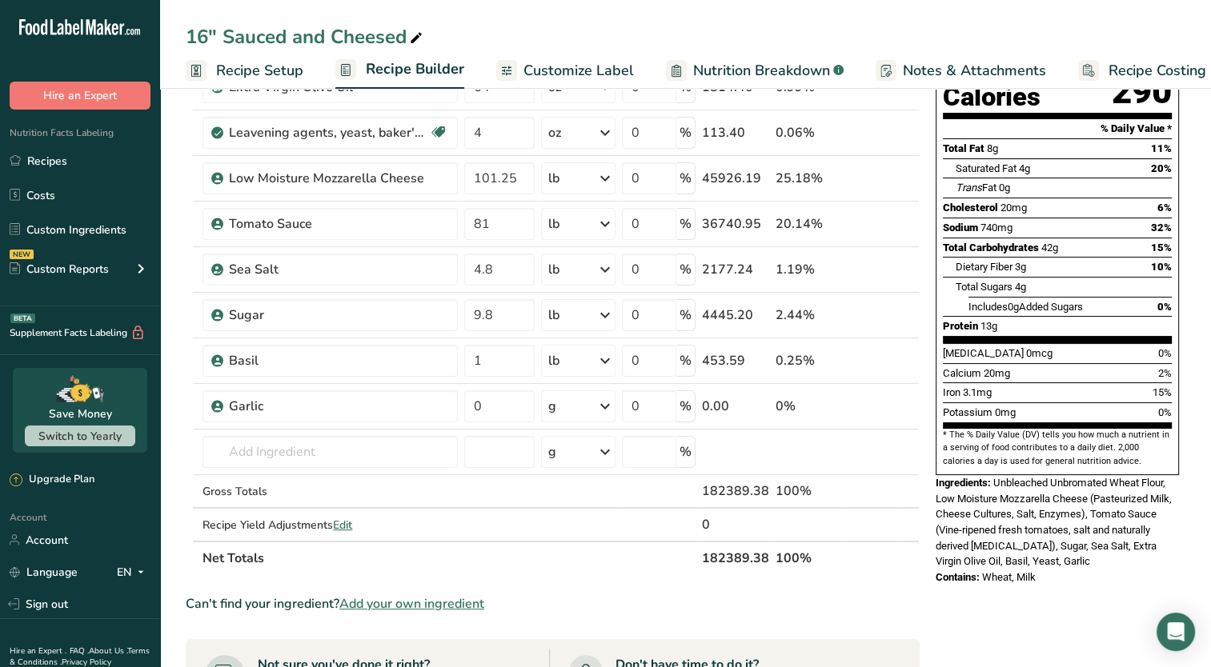
scroll to position [187, 0]
click at [486, 403] on input "0" at bounding box center [499, 407] width 70 height 32
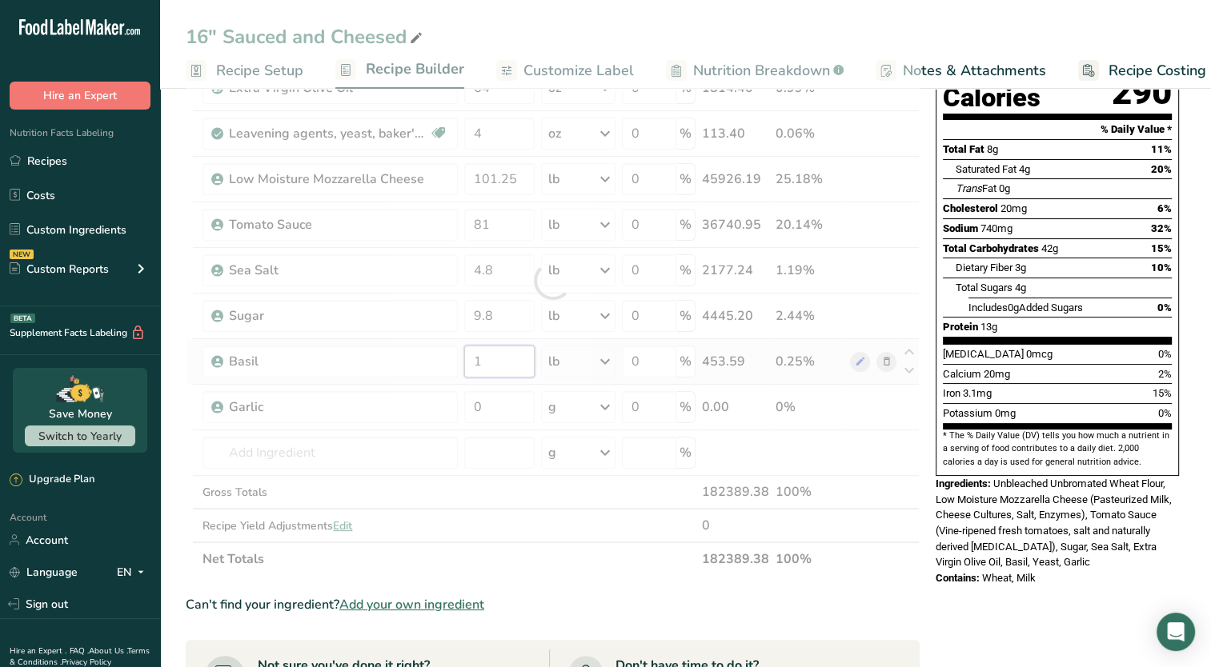
click at [478, 355] on div "Ingredient * Amount * Unit * Waste * .a-a{fill:#347362;}.b-a{fill:#fff;} Grams …" at bounding box center [553, 281] width 734 height 590
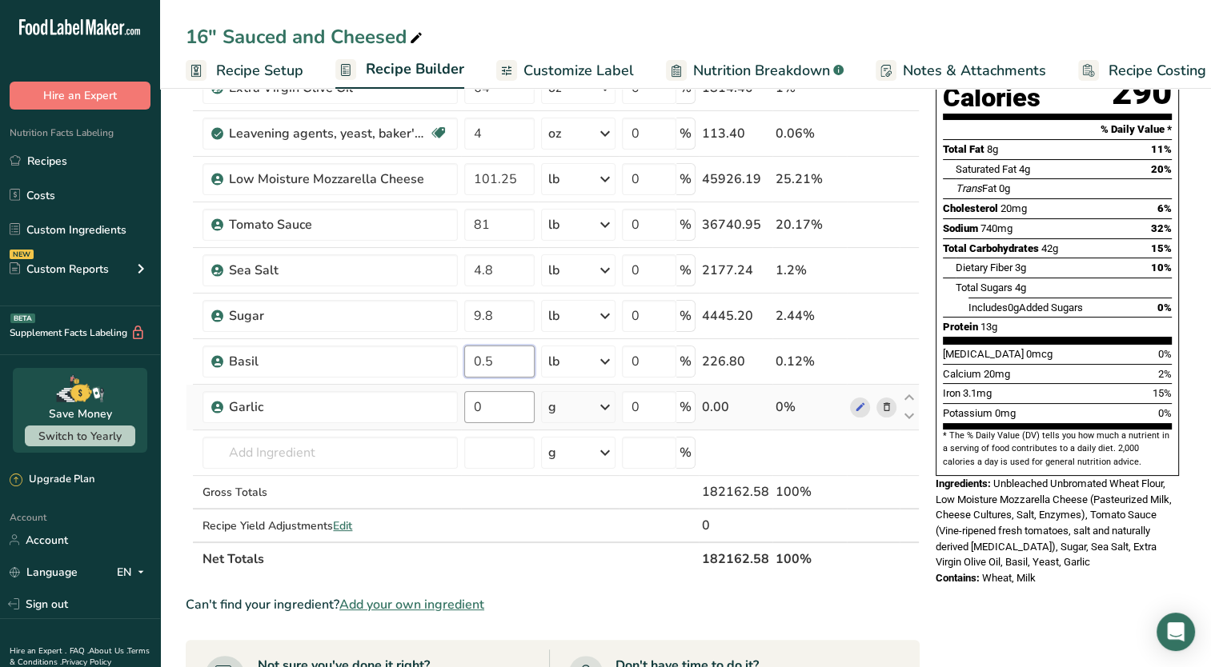
type input "0.5"
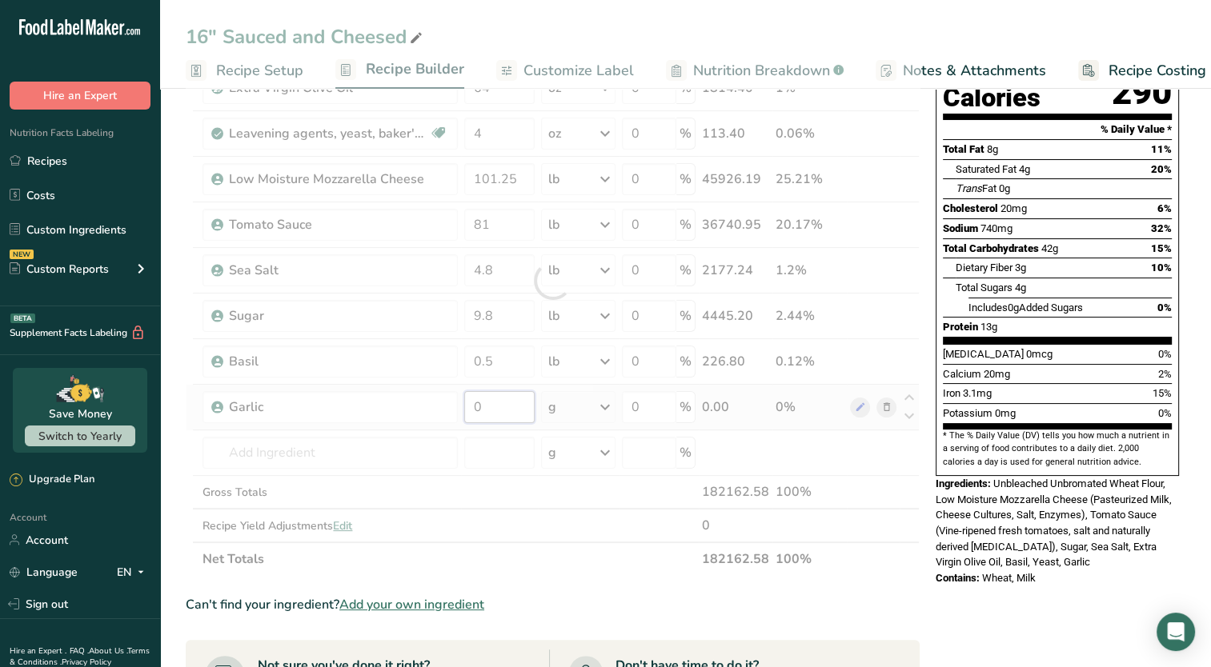
click at [510, 402] on div "Ingredient * Amount * Unit * Waste * .a-a{fill:#347362;}.b-a{fill:#fff;} Grams …" at bounding box center [553, 281] width 734 height 590
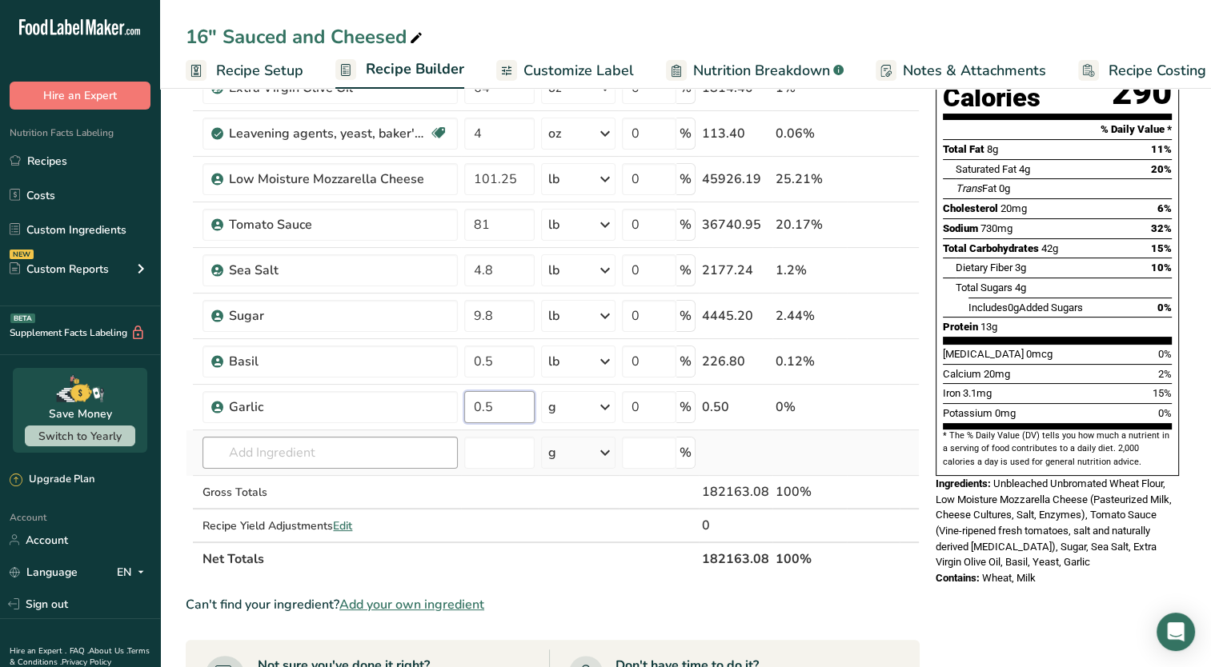
type input "0.5"
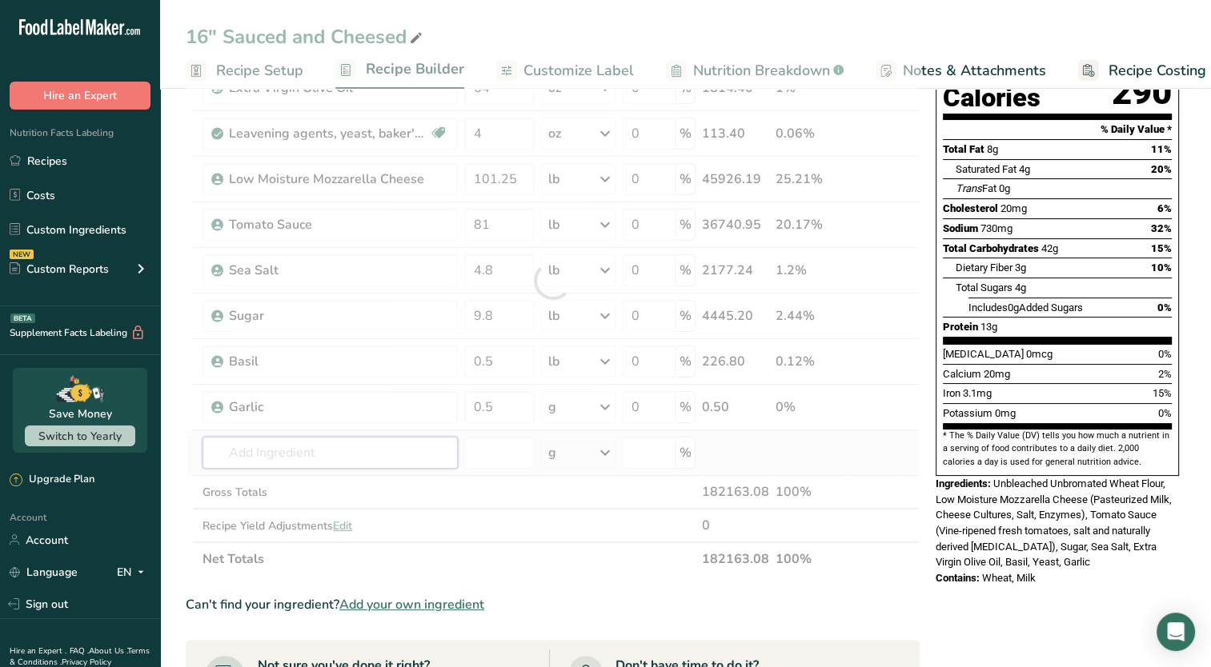
click at [403, 442] on div "Ingredient * Amount * Unit * Waste * .a-a{fill:#347362;}.b-a{fill:#fff;} Grams …" at bounding box center [553, 281] width 734 height 590
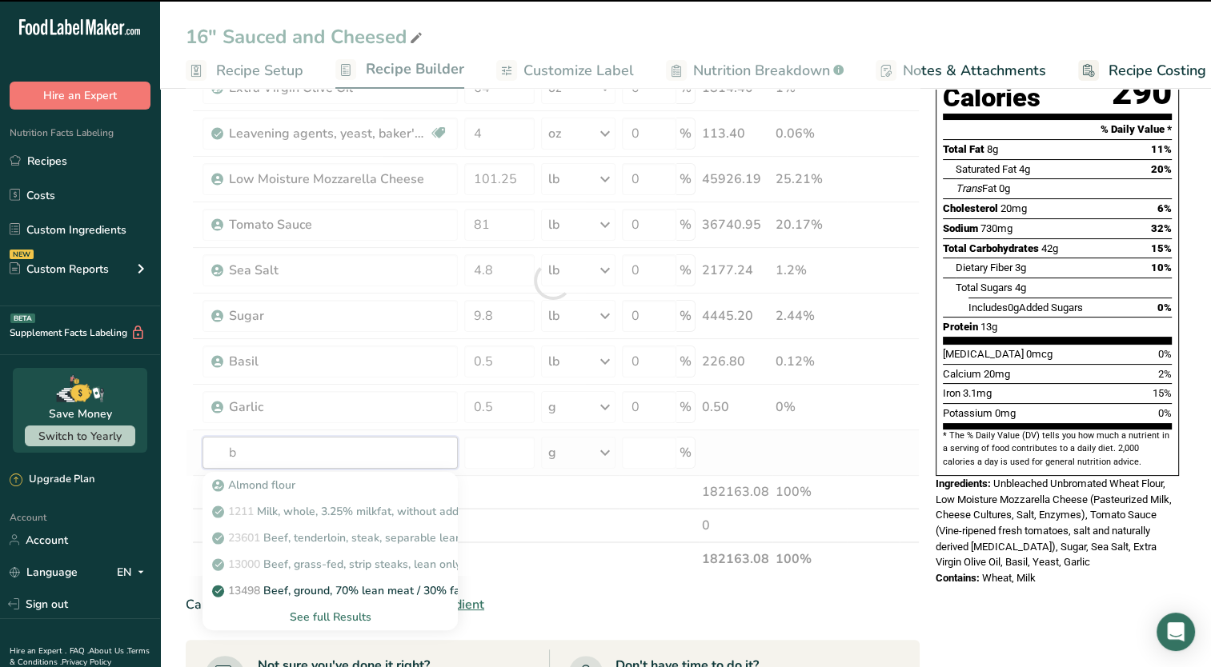
type input "bl"
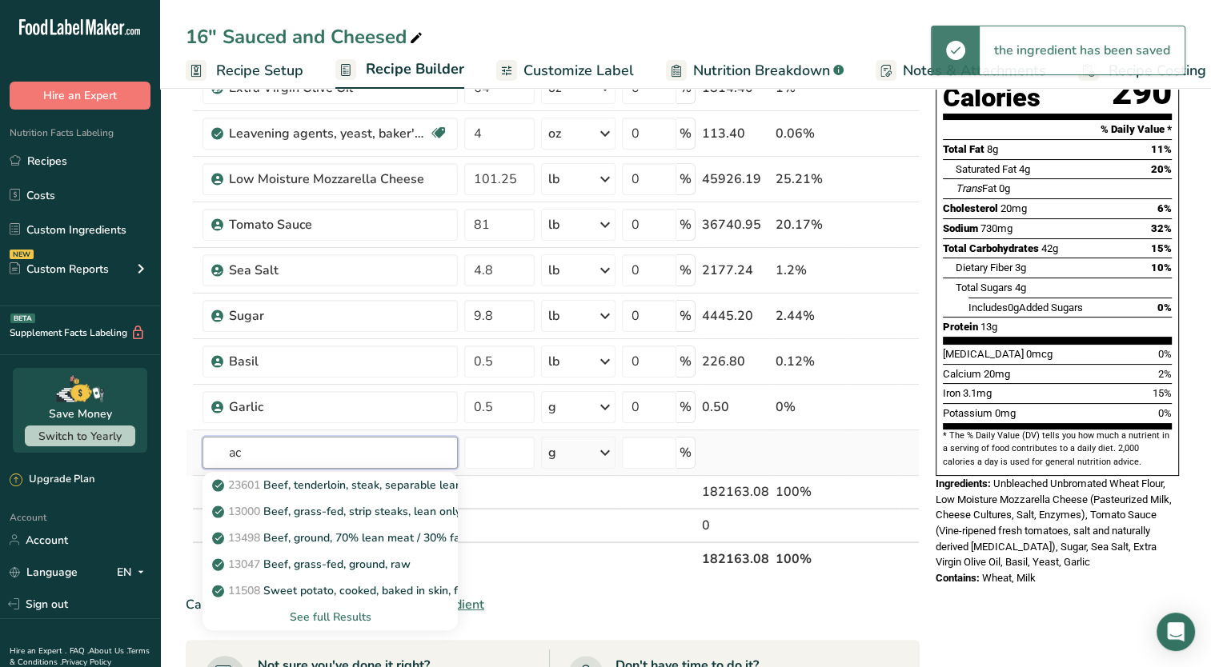
type input "a"
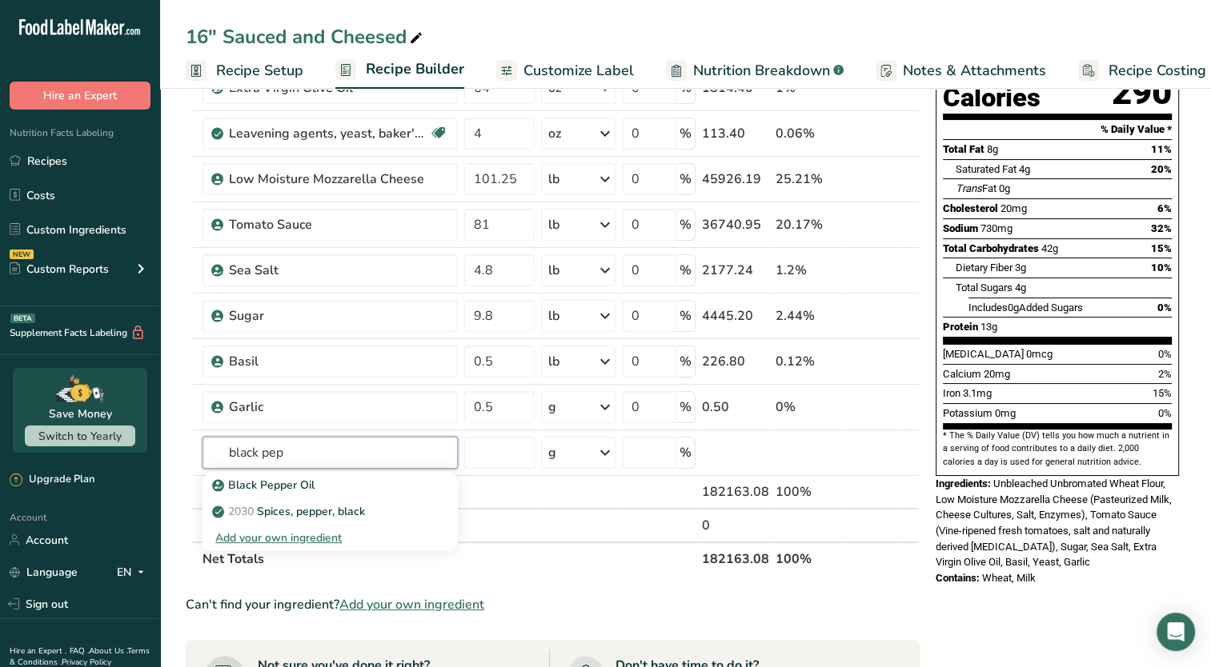
type input "black pep"
click at [579, 562] on th "Net Totals" at bounding box center [448, 559] width 499 height 34
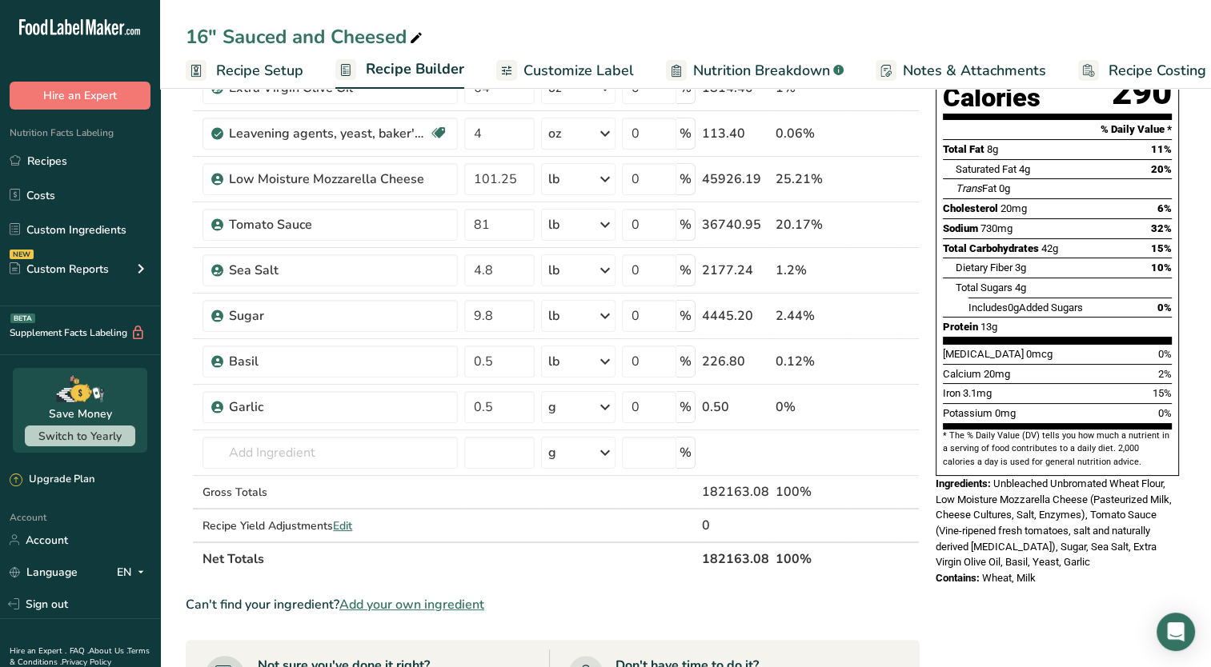
click at [438, 604] on span "Add your own ingredient" at bounding box center [411, 604] width 145 height 19
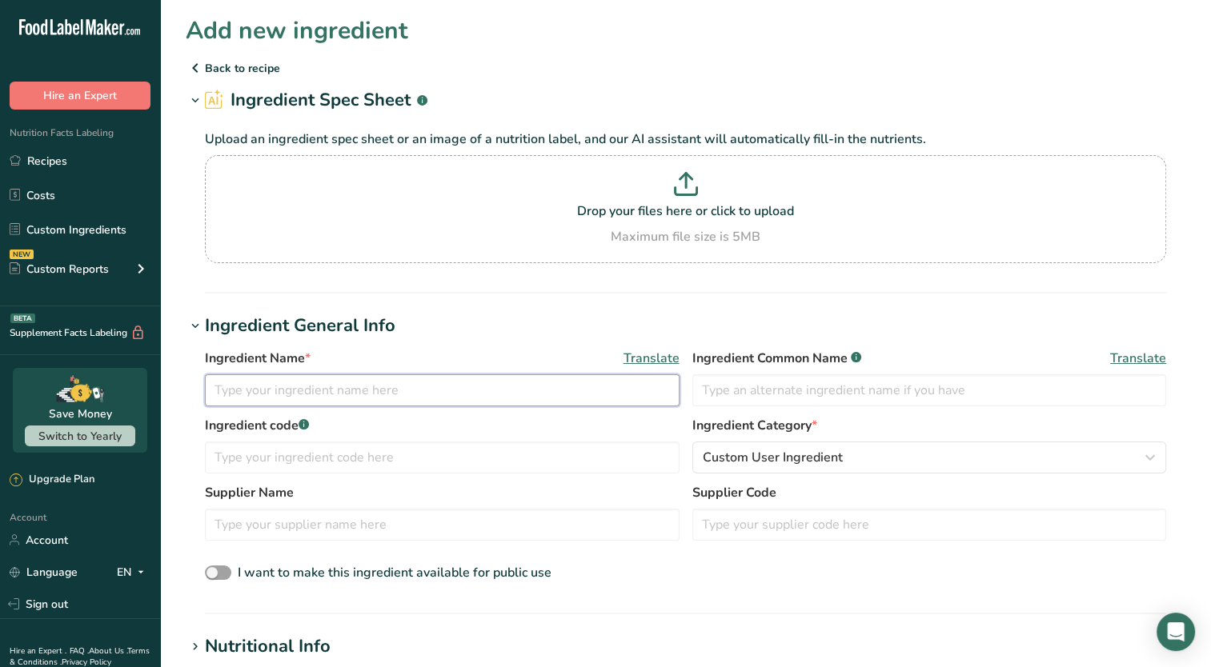
click at [470, 403] on input "text" at bounding box center [442, 390] width 474 height 32
type input "B"
type input "P"
type input "Black Pepper"
drag, startPoint x: 304, startPoint y: 386, endPoint x: 154, endPoint y: 407, distance: 152.0
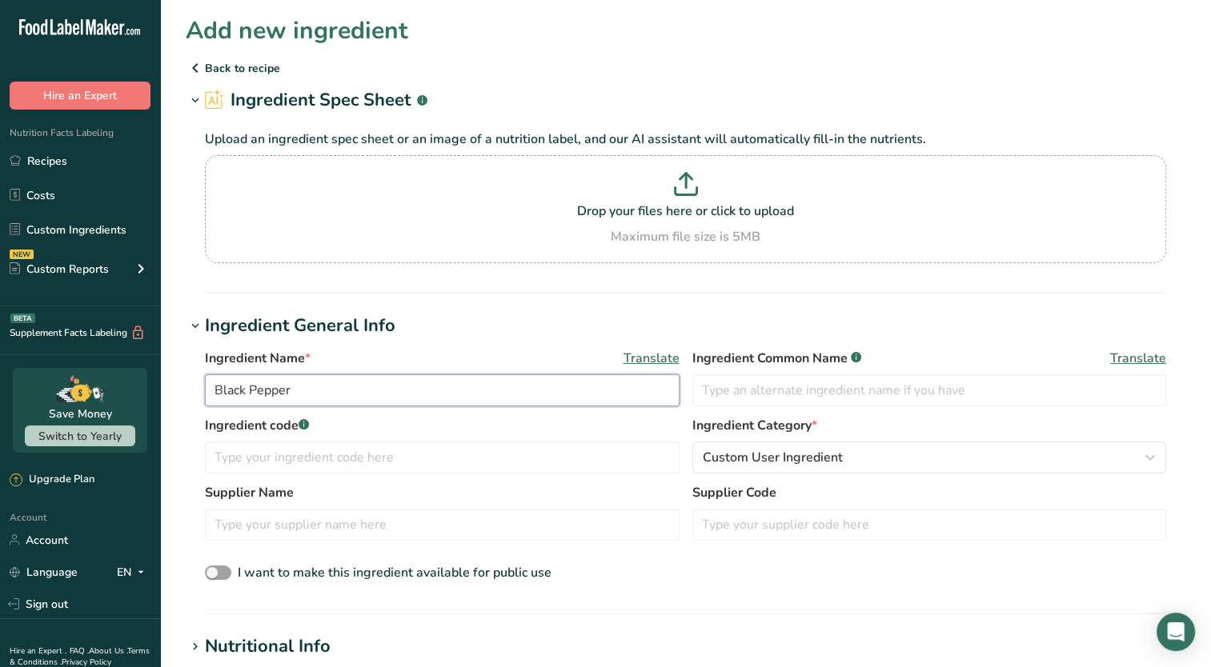
click at [154, 407] on div ".a-20{fill:#fff;} Hire an Expert Nutrition Facts Labeling Recipes Costs Custom …" at bounding box center [605, 636] width 1211 height 1273
paste input "text"
drag, startPoint x: 314, startPoint y: 394, endPoint x: 157, endPoint y: 389, distance: 156.9
click at [157, 389] on div ".a-20{fill:#fff;} Hire an Expert Nutrition Facts Labeling Recipes Costs Custom …" at bounding box center [605, 636] width 1211 height 1273
type input "Black Pepper"
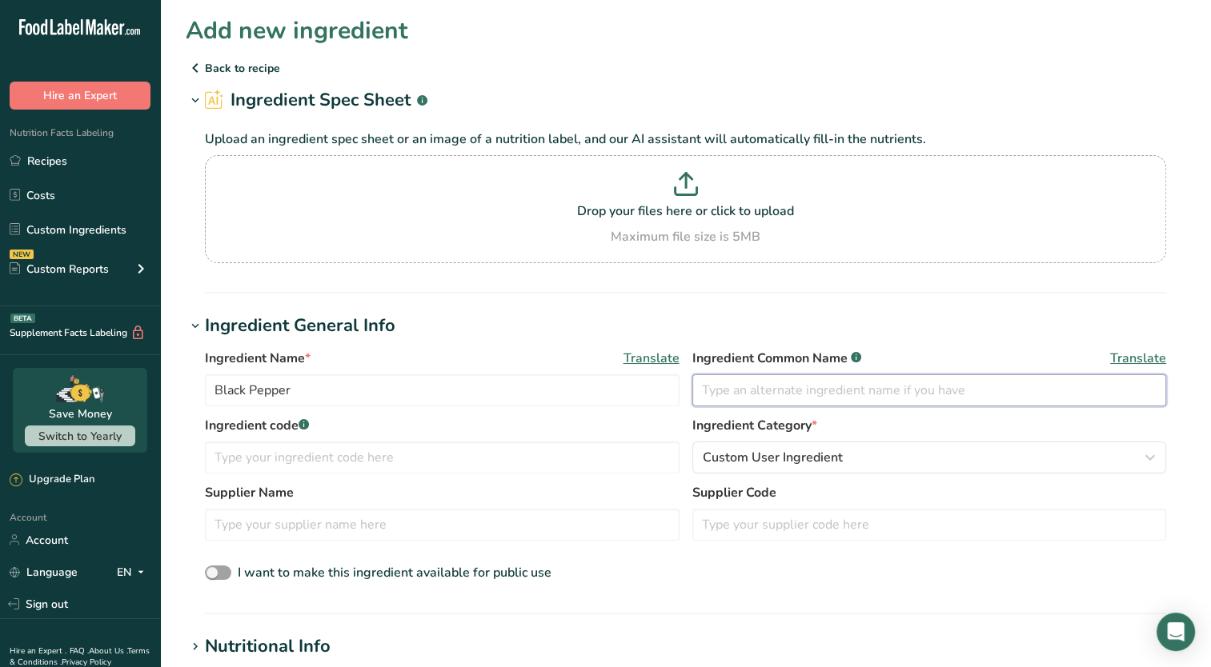
click at [765, 382] on input "text" at bounding box center [929, 390] width 474 height 32
paste input "Black Pepper"
type input "Black Pepper"
click at [710, 228] on div "Maximum file size is 5MB" at bounding box center [685, 236] width 953 height 19
click at [710, 228] on input "Drop your files here or click to upload Maximum file size is 5MB" at bounding box center [685, 209] width 961 height 108
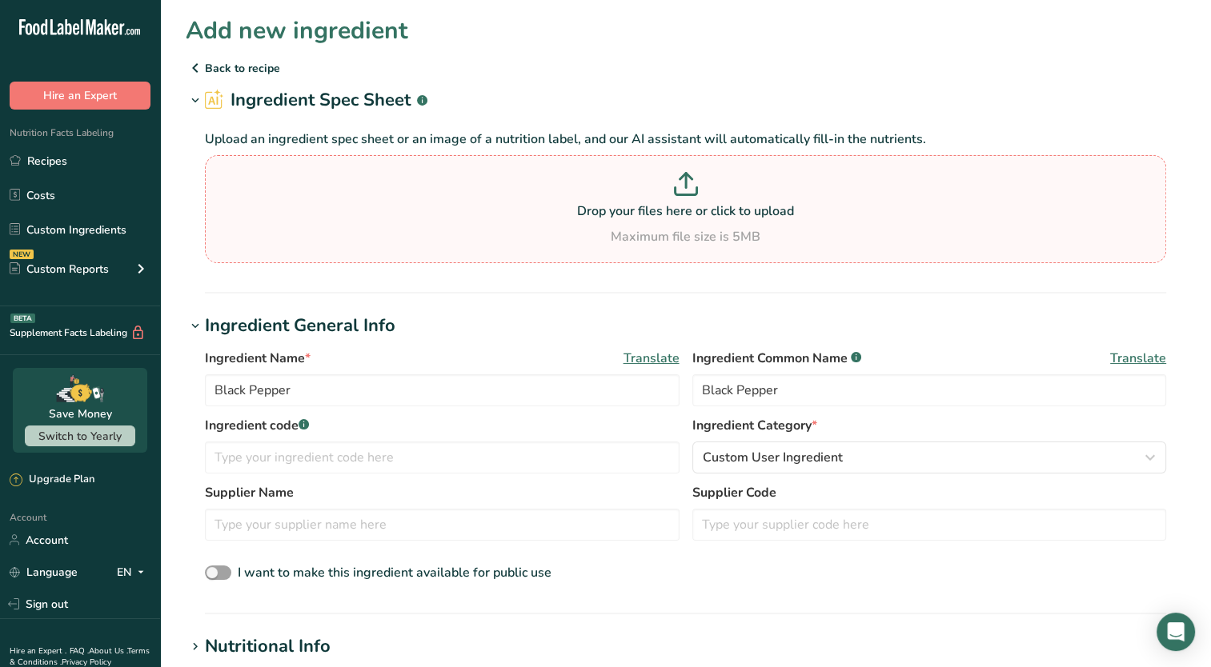
type input "C:\fakepath\Screenshot 2025-08-22 192733.png"
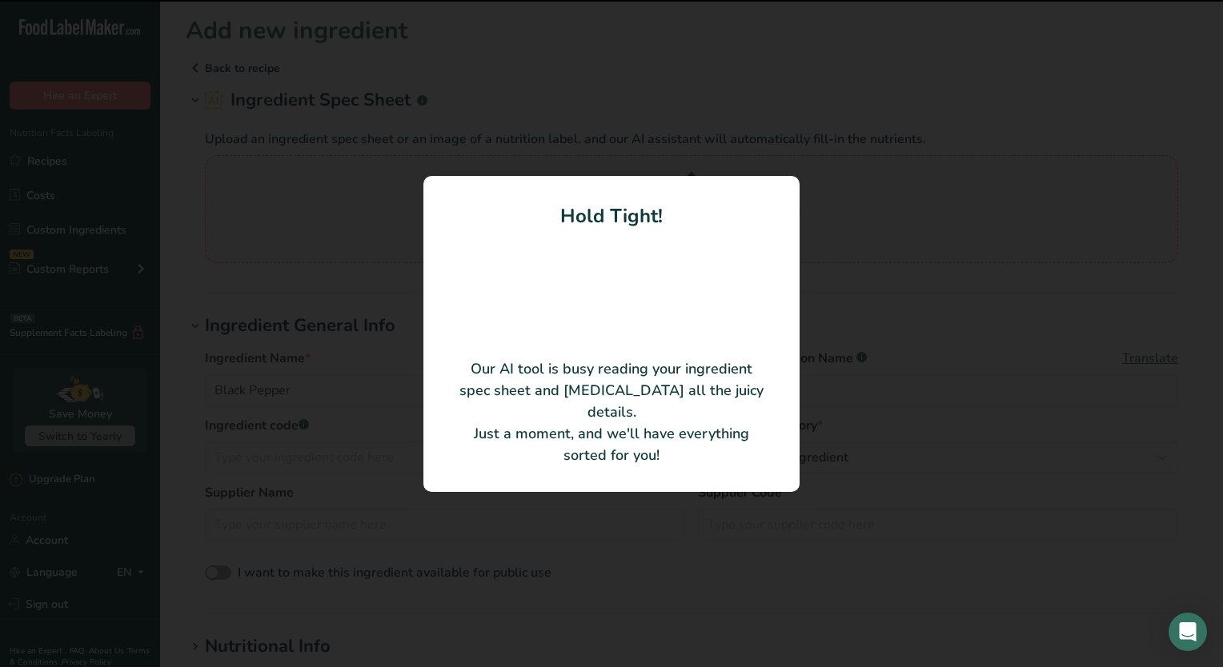
type input "Ground Black Pepper"
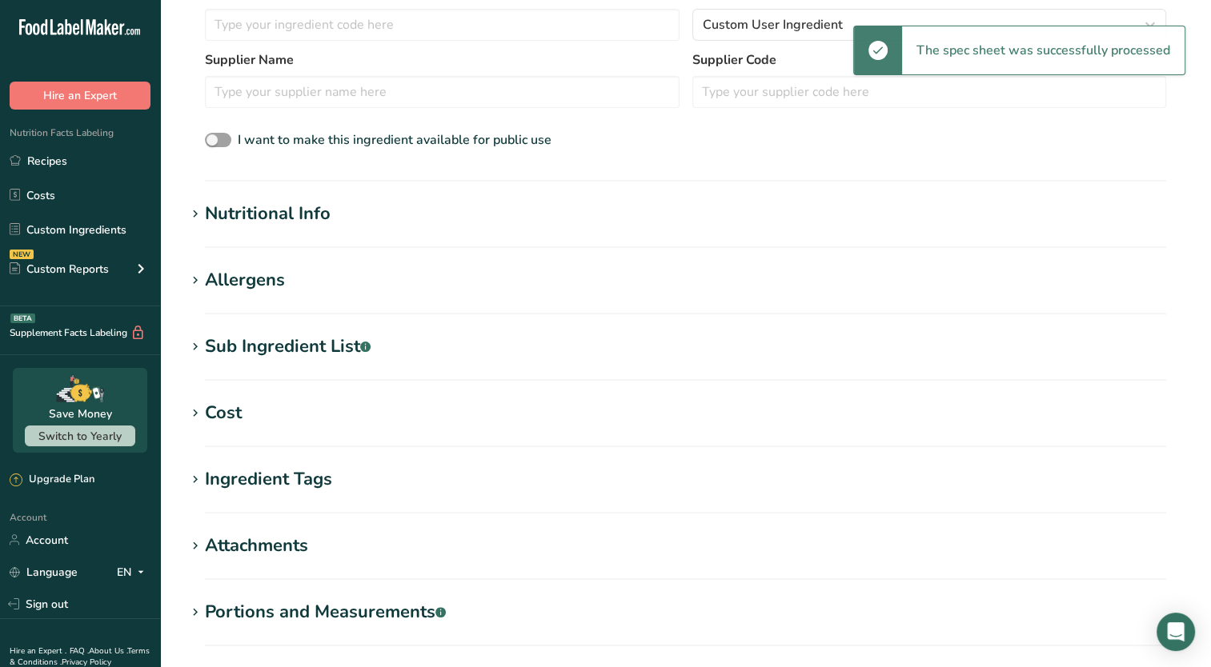
scroll to position [360, 0]
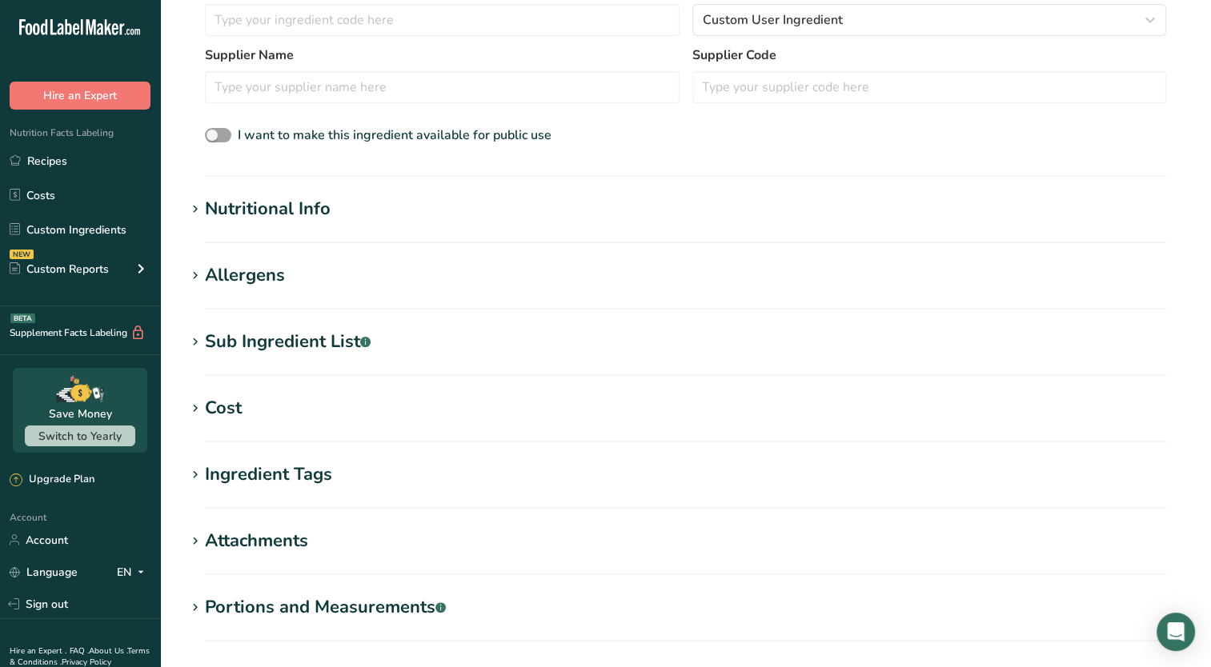
click at [204, 213] on span at bounding box center [195, 209] width 19 height 19
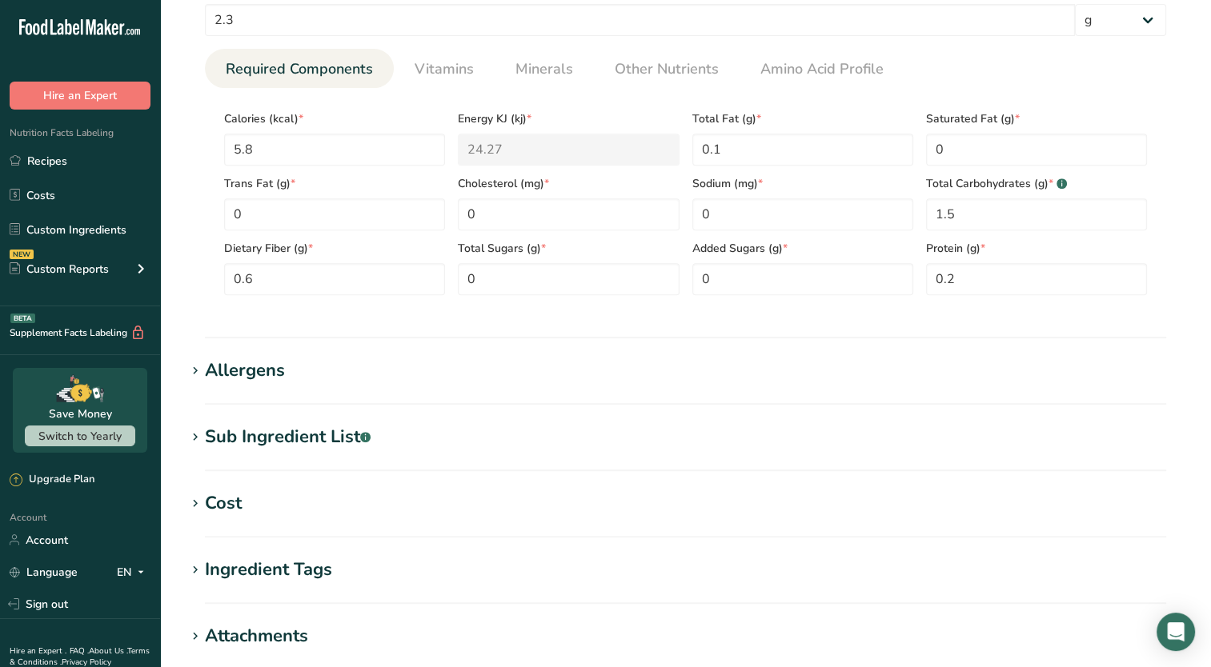
scroll to position [898, 0]
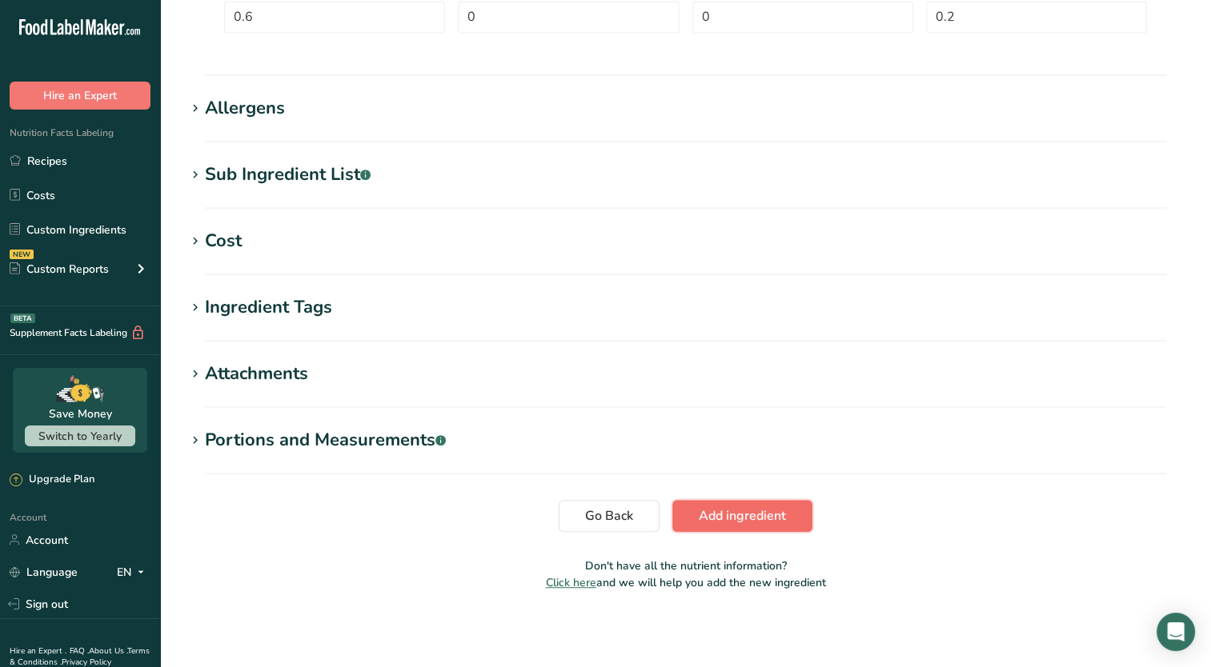
click at [771, 514] on span "Add ingredient" at bounding box center [741, 515] width 87 height 19
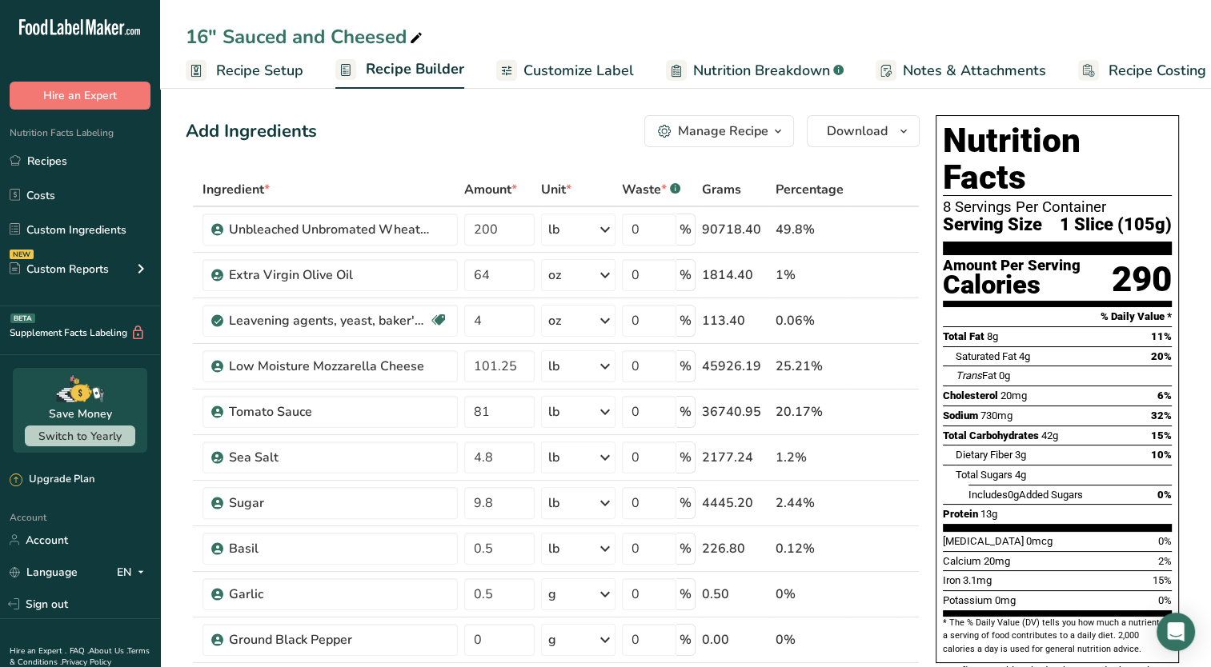
click at [576, 69] on span "Customize Label" at bounding box center [578, 71] width 110 height 22
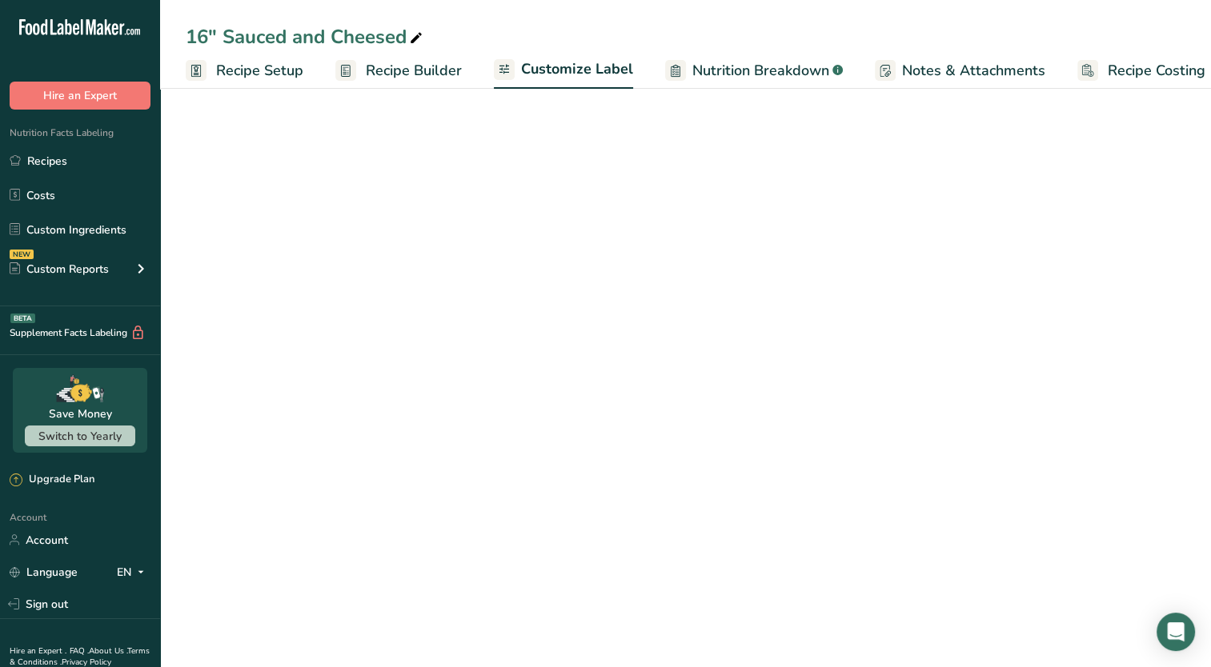
scroll to position [0, 20]
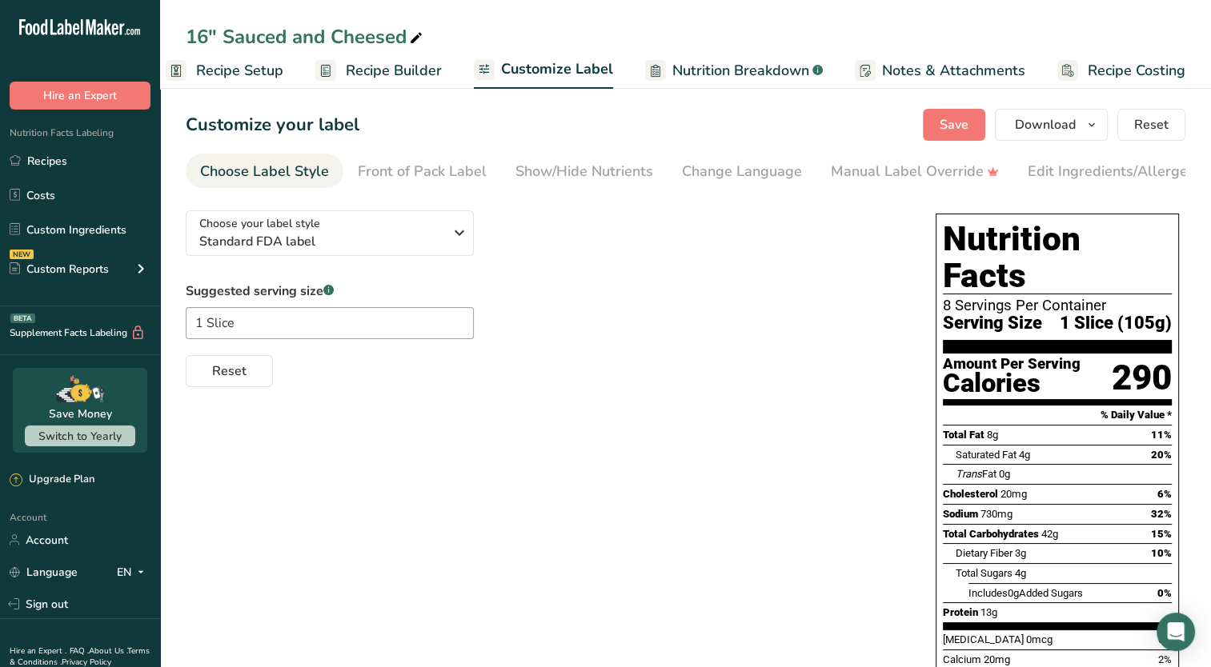
click at [723, 68] on span "Nutrition Breakdown" at bounding box center [740, 71] width 137 height 22
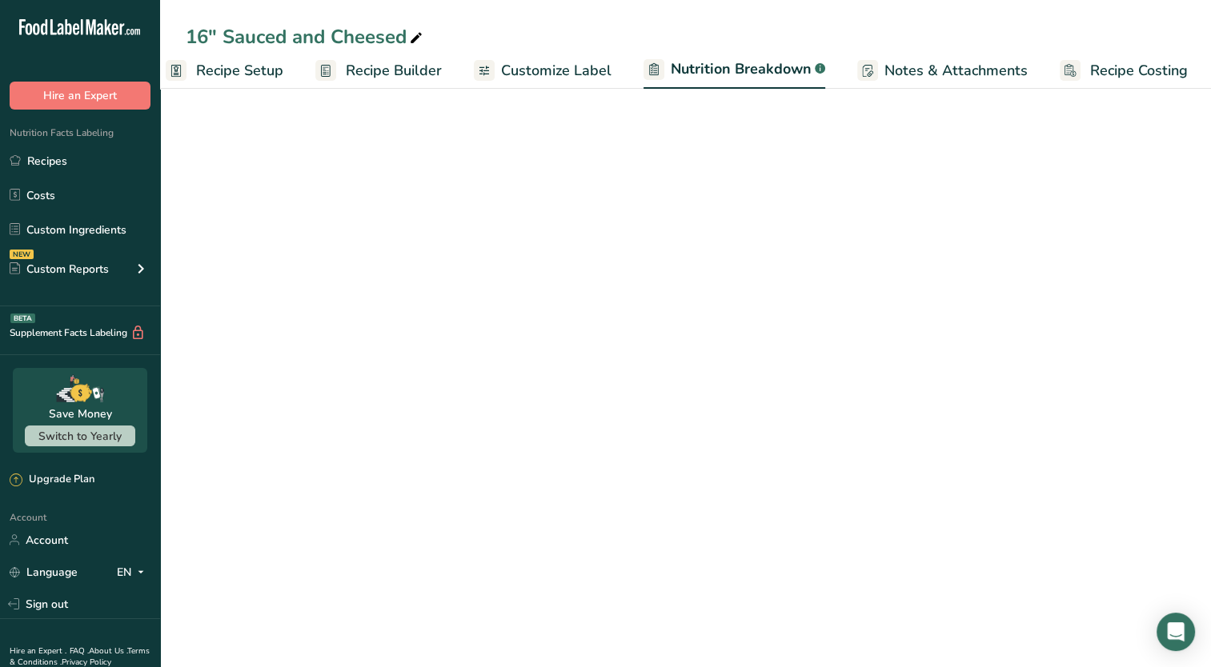
select select "Calories"
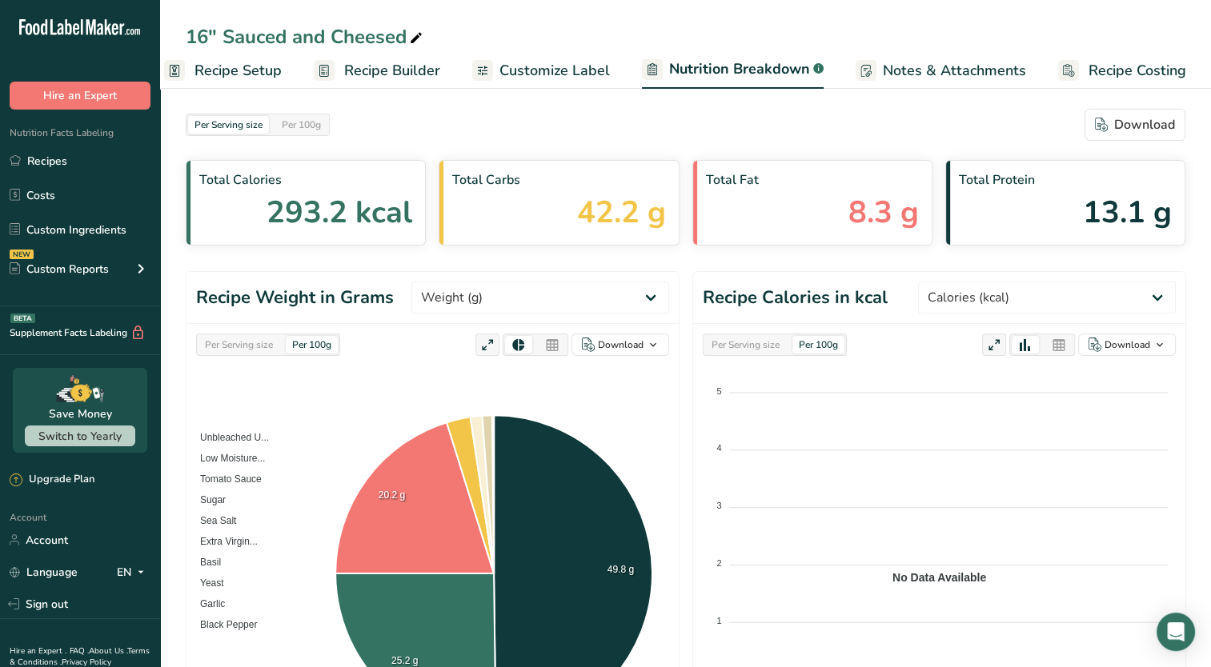
click at [921, 78] on span "Notes & Attachments" at bounding box center [953, 71] width 143 height 22
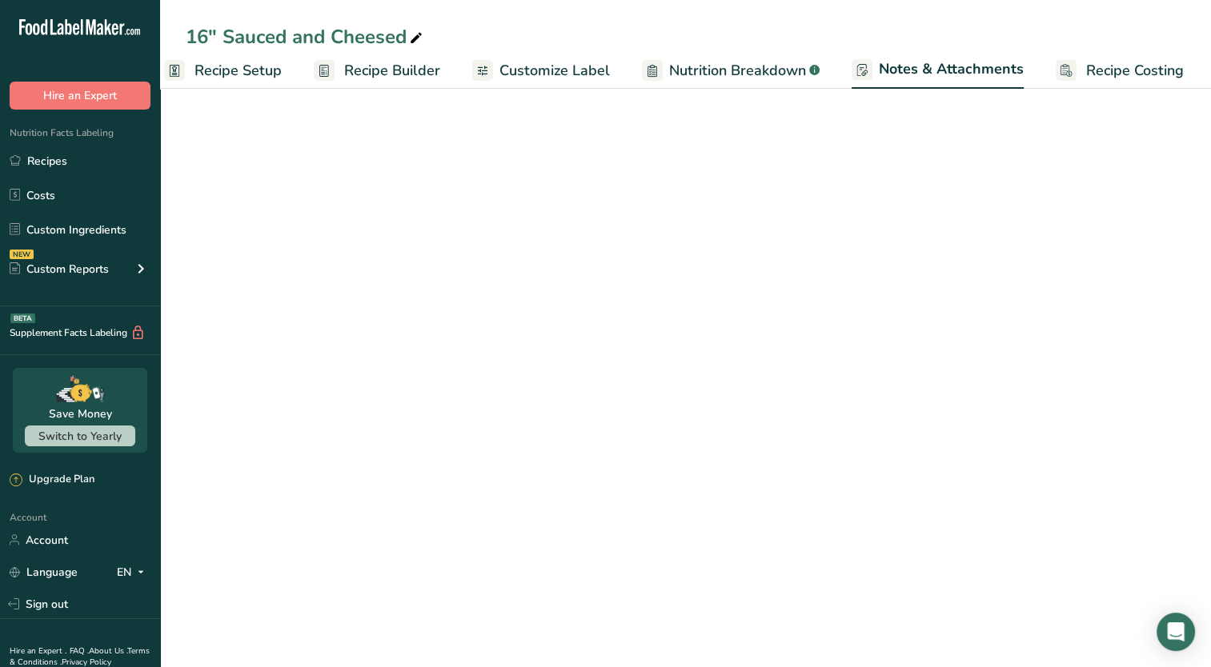
scroll to position [0, 21]
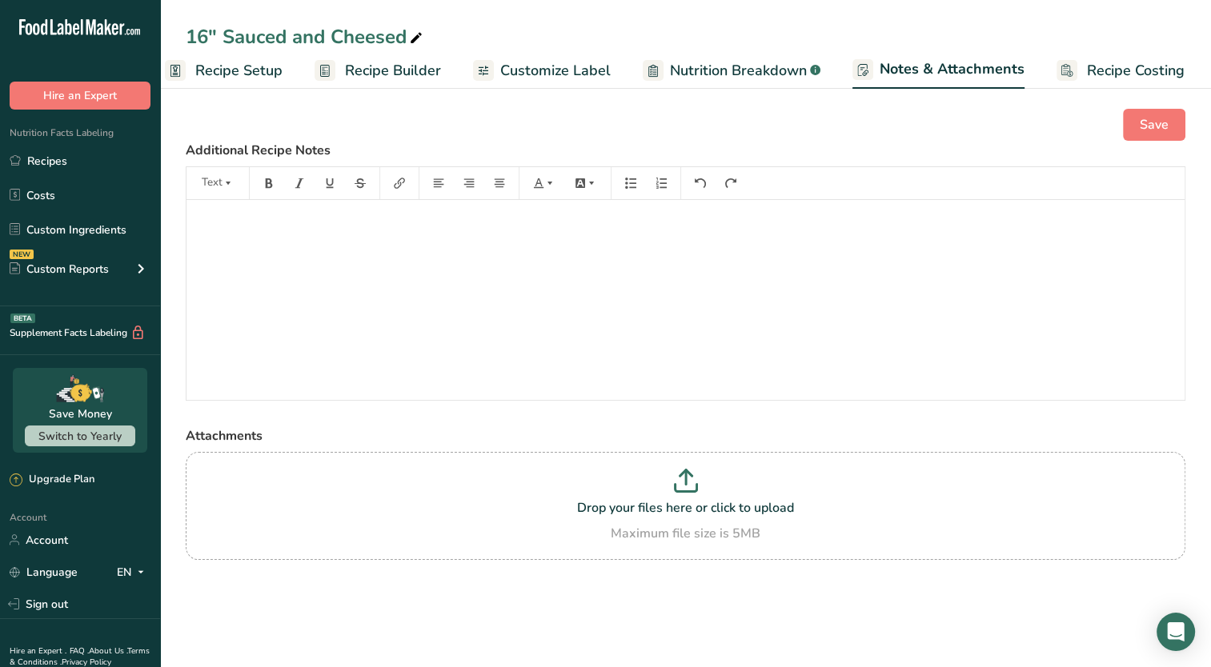
click at [1093, 77] on span "Recipe Costing" at bounding box center [1136, 71] width 98 height 22
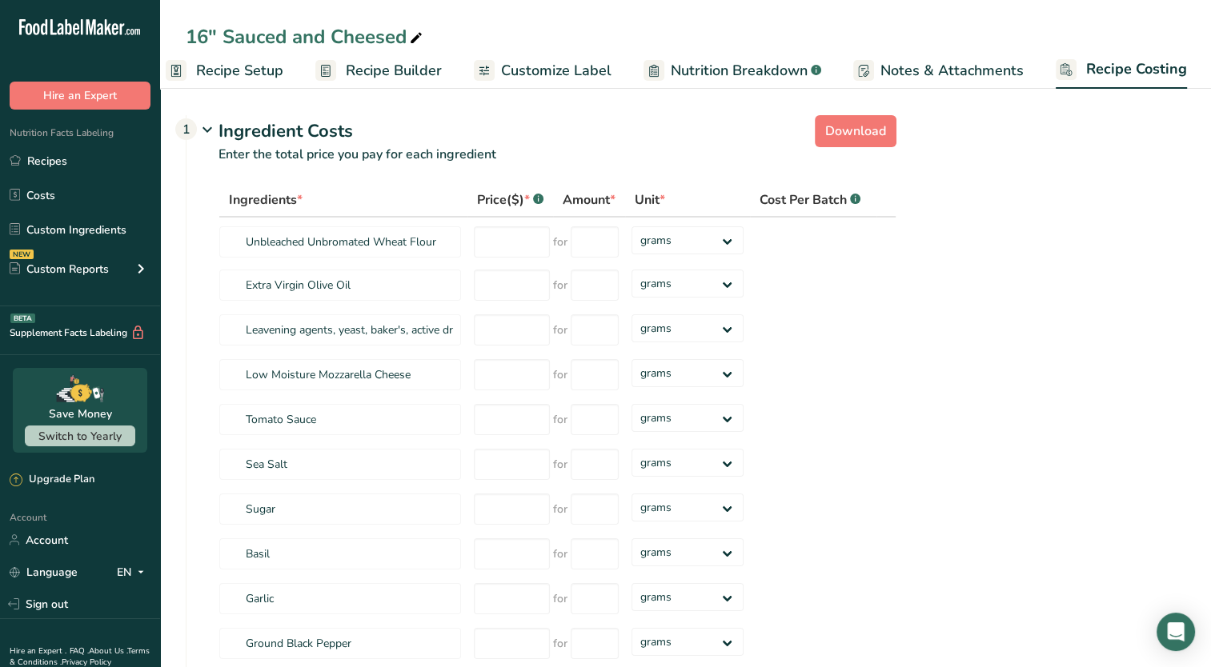
click at [258, 61] on span "Recipe Setup" at bounding box center [239, 71] width 87 height 22
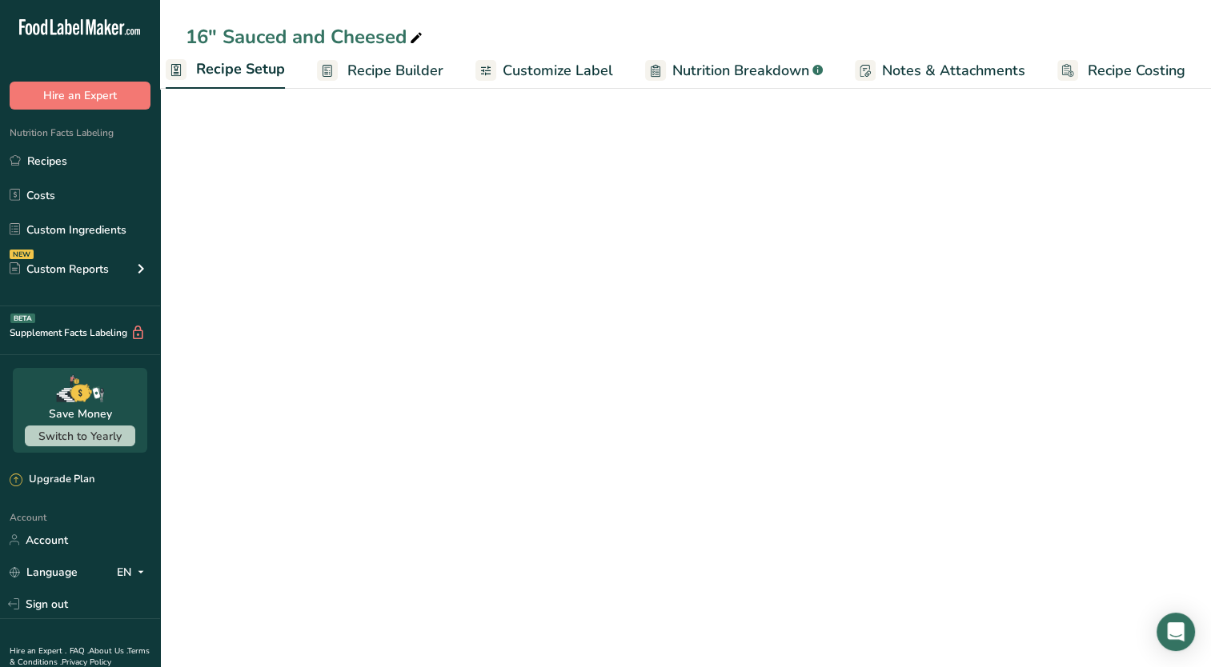
scroll to position [0, 6]
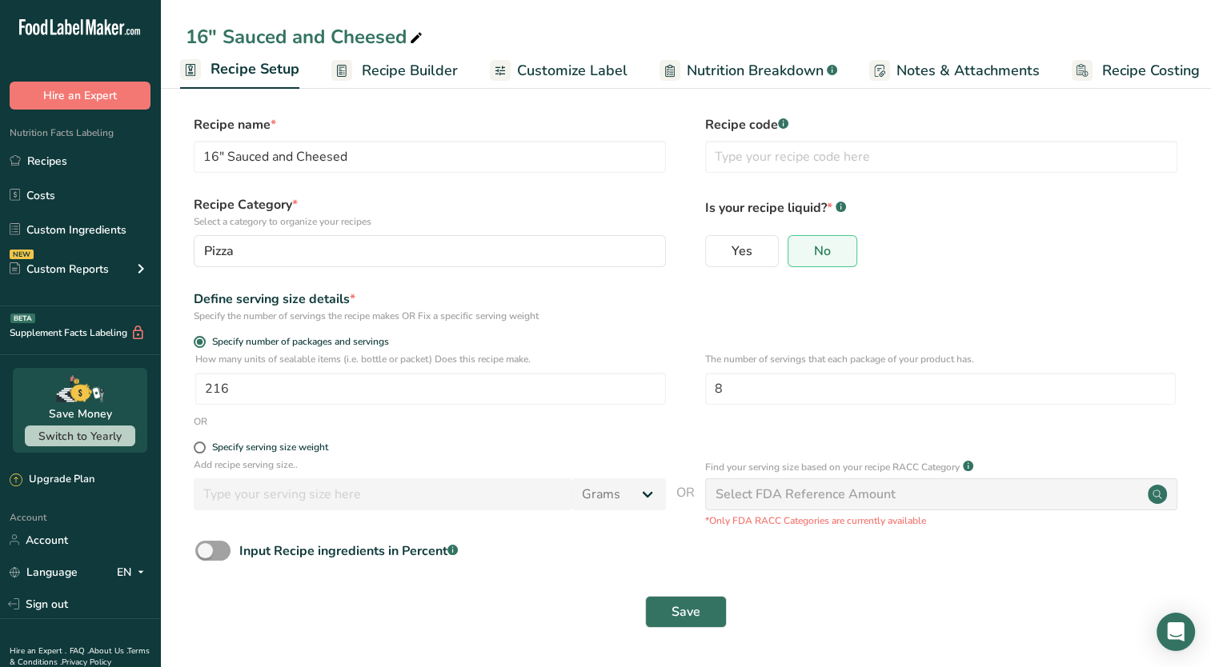
click at [366, 84] on link "Recipe Builder" at bounding box center [394, 71] width 126 height 36
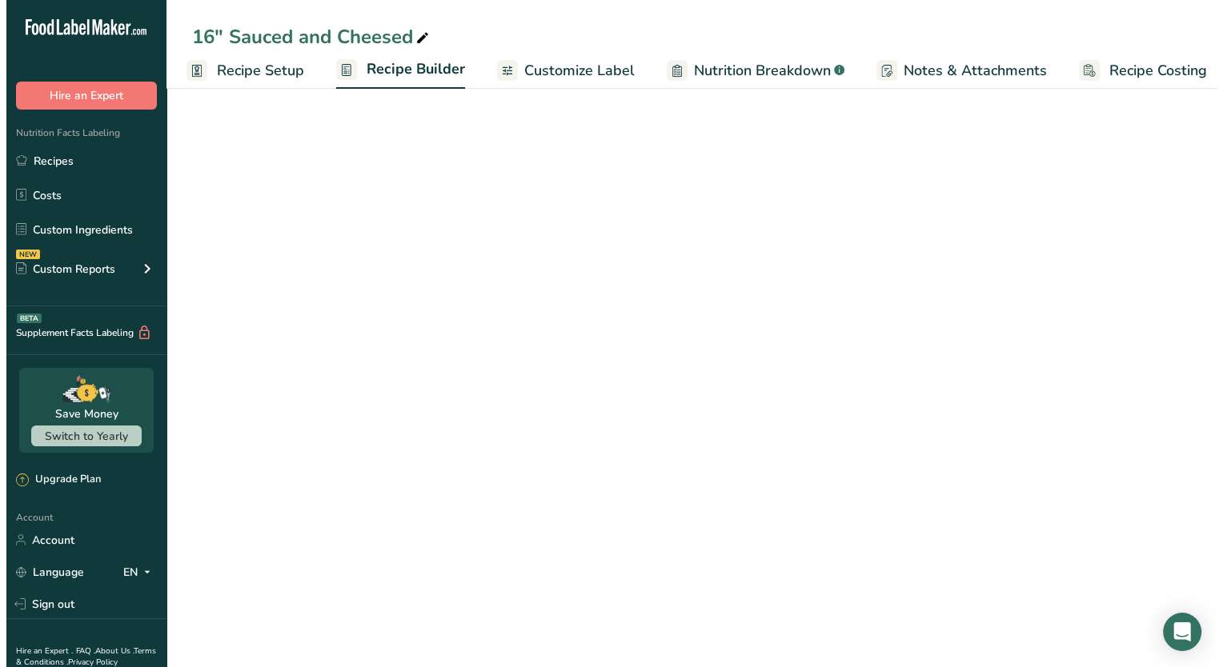
scroll to position [0, 20]
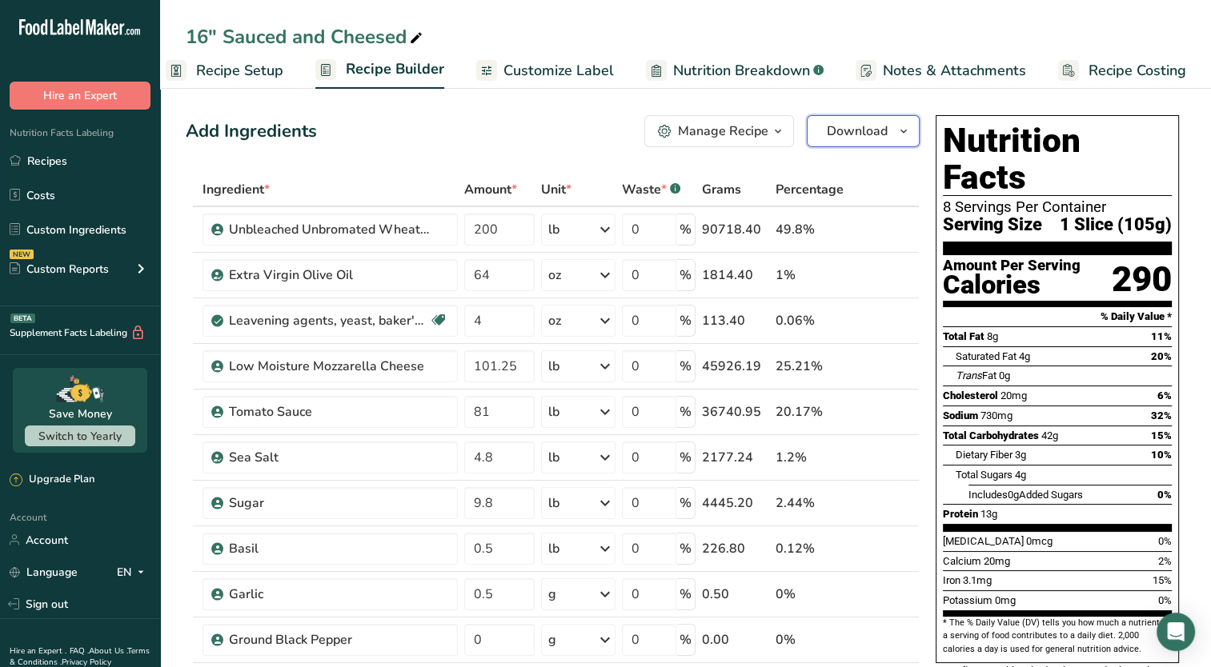
click at [860, 143] on button "Download" at bounding box center [862, 131] width 113 height 32
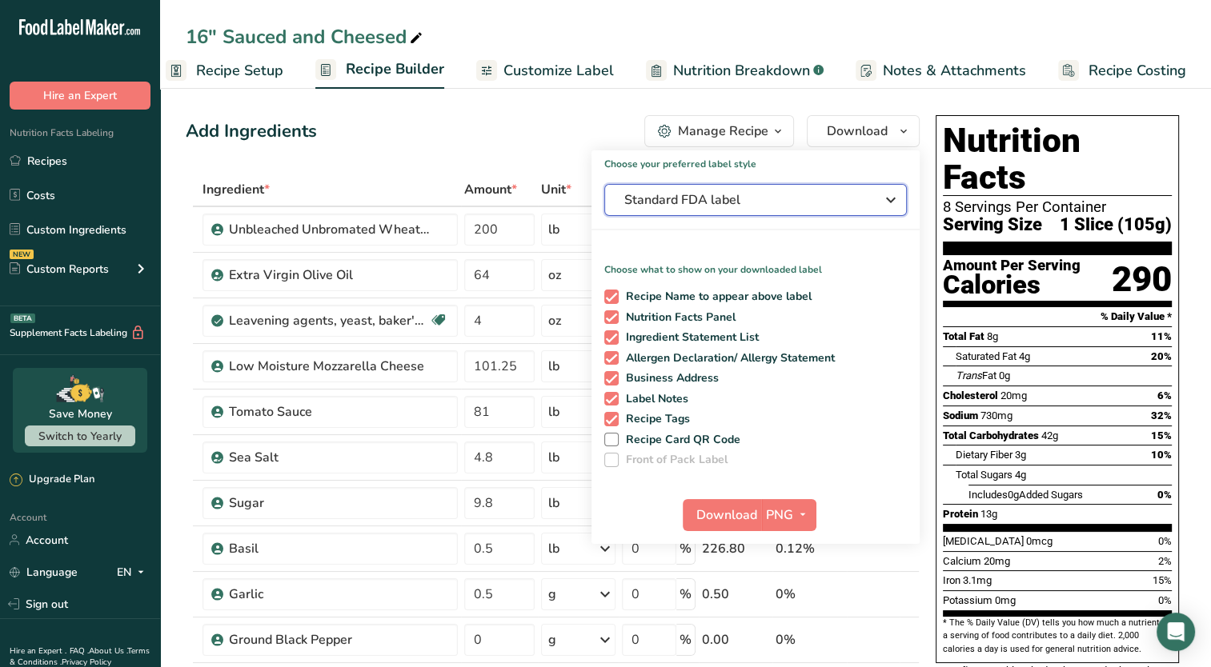
click at [768, 193] on span "Standard FDA label" at bounding box center [744, 199] width 240 height 19
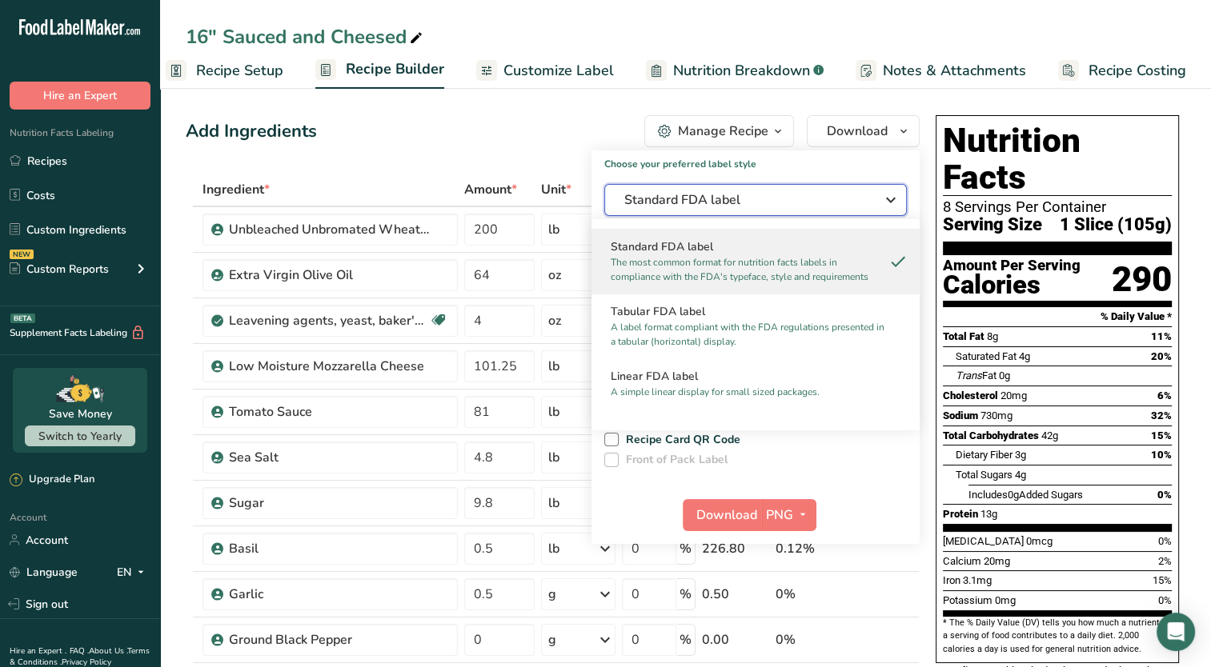
click at [768, 193] on span "Standard FDA label" at bounding box center [744, 199] width 240 height 19
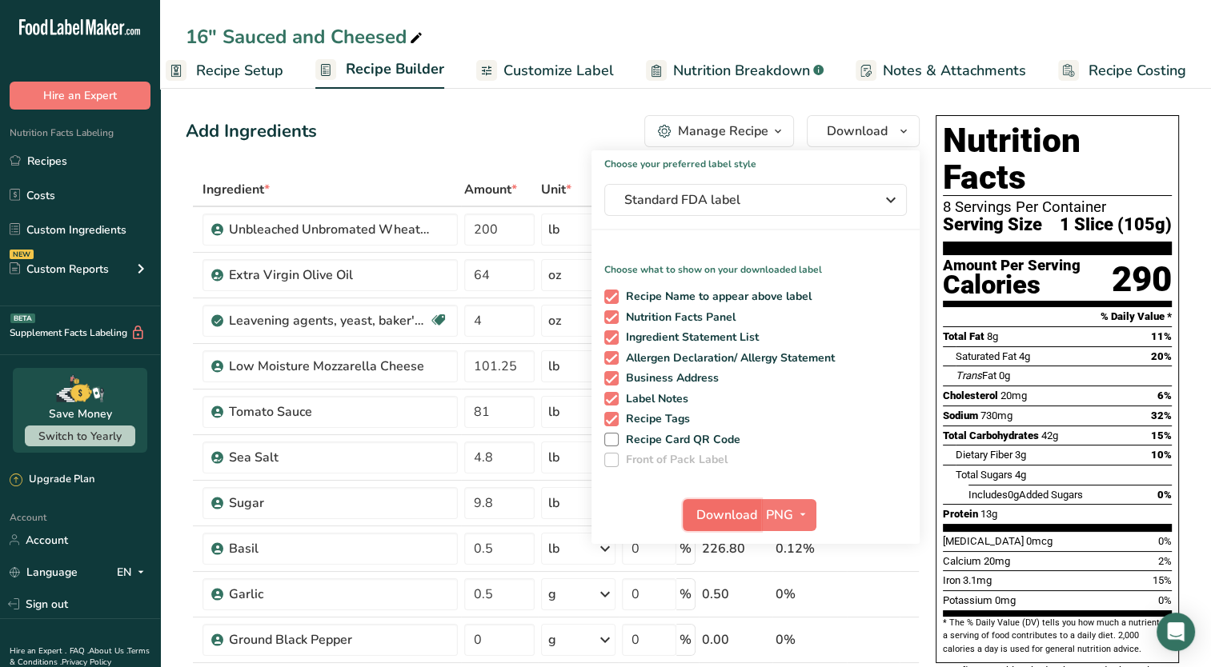
click at [714, 517] on span "Download" at bounding box center [726, 515] width 61 height 19
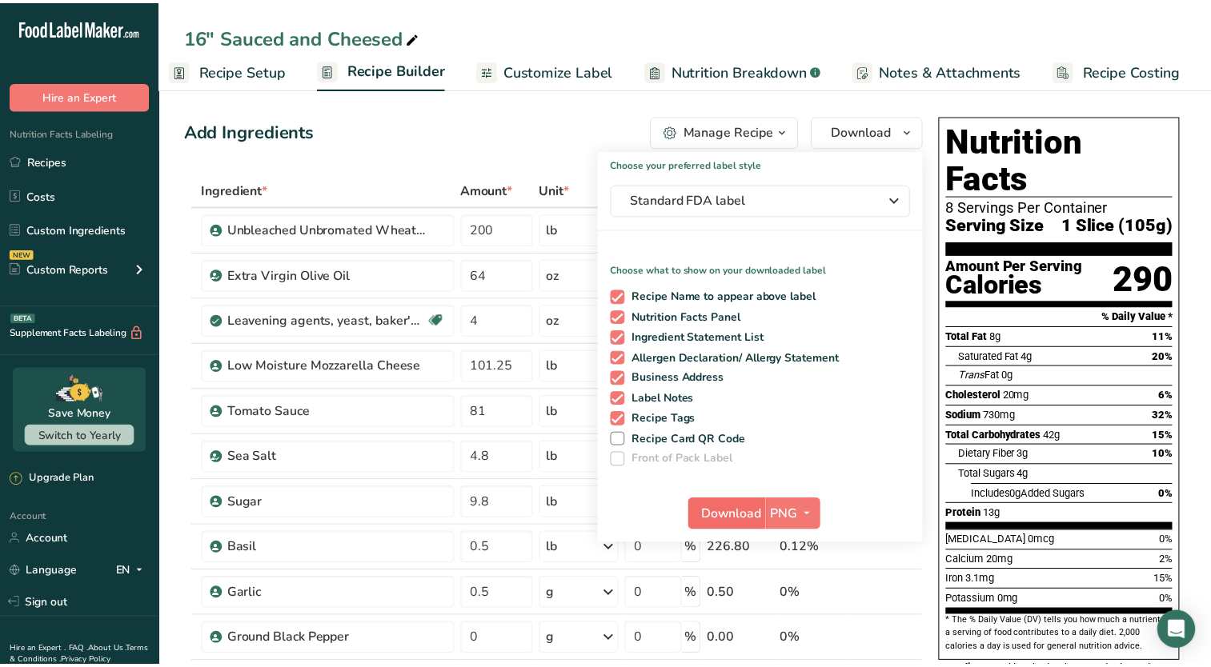
scroll to position [0, 8]
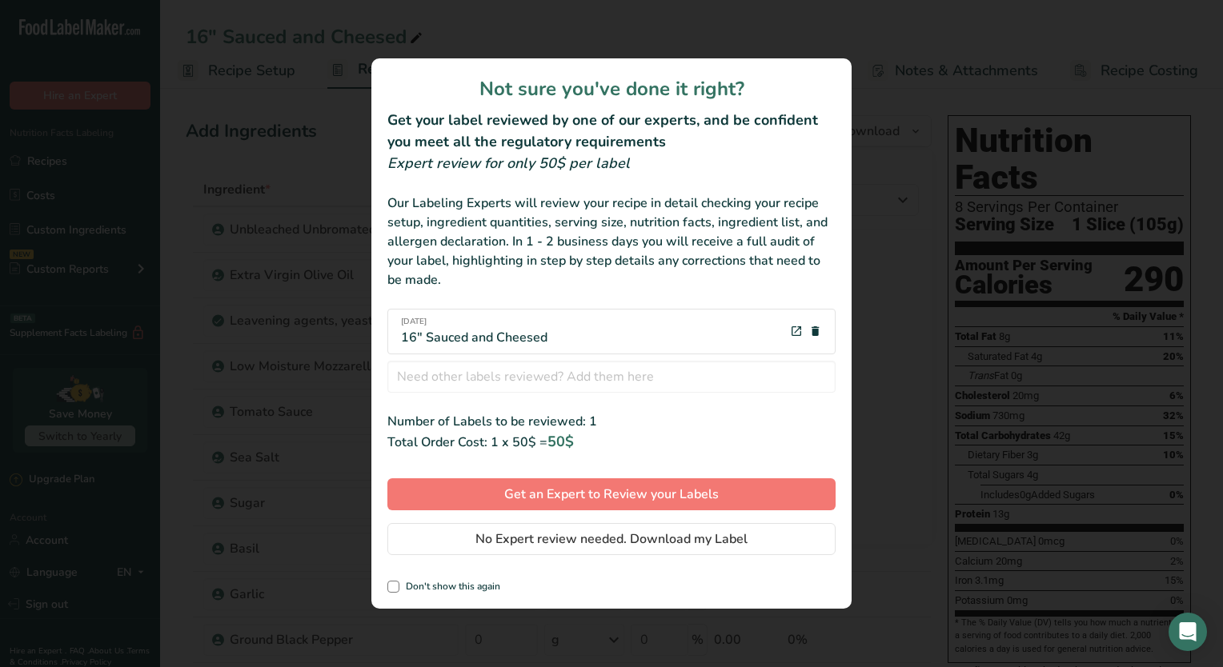
click at [857, 243] on div "review labels modal" at bounding box center [611, 333] width 1223 height 667
click at [611, 546] on span "No Expert review needed. Download my Label" at bounding box center [611, 539] width 272 height 19
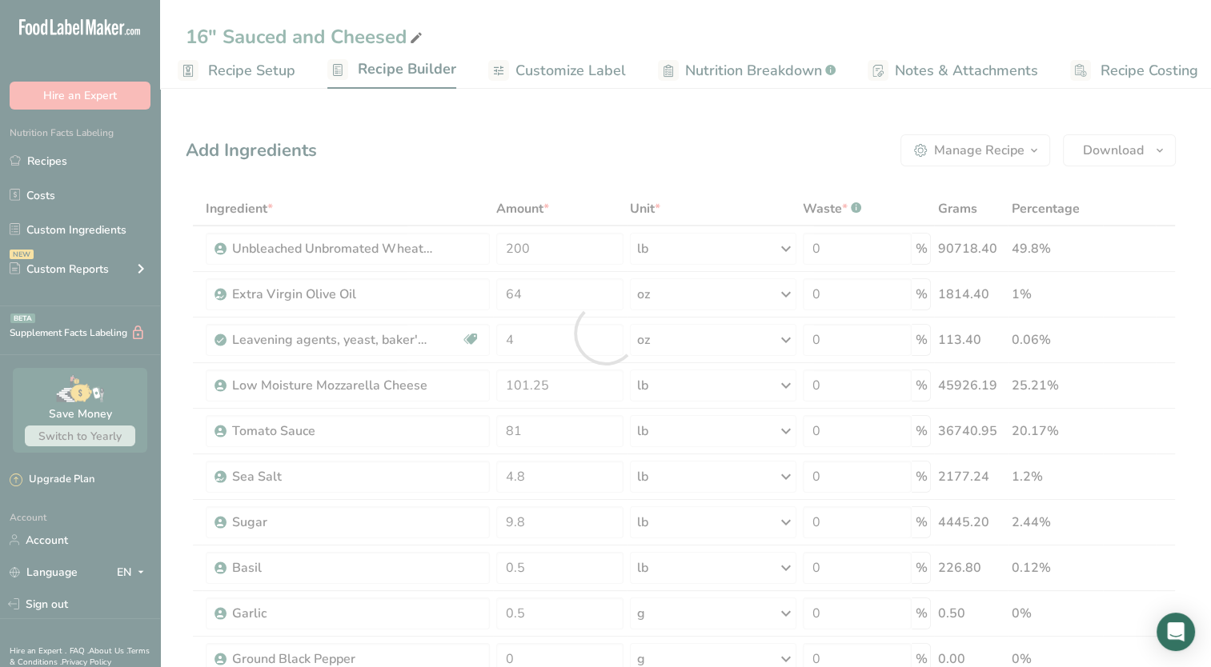
scroll to position [0, 0]
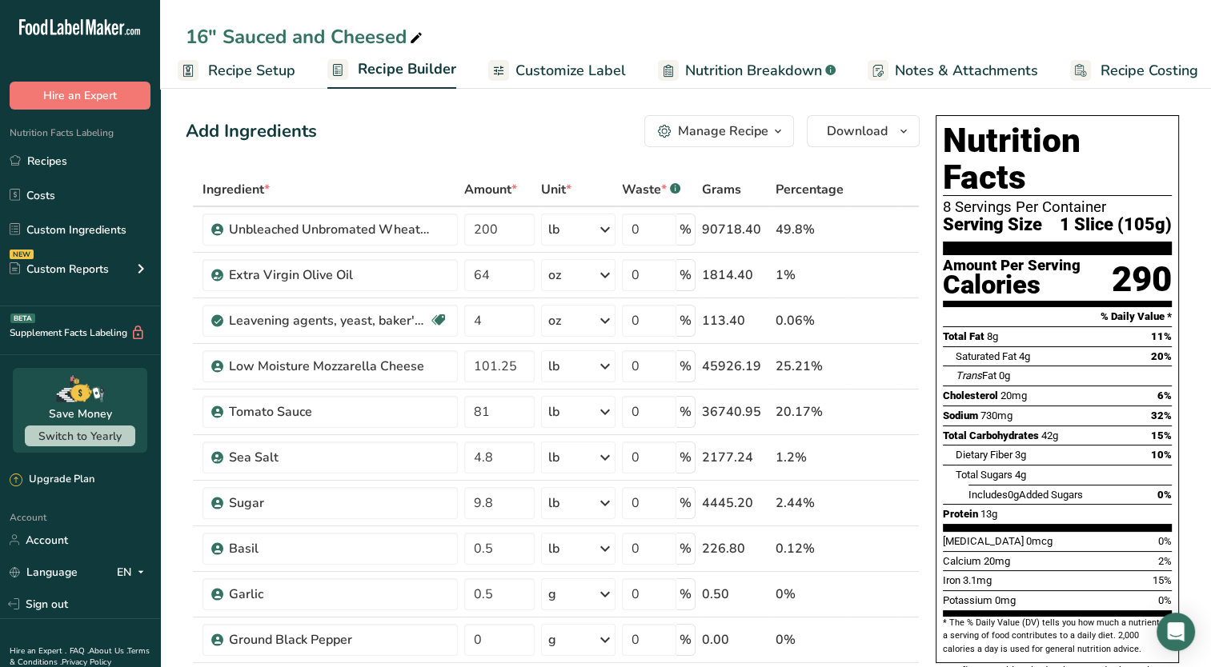
click at [1152, 14] on div "16" Sauced and Cheesed Recipe Setup Recipe Builder Customize Label Nutrition Br…" at bounding box center [685, 44] width 1051 height 89
click at [246, 76] on span "Recipe Setup" at bounding box center [251, 71] width 87 height 22
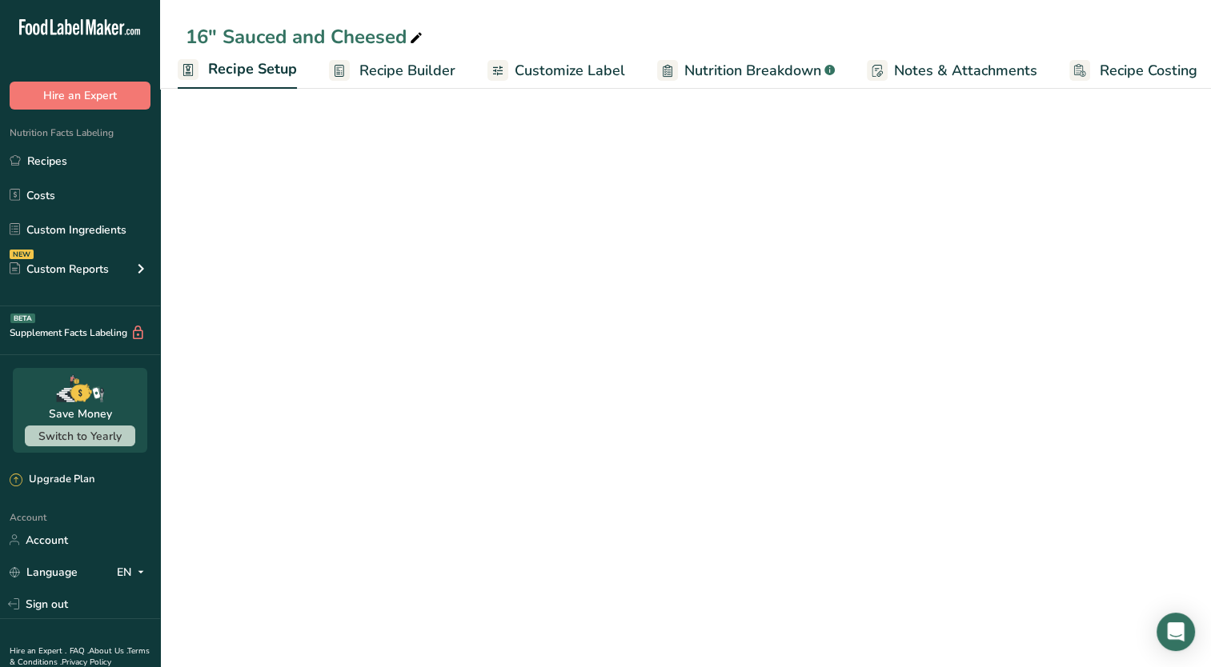
scroll to position [0, 6]
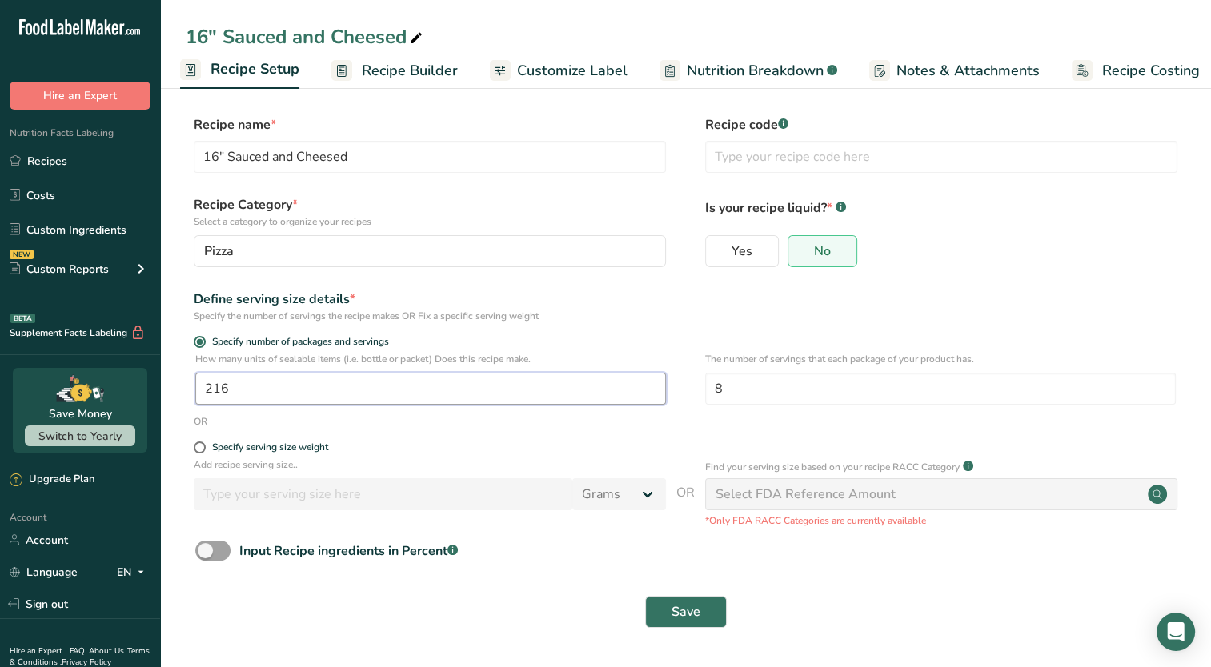
click at [264, 380] on input "216" at bounding box center [430, 389] width 470 height 32
type input "1"
type input "800"
click at [750, 392] on input "8" at bounding box center [940, 389] width 470 height 32
type input "1"
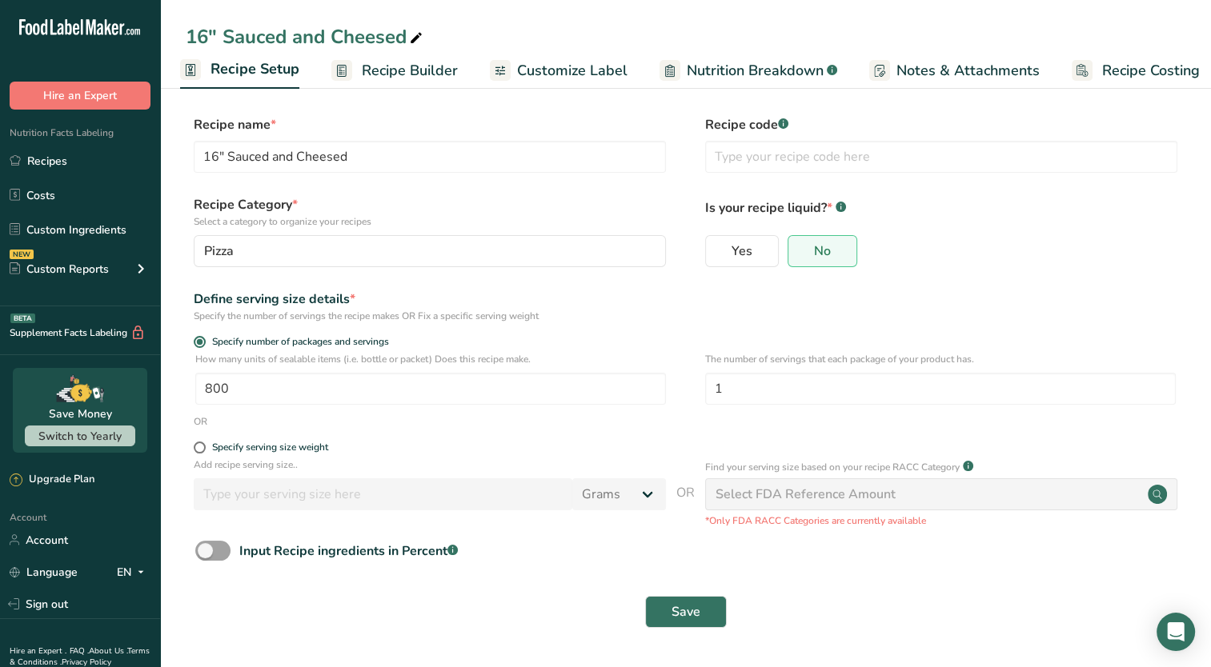
click at [410, 74] on span "Recipe Builder" at bounding box center [410, 71] width 96 height 22
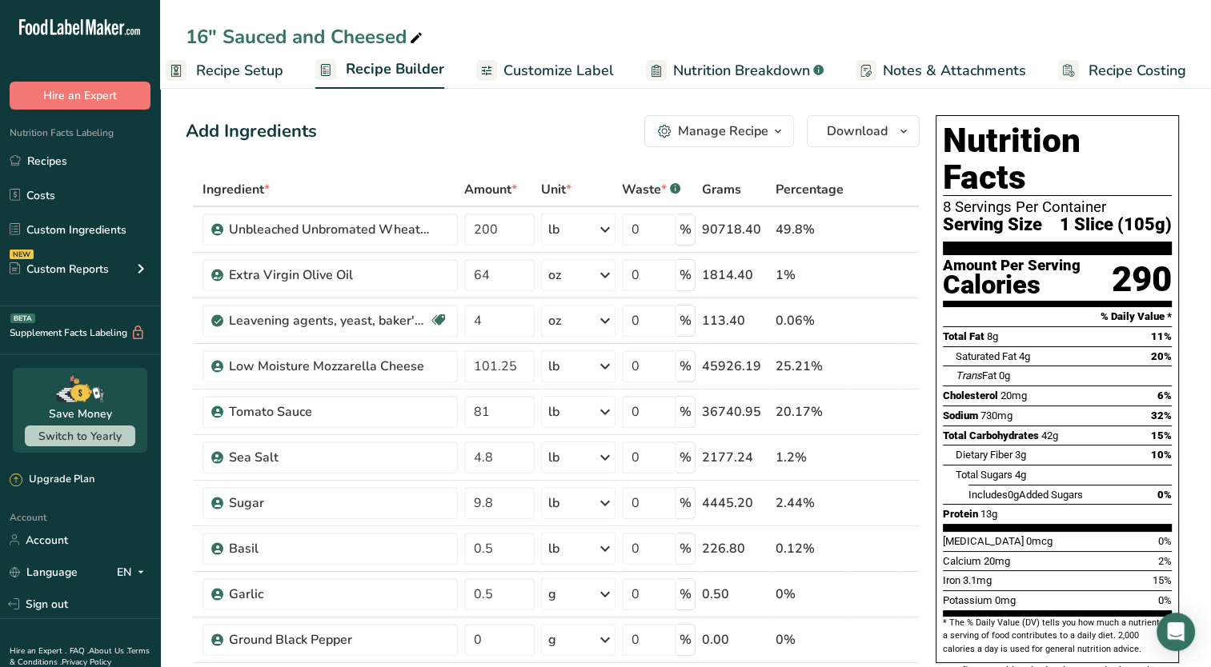
click at [240, 70] on span "Recipe Setup" at bounding box center [239, 71] width 87 height 22
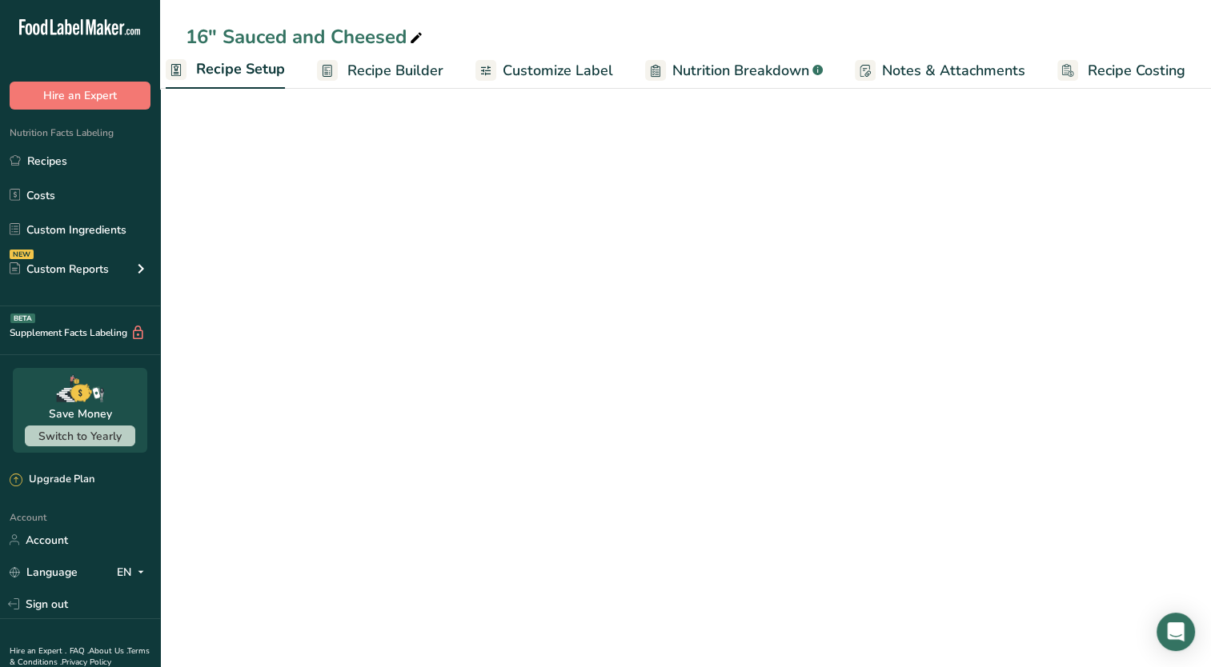
scroll to position [0, 6]
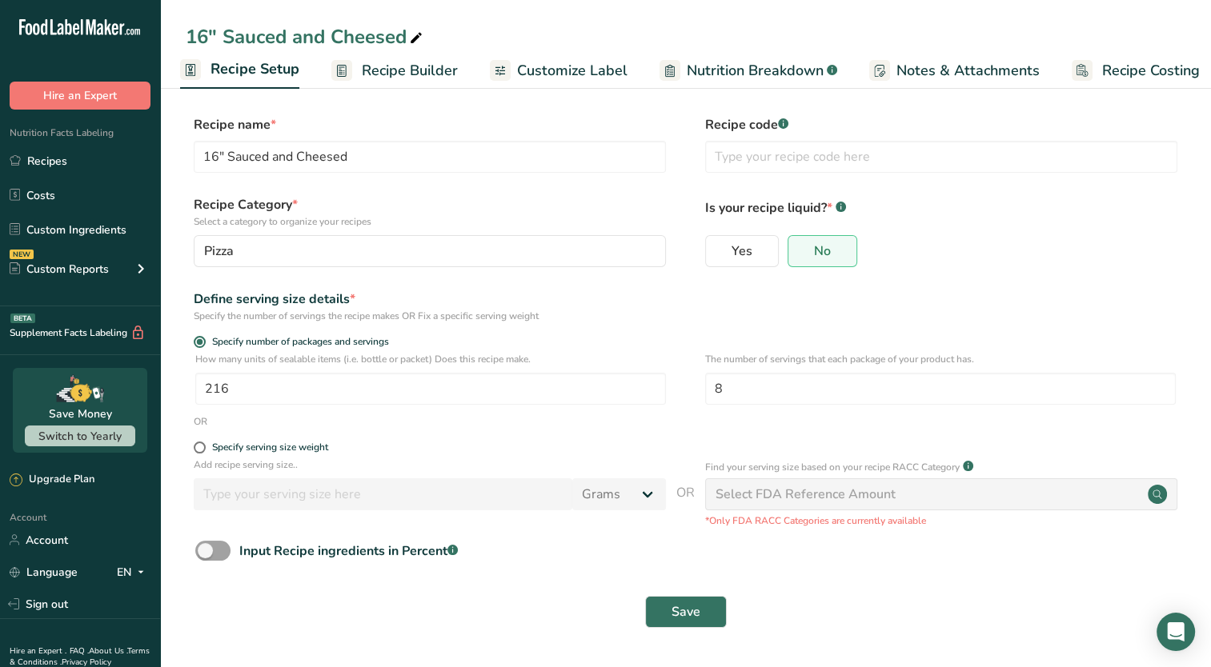
click at [364, 69] on span "Recipe Builder" at bounding box center [410, 71] width 96 height 22
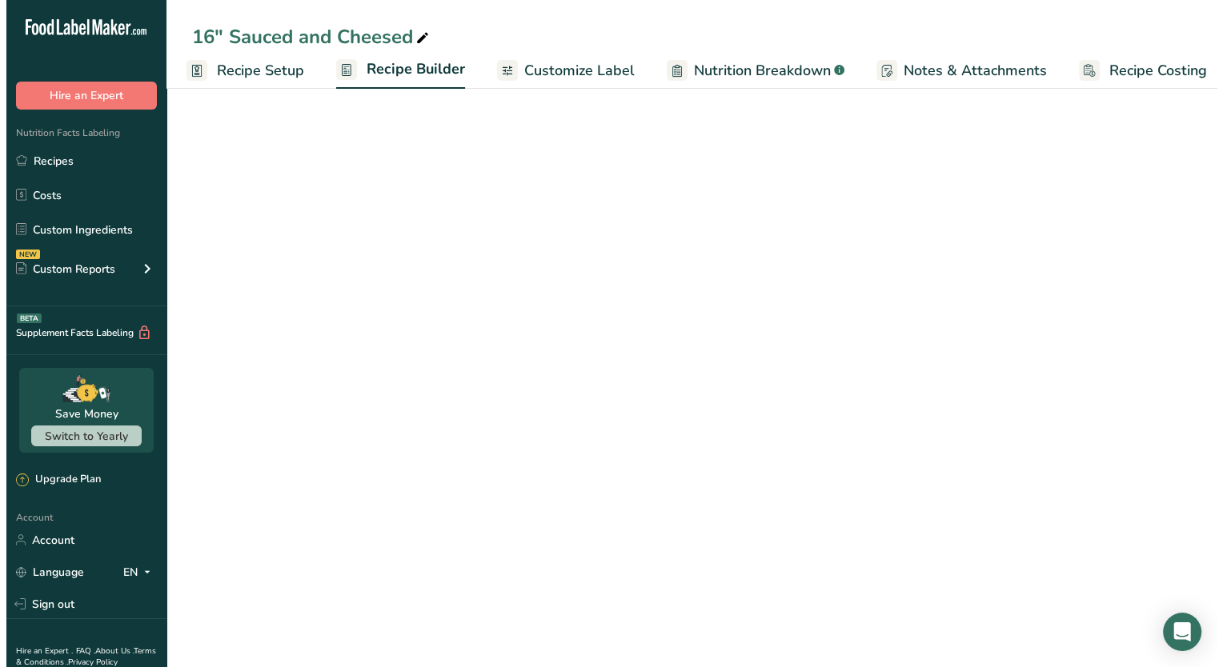
scroll to position [0, 20]
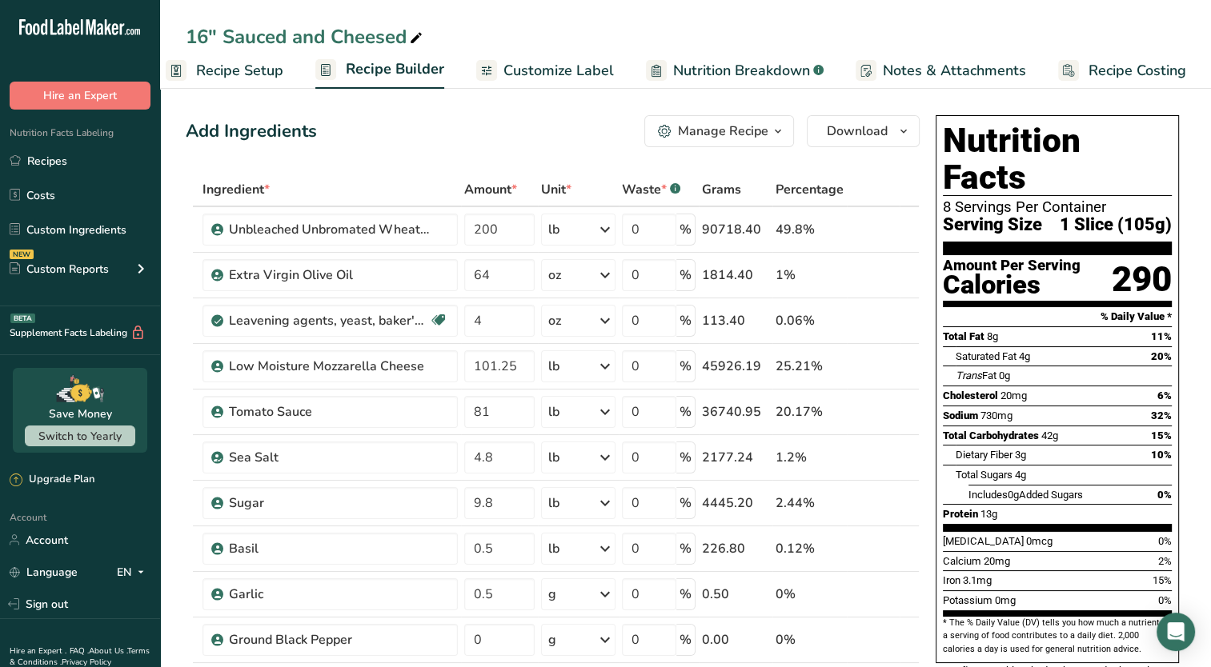
click at [766, 133] on div "Manage Recipe" at bounding box center [723, 131] width 90 height 19
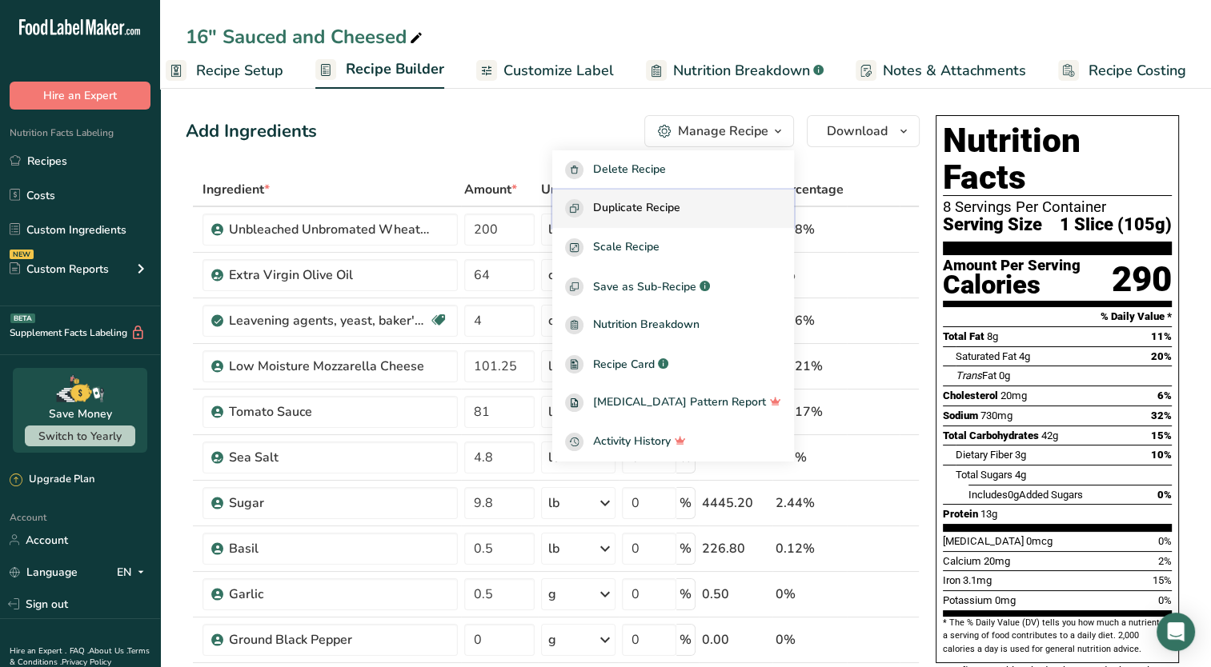
click at [680, 206] on span "Duplicate Recipe" at bounding box center [636, 208] width 87 height 18
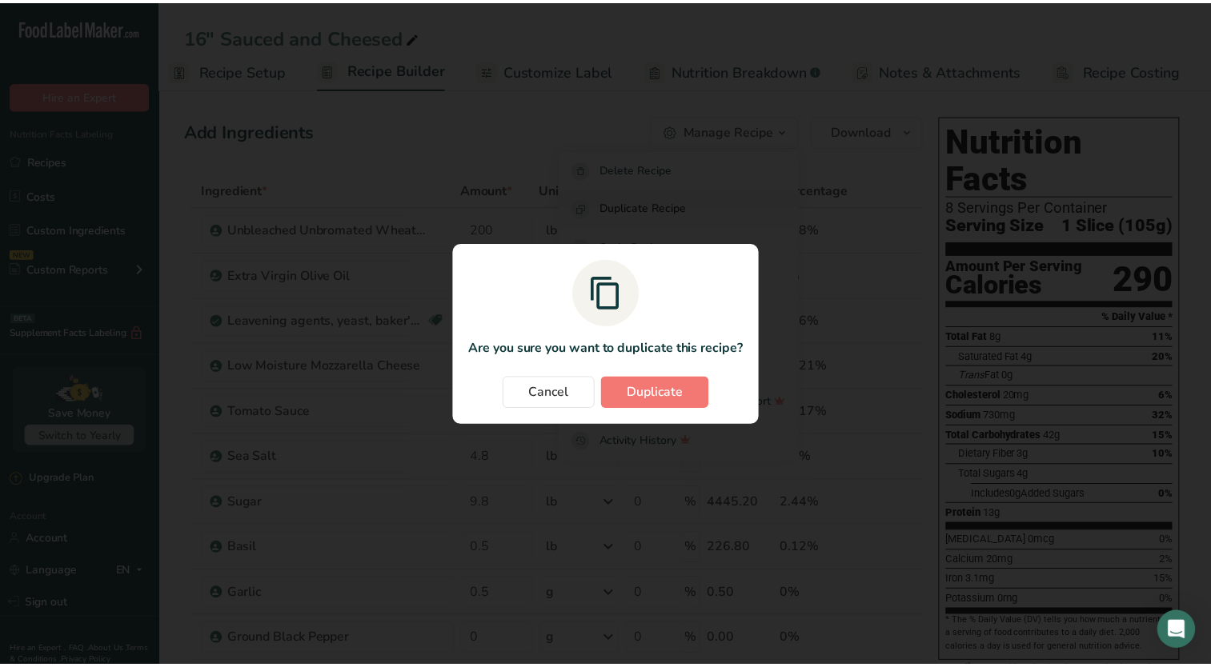
scroll to position [0, 8]
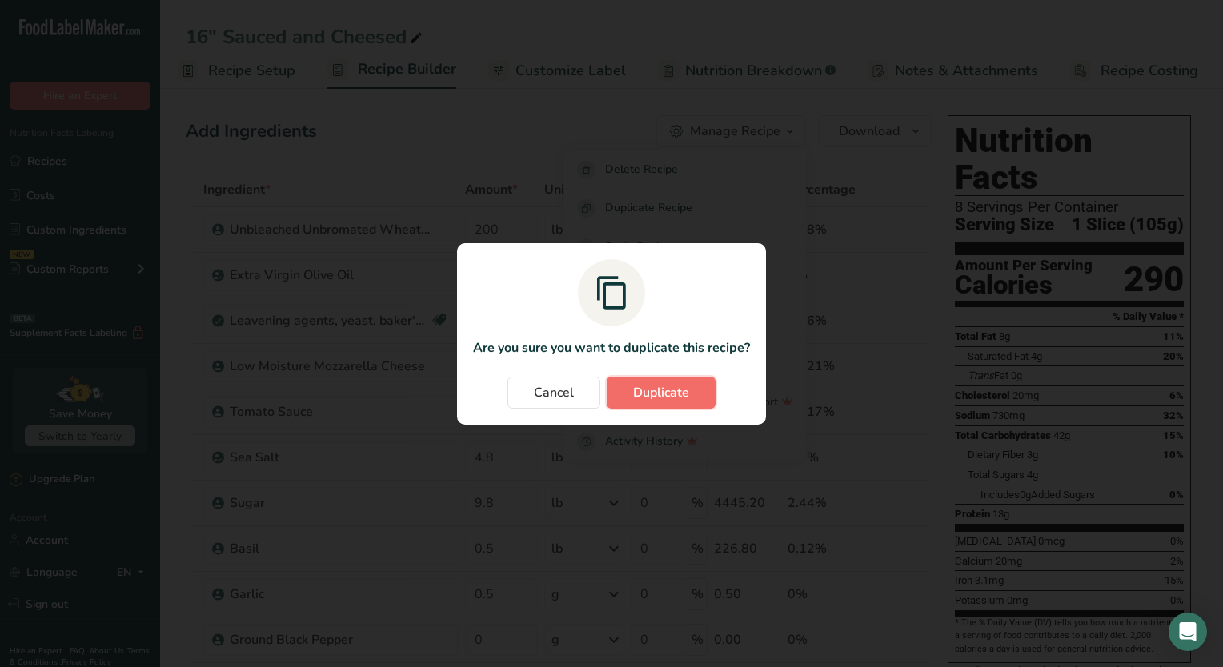
click at [693, 392] on button "Duplicate" at bounding box center [660, 393] width 109 height 32
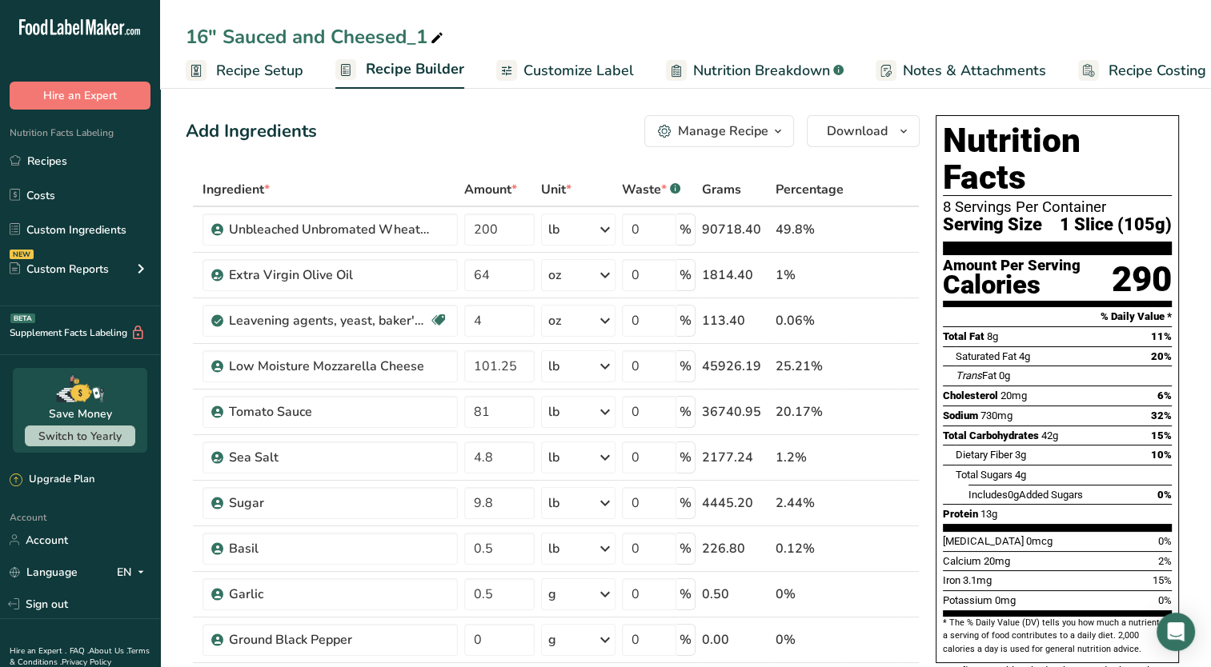
click at [434, 35] on icon at bounding box center [437, 38] width 14 height 22
click at [202, 34] on input "16" Sauced and Cheesed" at bounding box center [685, 36] width 999 height 29
type input "8" Sauced and Cheesed"
click at [240, 65] on span "Recipe Setup" at bounding box center [259, 71] width 87 height 22
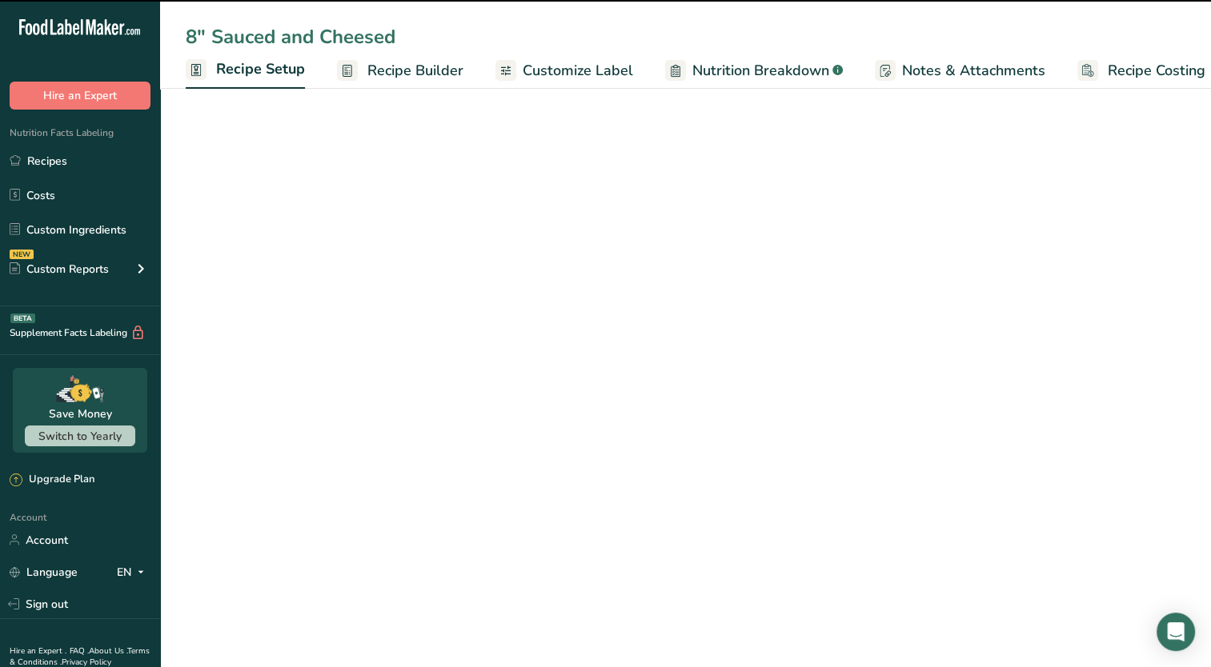
scroll to position [0, 6]
type input "8" Sauced and Cheesed"
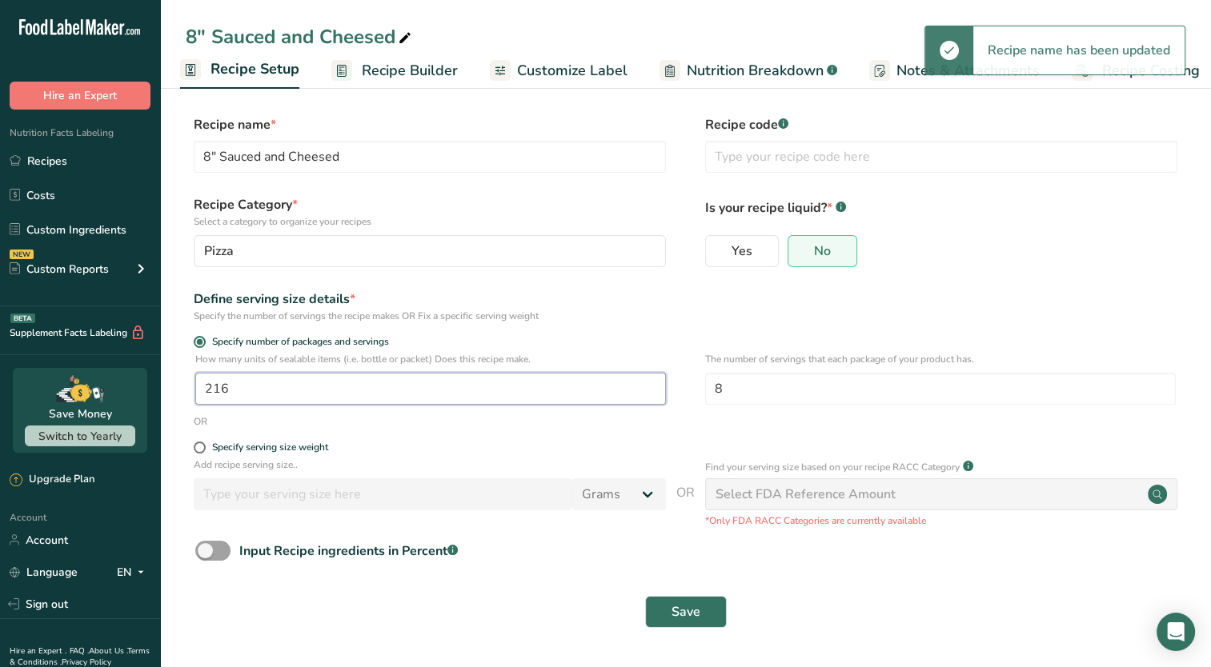
click at [256, 395] on input "216" at bounding box center [430, 389] width 470 height 32
type input "1"
type input "800"
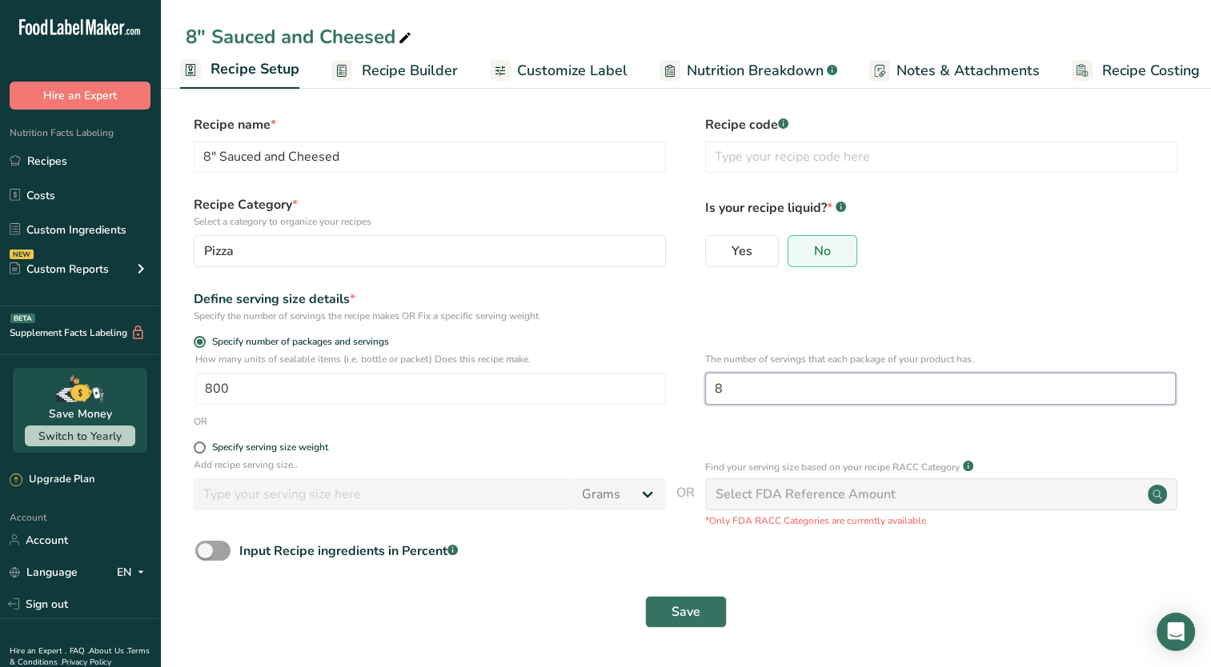
click at [740, 398] on input "8" at bounding box center [940, 389] width 470 height 32
type input "1"
click at [682, 613] on span "Save" at bounding box center [685, 611] width 29 height 19
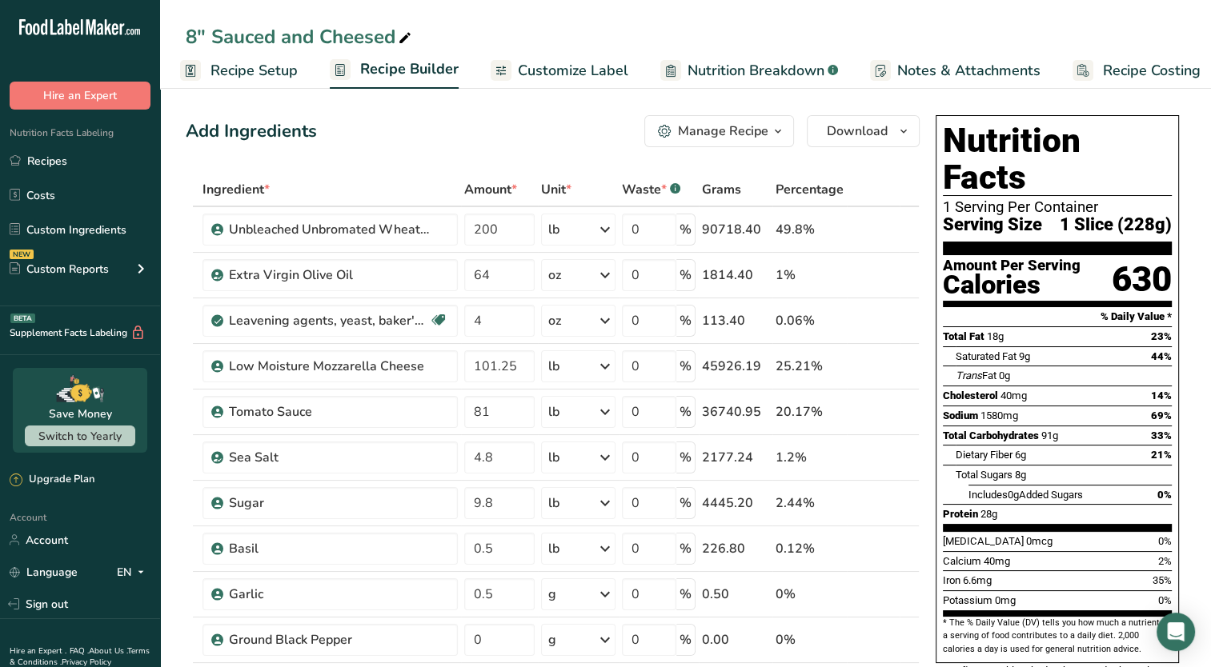
click at [573, 75] on span "Customize Label" at bounding box center [573, 71] width 110 height 22
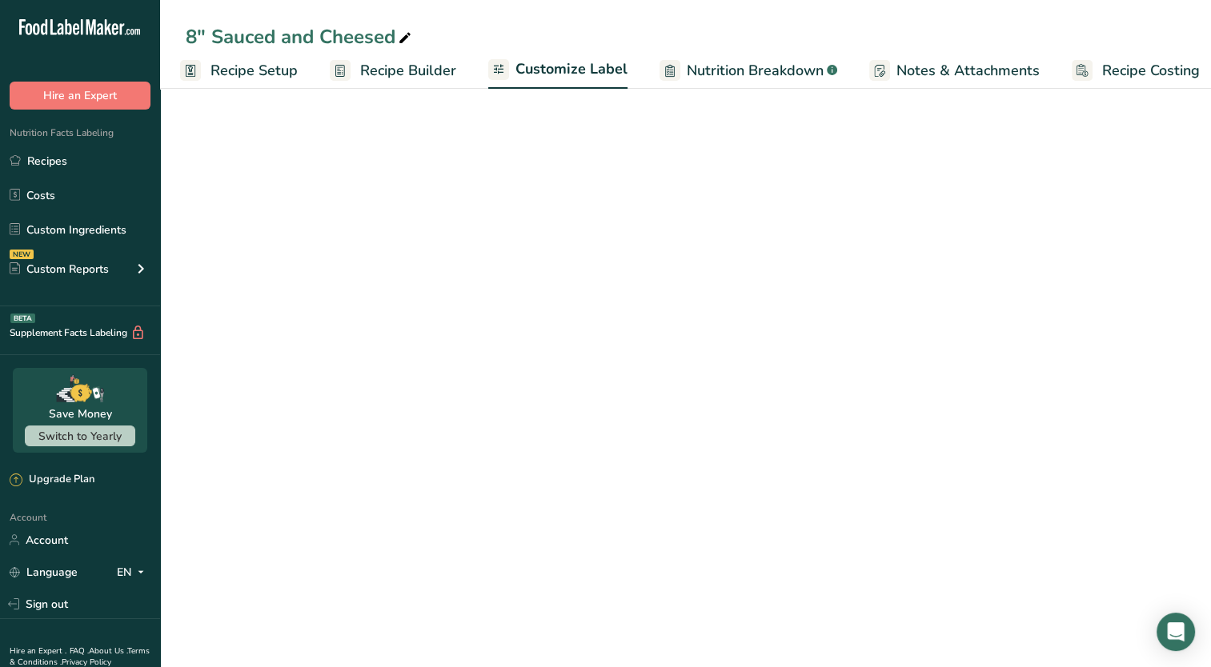
scroll to position [0, 20]
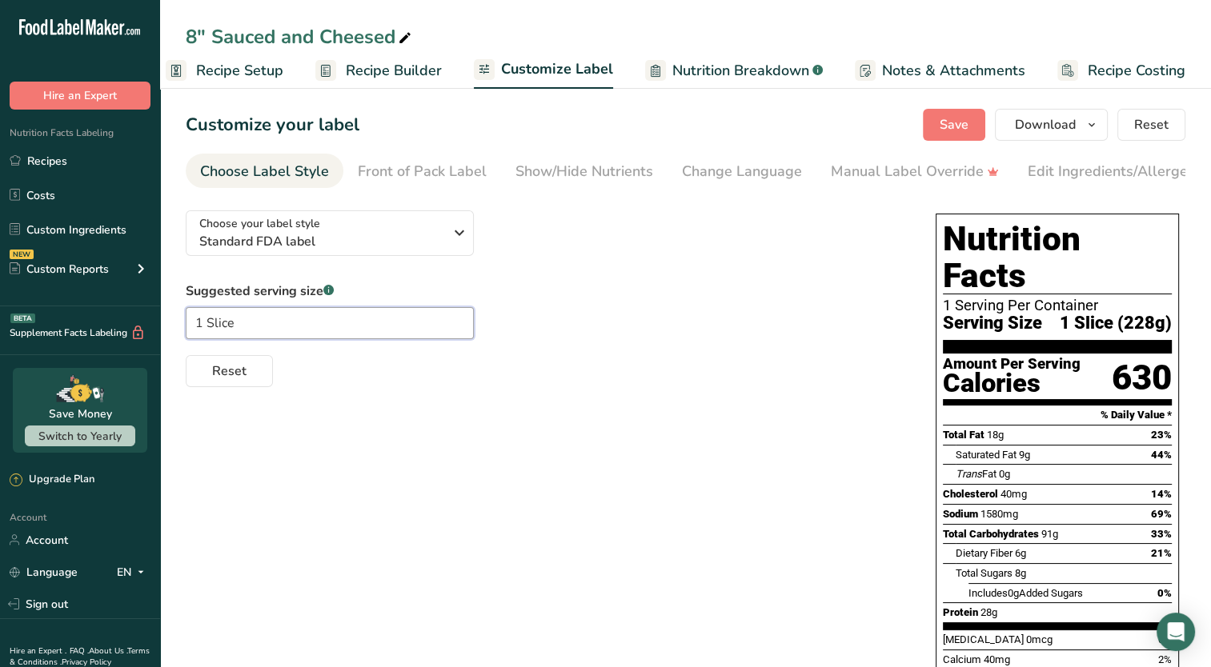
click at [246, 322] on input "1 Slice" at bounding box center [330, 323] width 288 height 32
type input "1"
click at [362, 443] on div "Choose your label style Standard FDA label USA (FDA) Standard FDA label Tabular…" at bounding box center [685, 543] width 999 height 690
click at [746, 368] on div "Reset" at bounding box center [545, 368] width 718 height 38
click at [956, 135] on button "Save" at bounding box center [953, 125] width 62 height 32
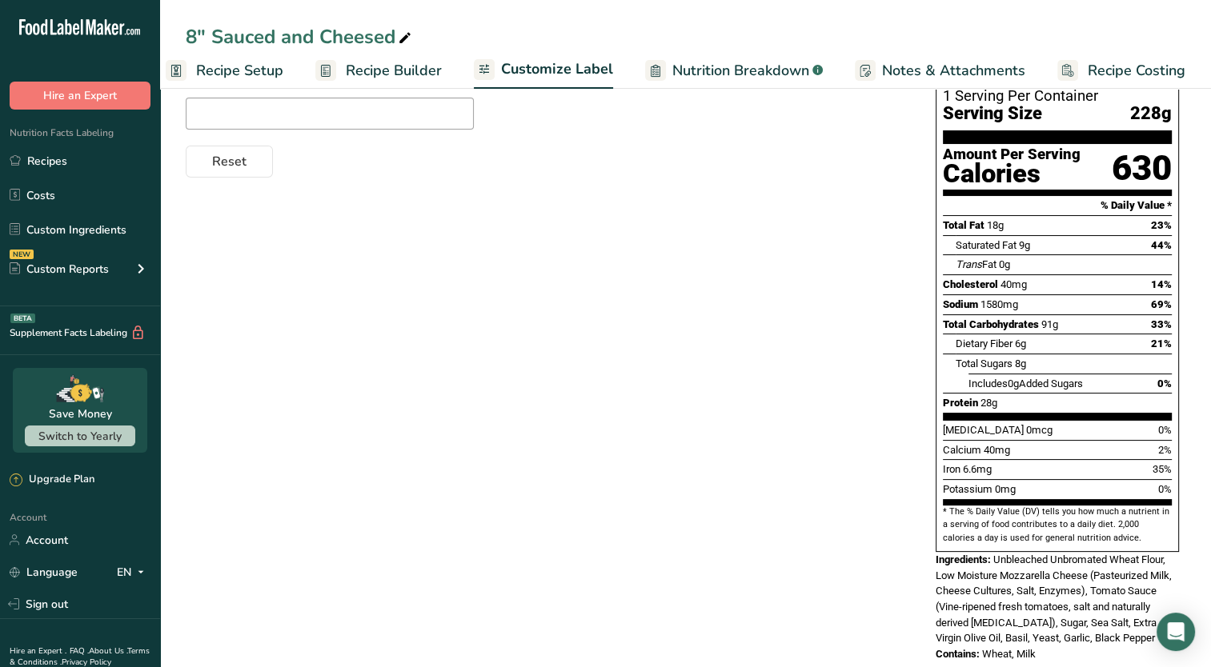
scroll to position [0, 0]
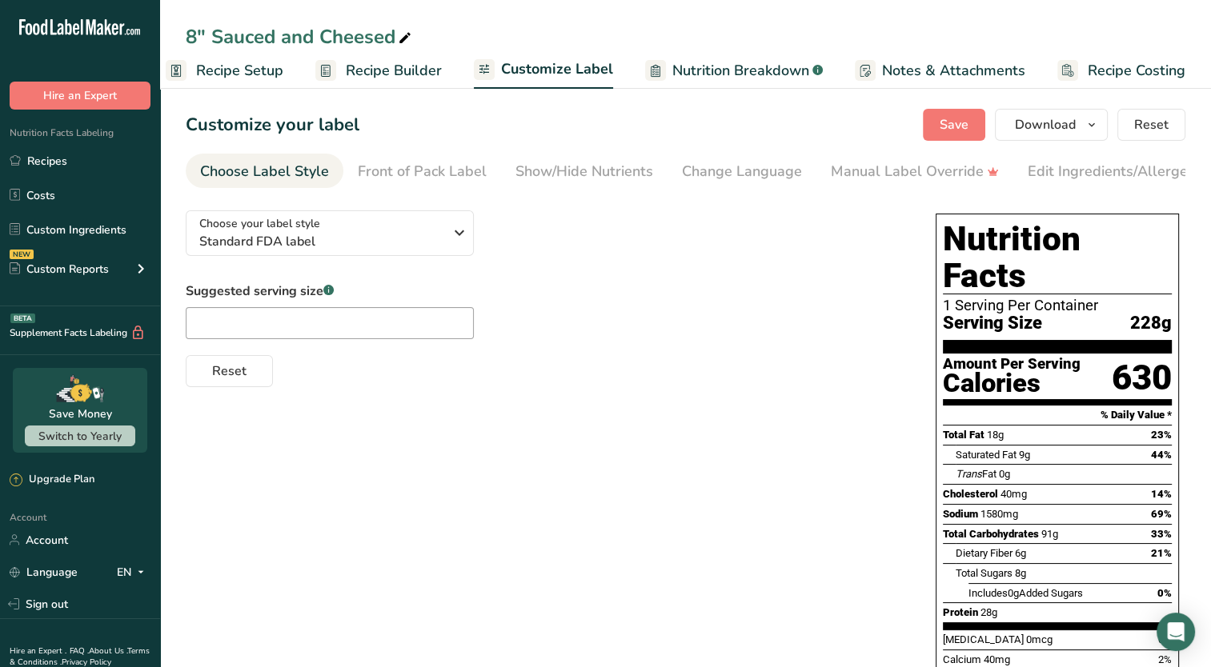
click at [390, 71] on span "Recipe Builder" at bounding box center [394, 71] width 96 height 22
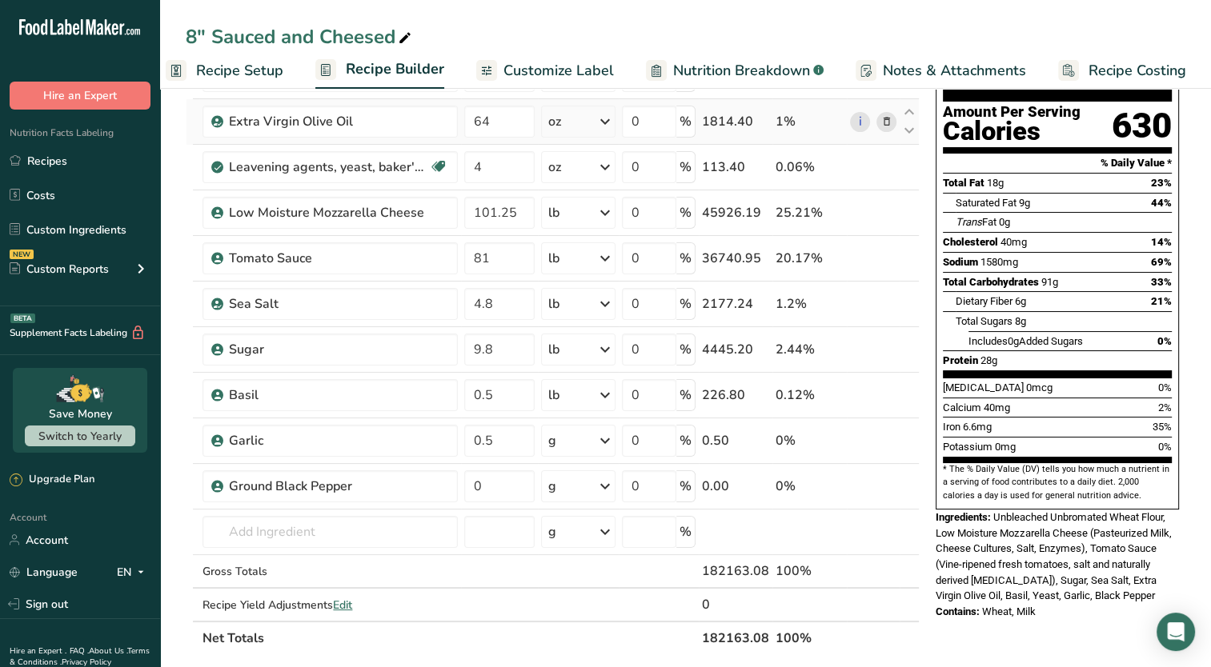
scroll to position [157, 0]
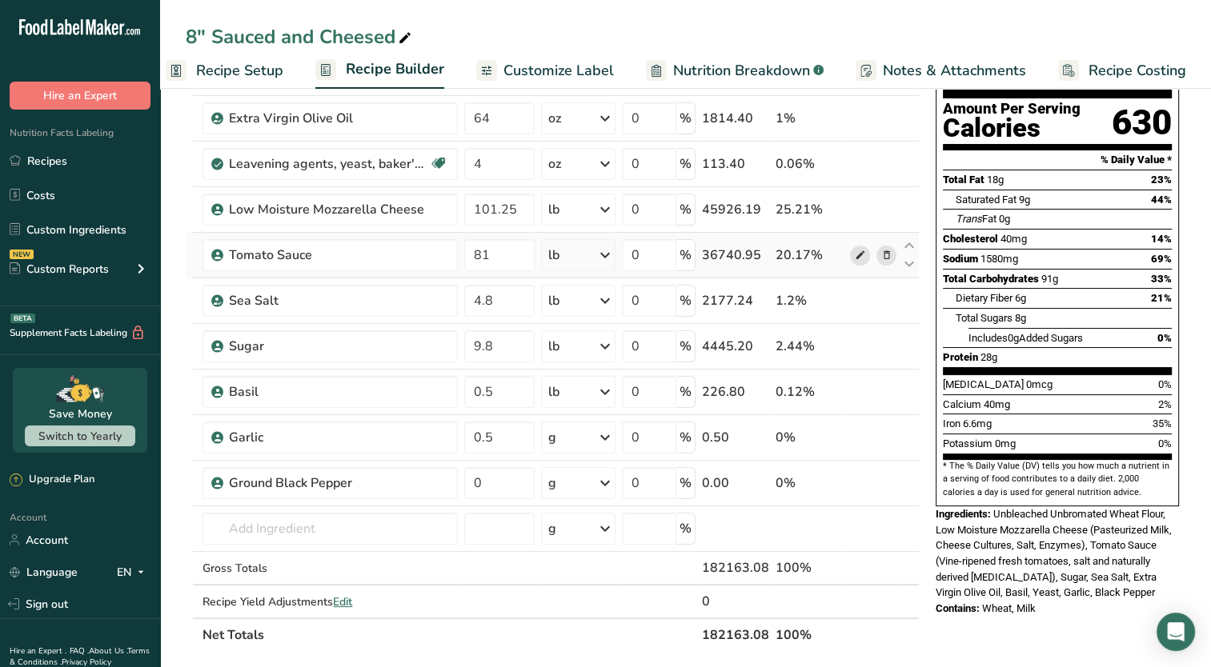
click at [861, 258] on icon at bounding box center [859, 255] width 11 height 17
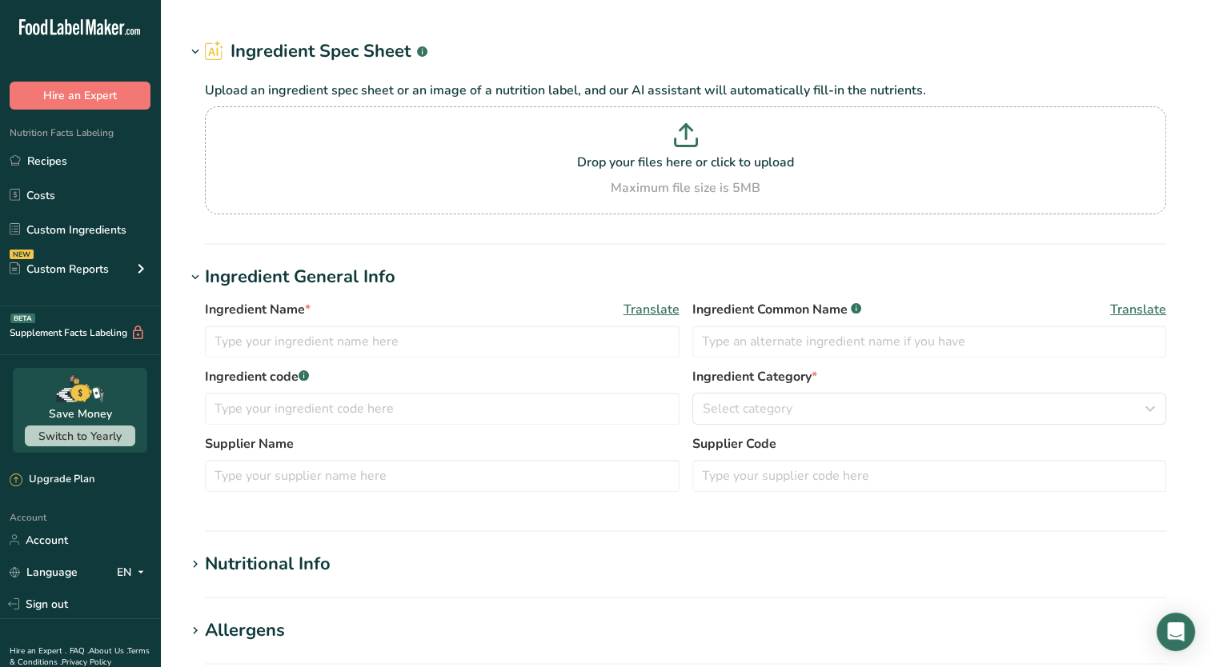
type input "Tomato Sauce"
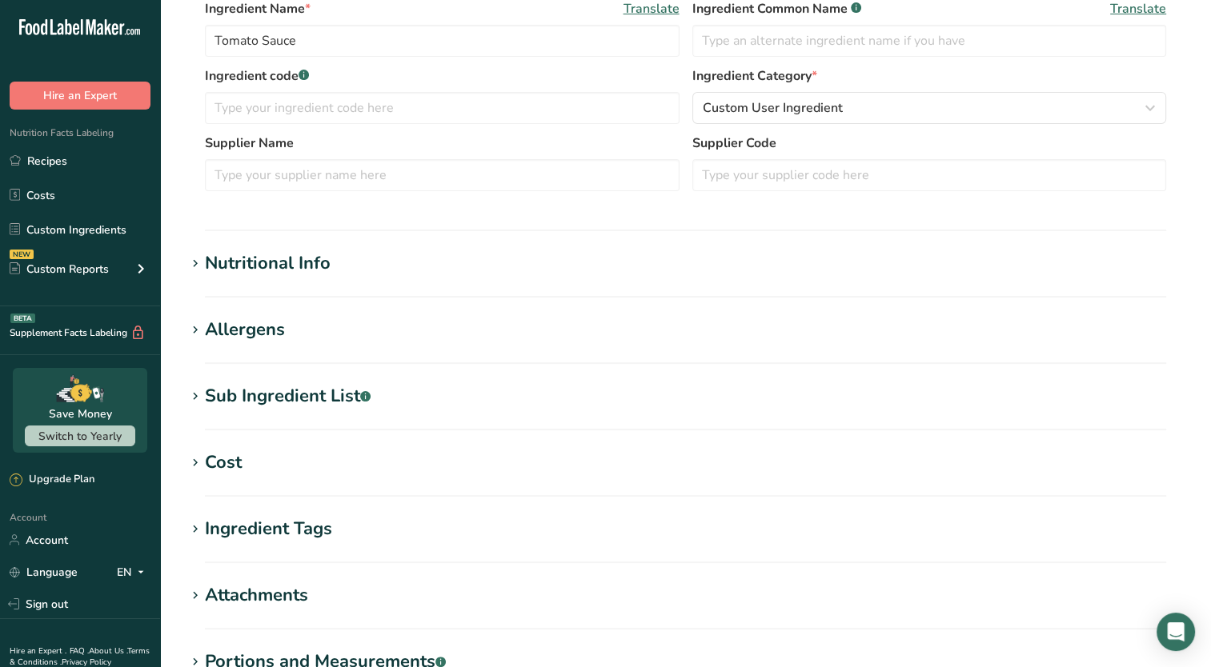
scroll to position [259, 0]
click at [194, 394] on icon at bounding box center [195, 397] width 14 height 22
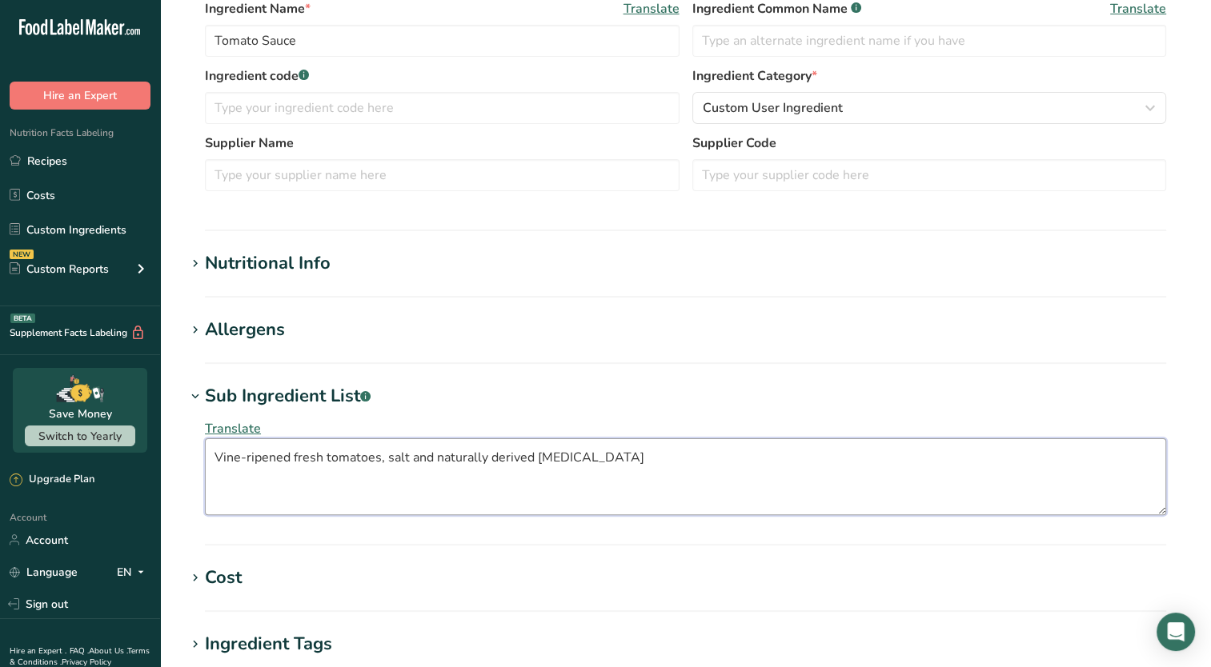
click at [247, 455] on textarea "Vine-ripened fresh tomatoes, salt and naturally derived [MEDICAL_DATA]" at bounding box center [685, 476] width 961 height 77
click at [300, 457] on textarea "Vine-Ripened fresh tomatoes, salt and naturally derived [MEDICAL_DATA]" at bounding box center [685, 476] width 961 height 77
click at [253, 458] on textarea "Vine-Ripened fresh tomatoes, salt and naturally derived [MEDICAL_DATA]" at bounding box center [685, 476] width 961 height 77
click at [300, 455] on textarea "Vine-Ripened fresh tomatoes, salt and naturally derived [MEDICAL_DATA]" at bounding box center [685, 476] width 961 height 77
click at [334, 461] on textarea "Vine-Ripened Fresh tomatoes, salt and naturally derived [MEDICAL_DATA]" at bounding box center [685, 476] width 961 height 77
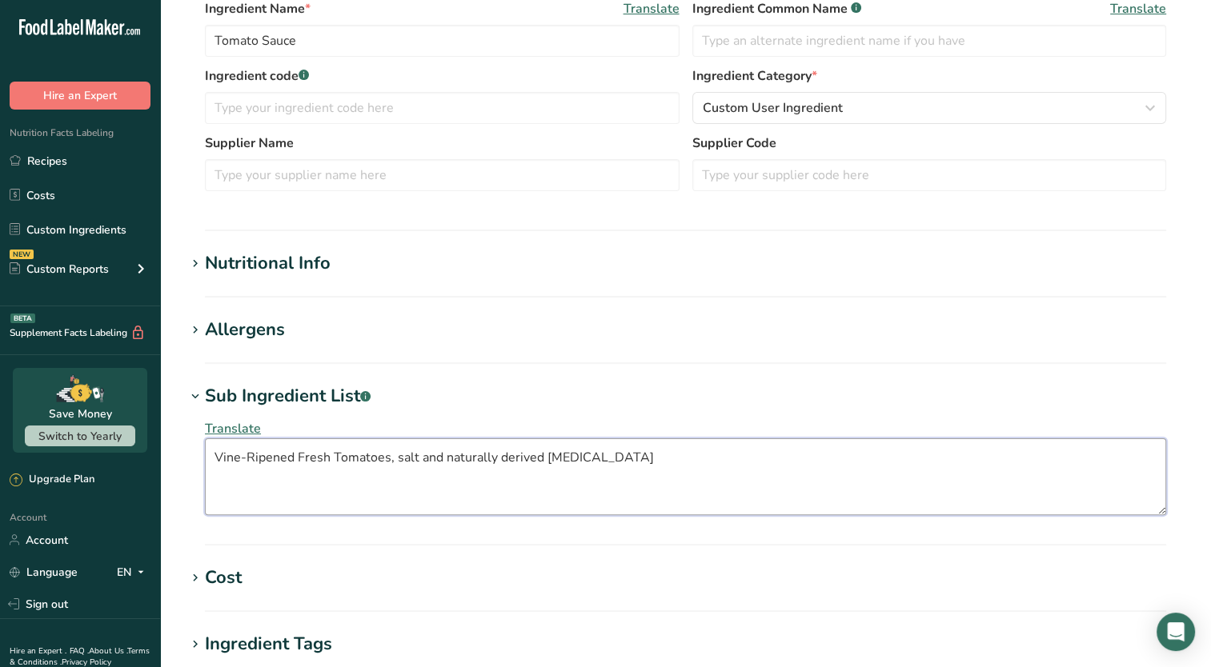
click at [400, 460] on textarea "Vine-Ripened Fresh Tomatoes, salt and naturally derived [MEDICAL_DATA]" at bounding box center [685, 476] width 961 height 77
click at [449, 458] on textarea "Vine-Ripened Fresh Tomatoes, Salt and naturally derived [MEDICAL_DATA]" at bounding box center [685, 476] width 961 height 77
click at [510, 459] on textarea "Vine-Ripened Fresh Tomatoes, Salt and Naturally derived [MEDICAL_DATA]" at bounding box center [685, 476] width 961 height 77
click at [556, 452] on textarea "Vine-Ripened Fresh Tomatoes, Salt and Naturally Derived [MEDICAL_DATA]" at bounding box center [685, 476] width 961 height 77
click at [589, 455] on textarea "Vine-Ripened Fresh Tomatoes, Salt and Naturally Derived [MEDICAL_DATA]" at bounding box center [685, 476] width 961 height 77
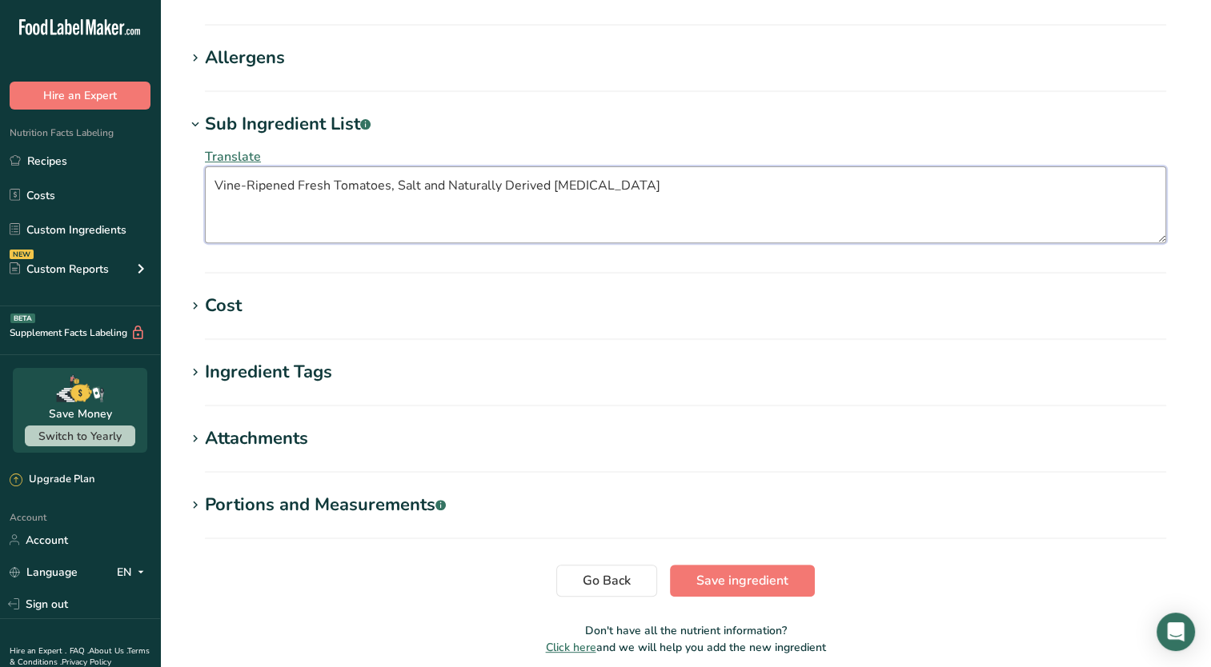
scroll to position [595, 0]
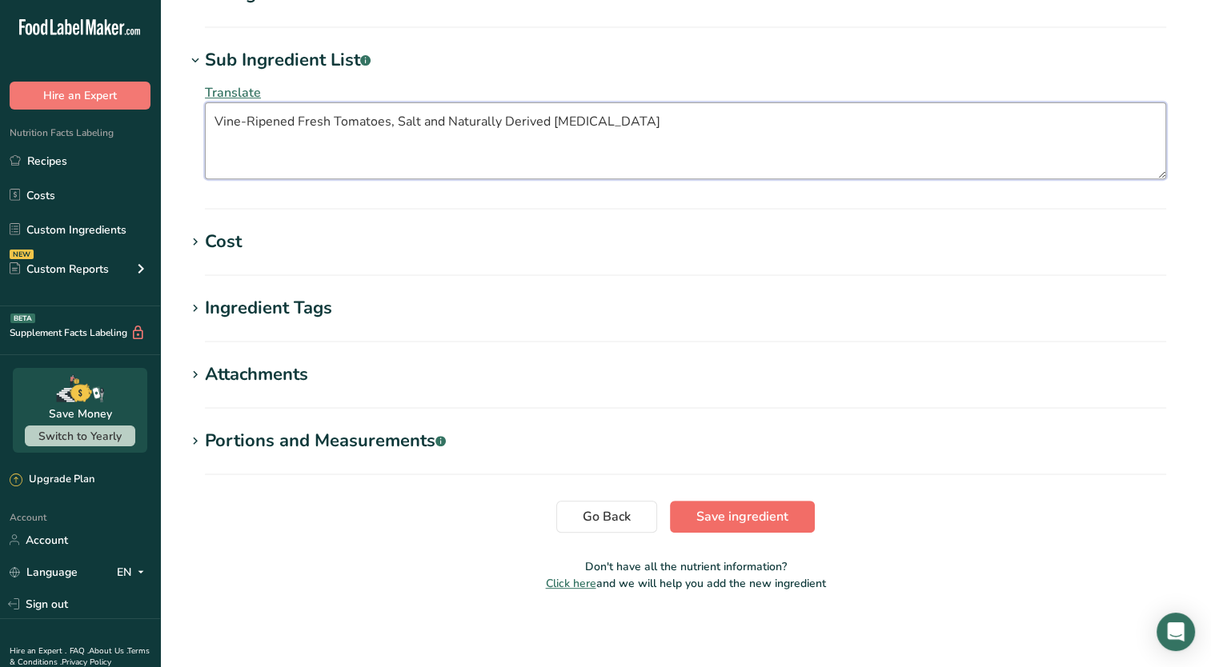
type textarea "Vine-Ripened Fresh Tomatoes, Salt and Naturally Derived [MEDICAL_DATA]"
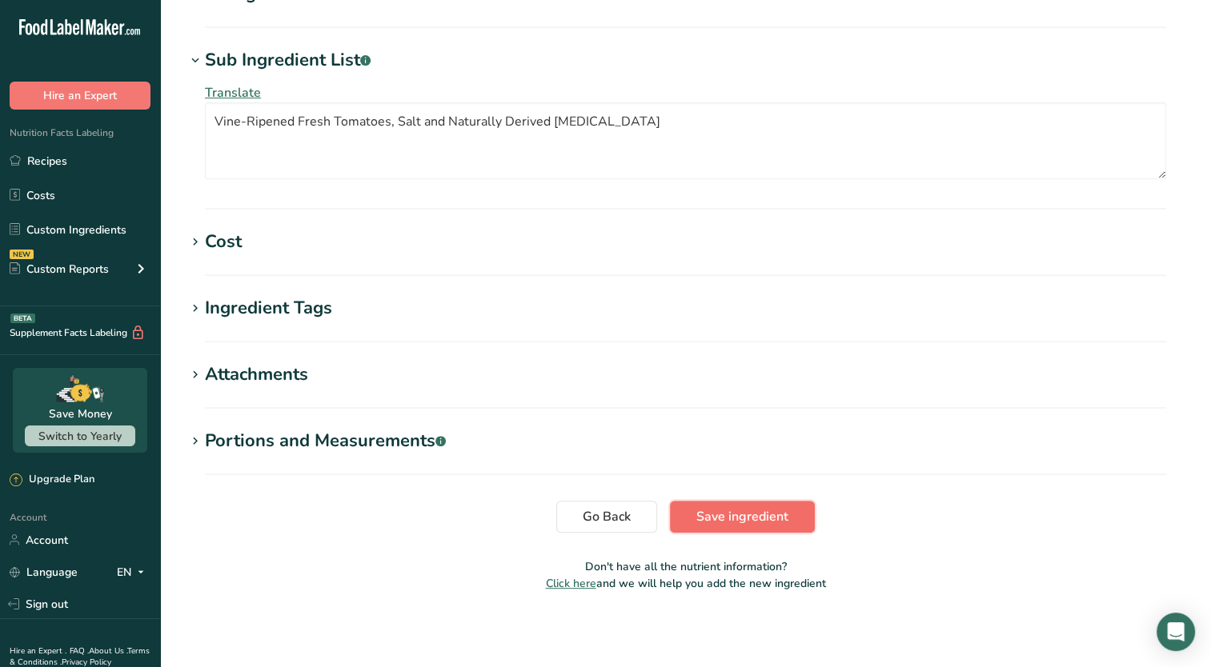
click at [726, 523] on span "Save ingredient" at bounding box center [742, 516] width 92 height 19
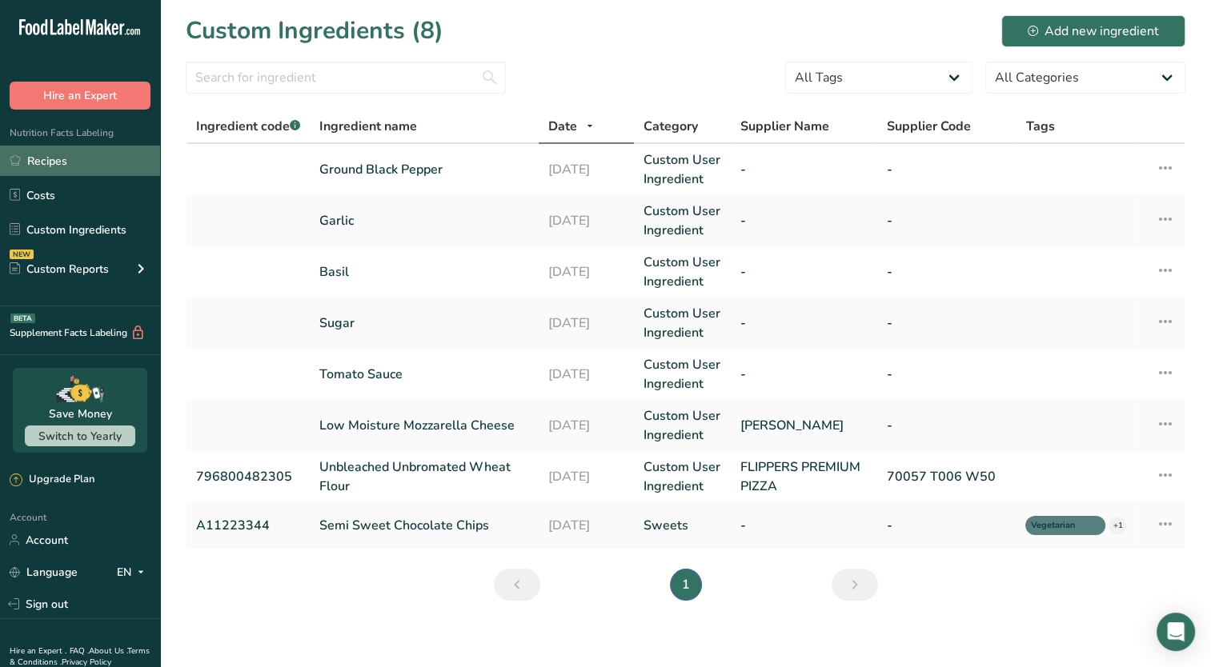
click at [46, 149] on link "Recipes" at bounding box center [80, 161] width 160 height 30
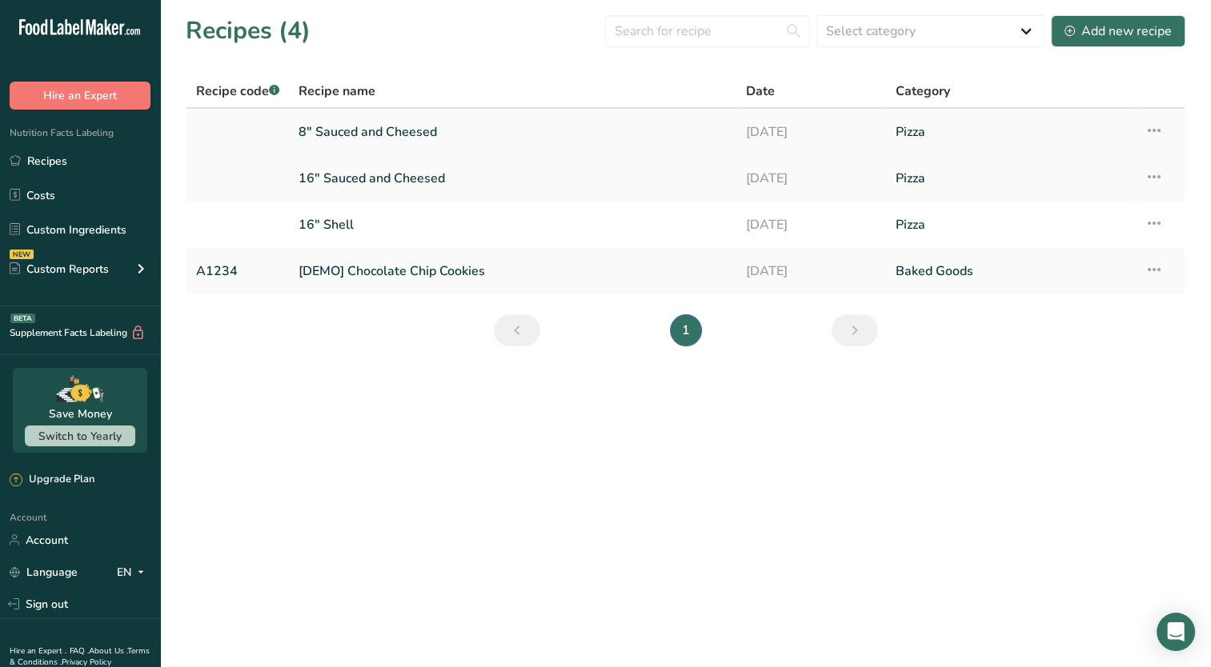
click at [397, 134] on link "8" Sauced and Cheesed" at bounding box center [512, 132] width 428 height 34
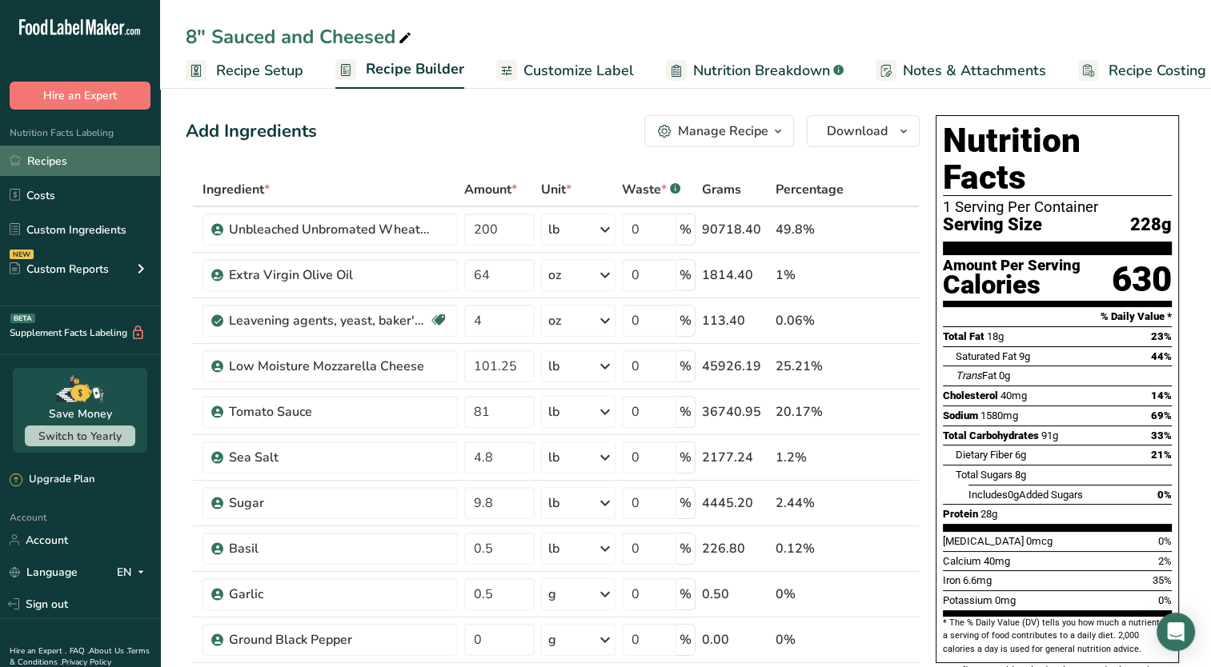
click at [31, 170] on link "Recipes" at bounding box center [80, 161] width 160 height 30
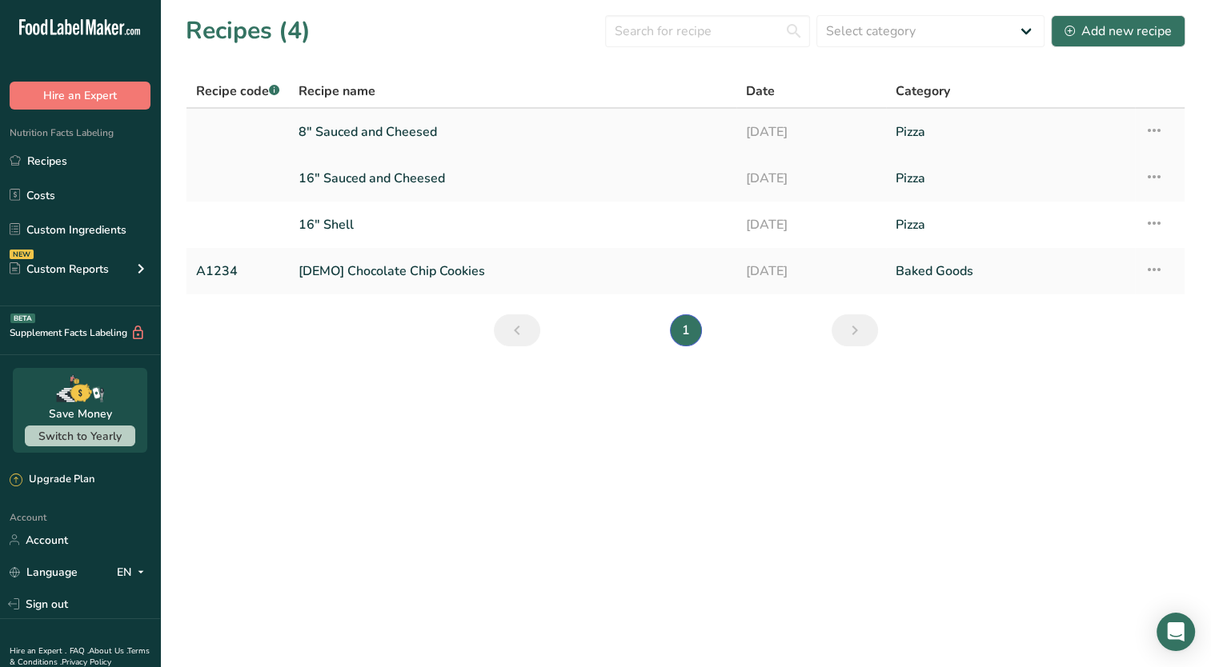
click at [822, 142] on link "[DATE]" at bounding box center [811, 132] width 130 height 34
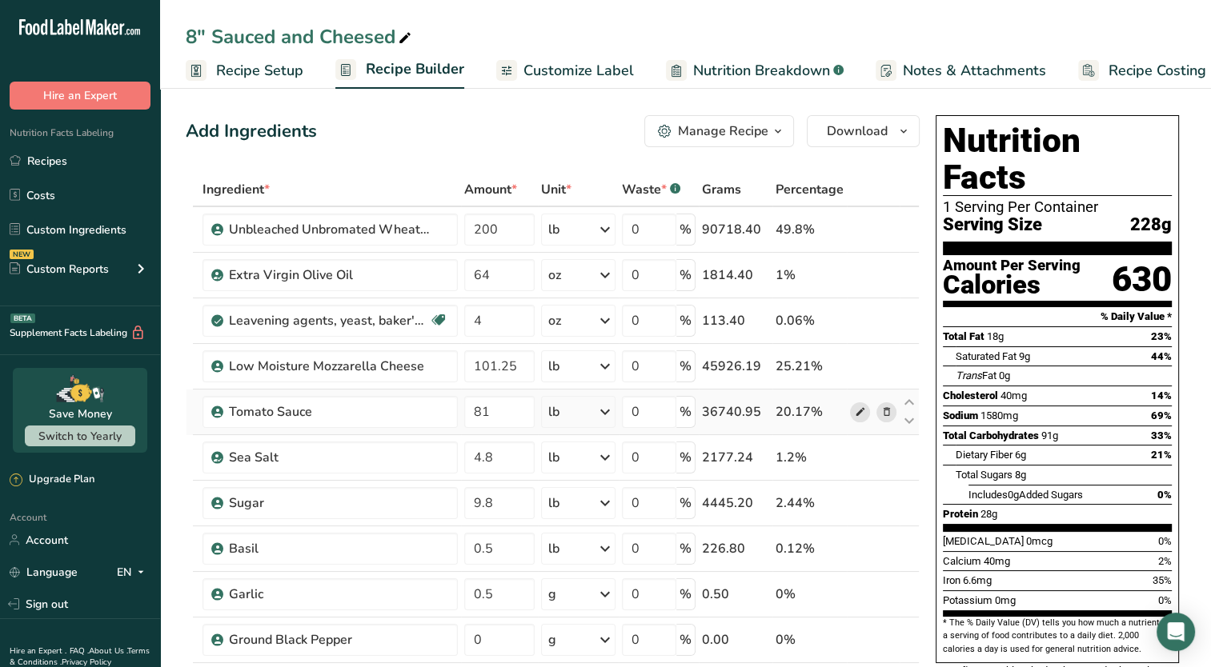
click at [858, 406] on icon at bounding box center [859, 412] width 11 height 17
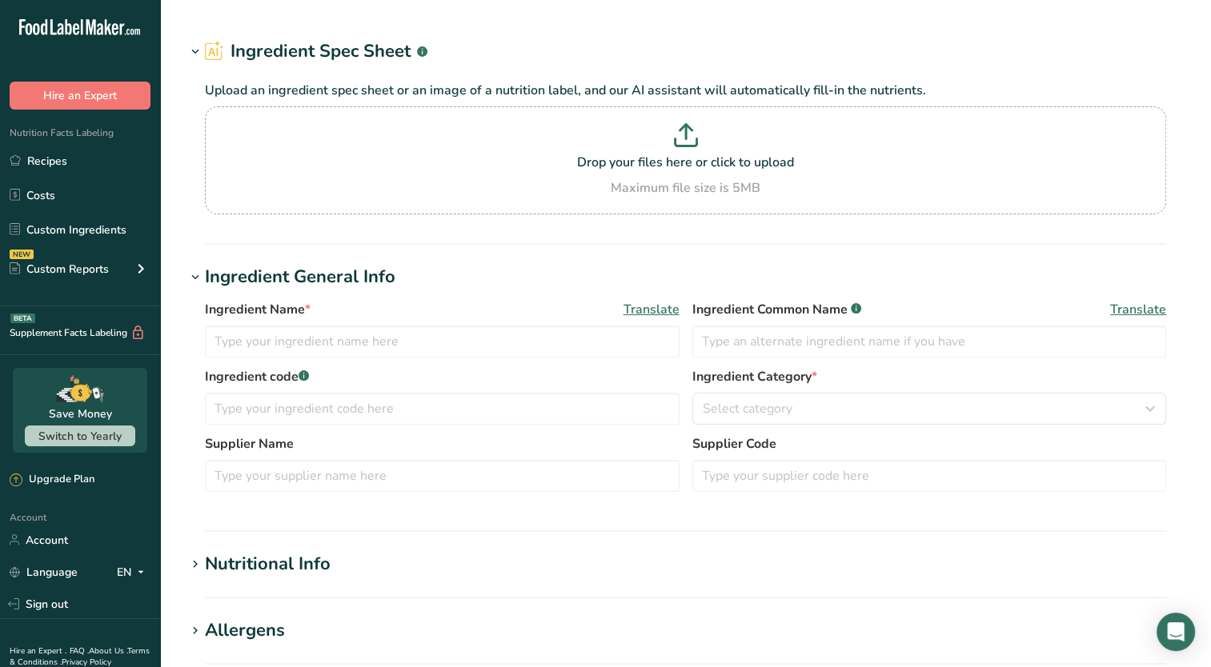
type input "Tomato Sauce"
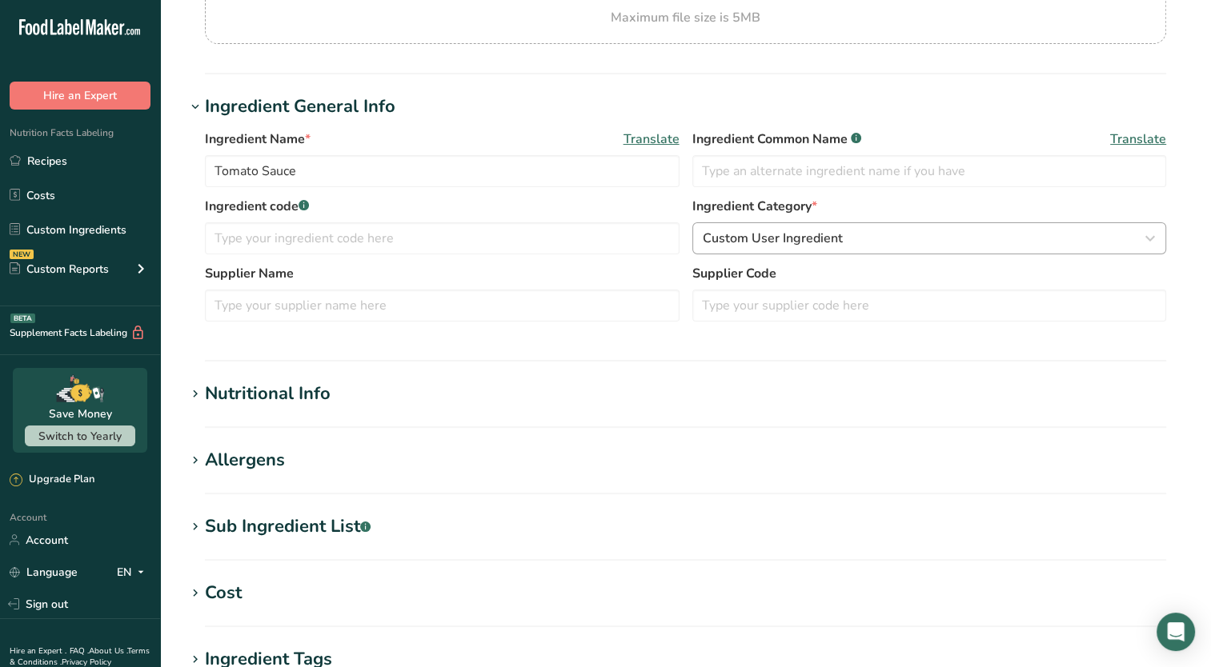
scroll to position [280, 0]
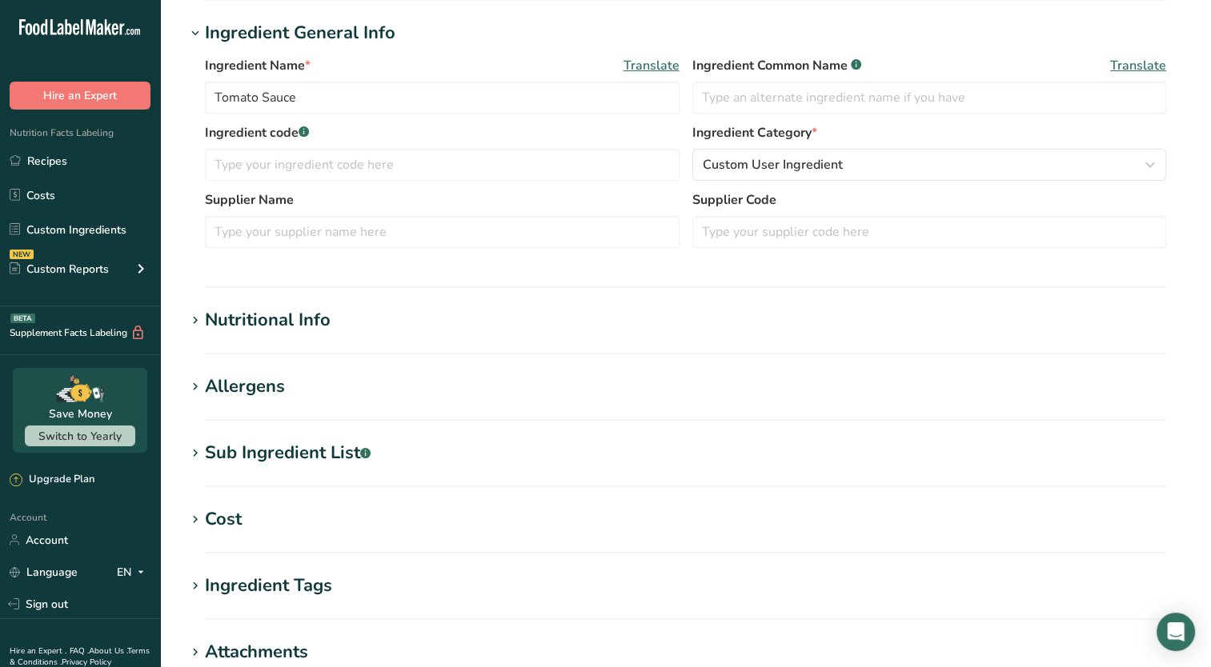
click at [196, 453] on icon at bounding box center [195, 453] width 14 height 22
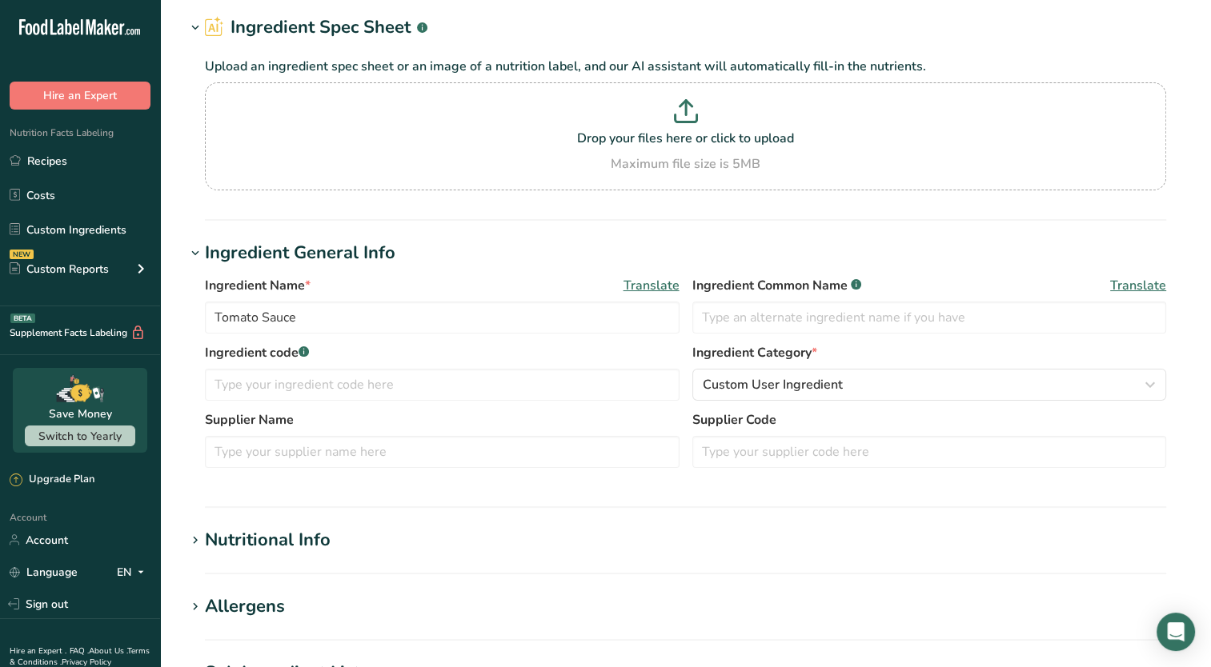
scroll to position [45, 0]
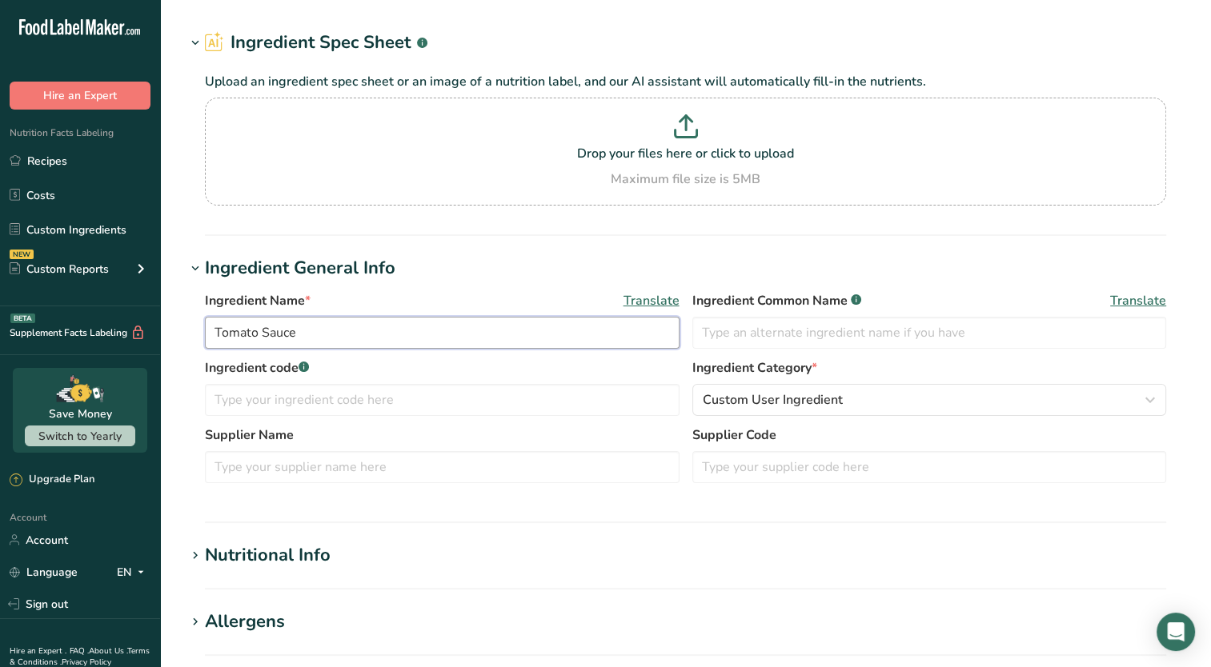
drag, startPoint x: 303, startPoint y: 327, endPoint x: 102, endPoint y: 334, distance: 201.8
click at [102, 334] on div ".a-20{fill:#fff;} Hire an Expert Nutrition Facts Labeling Recipes Costs Custom …" at bounding box center [605, 626] width 1211 height 1342
click at [791, 341] on input "text" at bounding box center [929, 333] width 474 height 32
paste input "Tomato Sauce"
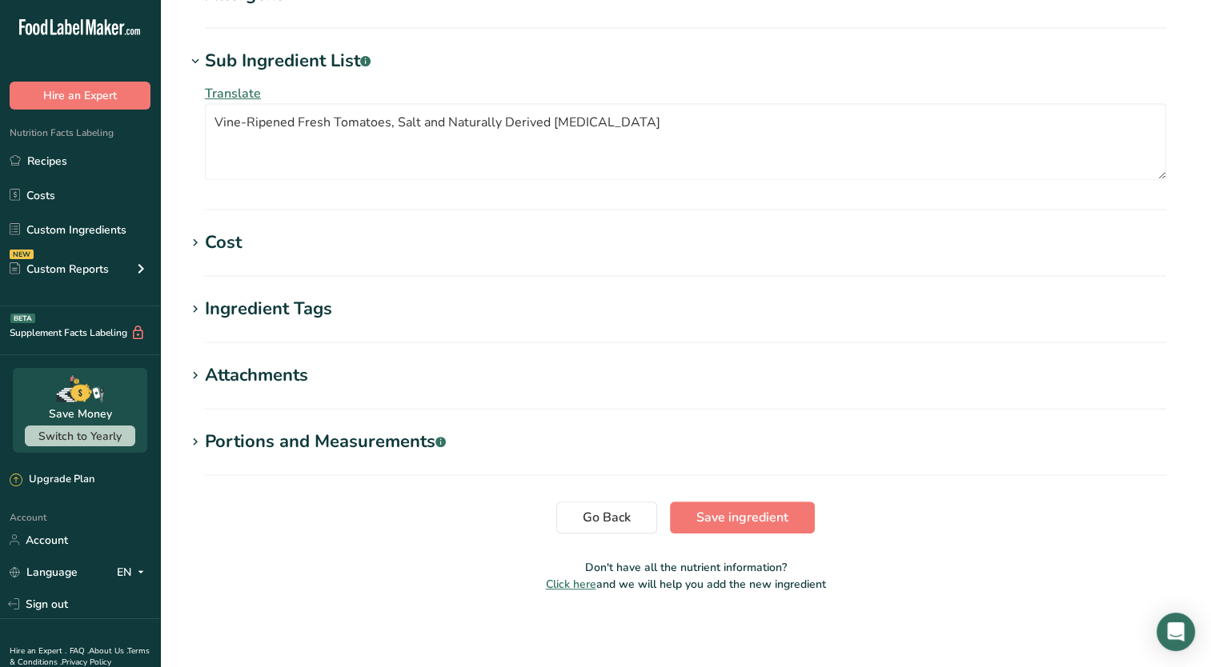
scroll to position [674, 0]
type input "Tomato Sauce"
click at [710, 520] on span "Save ingredient" at bounding box center [742, 515] width 92 height 19
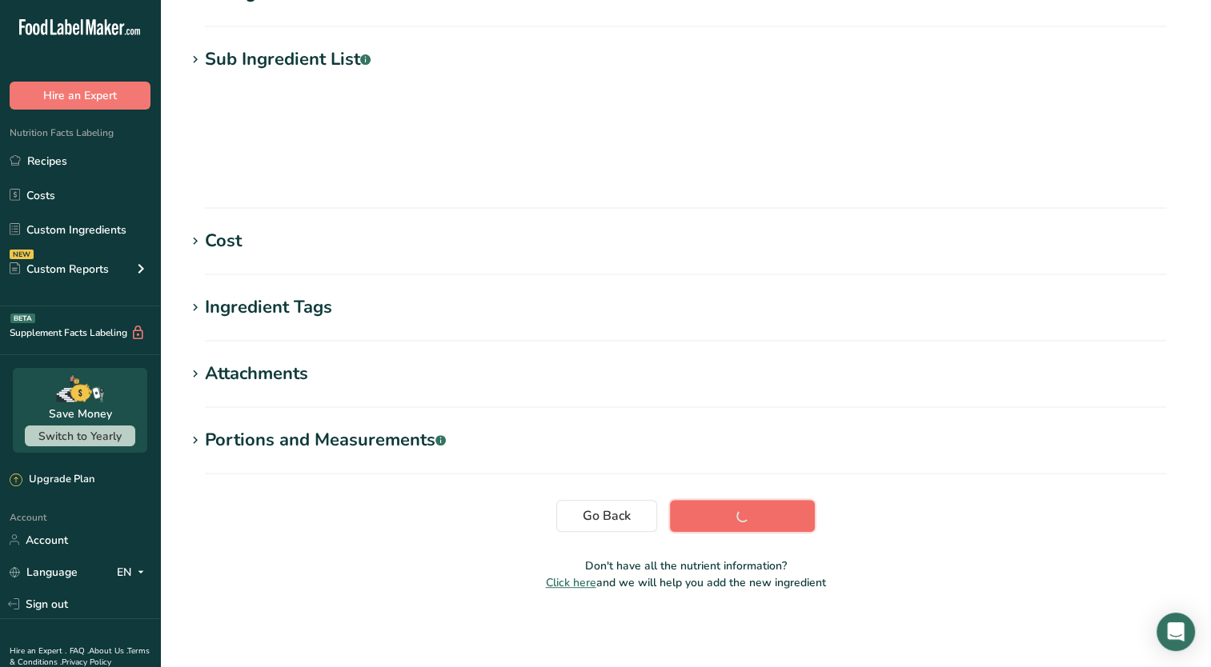
scroll to position [179, 0]
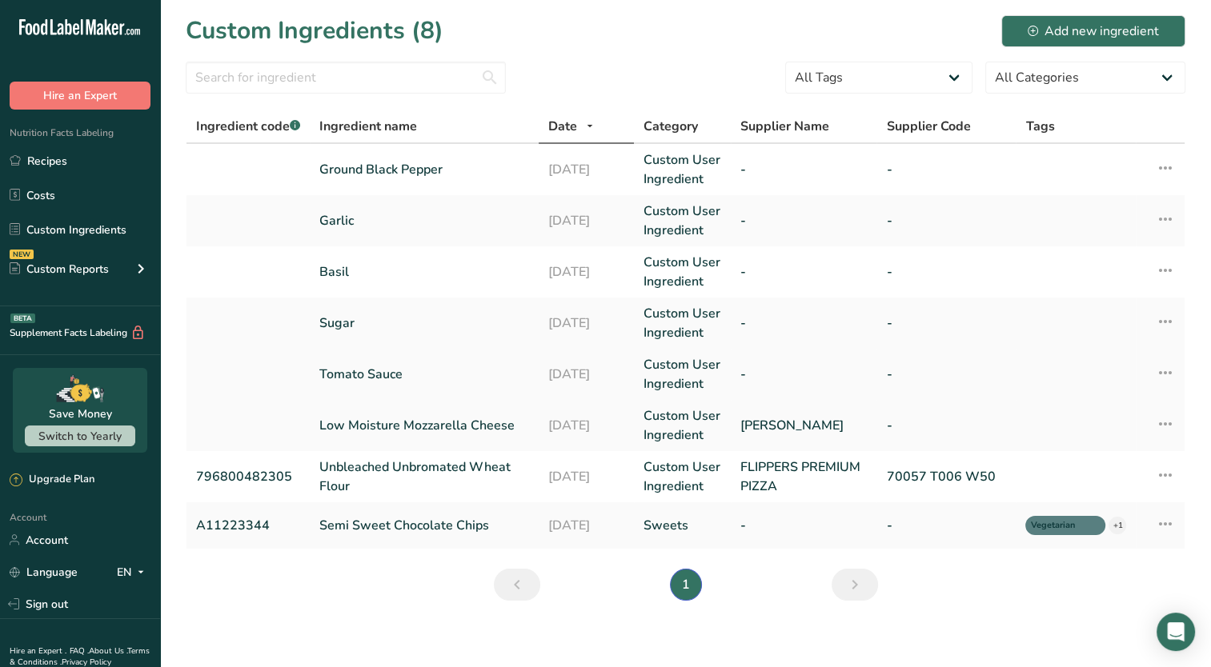
click at [1169, 370] on icon at bounding box center [1164, 372] width 19 height 29
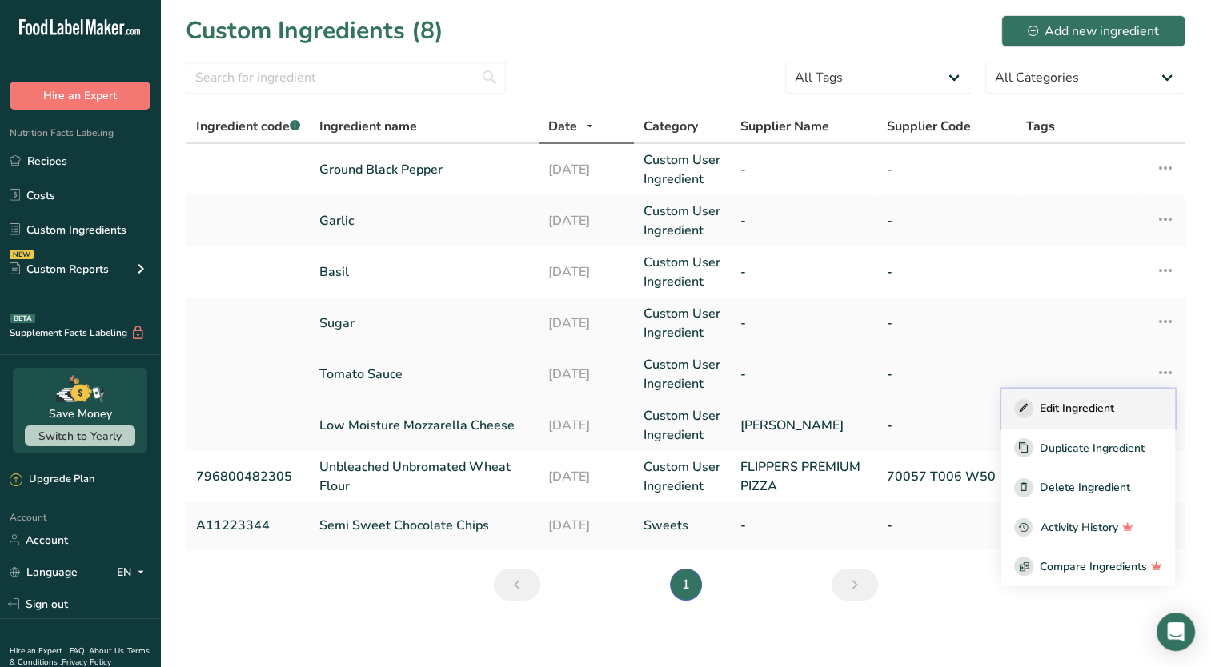
click at [1112, 401] on span "Edit Ingredient" at bounding box center [1076, 408] width 74 height 17
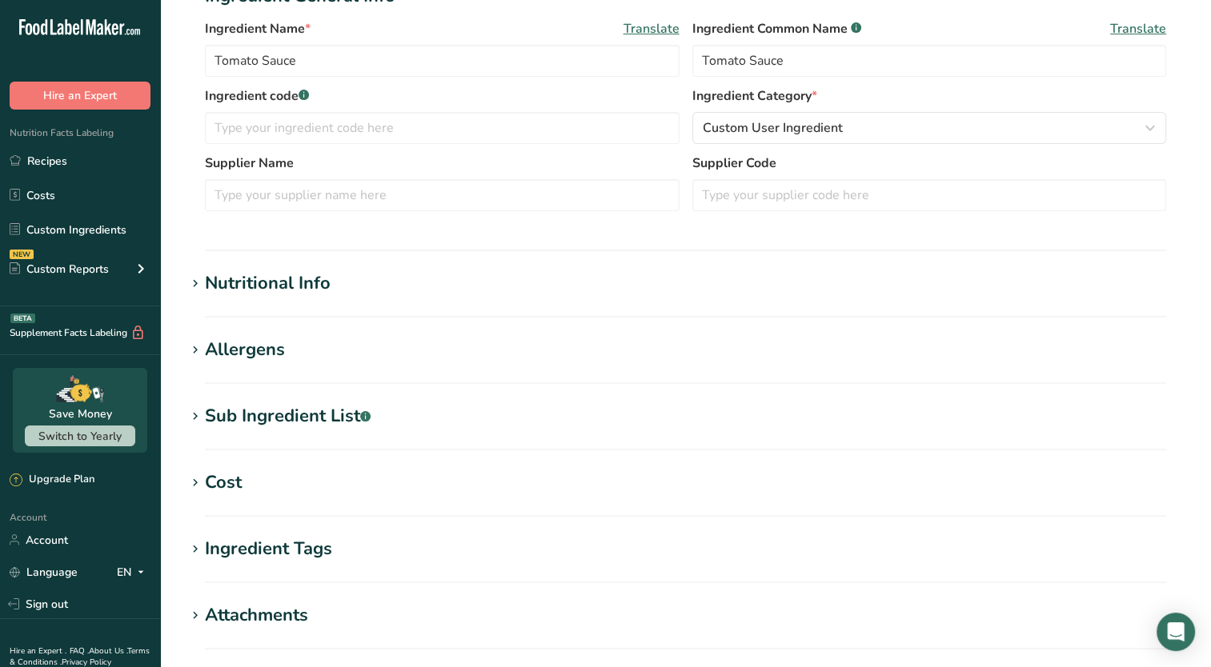
scroll to position [319, 0]
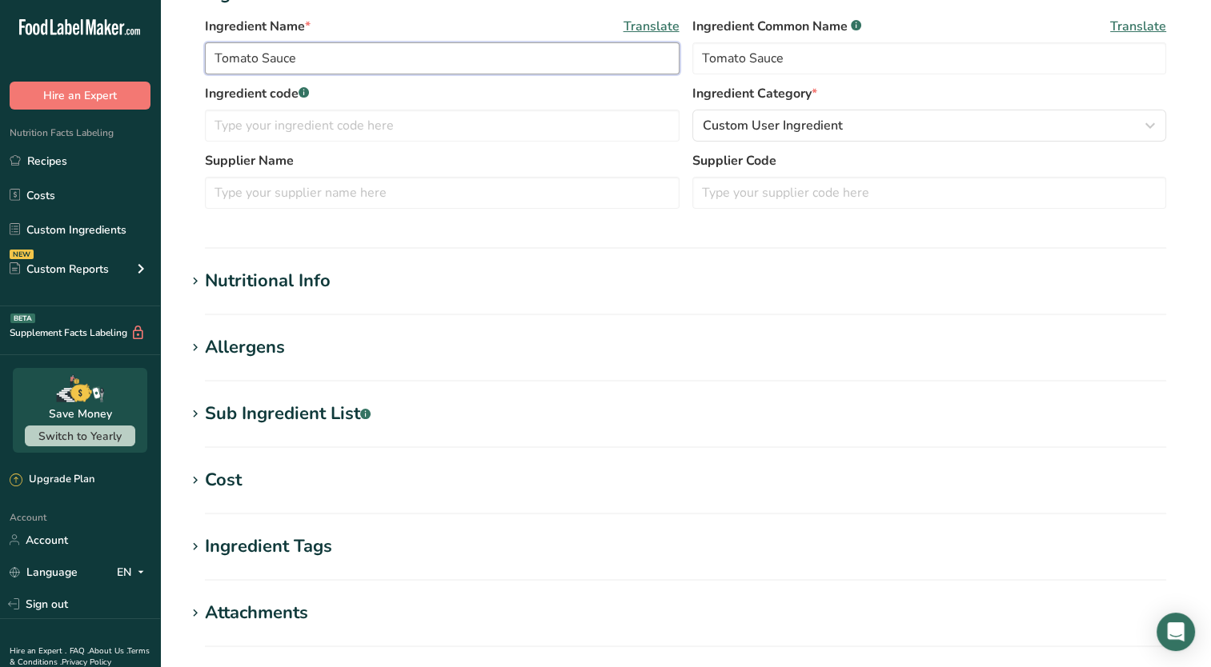
drag, startPoint x: 312, startPoint y: 62, endPoint x: 99, endPoint y: 69, distance: 212.9
click at [99, 69] on div ".a-20{fill:#fff;} Hire an Expert Nutrition Facts Labeling Recipes Costs Custom …" at bounding box center [605, 294] width 1211 height 1227
drag, startPoint x: 342, startPoint y: 66, endPoint x: 171, endPoint y: 60, distance: 170.5
click at [174, 63] on section "Edit Ground Tomato Ingredient Spec Sheet .a-a{fill:#347362;}.b-a{fill:#fff;} Up…" at bounding box center [685, 268] width 1051 height 1175
type input "Ground Tomato"
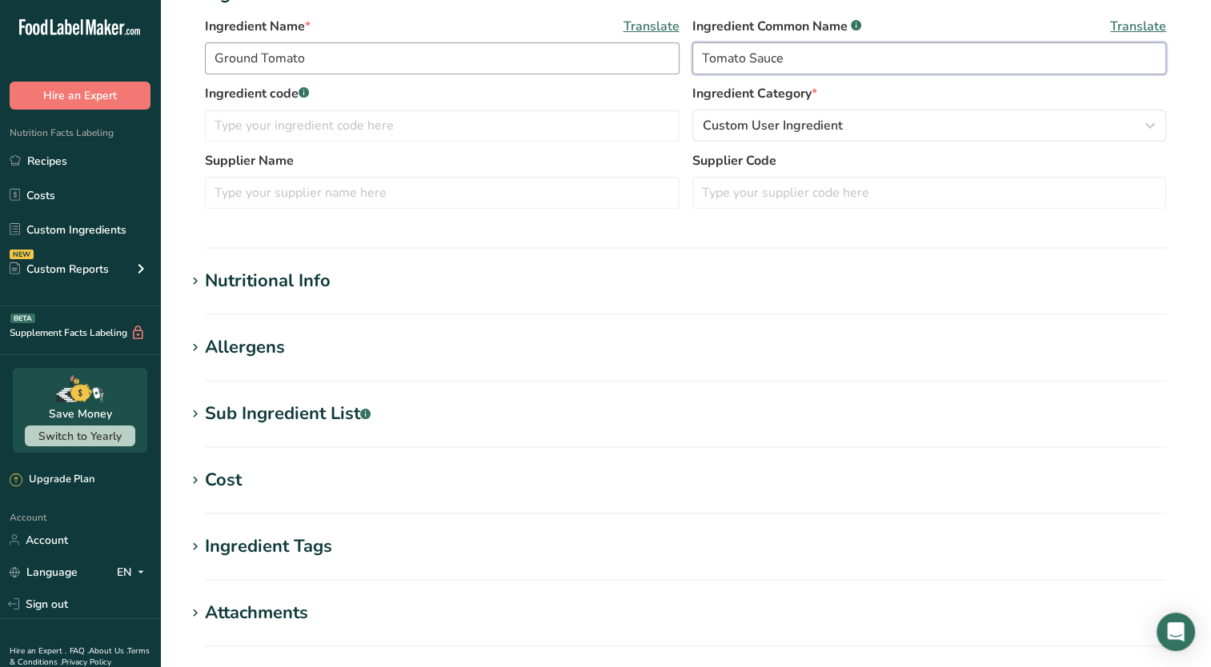
drag, startPoint x: 788, startPoint y: 64, endPoint x: 440, endPoint y: 62, distance: 348.0
click at [440, 62] on div "Ingredient Name * Translate Ground Tomato Ingredient Common Name .a-a{fill:#347…" at bounding box center [685, 50] width 961 height 67
paste input "Ground Tomato"
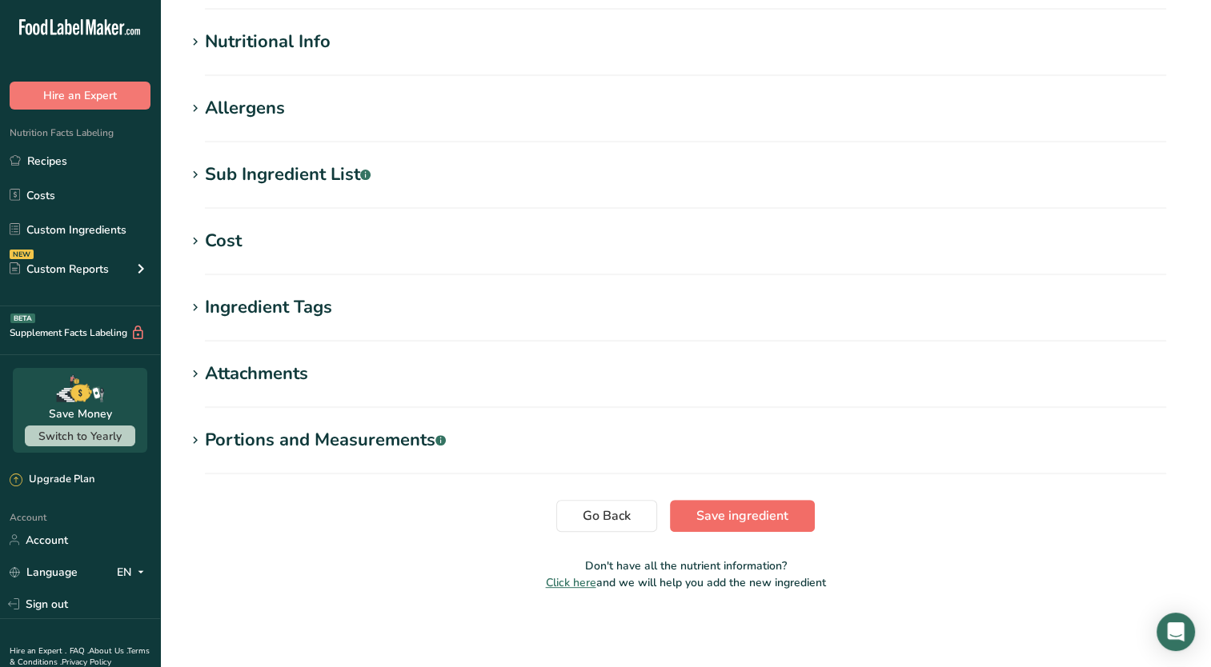
type input "Ground Tomato"
click at [803, 520] on button "Save ingredient" at bounding box center [742, 516] width 145 height 32
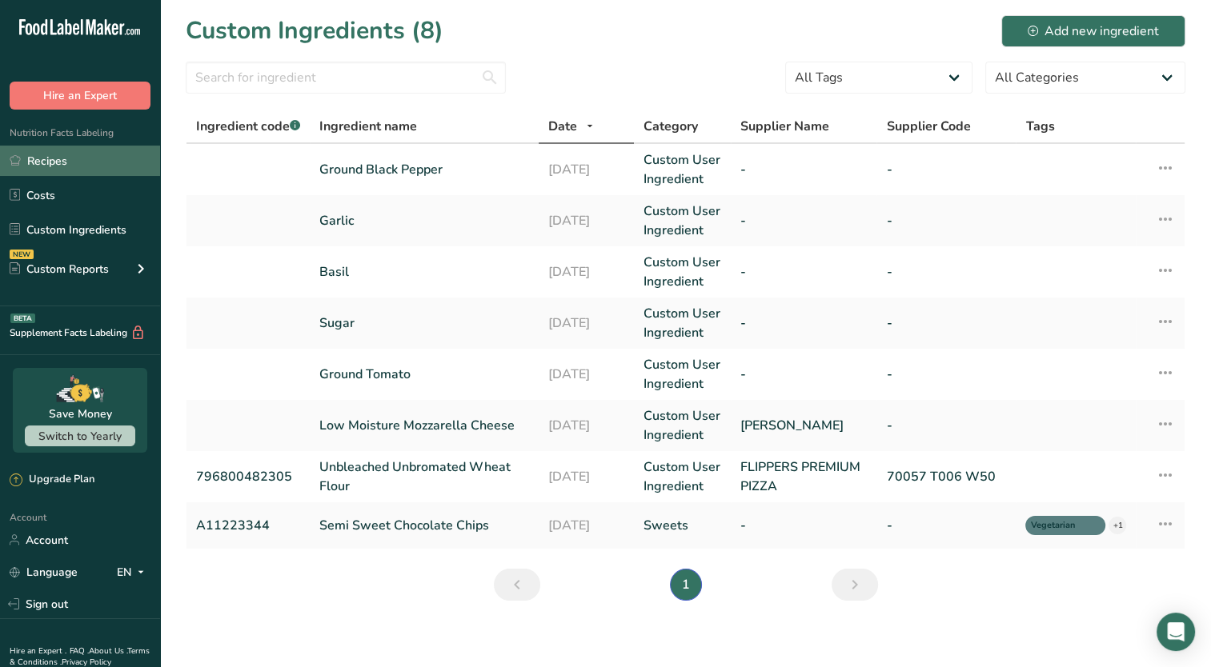
click at [34, 164] on link "Recipes" at bounding box center [80, 161] width 160 height 30
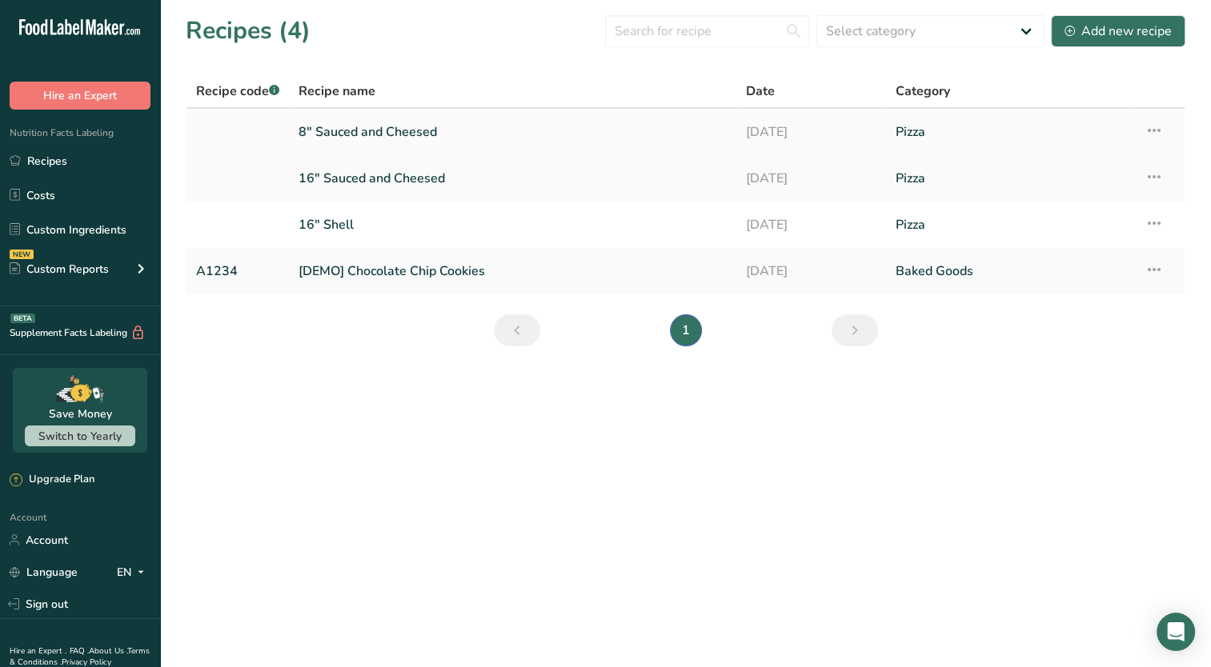
click at [362, 130] on link "8" Sauced and Cheesed" at bounding box center [512, 132] width 428 height 34
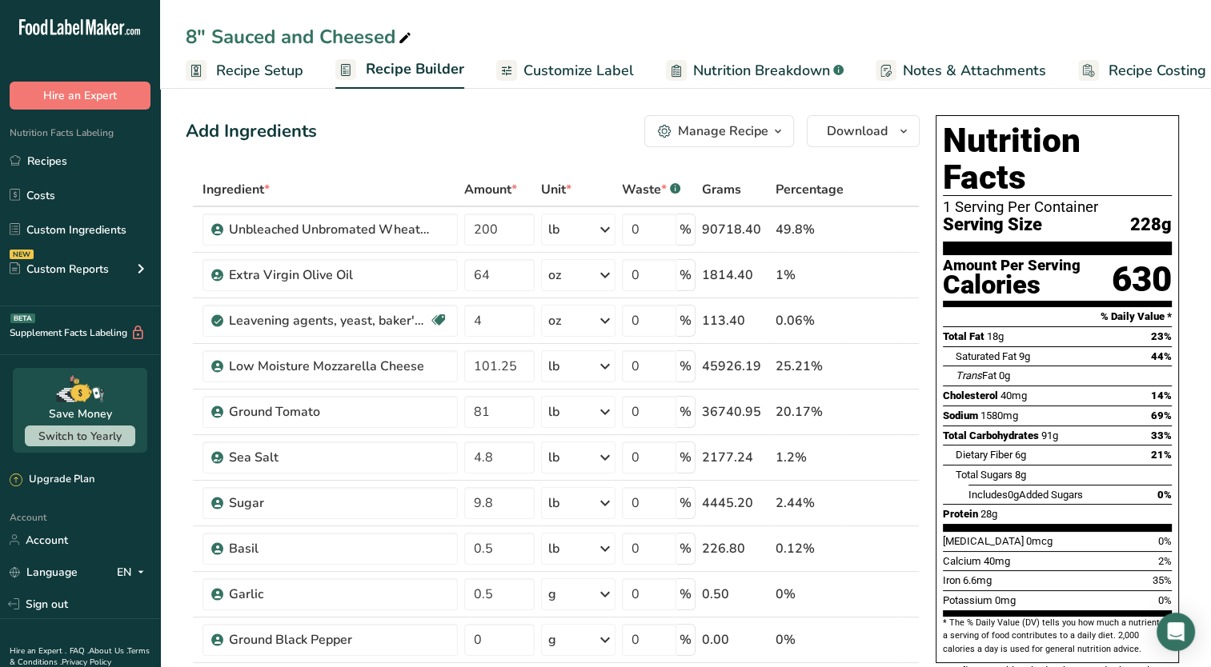
click at [565, 66] on span "Customize Label" at bounding box center [578, 71] width 110 height 22
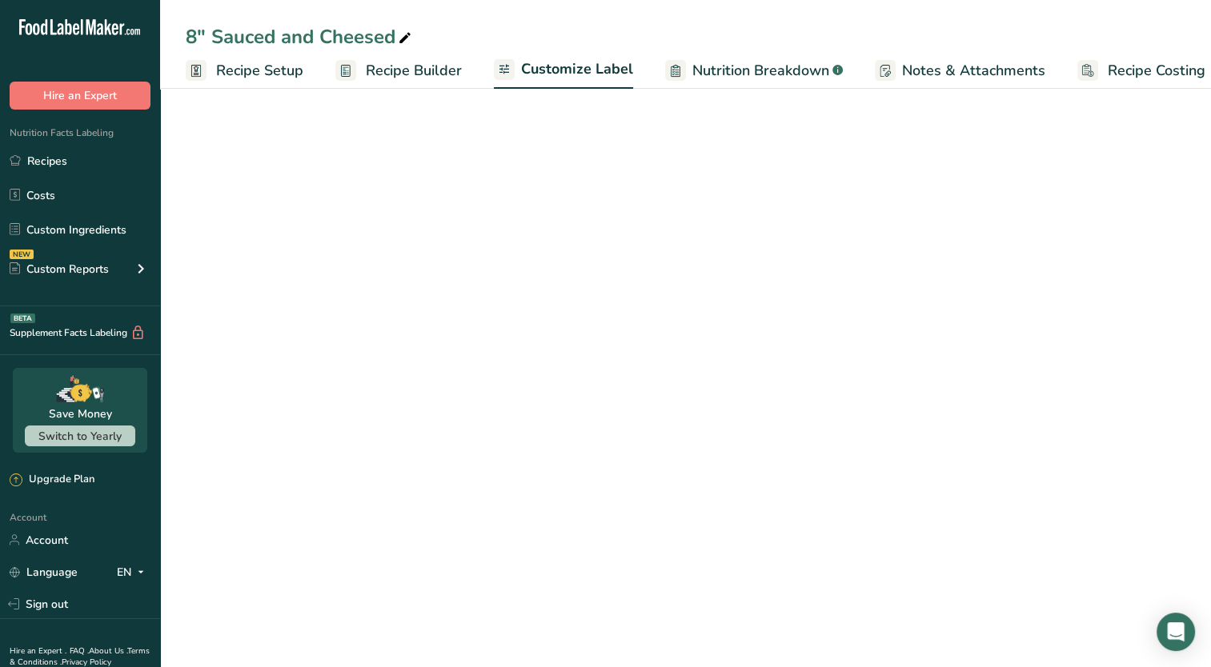
scroll to position [0, 20]
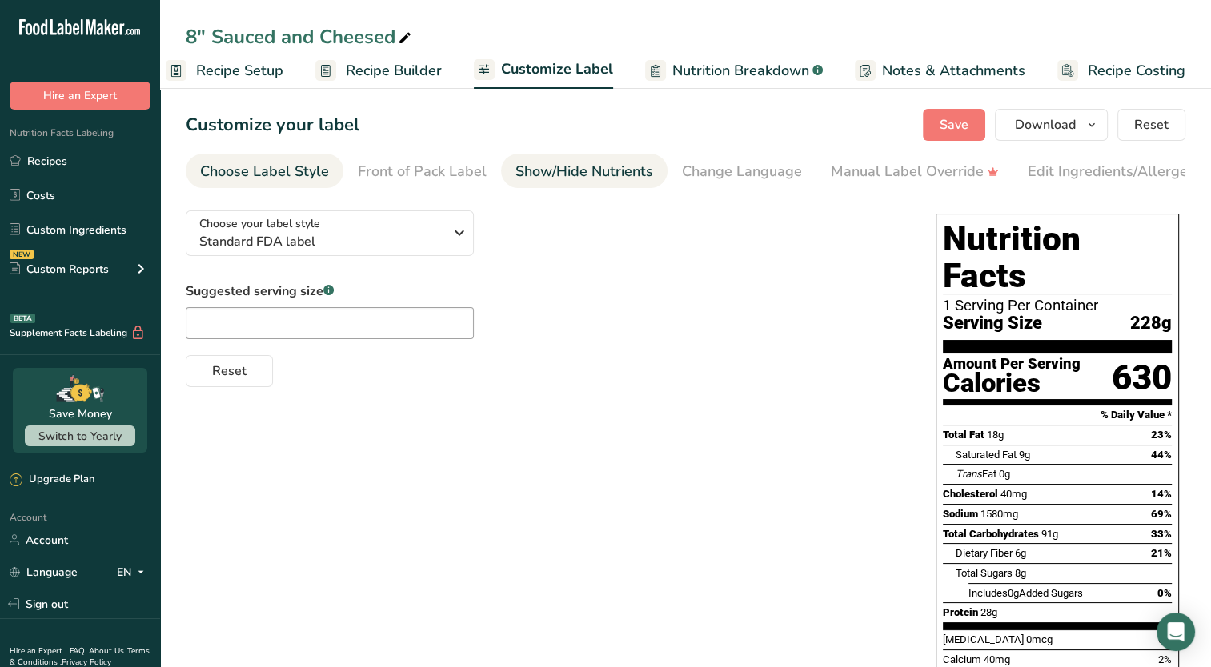
click at [624, 166] on div "Show/Hide Nutrients" at bounding box center [584, 172] width 138 height 22
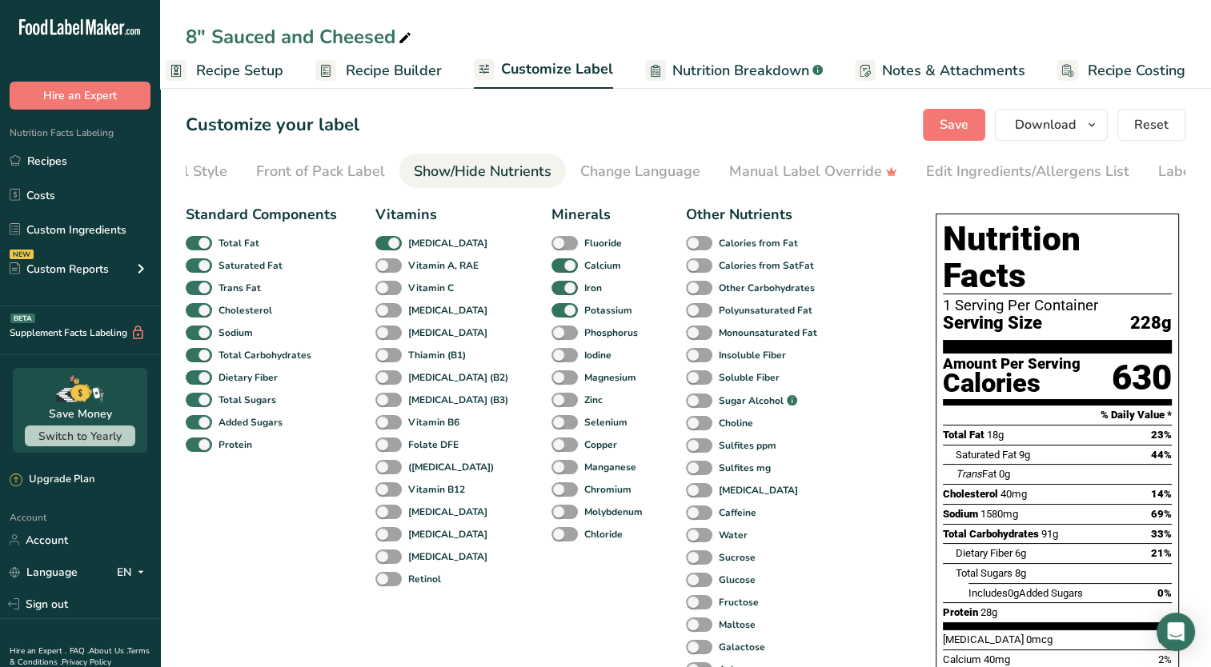
scroll to position [0, 182]
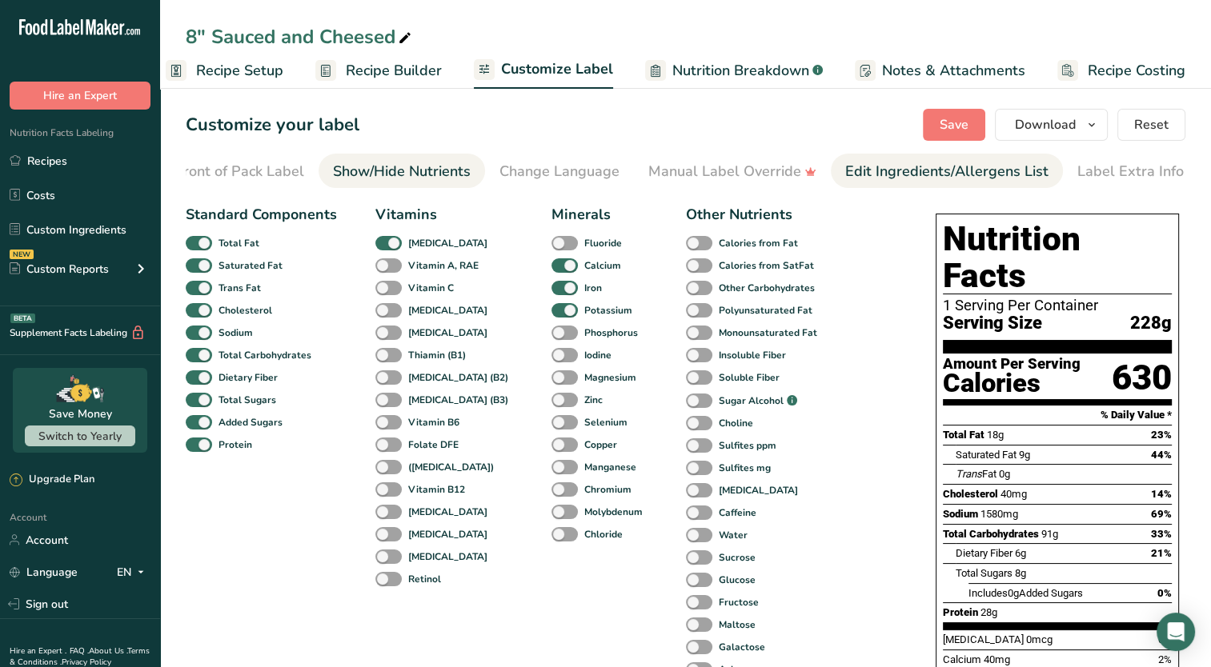
click at [906, 183] on link "Edit Ingredients/Allergens List" at bounding box center [946, 172] width 203 height 36
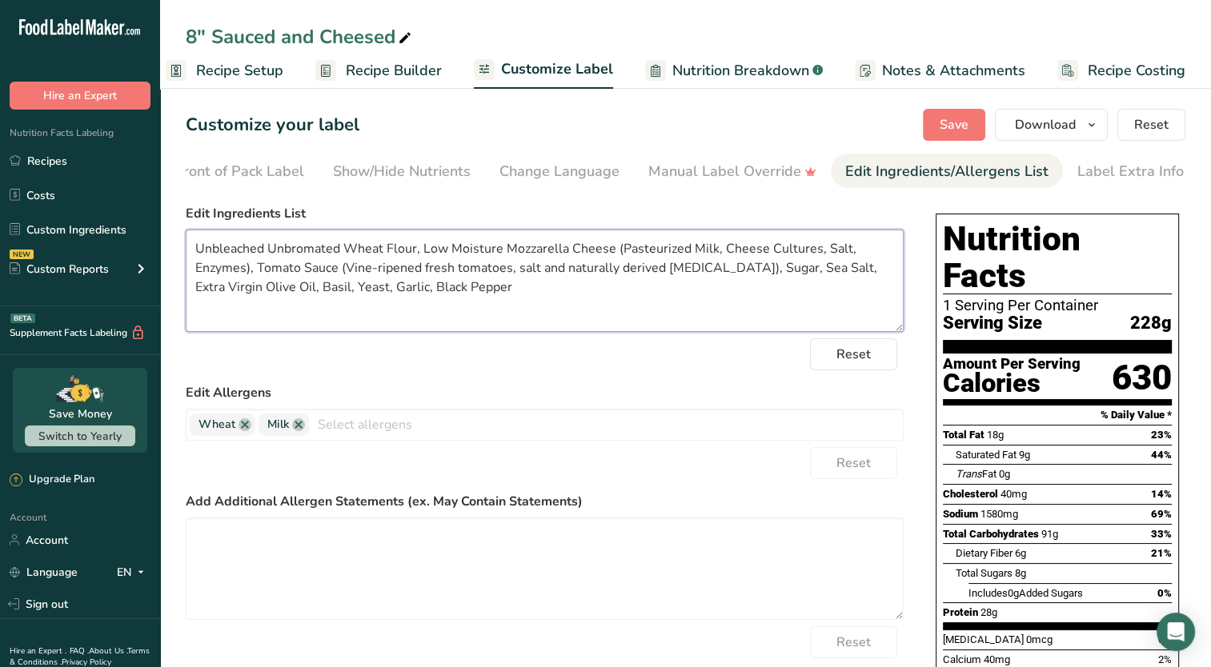
click at [334, 270] on textarea "Unbleached Unbromated Wheat Flour, Low Moisture Mozzarella Cheese (Pasteurized …" at bounding box center [545, 281] width 718 height 102
type textarea "Unbleached Unbromated Wheat Flour, Low Moisture Mozzarella Cheese (Pasteurized …"
